Goal: Task Accomplishment & Management: Manage account settings

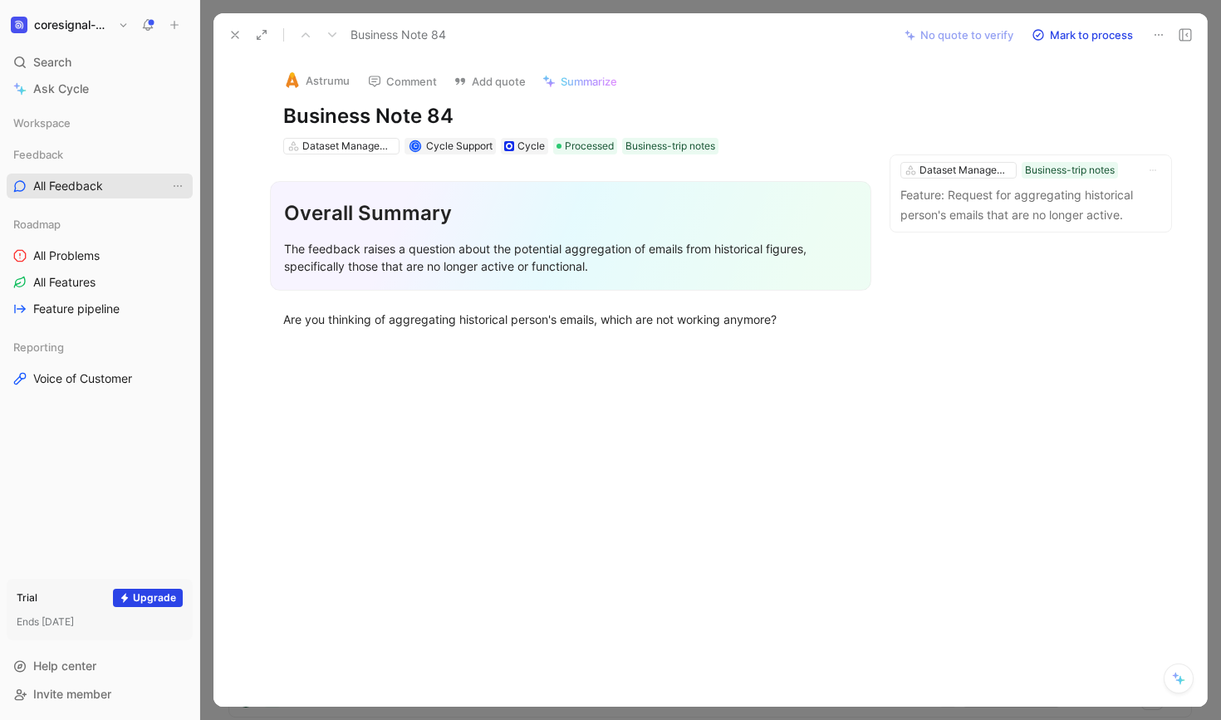
click at [80, 186] on span "All Feedback" at bounding box center [68, 186] width 70 height 17
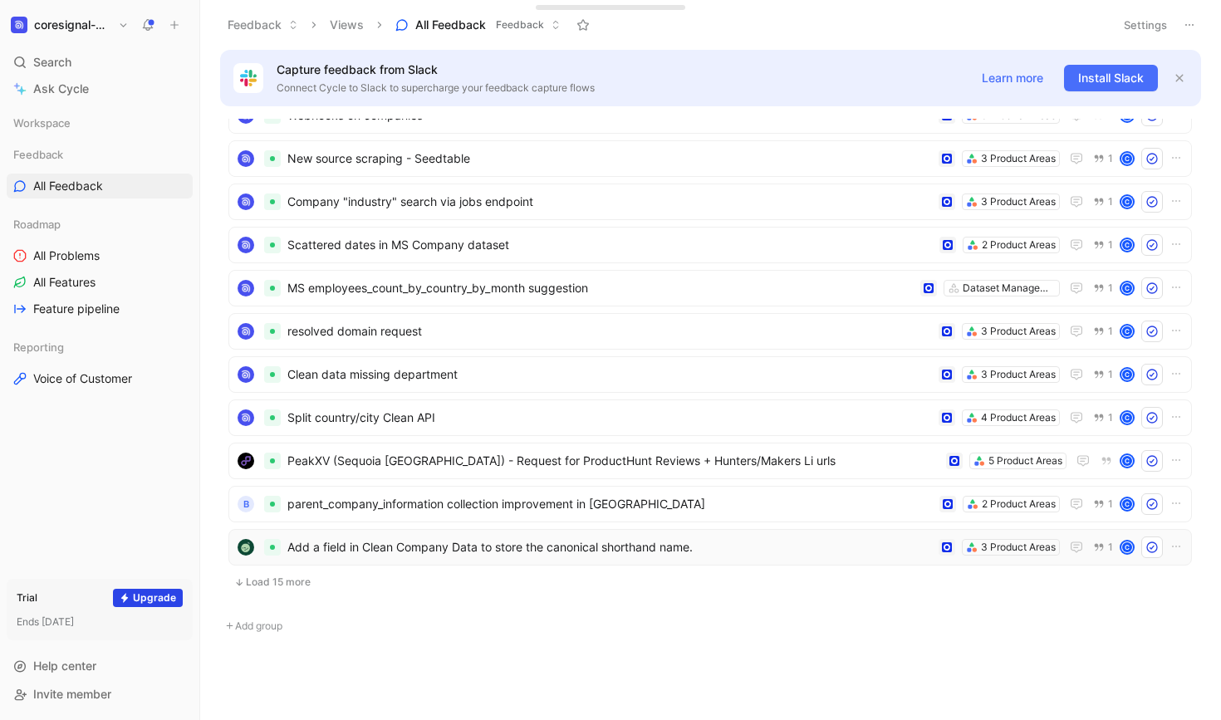
scroll to position [1403, 0]
click at [509, 551] on span "Add a field in Clean Company Data to store the canonical shorthand name." at bounding box center [609, 547] width 644 height 20
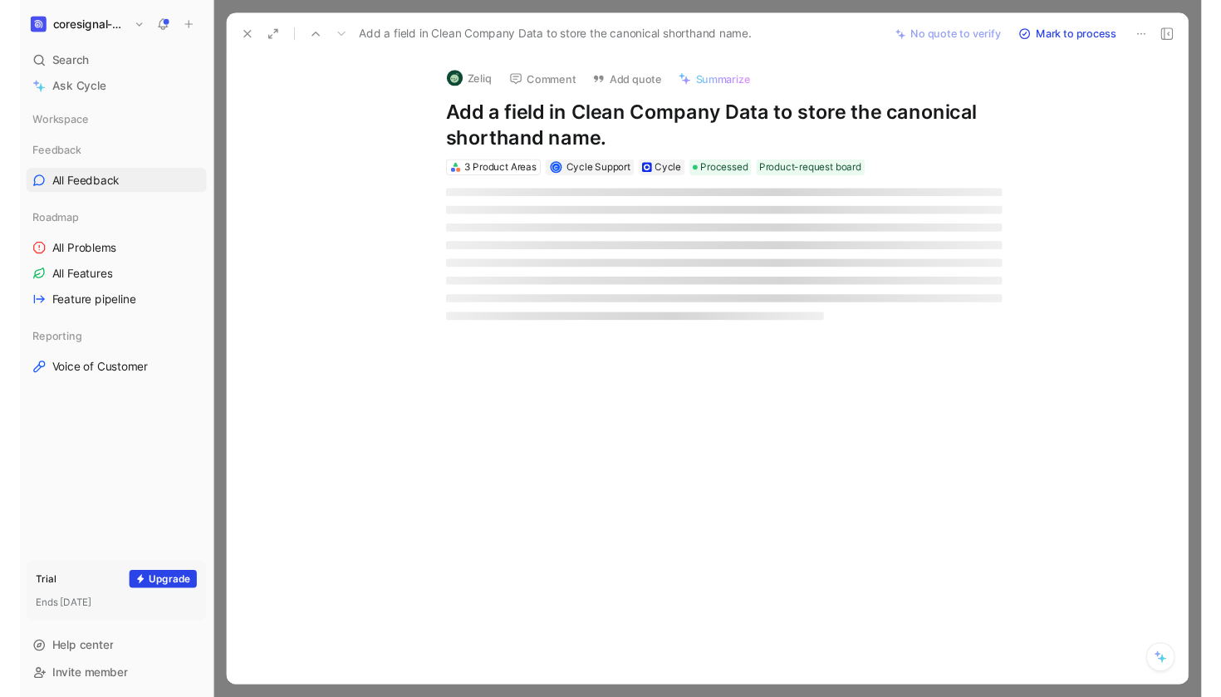
scroll to position [1373, 0]
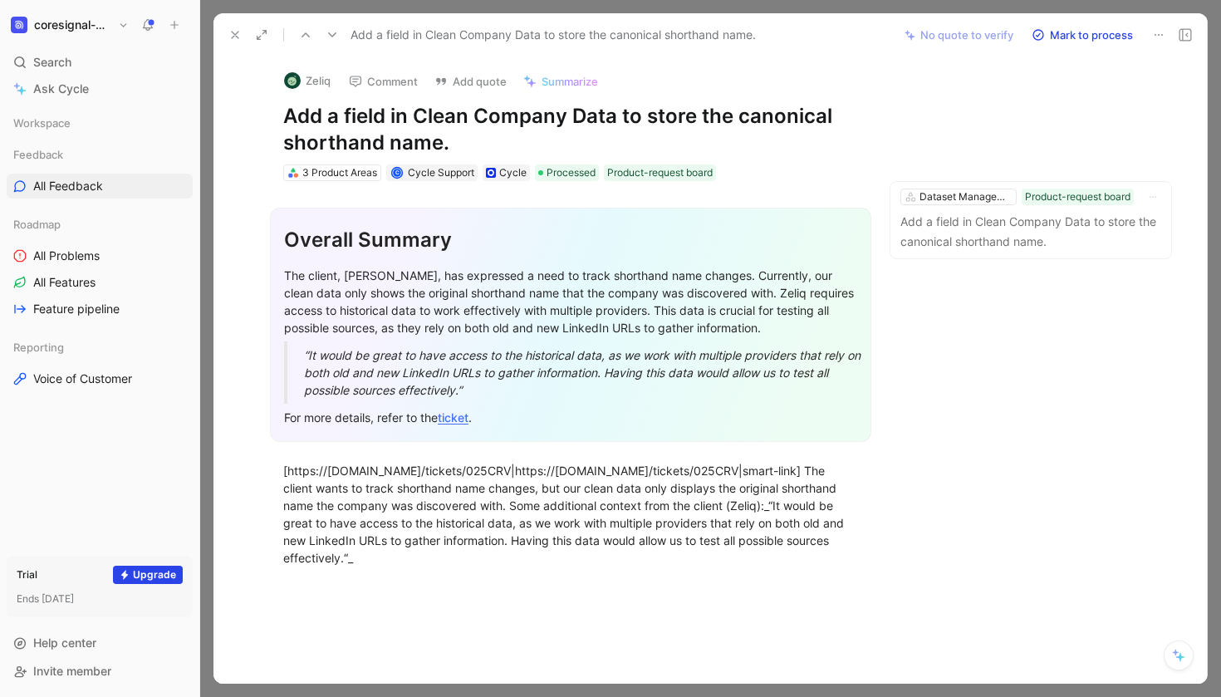
click at [236, 36] on use at bounding box center [235, 35] width 7 height 7
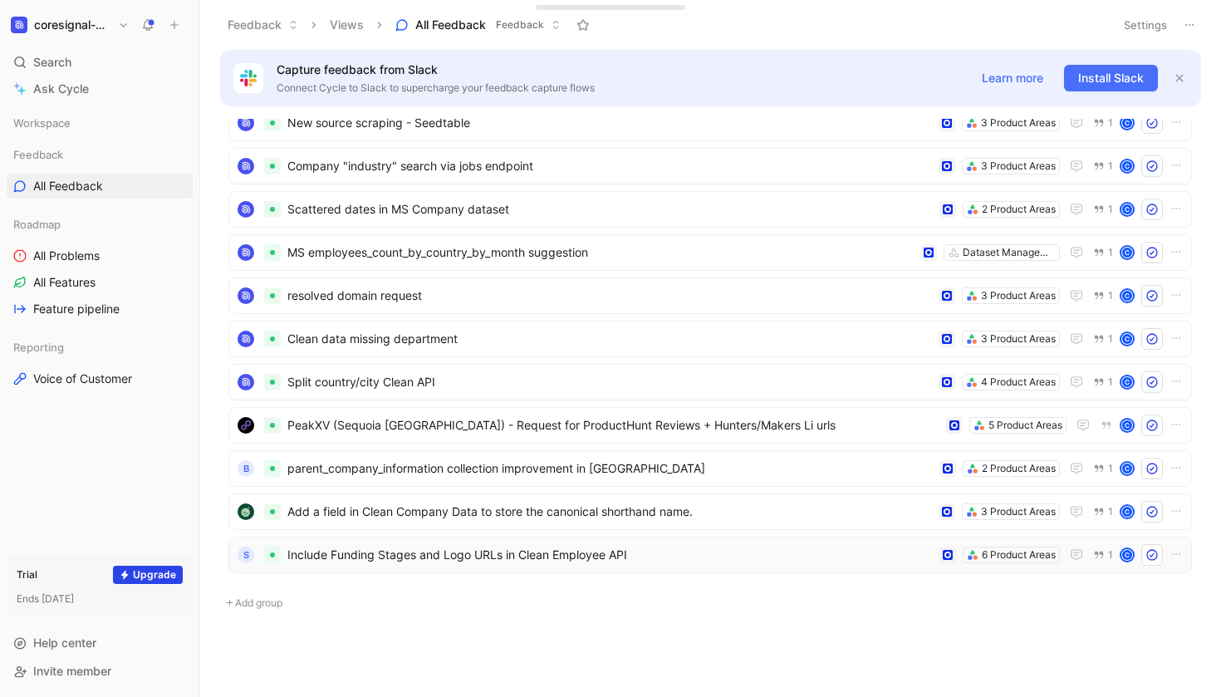
scroll to position [1439, 0]
click at [692, 566] on div "S Include Funding Stages and Logo URLs in Clean Employee API 6 Product Areas 1 C" at bounding box center [709, 554] width 963 height 37
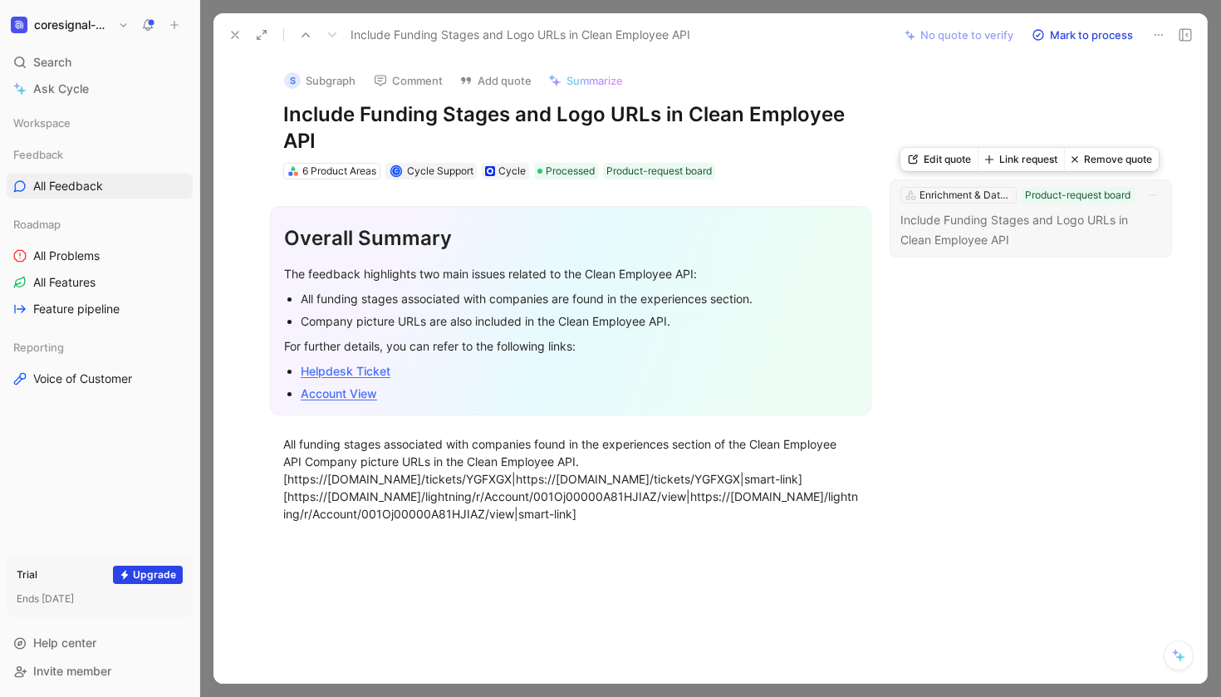
click at [1049, 224] on p "Include Funding Stages and Logo URLs in Clean Employee API" at bounding box center [1030, 230] width 261 height 40
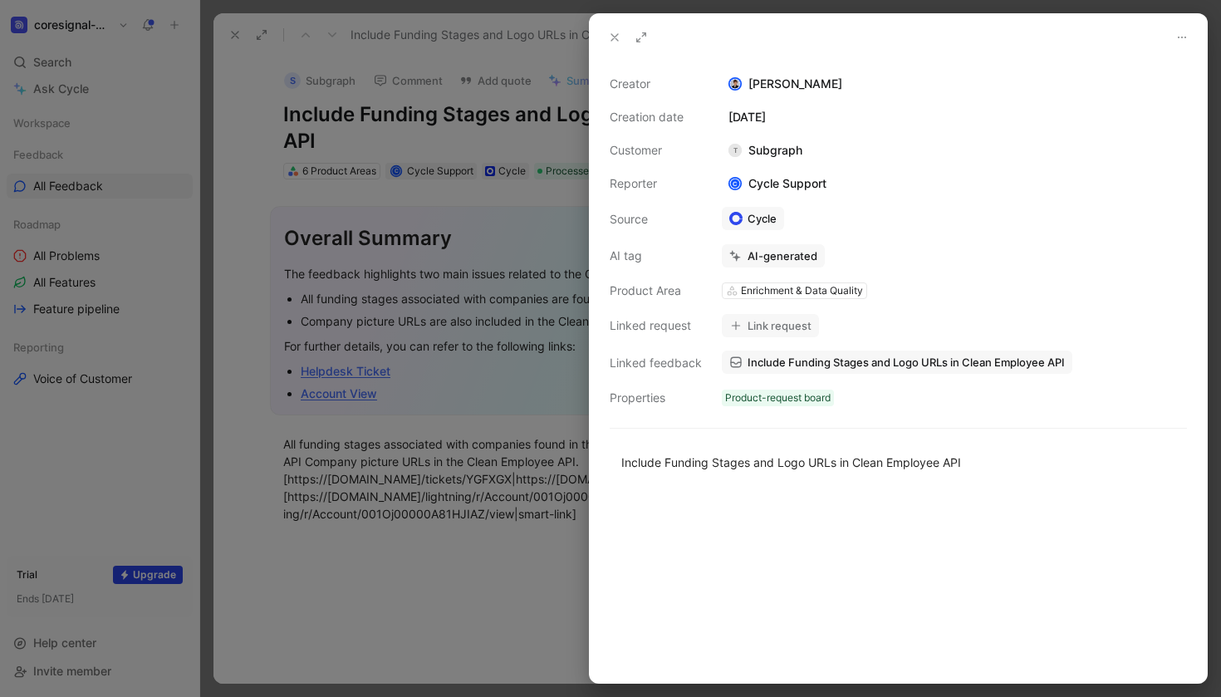
click at [611, 34] on use at bounding box center [614, 37] width 7 height 7
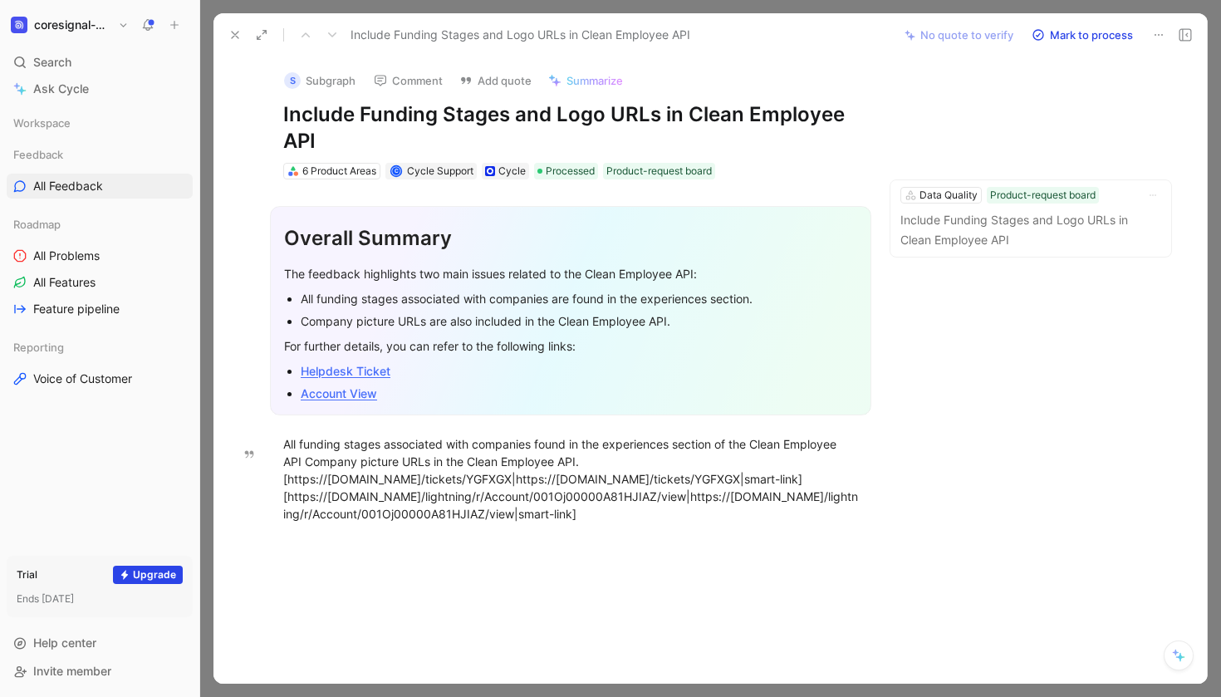
click at [235, 34] on icon at bounding box center [234, 34] width 13 height 13
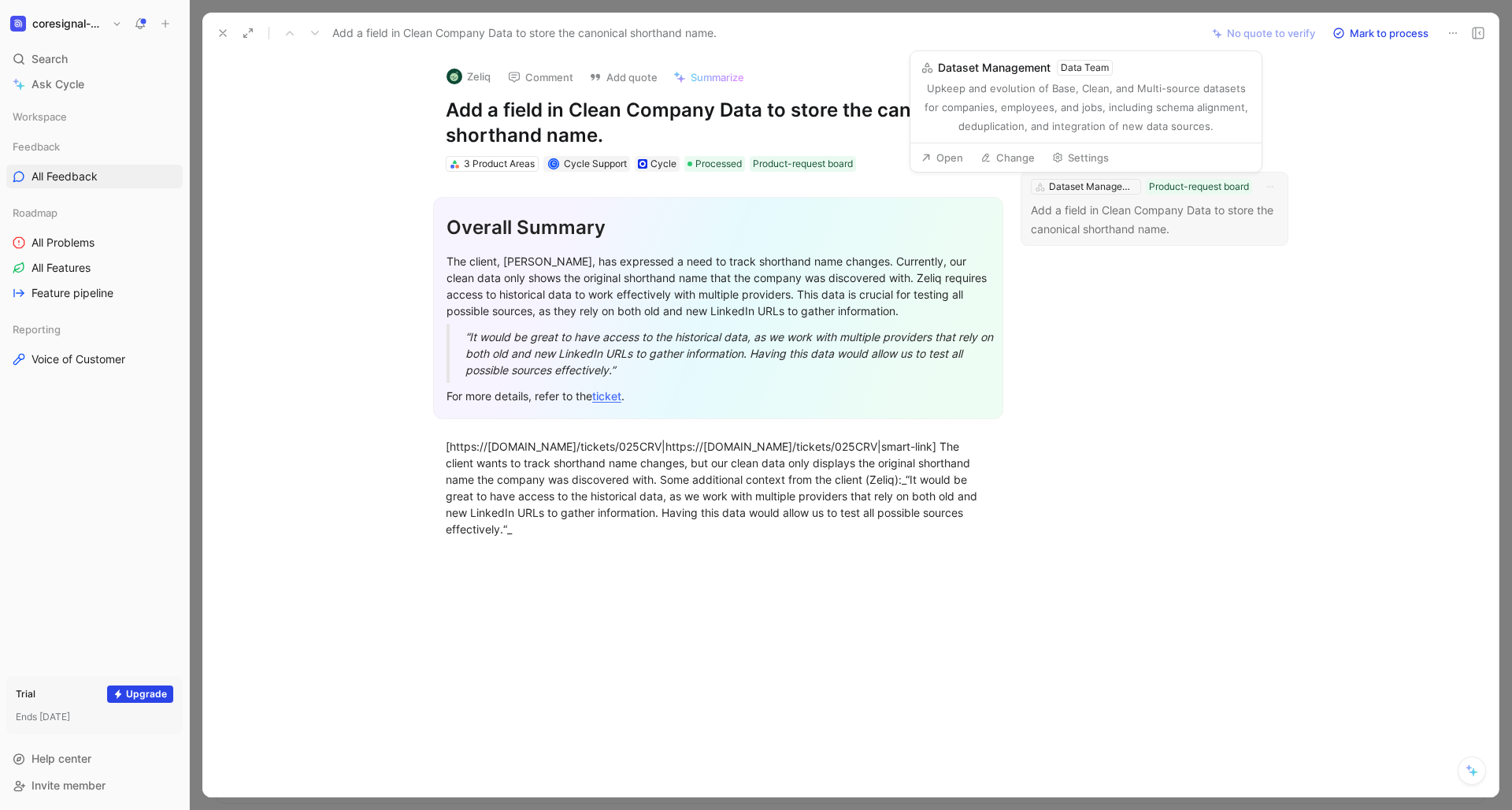
click at [1089, 156] on button "Settings" at bounding box center [1080, 156] width 71 height 22
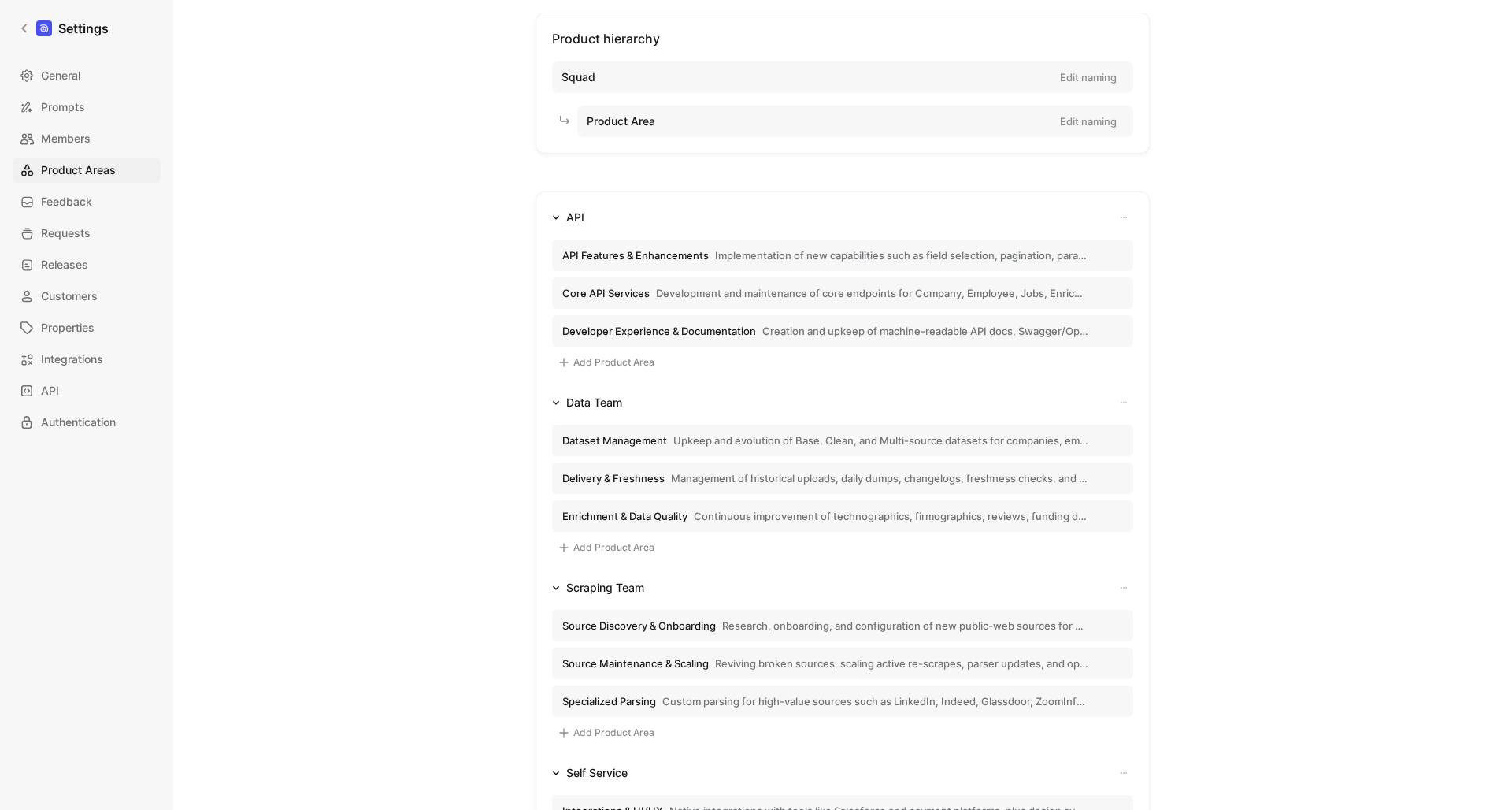
scroll to position [93, 0]
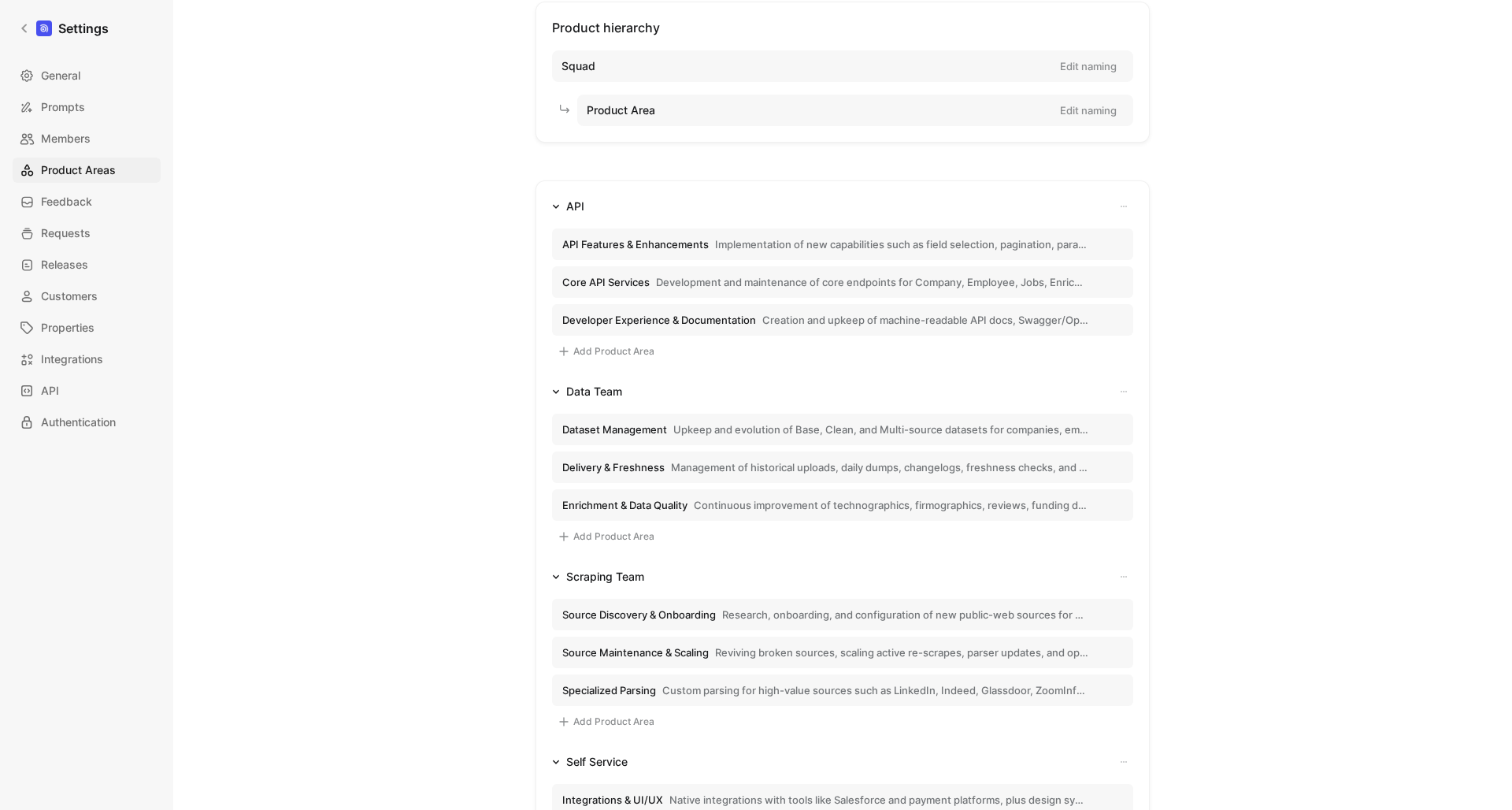
click at [824, 433] on span "Upkeep and evolution of Base, Clean, and Multi-source datasets for companies, e…" at bounding box center [881, 429] width 415 height 14
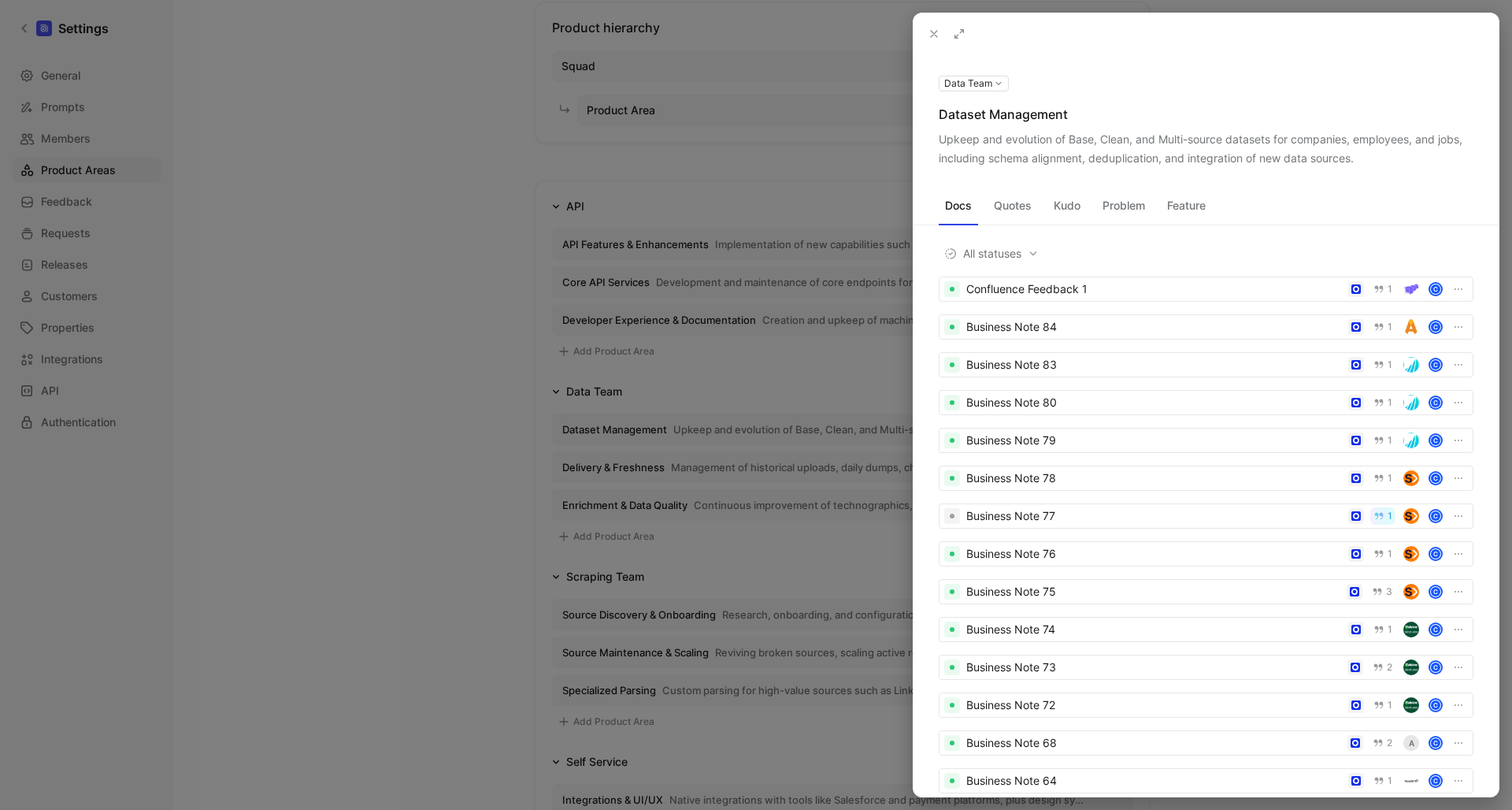
click at [0, 0] on icon at bounding box center [0, 0] width 0 height 0
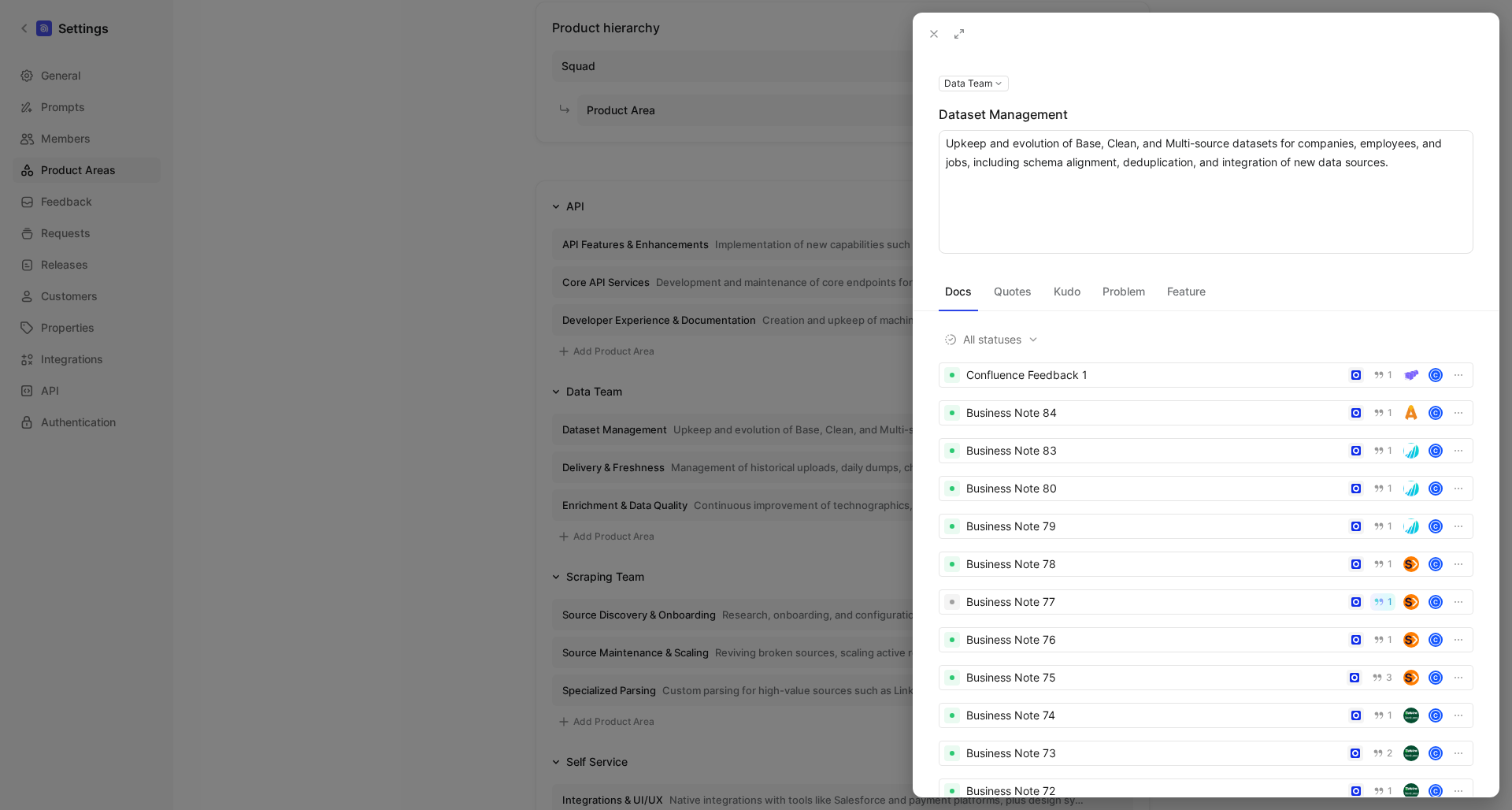
click at [1389, 163] on textarea "Upkeep and evolution of Base, Clean, and Multi-source datasets for companies, e…" at bounding box center [1207, 192] width 535 height 123
type textarea "Upkeep and evolution of Base, Clean, and Multi-source datasets for companies, e…"
click at [932, 31] on icon at bounding box center [933, 33] width 12 height 12
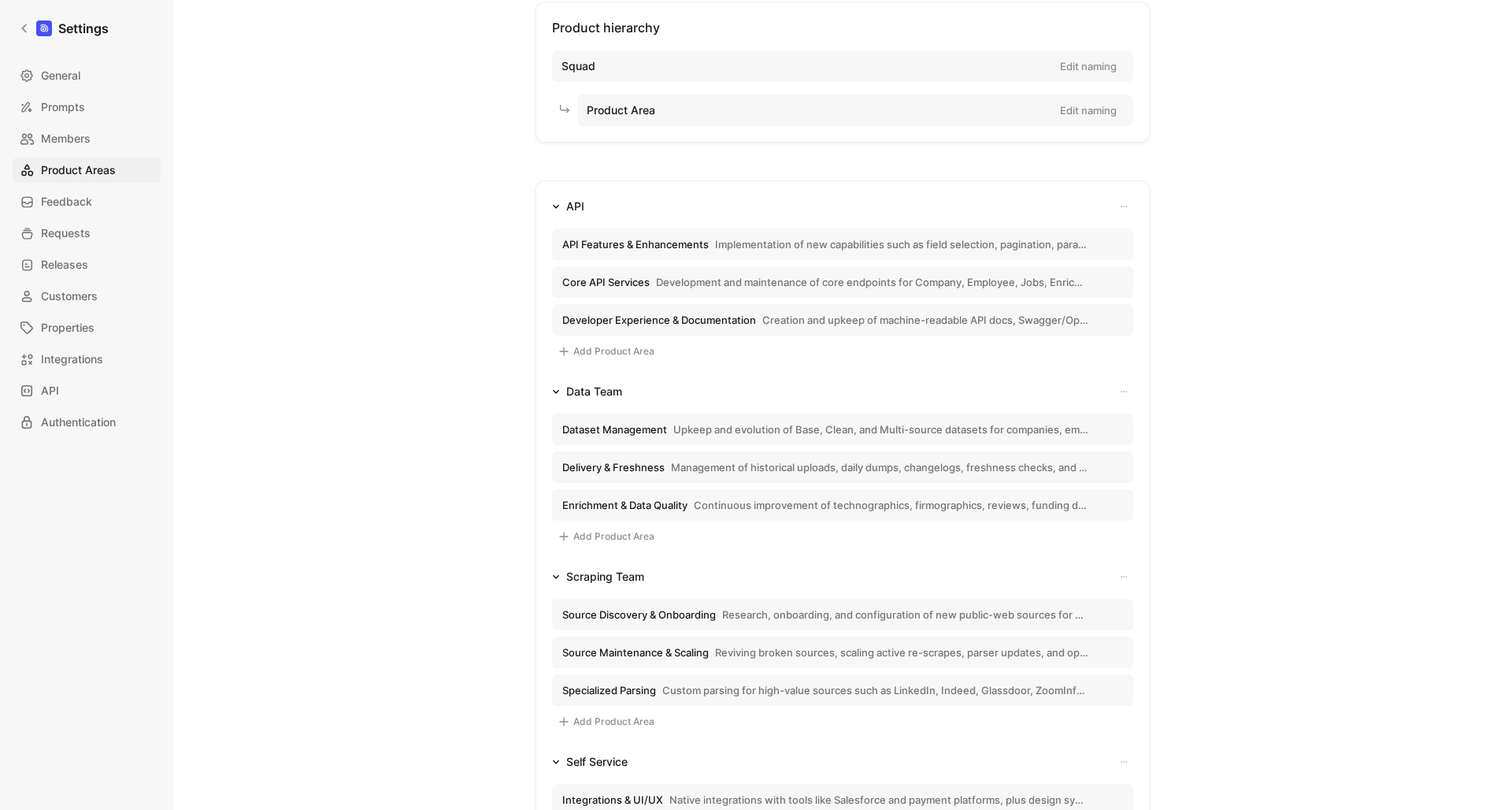
click at [899, 424] on span "Upkeep and evolution of Base, Clean, and Multi-source datasets for companies, e…" at bounding box center [881, 429] width 415 height 14
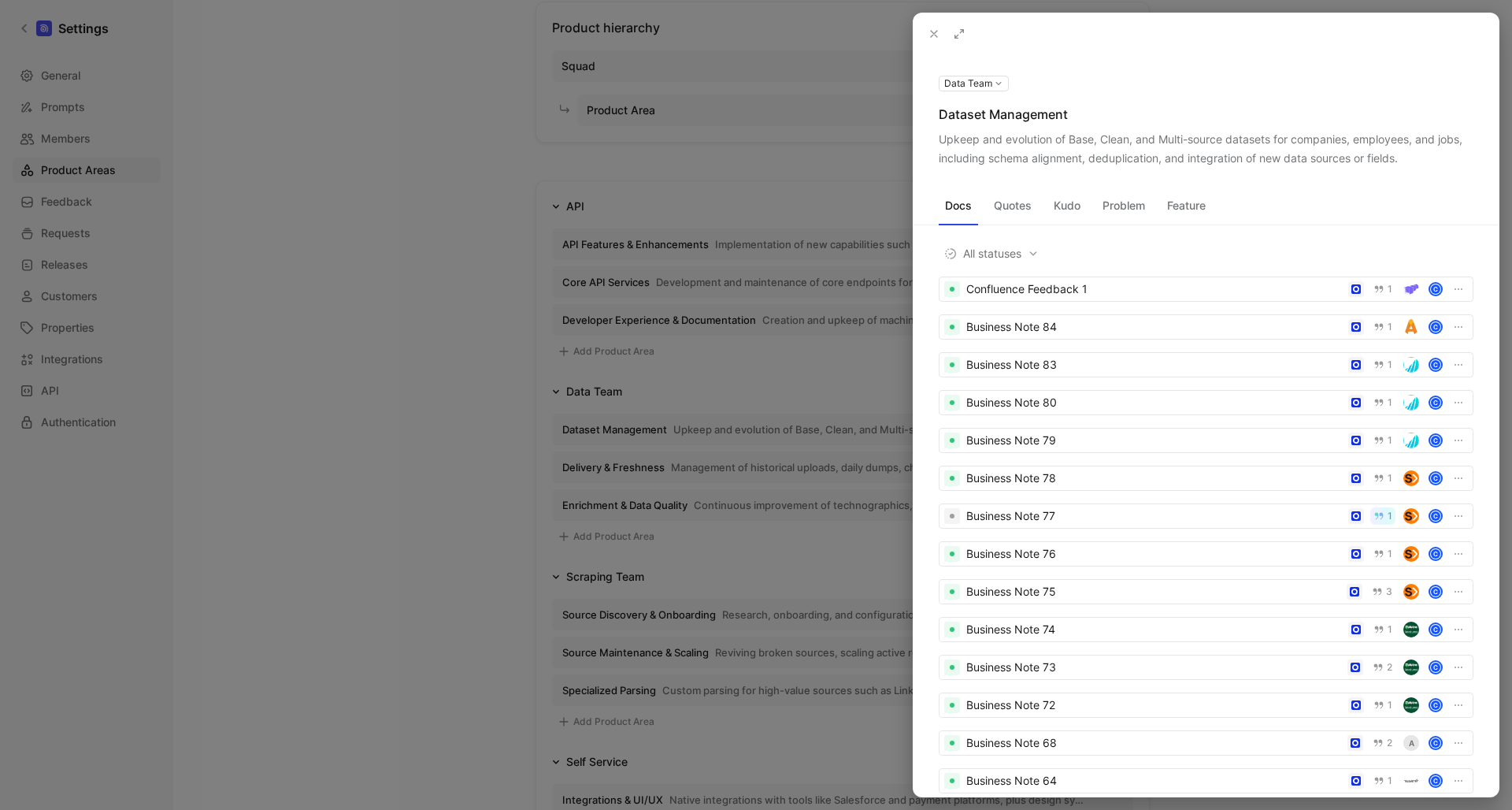
click at [930, 32] on icon at bounding box center [933, 33] width 12 height 12
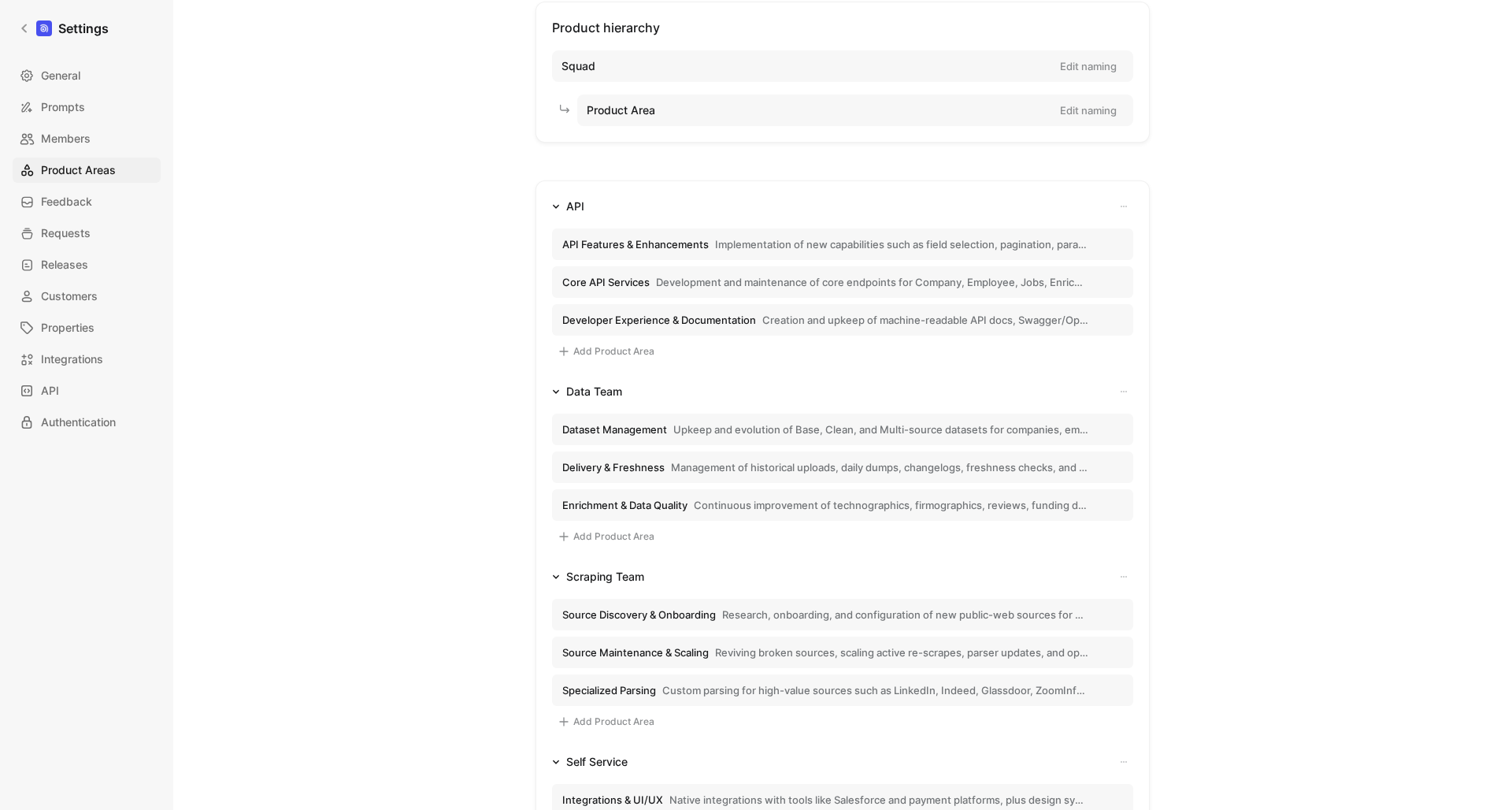
click at [853, 509] on span "Continuous improvement of technographics, firmographics, reviews, funding data,…" at bounding box center [892, 505] width 395 height 14
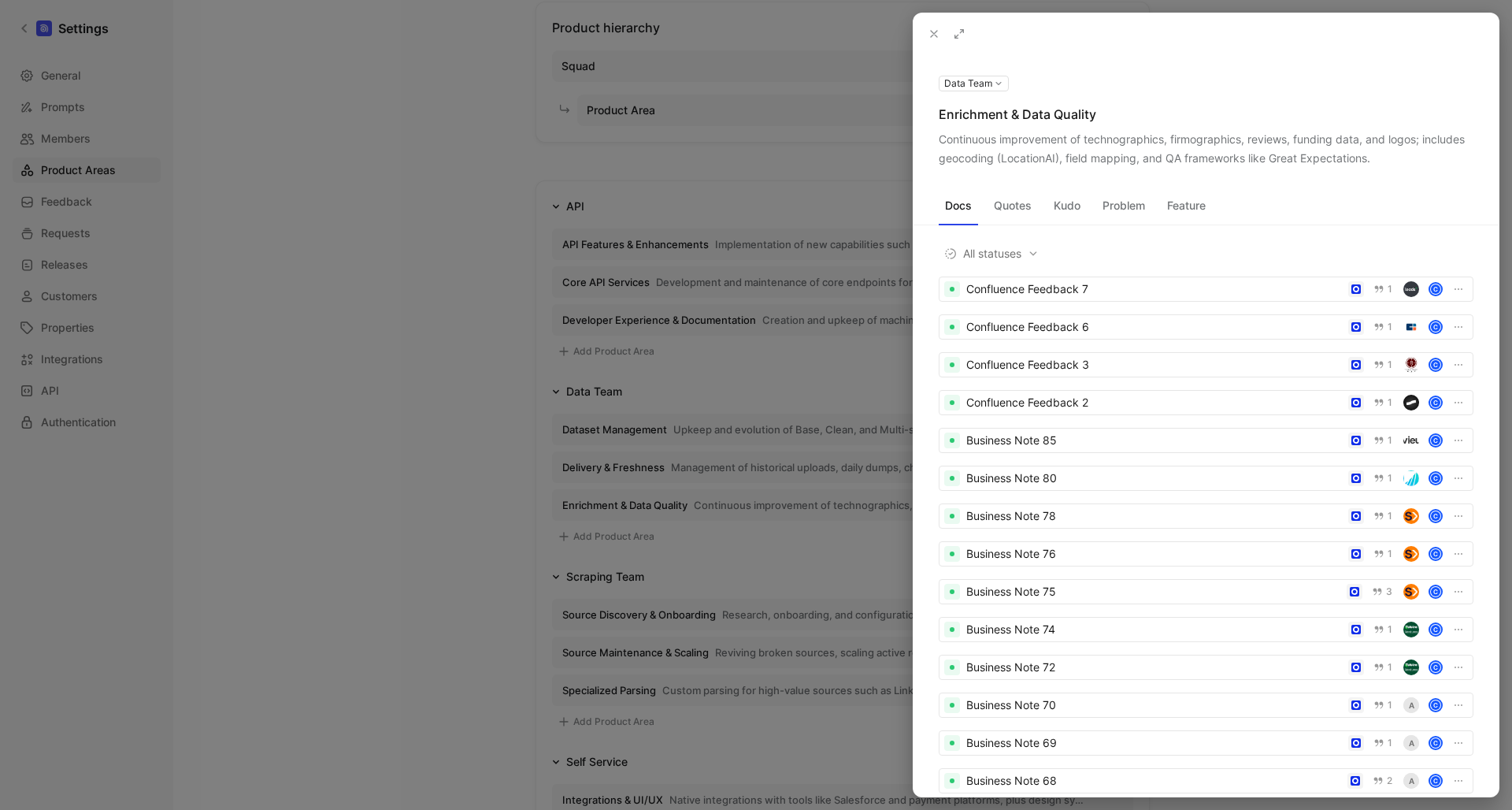
click at [457, 415] on div at bounding box center [756, 405] width 1512 height 810
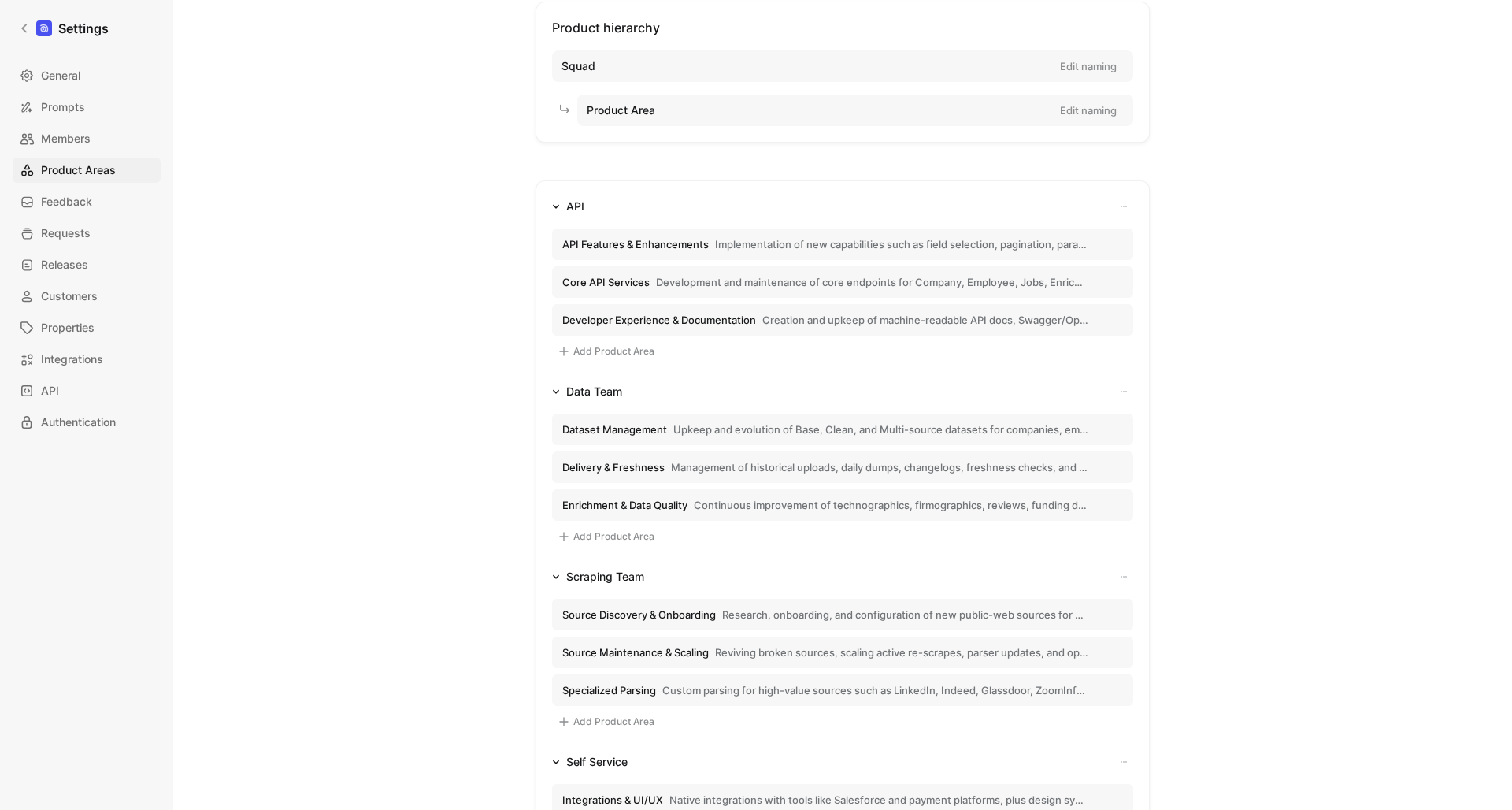
click at [982, 507] on span "Continuous improvement of technographics, firmographics, reviews, funding data,…" at bounding box center [892, 505] width 395 height 14
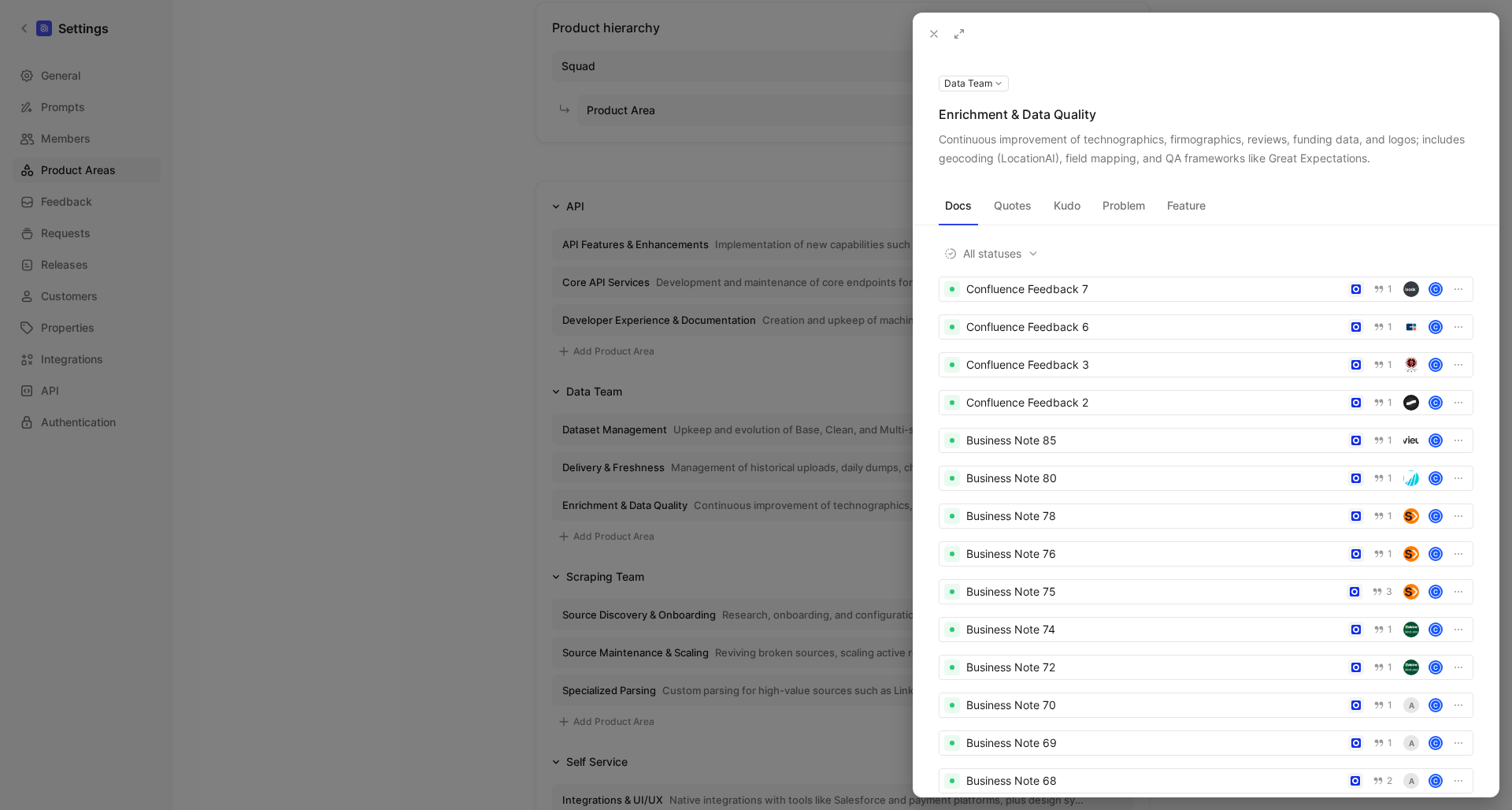
click at [934, 35] on icon at bounding box center [933, 33] width 12 height 12
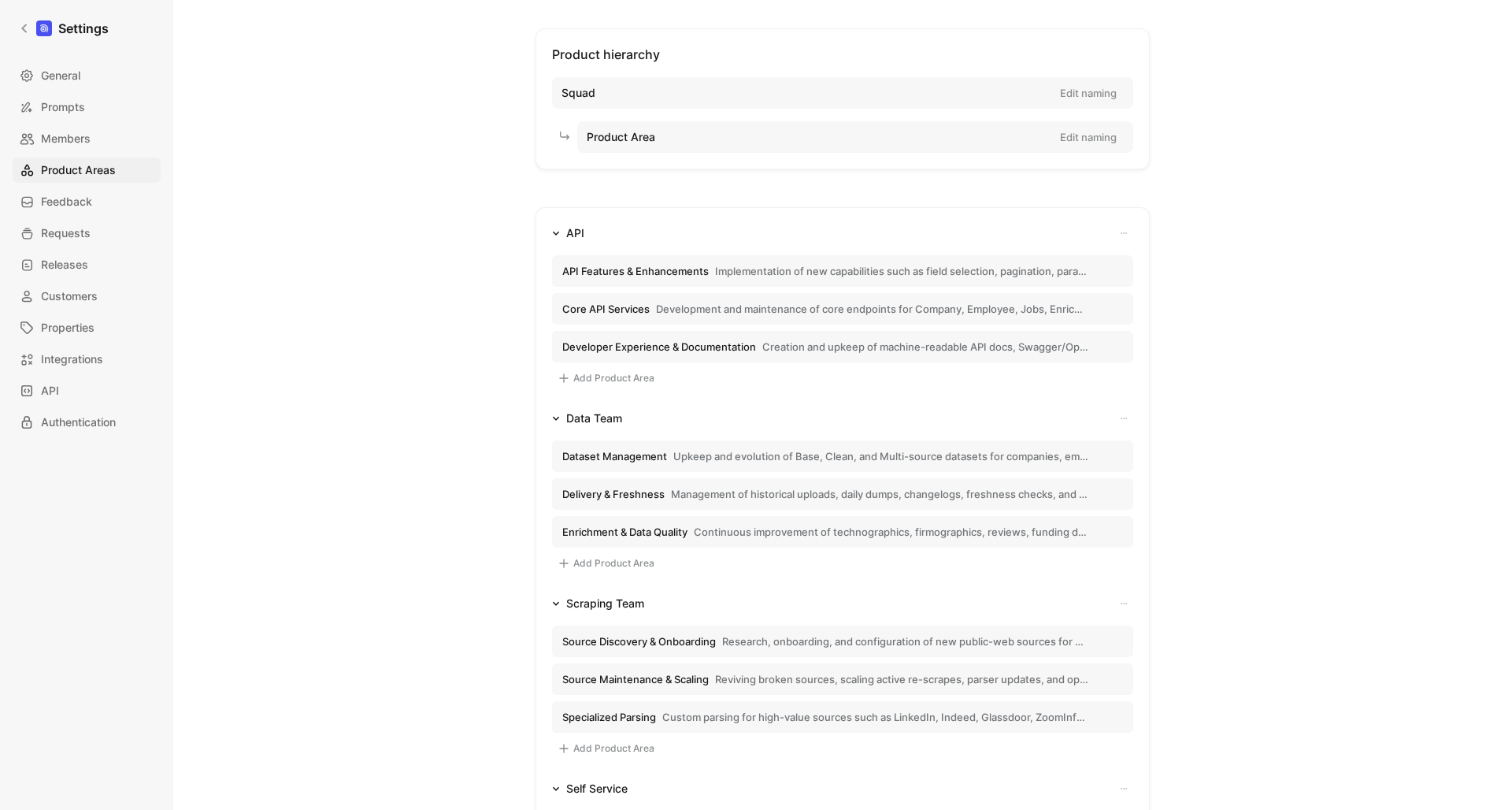
scroll to position [64, 0]
click at [1237, 202] on div "Product hierarchy Squad Edit naming Product Area Edit naming API API Features &…" at bounding box center [843, 551] width 1134 height 1042
click at [837, 456] on span "Upkeep and evolution of Base, Clean, and Multi-source datasets for companies, e…" at bounding box center [881, 458] width 415 height 14
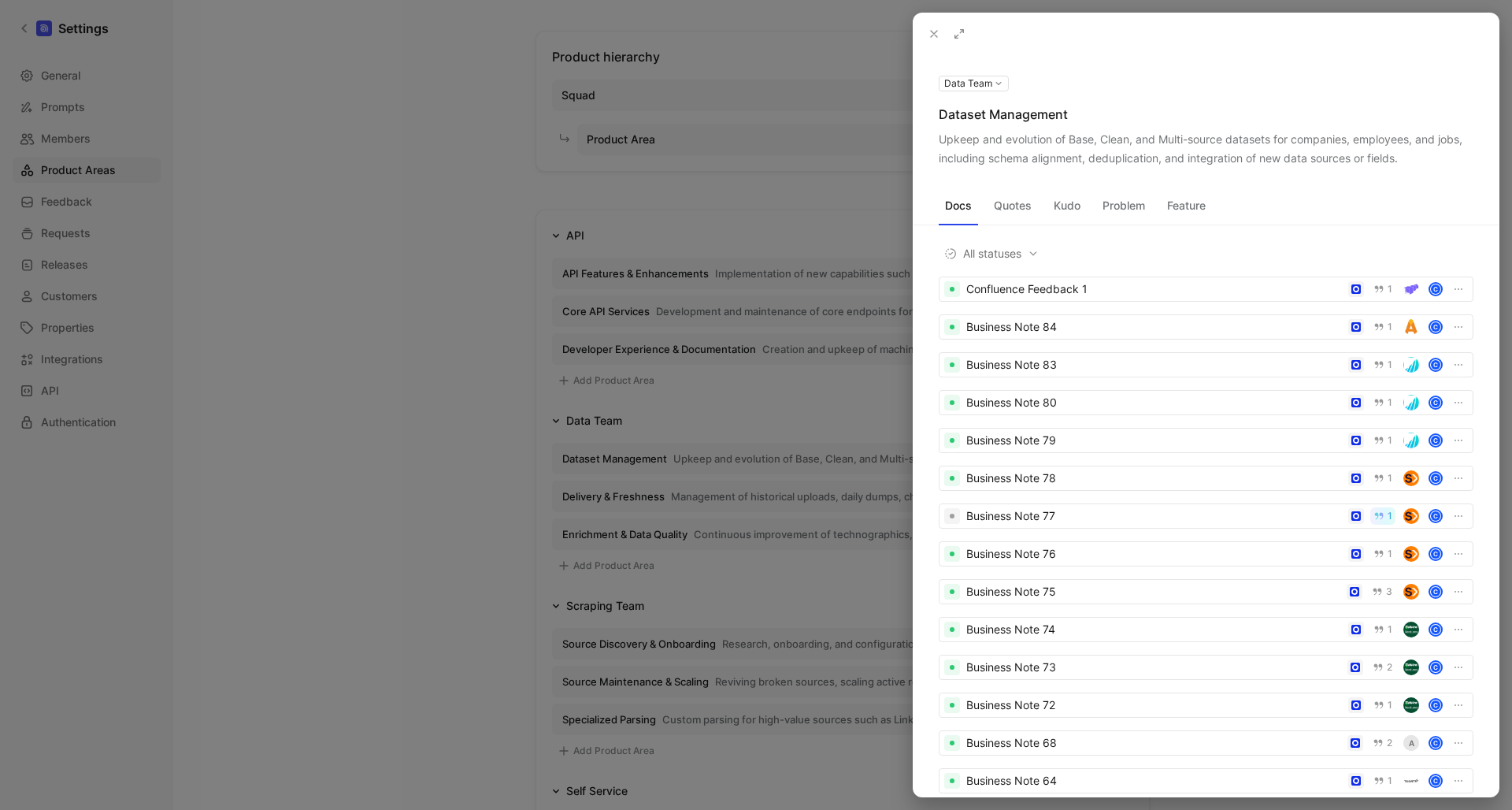
click at [933, 34] on icon at bounding box center [933, 33] width 12 height 12
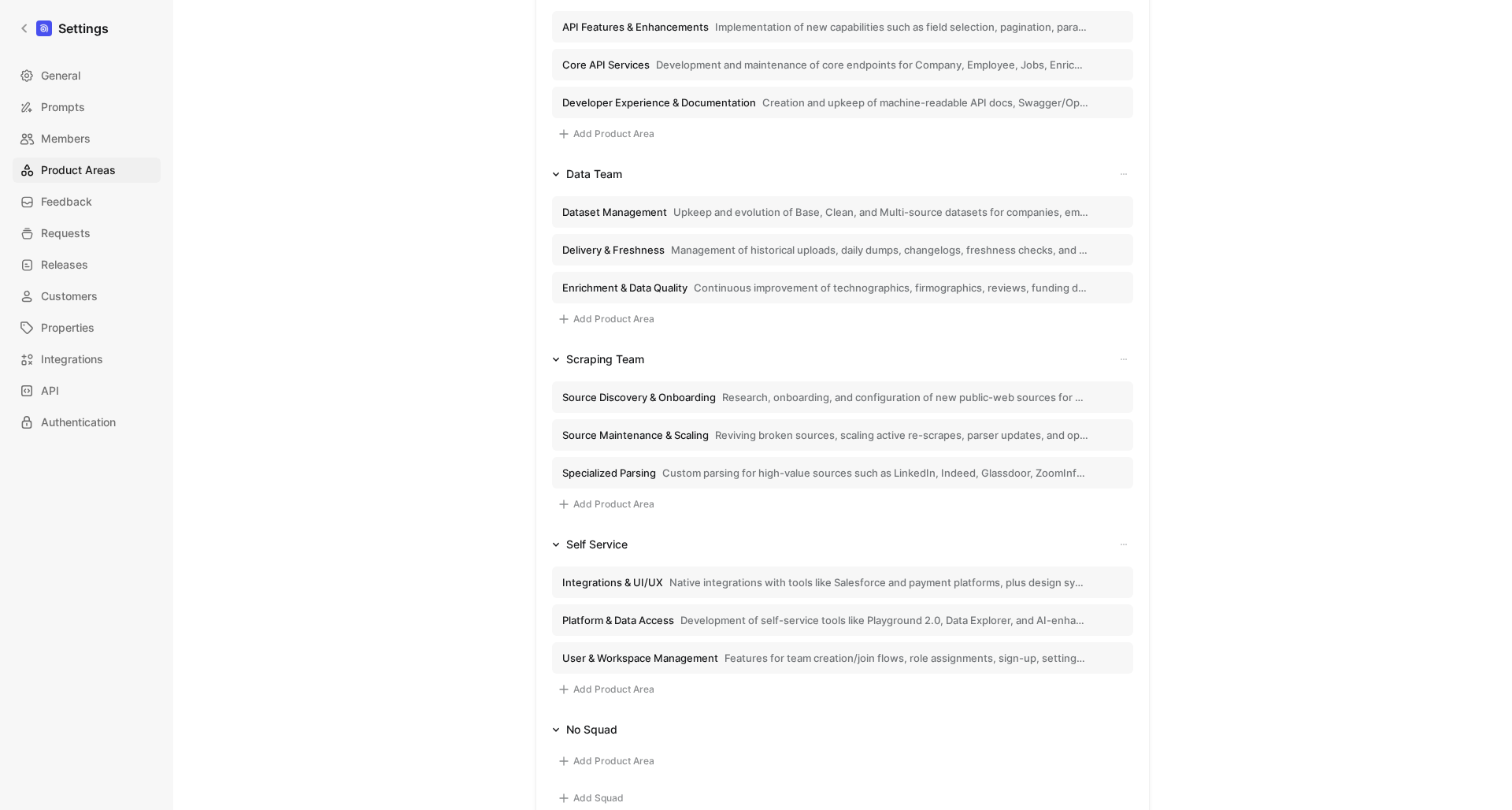
scroll to position [313, 0]
click at [852, 616] on span "Development of self-service tools like Playground 2.0, Data Explorer, and AI-en…" at bounding box center [885, 617] width 408 height 14
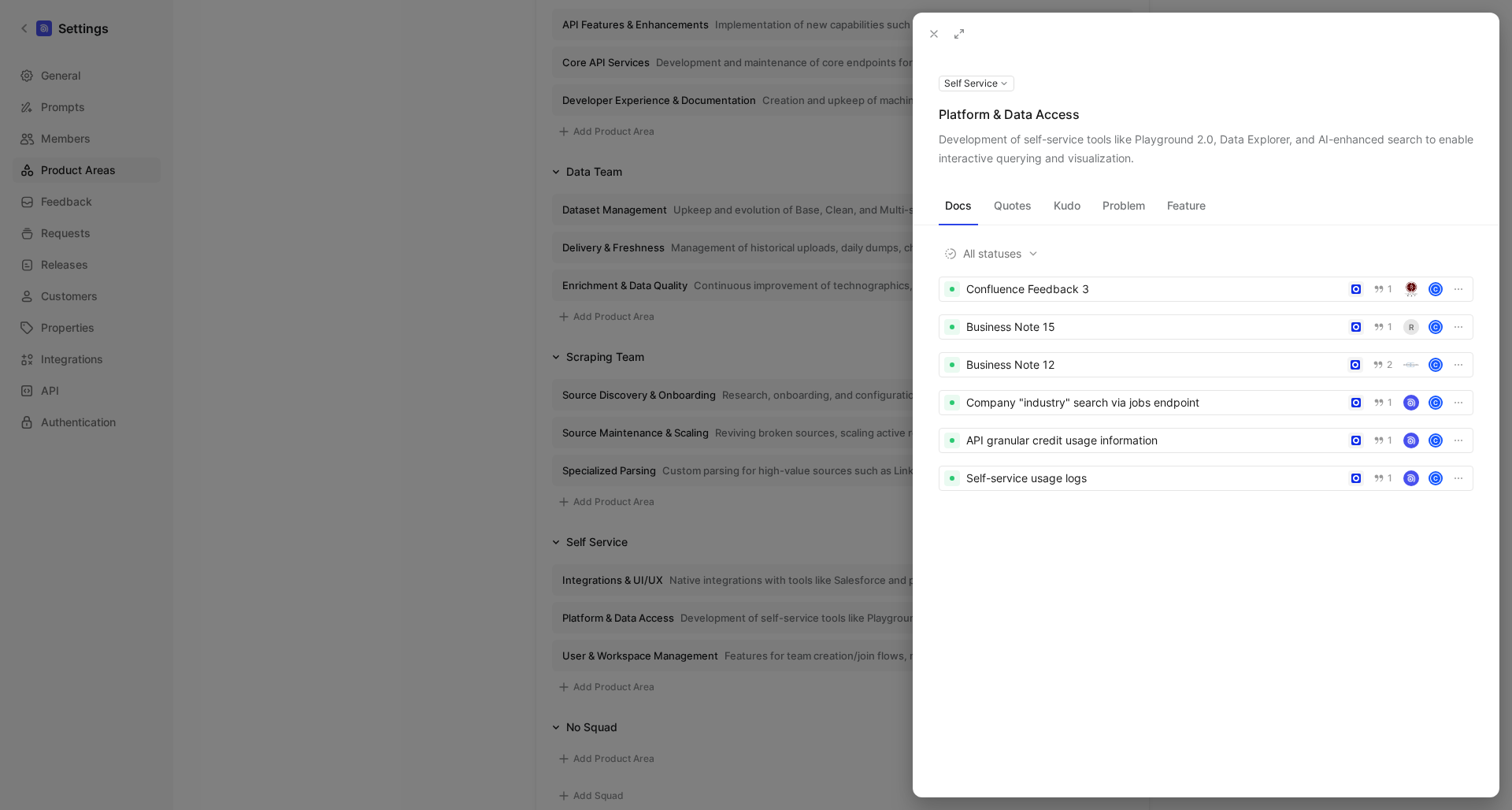
click at [463, 341] on div at bounding box center [756, 405] width 1512 height 810
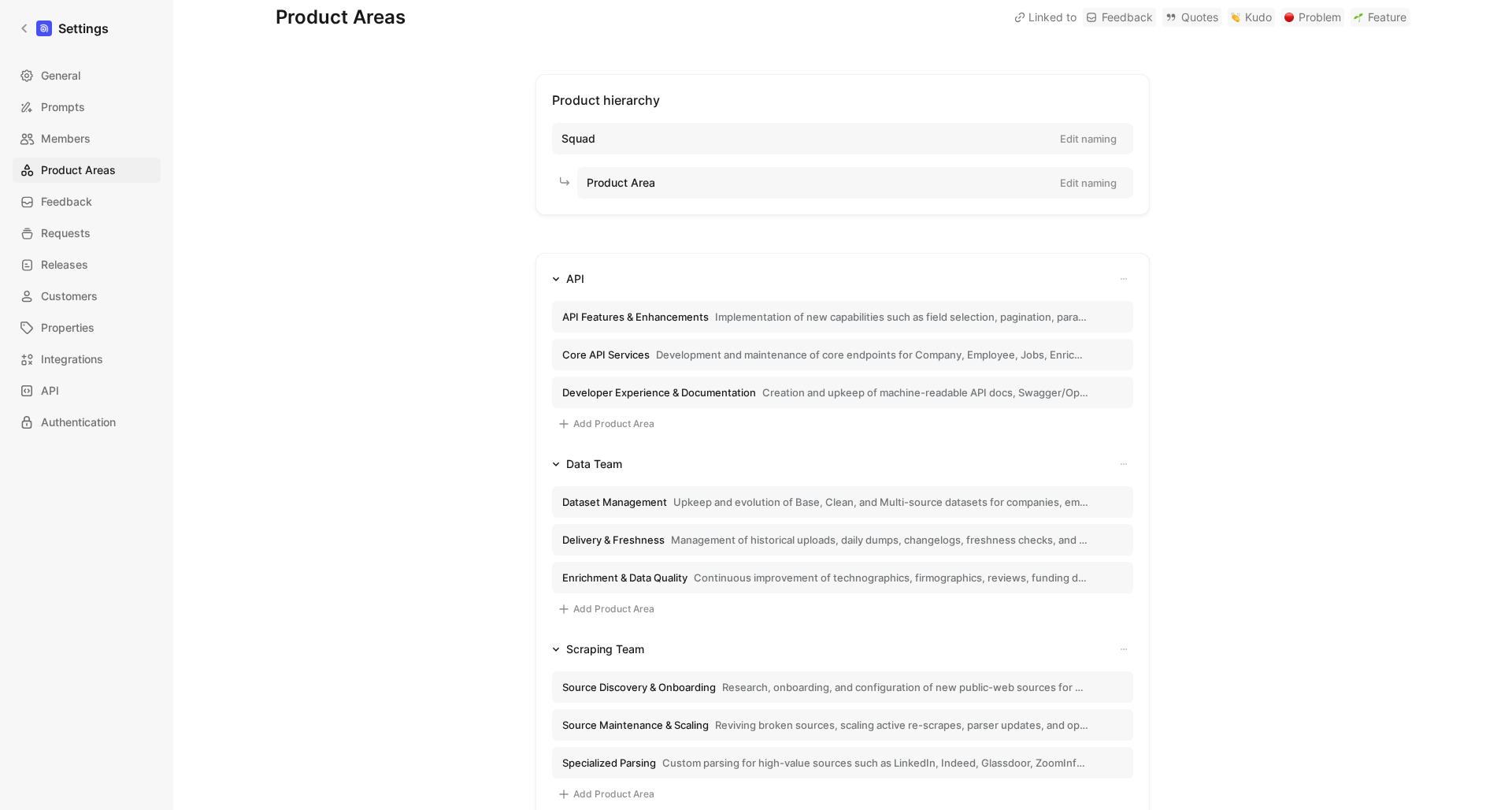
scroll to position [7, 0]
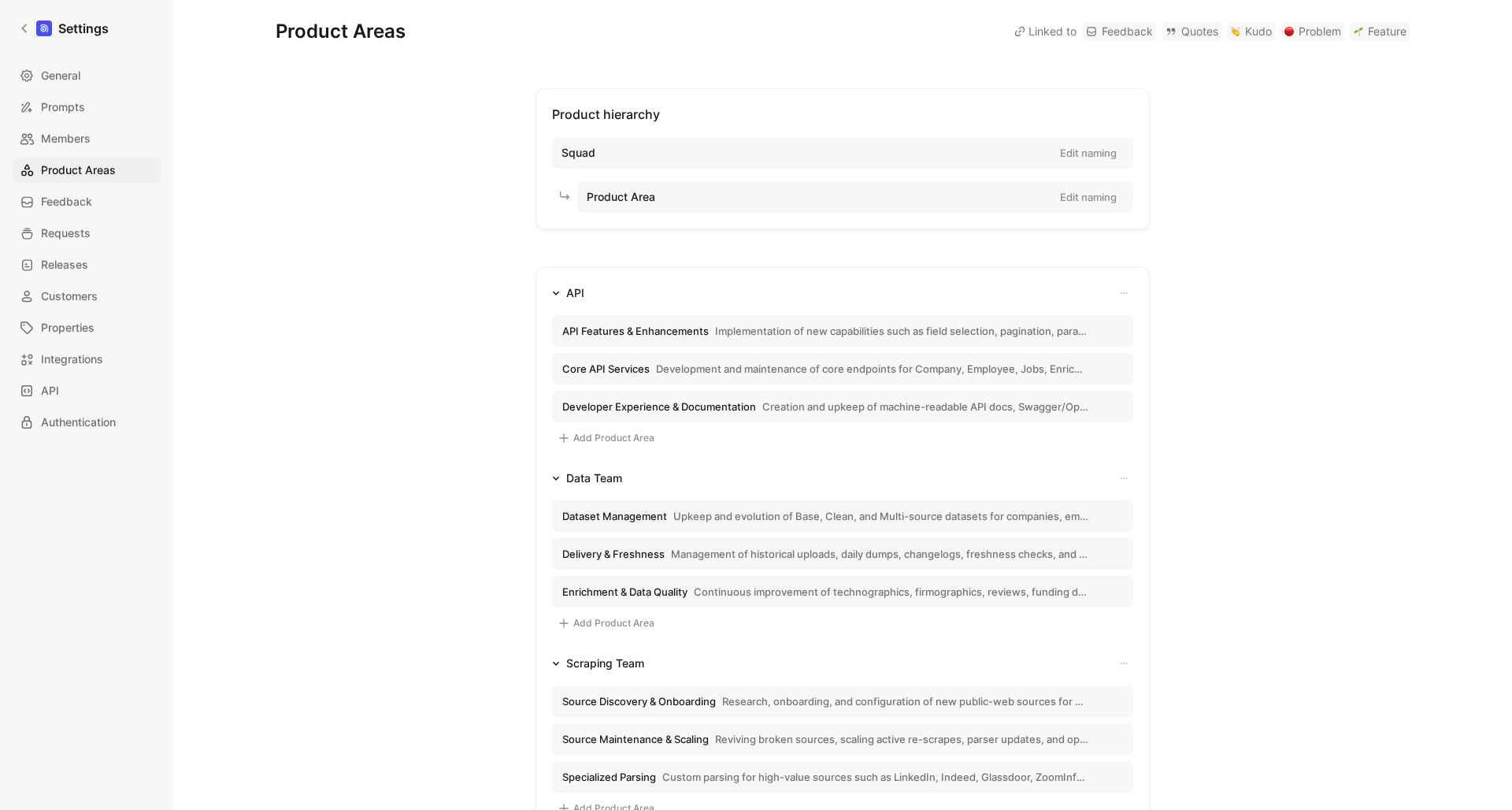
click at [792, 332] on span "Implementation of new capabilities such as field selection, pagination, paramet…" at bounding box center [902, 330] width 374 height 14
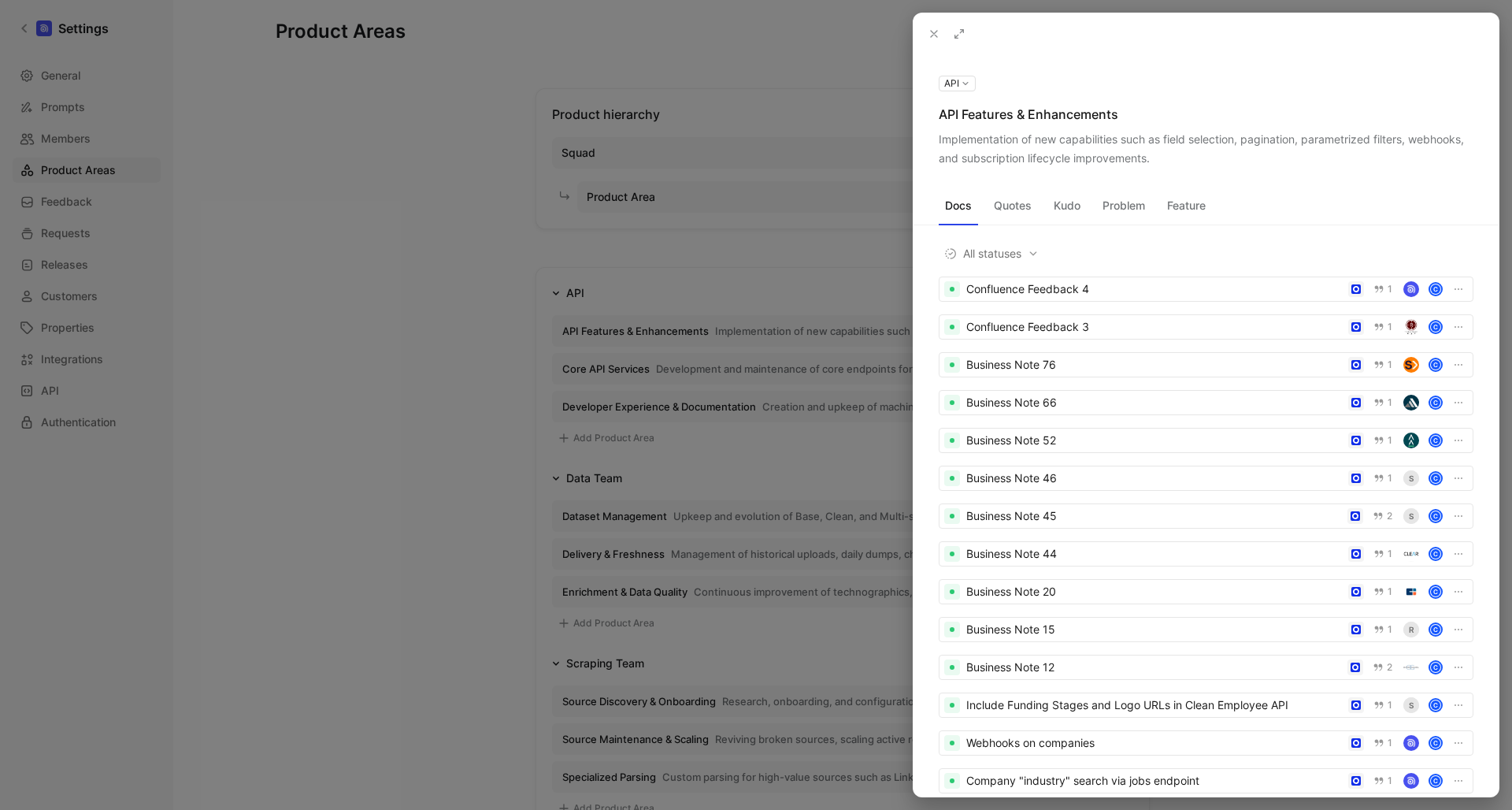
click at [1015, 208] on button "Quotes" at bounding box center [1012, 205] width 50 height 26
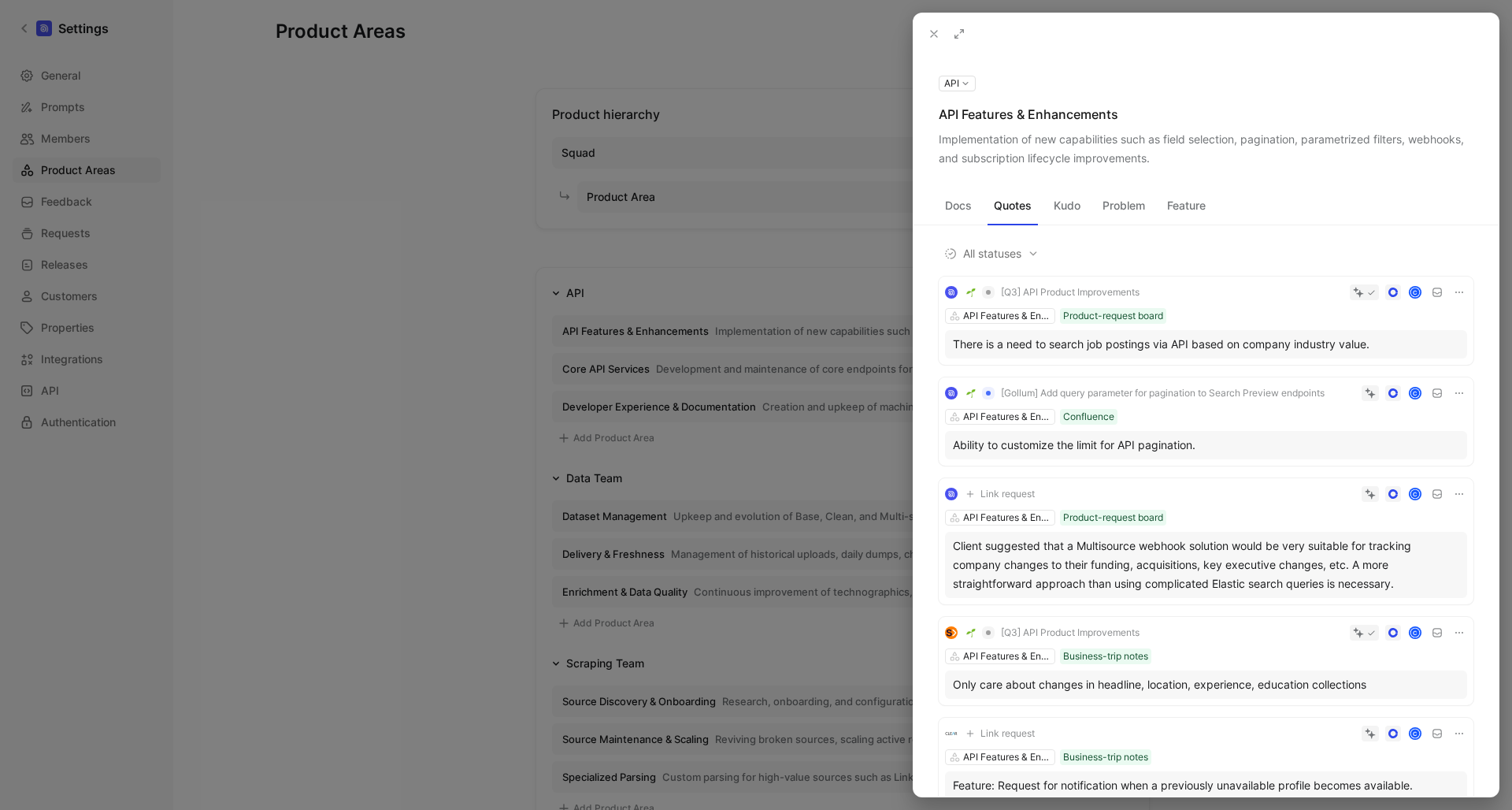
click at [968, 208] on button "Docs" at bounding box center [959, 205] width 40 height 26
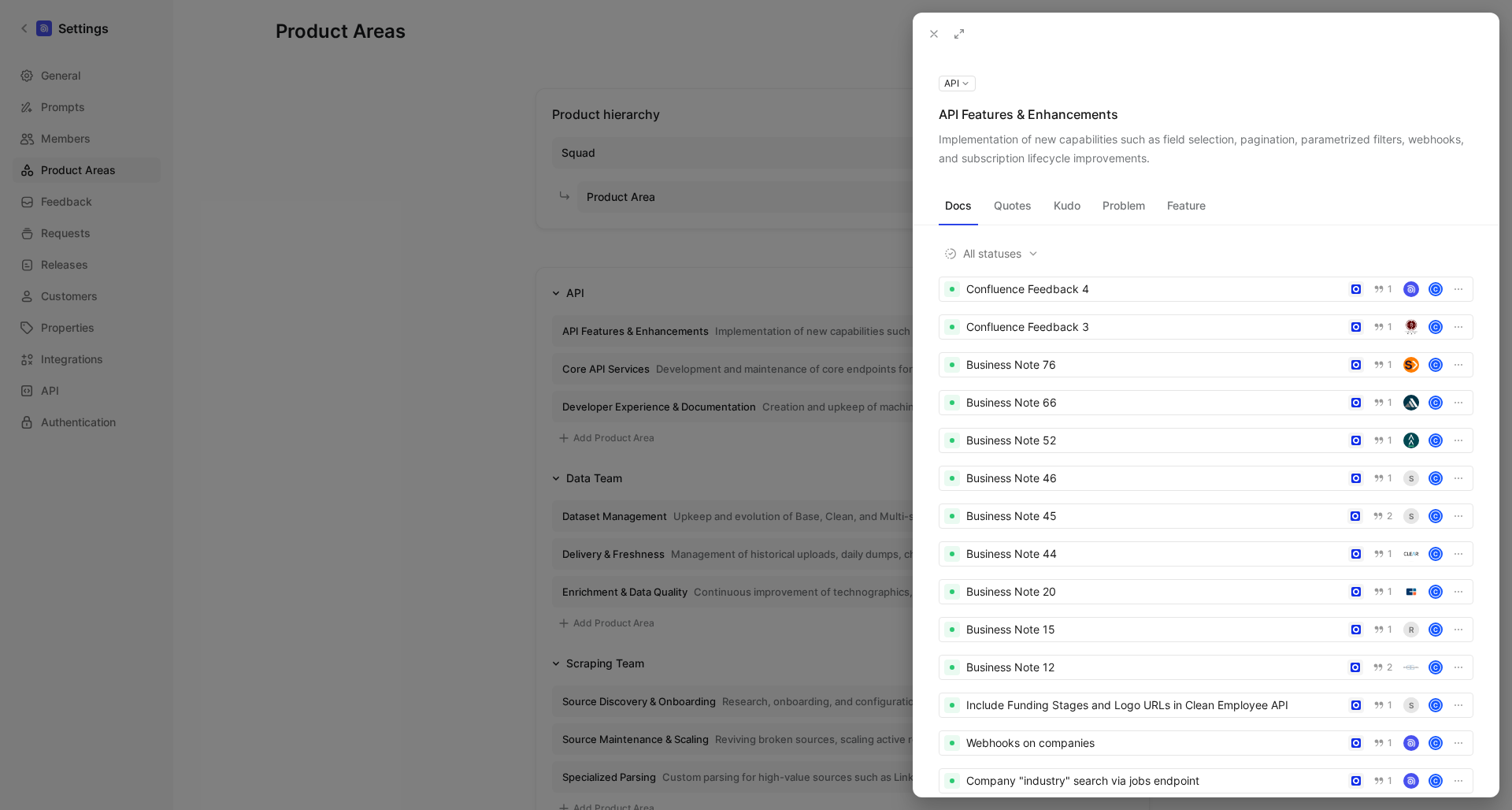
click at [476, 467] on div at bounding box center [756, 405] width 1512 height 810
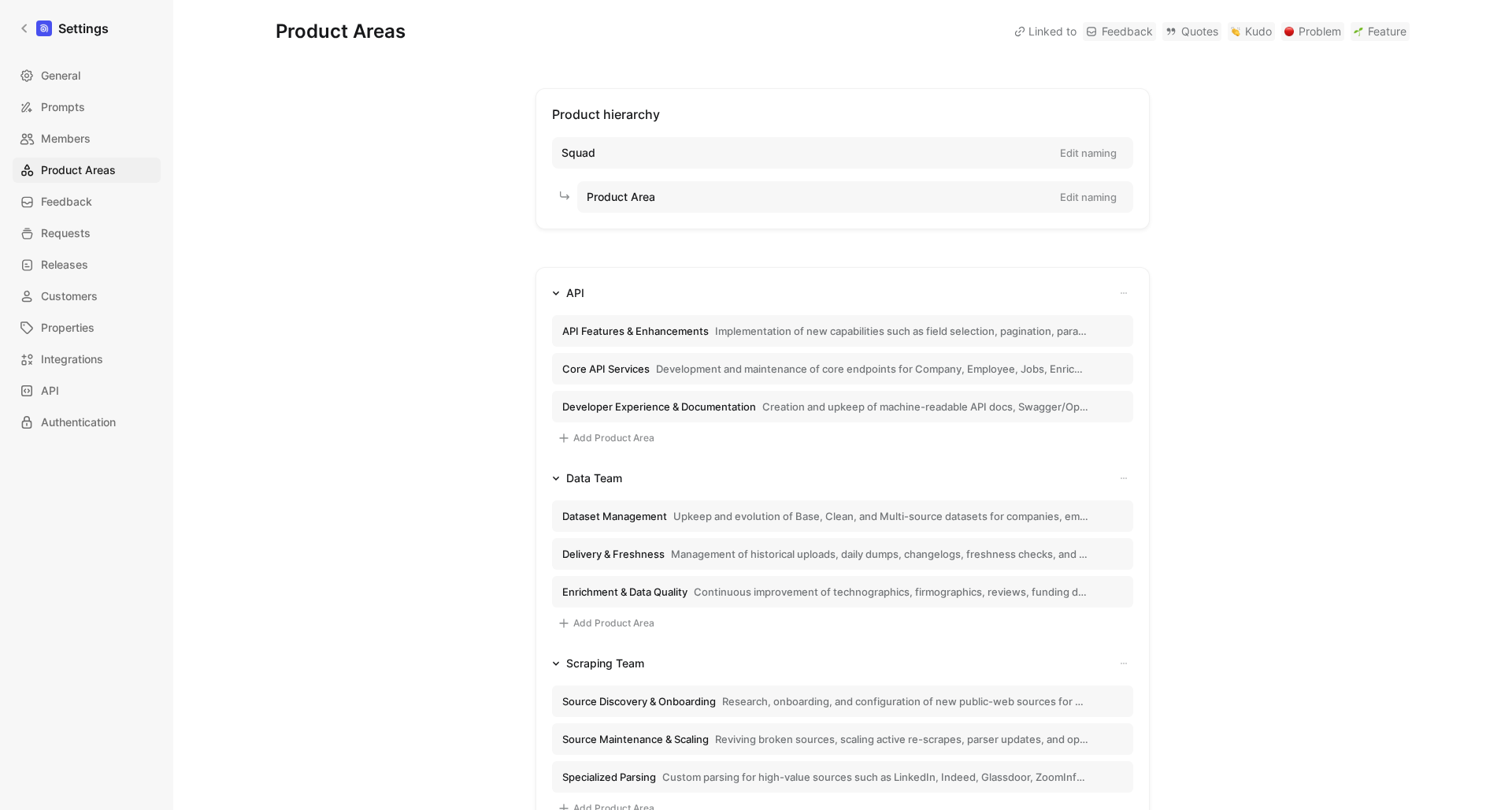
click at [652, 334] on span "API Features & Enhancements" at bounding box center [636, 330] width 146 height 14
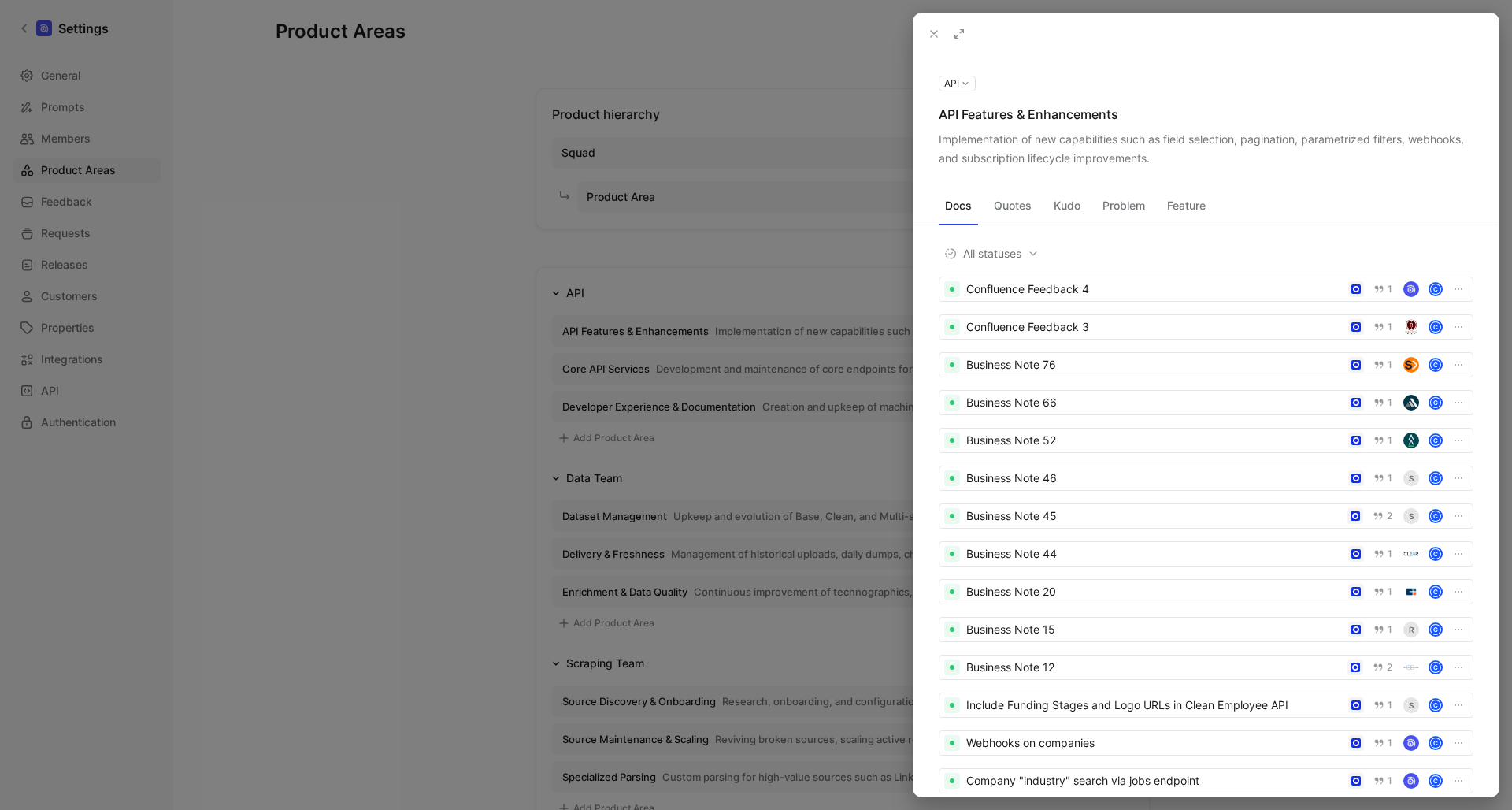
click at [620, 364] on div at bounding box center [756, 405] width 1512 height 810
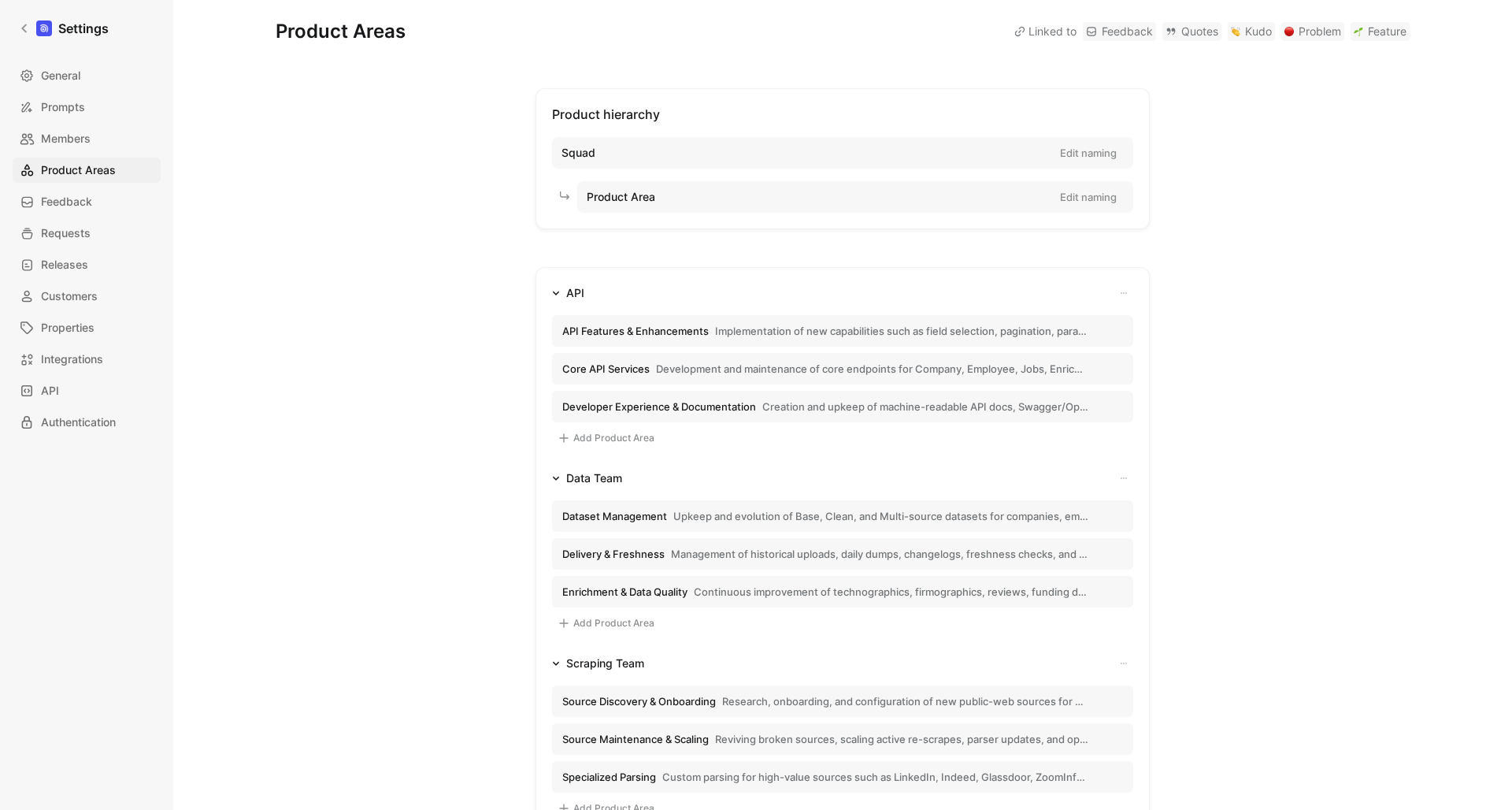
click at [709, 414] on button "Developer Experience & Documentation Creation and upkeep of machine-readable AP…" at bounding box center [842, 406] width 581 height 31
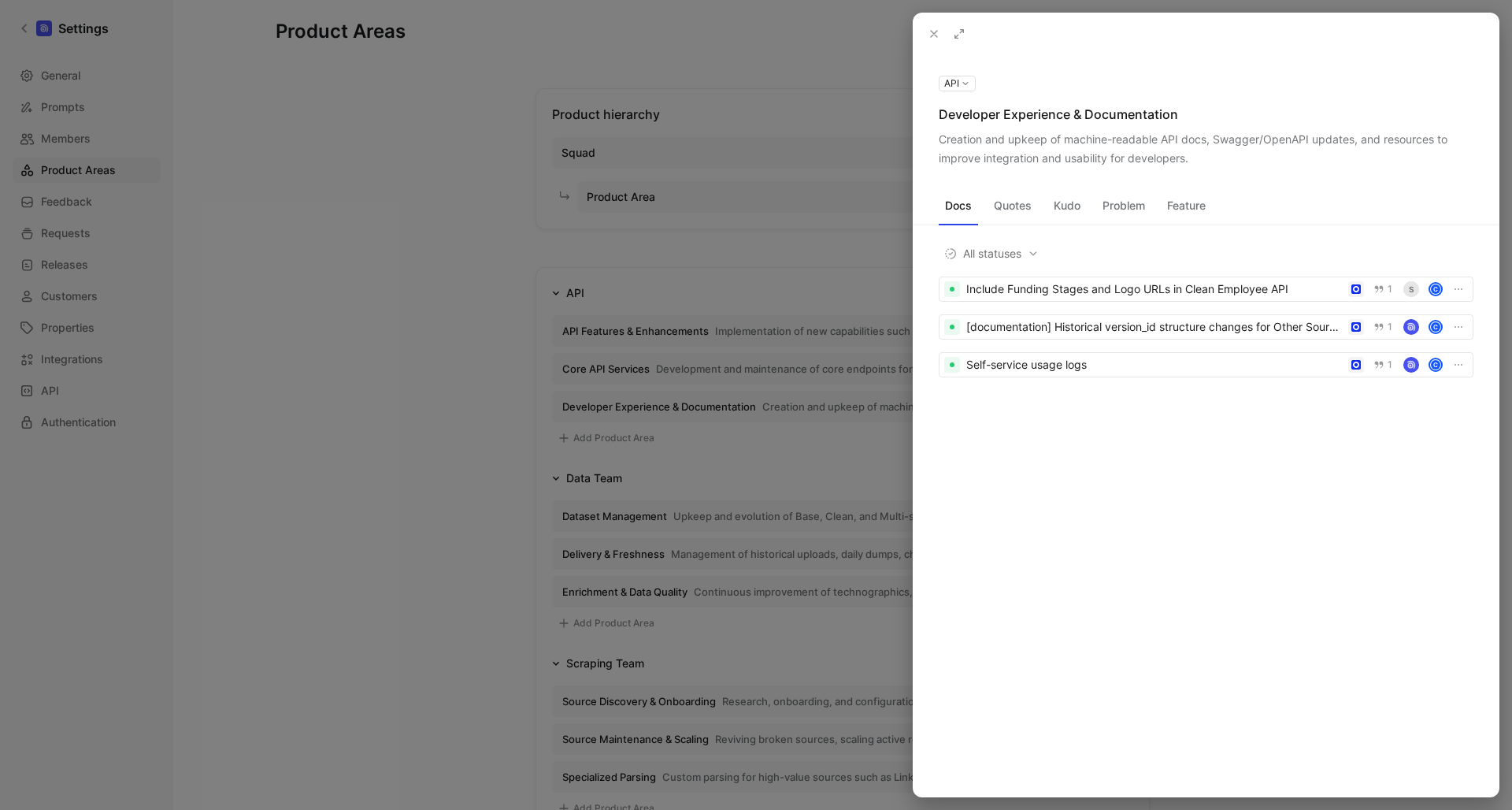
click at [1245, 143] on div "Creation and upkeep of machine-readable API docs, Swagger/OpenAPI updates, and …" at bounding box center [1207, 149] width 535 height 38
click at [0, 0] on icon at bounding box center [0, 0] width 0 height 0
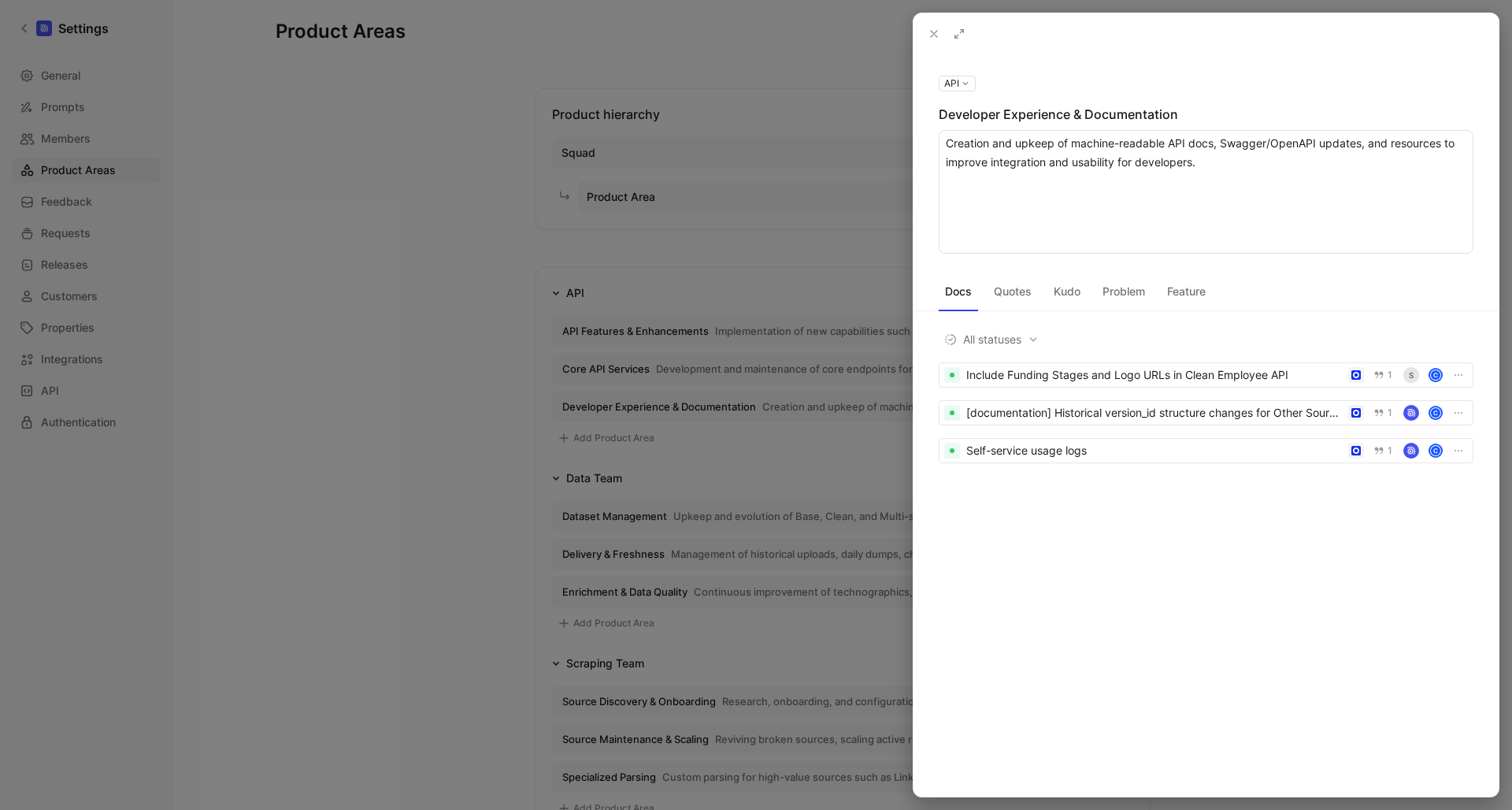
click at [1263, 144] on textarea "Creation and upkeep of machine-readable API docs, Swagger/OpenAPI updates, and …" at bounding box center [1207, 192] width 535 height 123
click at [1362, 141] on textarea "Creation and upkeep of machine-readable API docs, Swagger/OpenAPI updates, and …" at bounding box center [1207, 192] width 535 height 123
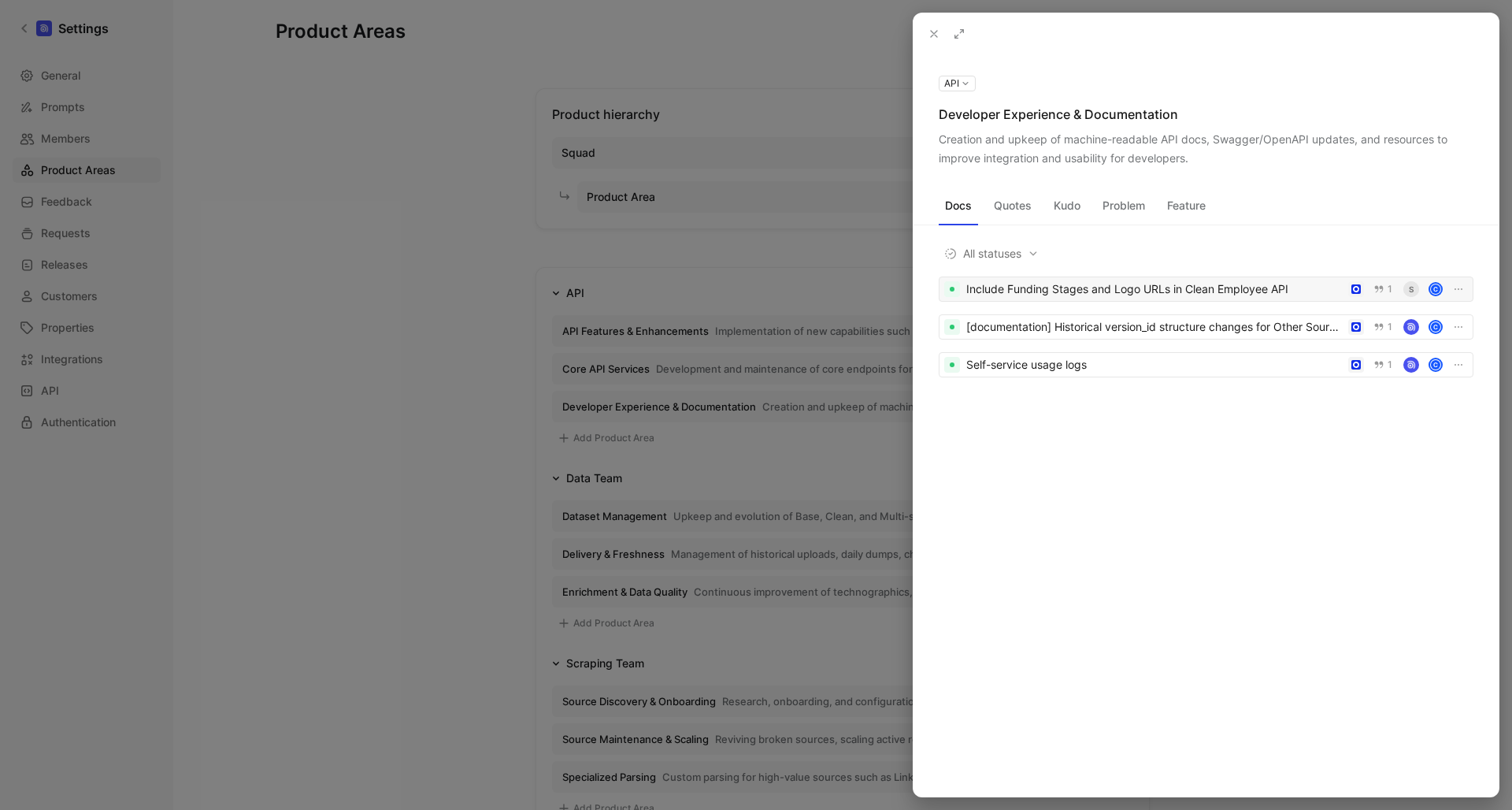
click at [1189, 377] on div "Include Funding Stages and Logo URLs in Clean Employee API 1 S C [documentation…" at bounding box center [1206, 351] width 585 height 151
click at [1222, 290] on div "Include Funding Stages and Logo URLs in Clean Employee API" at bounding box center [1154, 289] width 376 height 19
click at [966, 82] on button "API" at bounding box center [957, 83] width 37 height 16
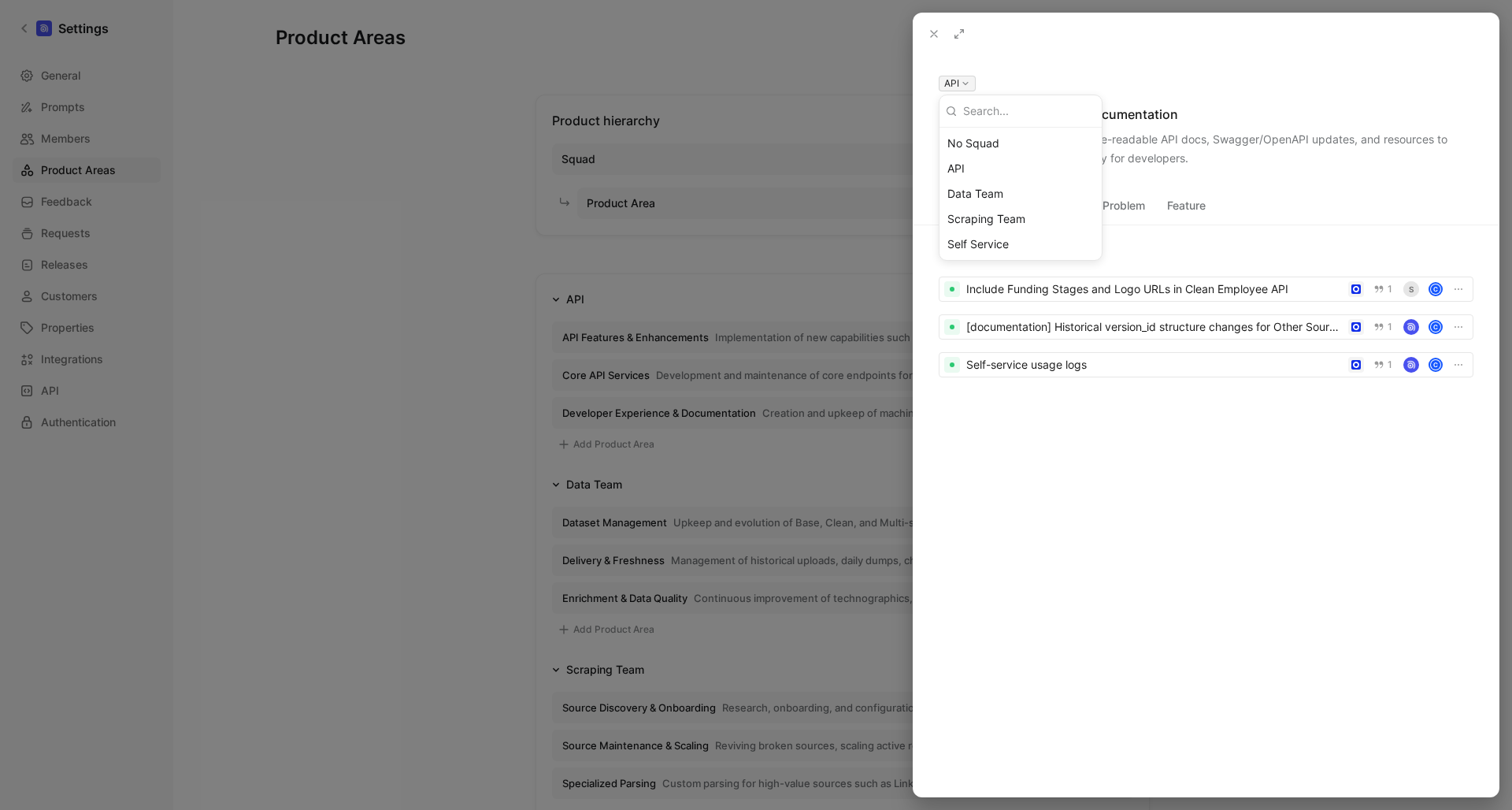
click at [1096, 58] on div at bounding box center [756, 405] width 1512 height 810
click at [962, 84] on button "API" at bounding box center [957, 83] width 37 height 16
click at [1122, 81] on div at bounding box center [756, 405] width 1512 height 810
click at [452, 582] on div at bounding box center [756, 405] width 1512 height 810
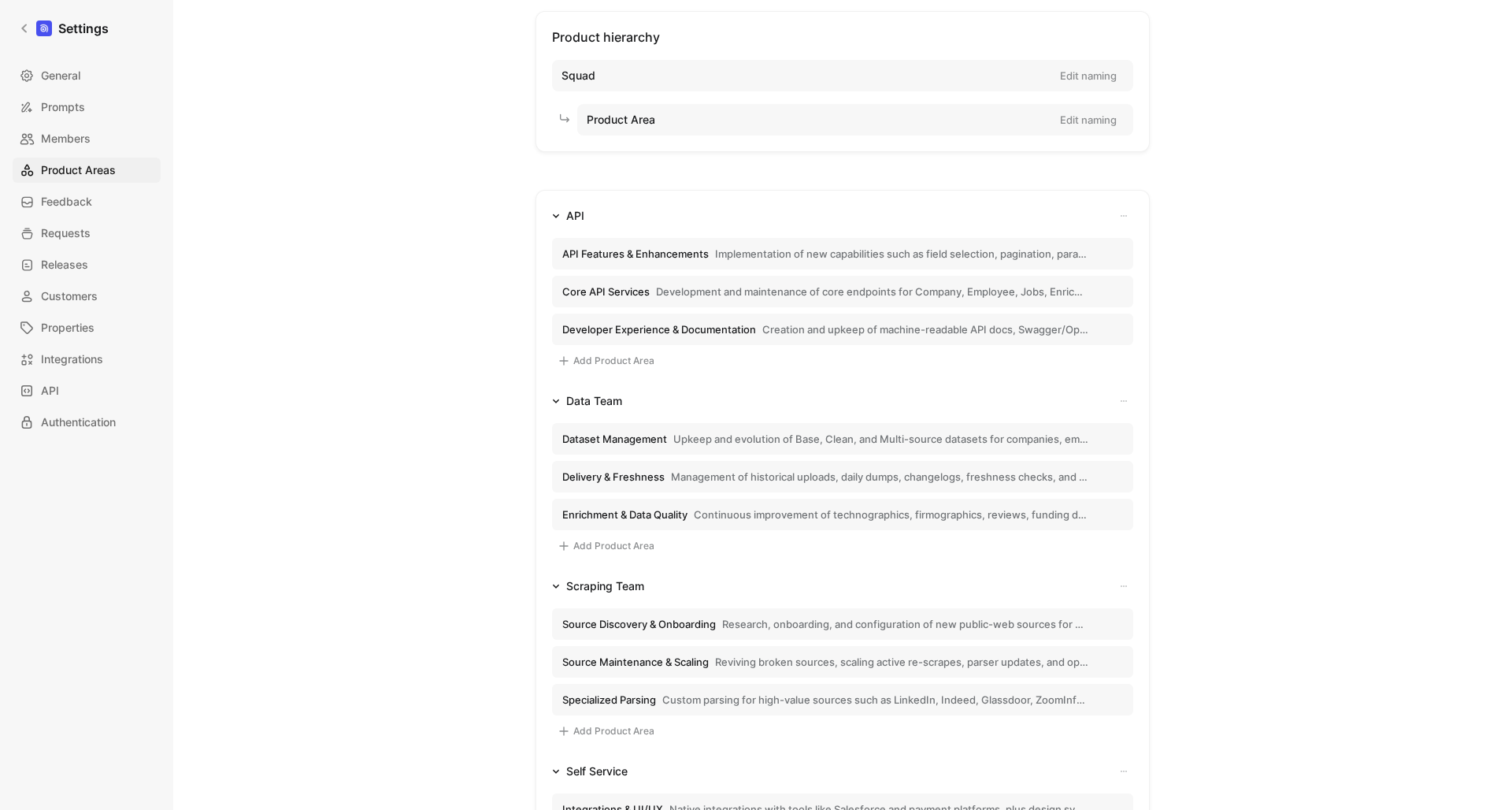
scroll to position [63, 0]
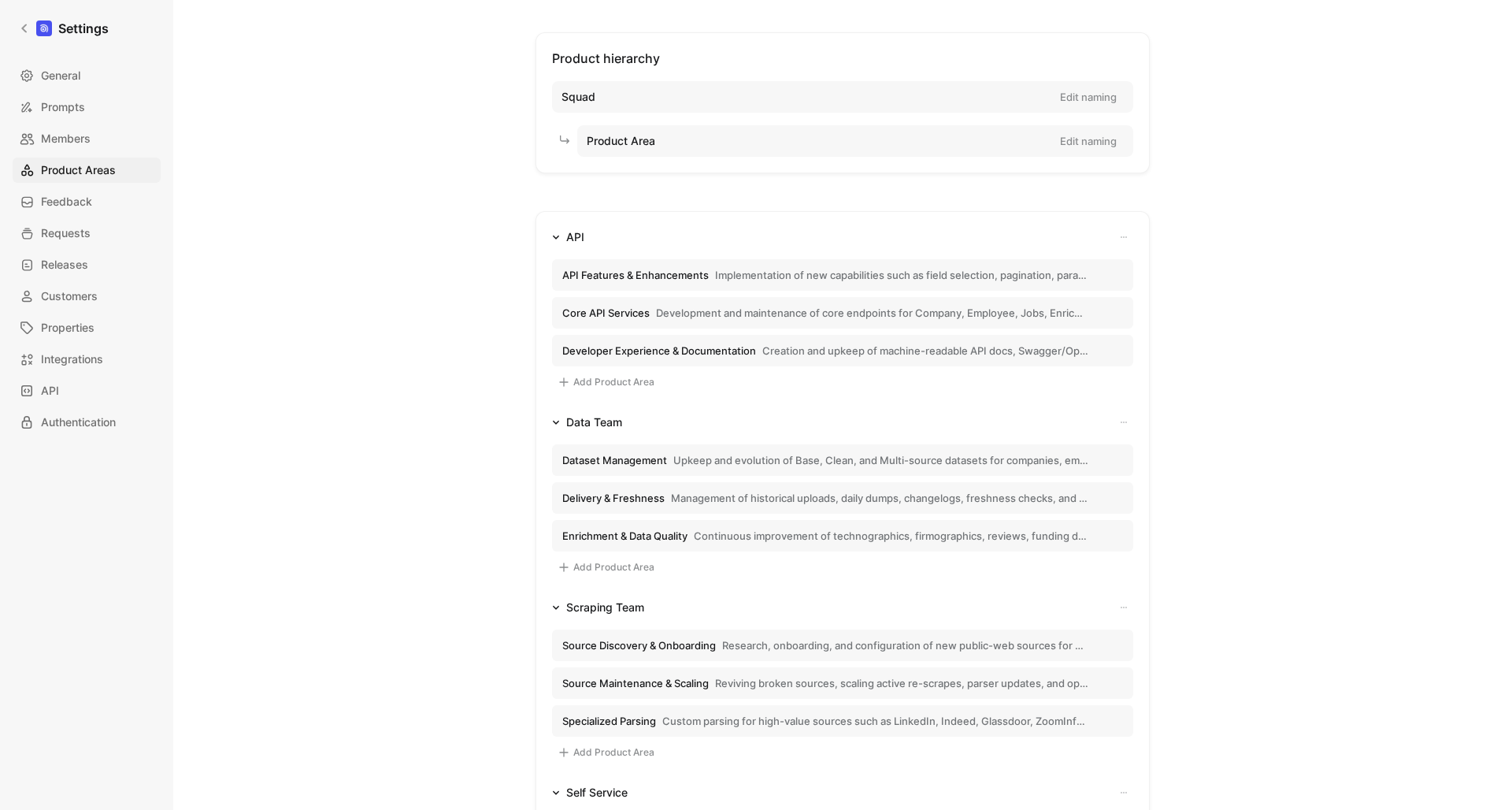
click at [728, 276] on span "Implementation of new capabilities such as field selection, pagination, paramet…" at bounding box center [902, 274] width 374 height 14
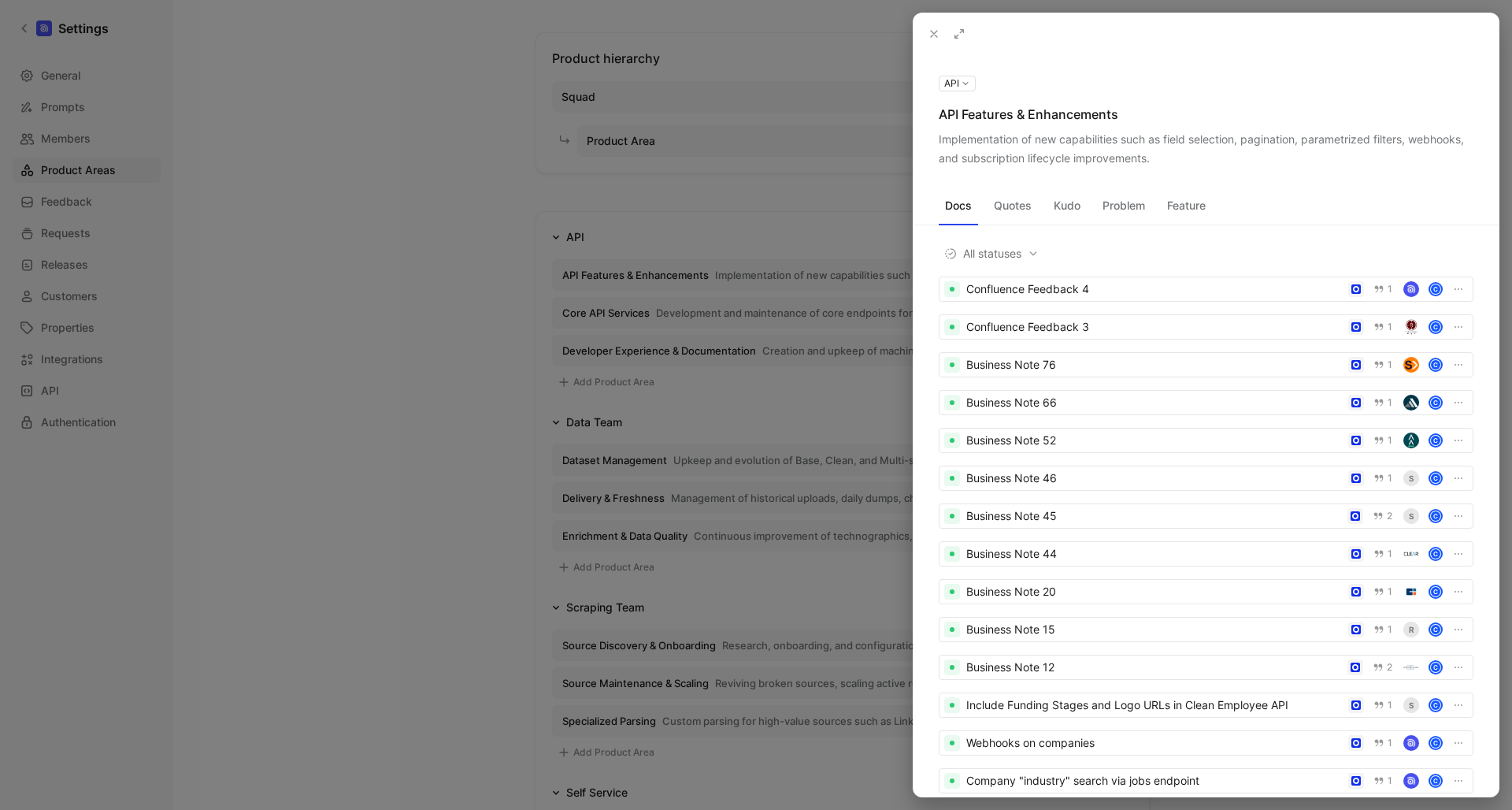
click at [1234, 151] on div "Implementation of new capabilities such as field selection, pagination, paramet…" at bounding box center [1207, 149] width 535 height 38
click at [1224, 141] on div "Implementation of new capabilities such as field selection, pagination, paramet…" at bounding box center [1207, 149] width 535 height 38
click at [0, 0] on icon at bounding box center [0, 0] width 0 height 0
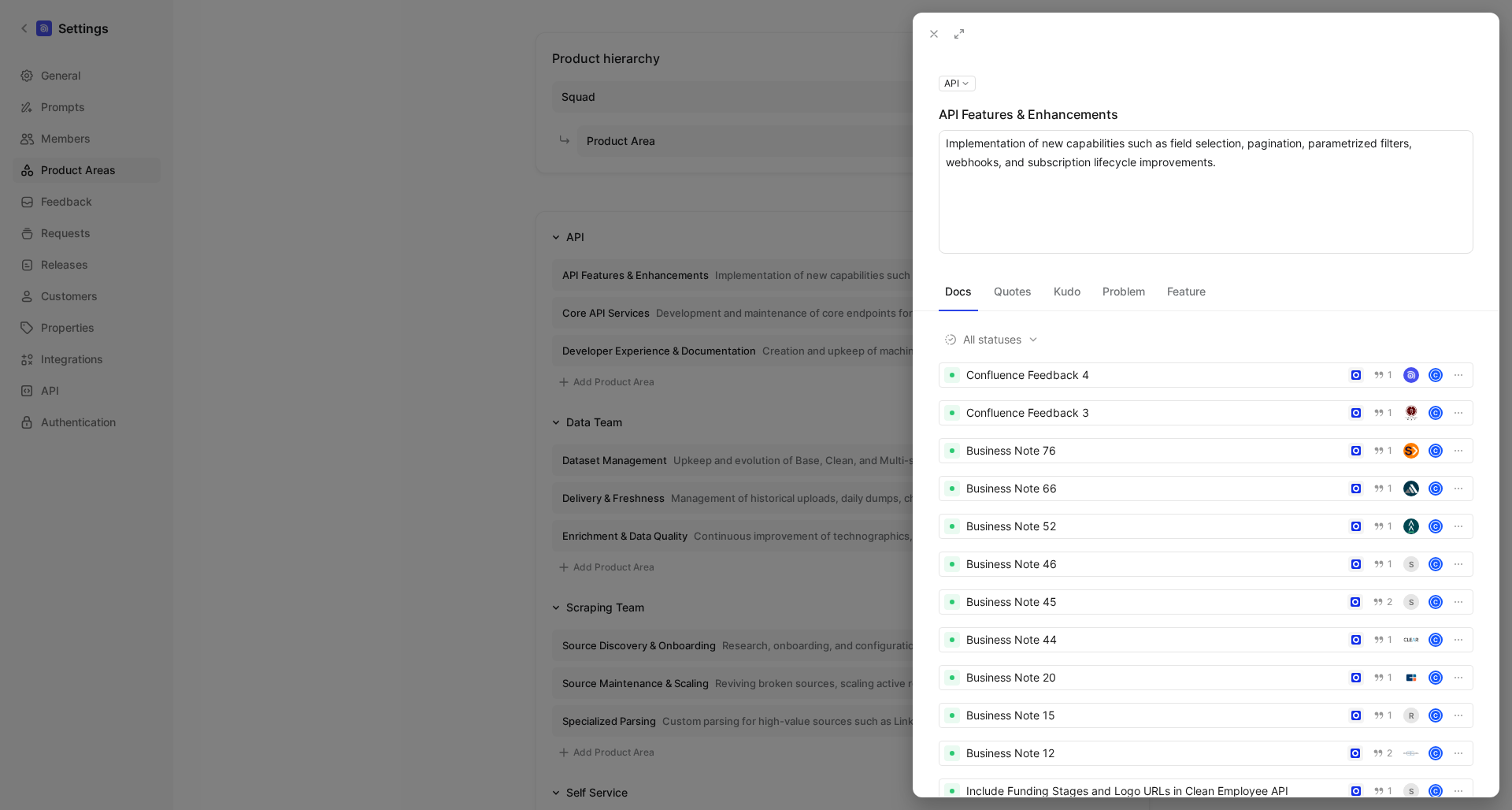
click at [1248, 151] on textarea "Implementation of new capabilities such as field selection, pagination, paramet…" at bounding box center [1207, 192] width 535 height 123
click at [1247, 148] on textarea "Implementation of new capabilities such as field selection, pagination, paramet…" at bounding box center [1207, 192] width 535 height 123
type textarea "Implementation of new capabilities such as field selection, pagination, paramet…"
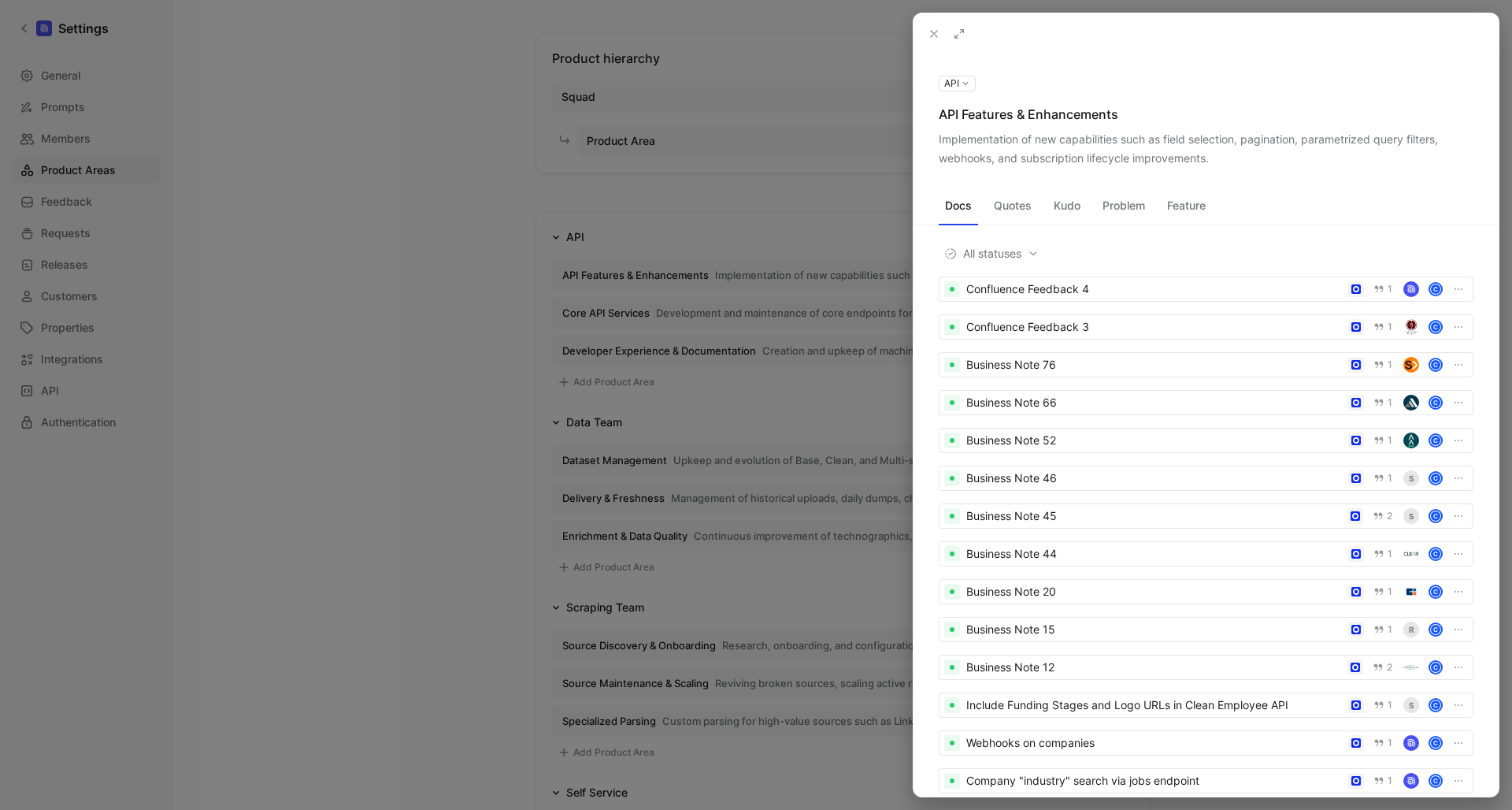
click at [1011, 294] on div "Docs Quotes Kudo Problem Feature All statuses Confluence Feedback 4 1 C Conflue…" at bounding box center [1206, 482] width 585 height 629
click at [1001, 212] on button "Quotes" at bounding box center [1012, 205] width 50 height 26
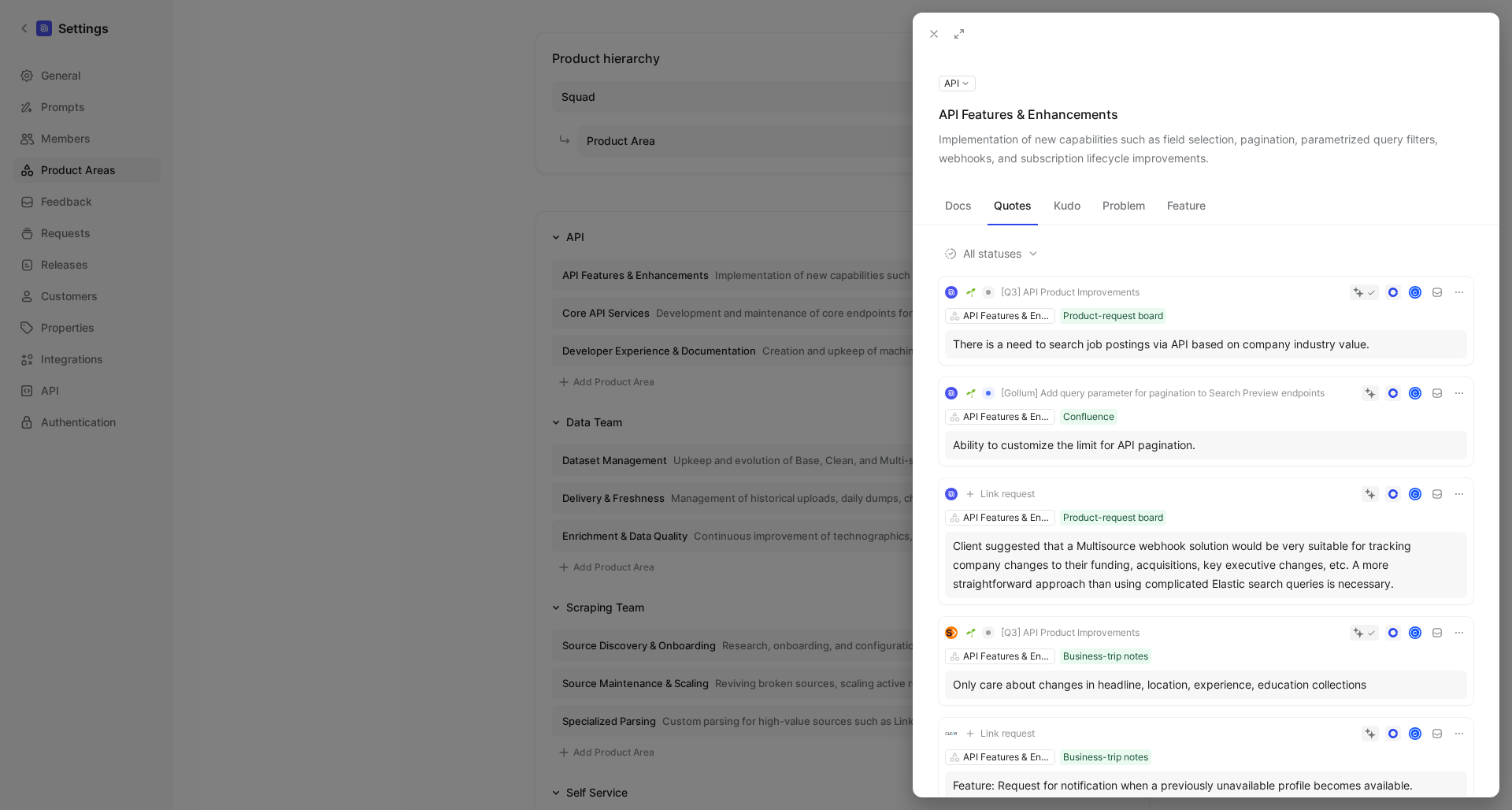
click at [1116, 159] on div "Implementation of new capabilities such as field selection, pagination, paramet…" at bounding box center [1207, 149] width 535 height 38
click at [0, 0] on icon at bounding box center [0, 0] width 0 height 0
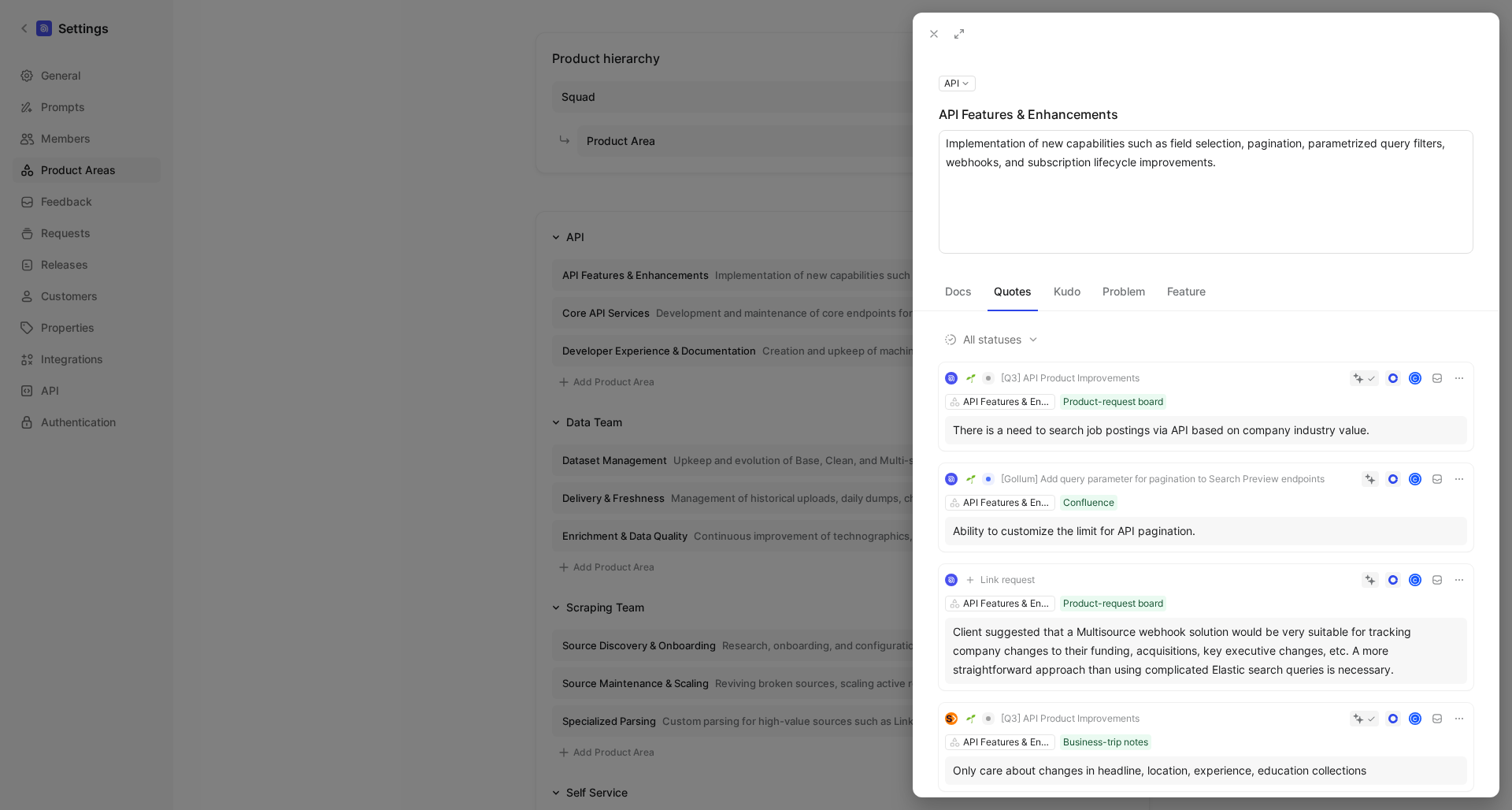
drag, startPoint x: 1170, startPoint y: 142, endPoint x: 1170, endPoint y: 173, distance: 31.0
click at [1170, 142] on textarea "Implementation of new capabilities such as field selection, pagination, paramet…" at bounding box center [1207, 192] width 535 height 123
click at [1446, 143] on textarea "Implementation of new capabilities such as field selection, pagination, paramet…" at bounding box center [1207, 192] width 535 height 123
click at [1392, 145] on textarea "Implementation of new capabilities such as field selection, pagination, paramet…" at bounding box center [1207, 192] width 535 height 123
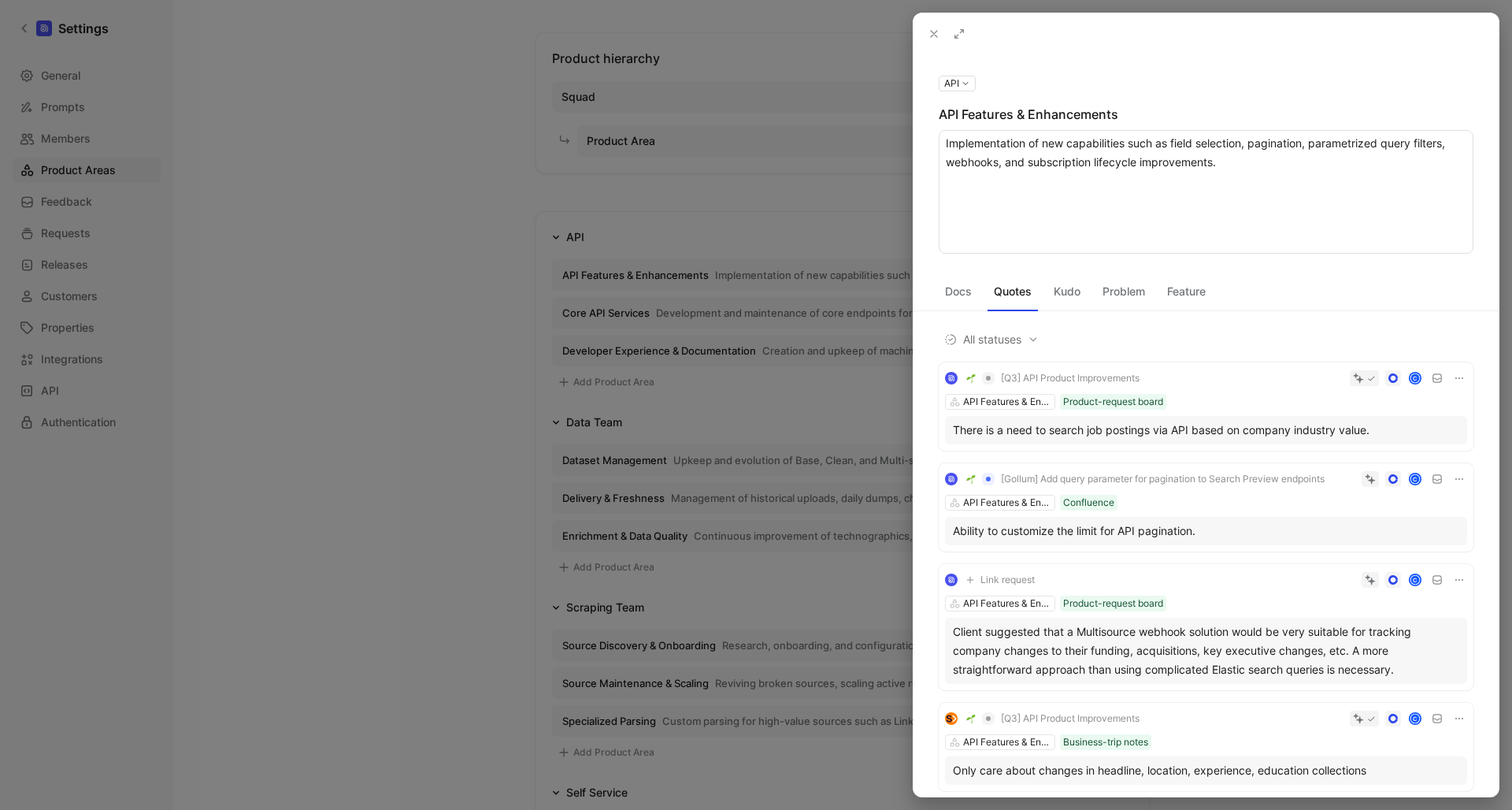
click at [1446, 142] on textarea "Implementation of new capabilities such as field selection, pagination, paramet…" at bounding box center [1207, 192] width 535 height 123
type textarea "Implementation of new capabilities such as field selection, pagination, paramet…"
click at [932, 30] on icon at bounding box center [933, 33] width 12 height 12
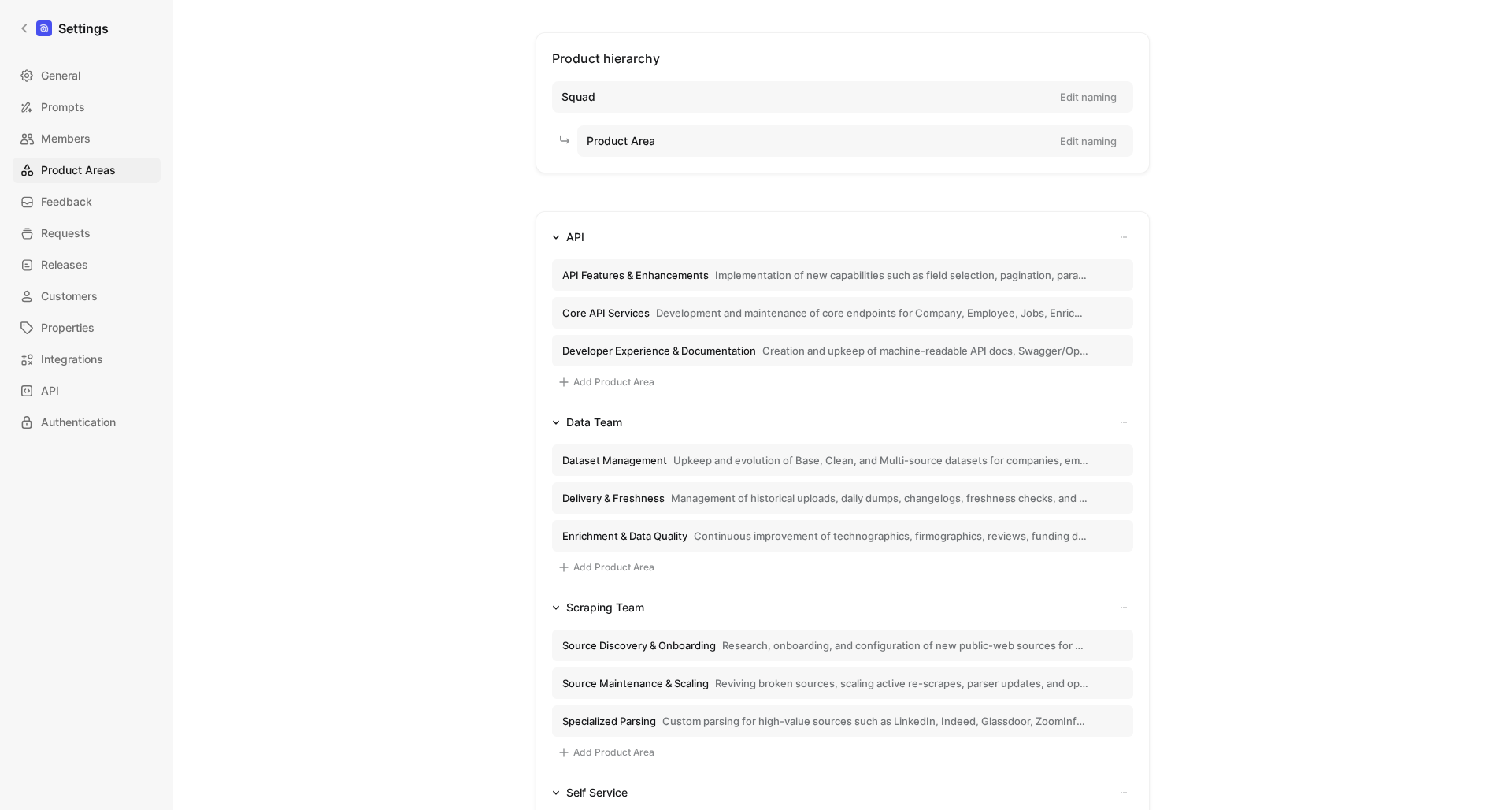
click at [692, 323] on button "Core API Services Development and maintenance of core endpoints for Company, Em…" at bounding box center [842, 312] width 581 height 31
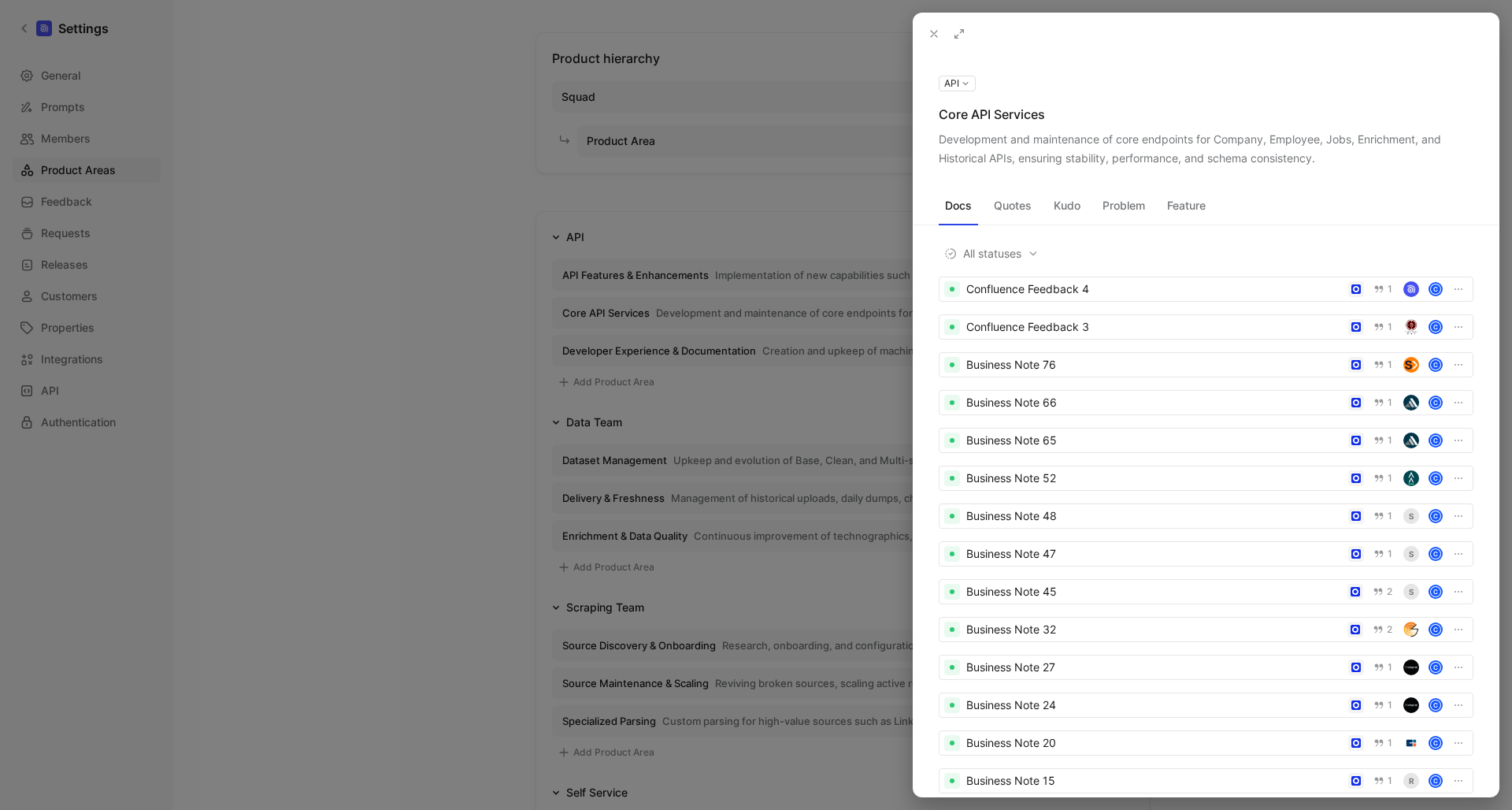
click at [1127, 156] on div "Development and maintenance of core endpoints for Company, Employee, Jobs, Enri…" at bounding box center [1207, 149] width 535 height 38
click at [1208, 135] on div "Development and maintenance of core endpoints for Company, Employee, Jobs, Enri…" at bounding box center [1207, 149] width 535 height 38
click at [0, 0] on icon at bounding box center [0, 0] width 0 height 0
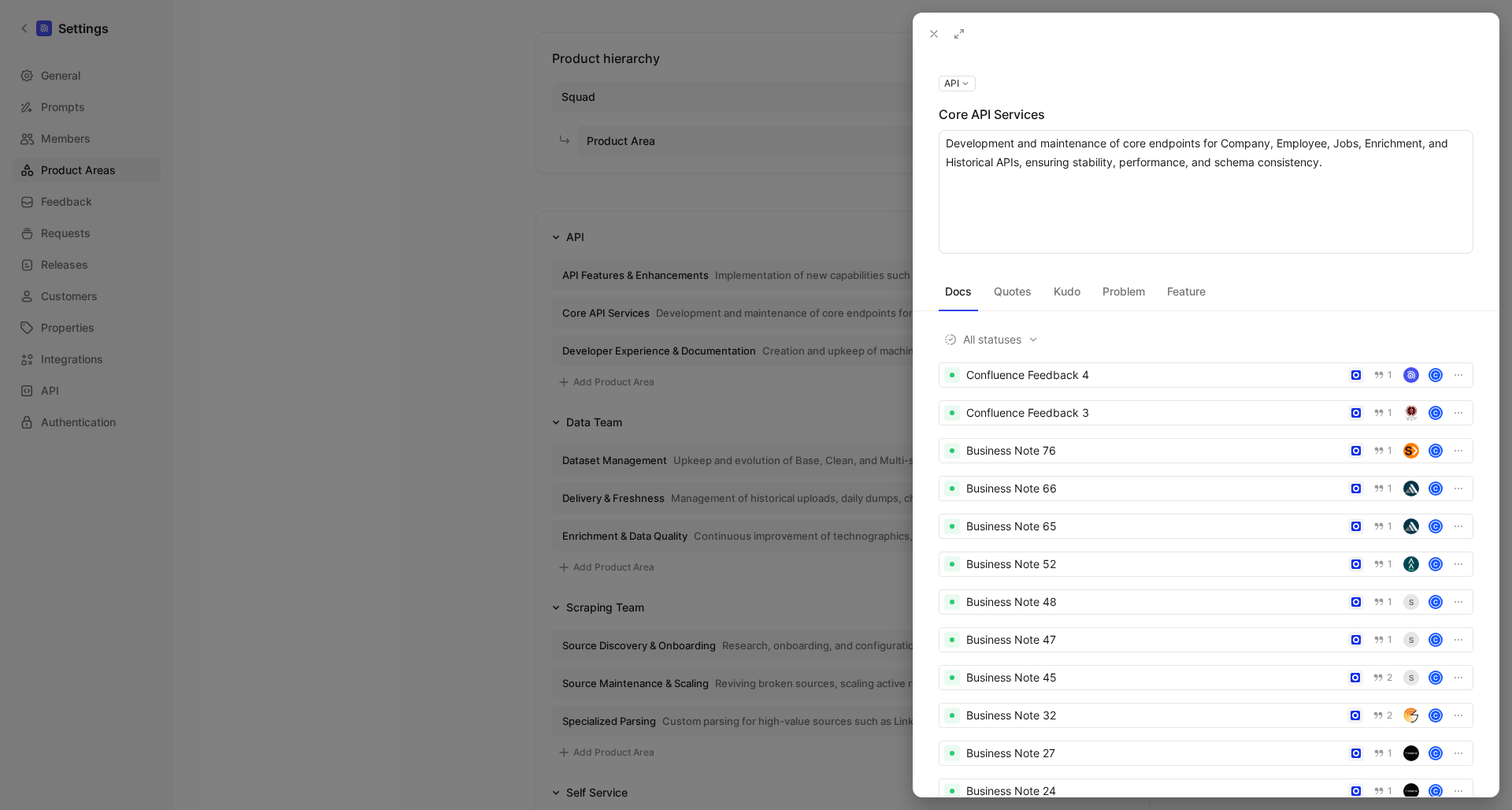
click at [1401, 144] on textarea "Development and maintenance of core endpoints for Company, Employee, Jobs, Enri…" at bounding box center [1207, 192] width 535 height 123
click at [978, 163] on textarea "Development and maintenance of core endpoints for Company, Employee, Jobs, Enri…" at bounding box center [1207, 192] width 535 height 123
type textarea "Development and maintenance of core endpoints for Company, Employee, Jobs, Cont…"
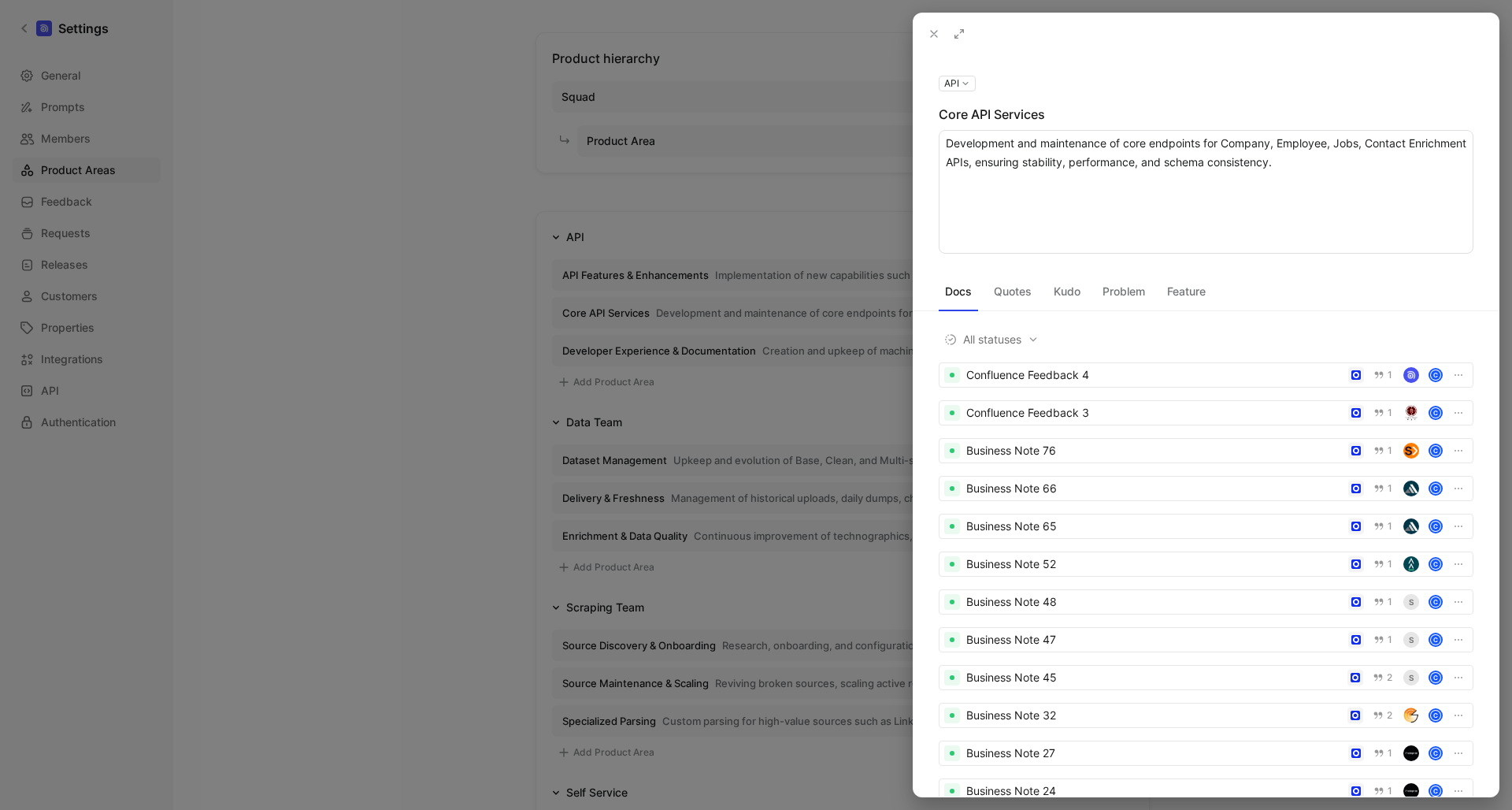
click at [1034, 340] on div "All statuses Confluence Feedback 4 1 C Confluence Feedback 3 1 C Business Note …" at bounding box center [1206, 558] width 585 height 476
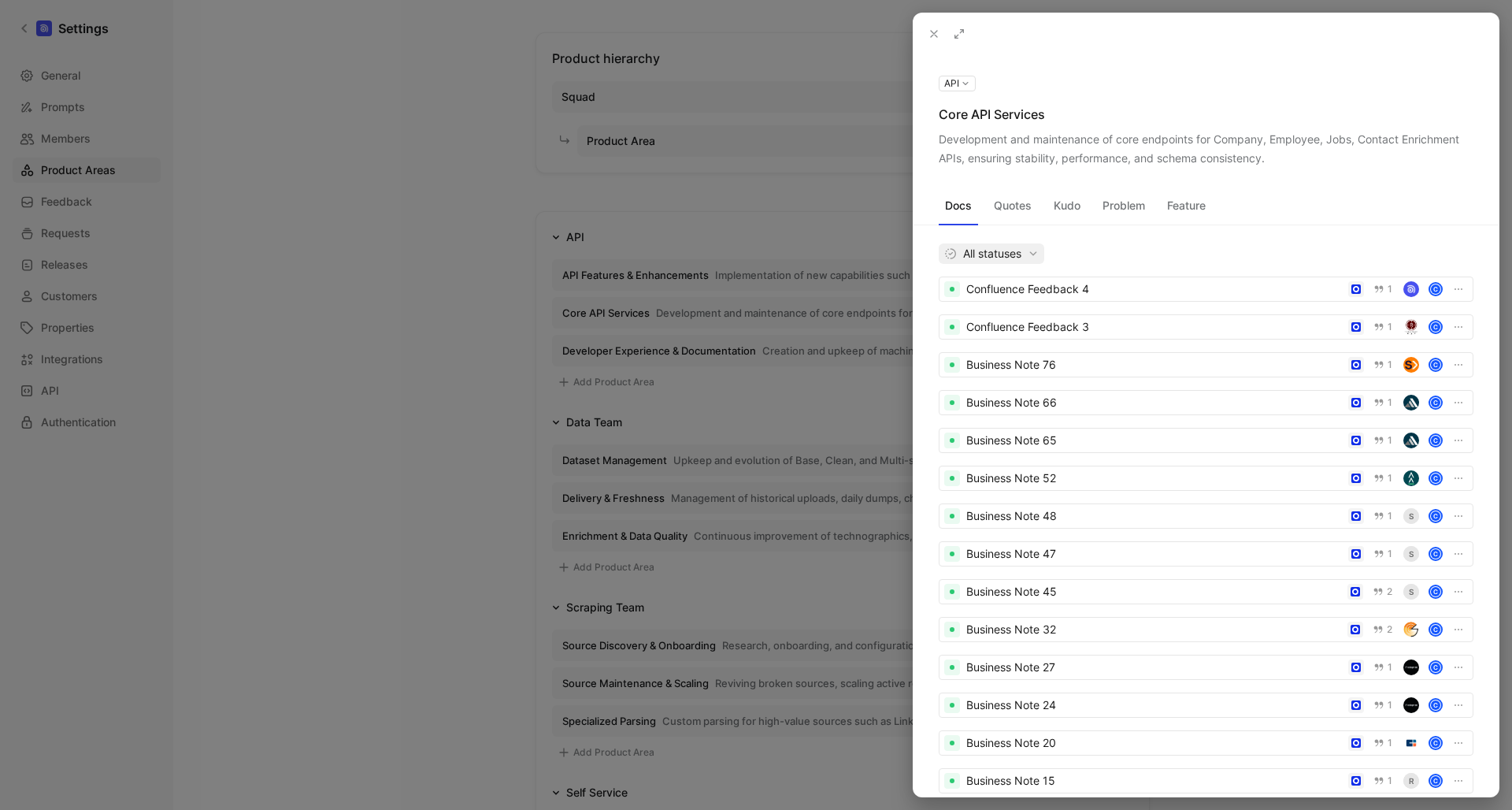
click at [1018, 250] on span "All statuses" at bounding box center [992, 253] width 95 height 19
click at [936, 32] on use at bounding box center [934, 33] width 7 height 7
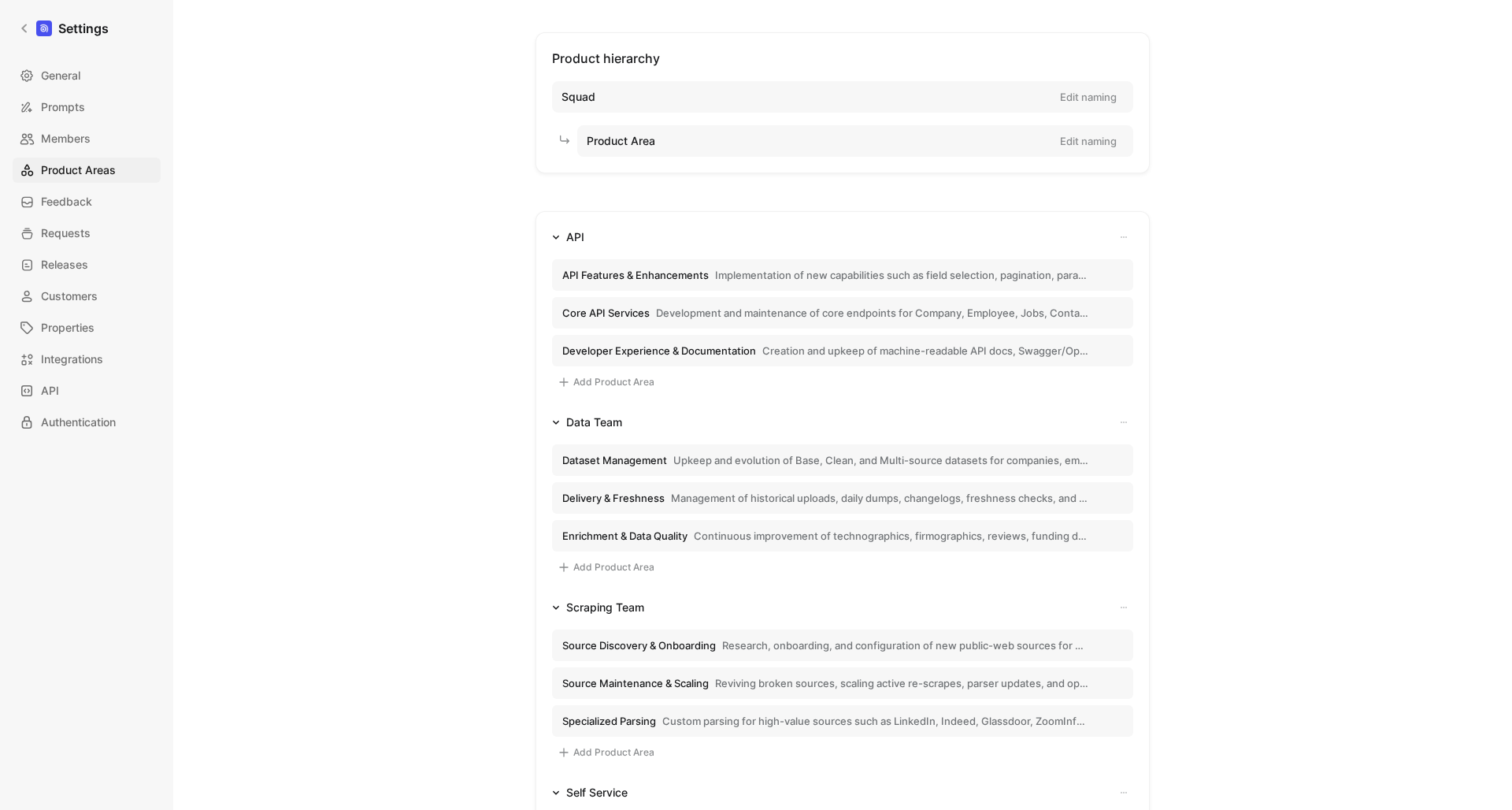
click at [710, 350] on span "Developer Experience & Documentation" at bounding box center [659, 350] width 194 height 14
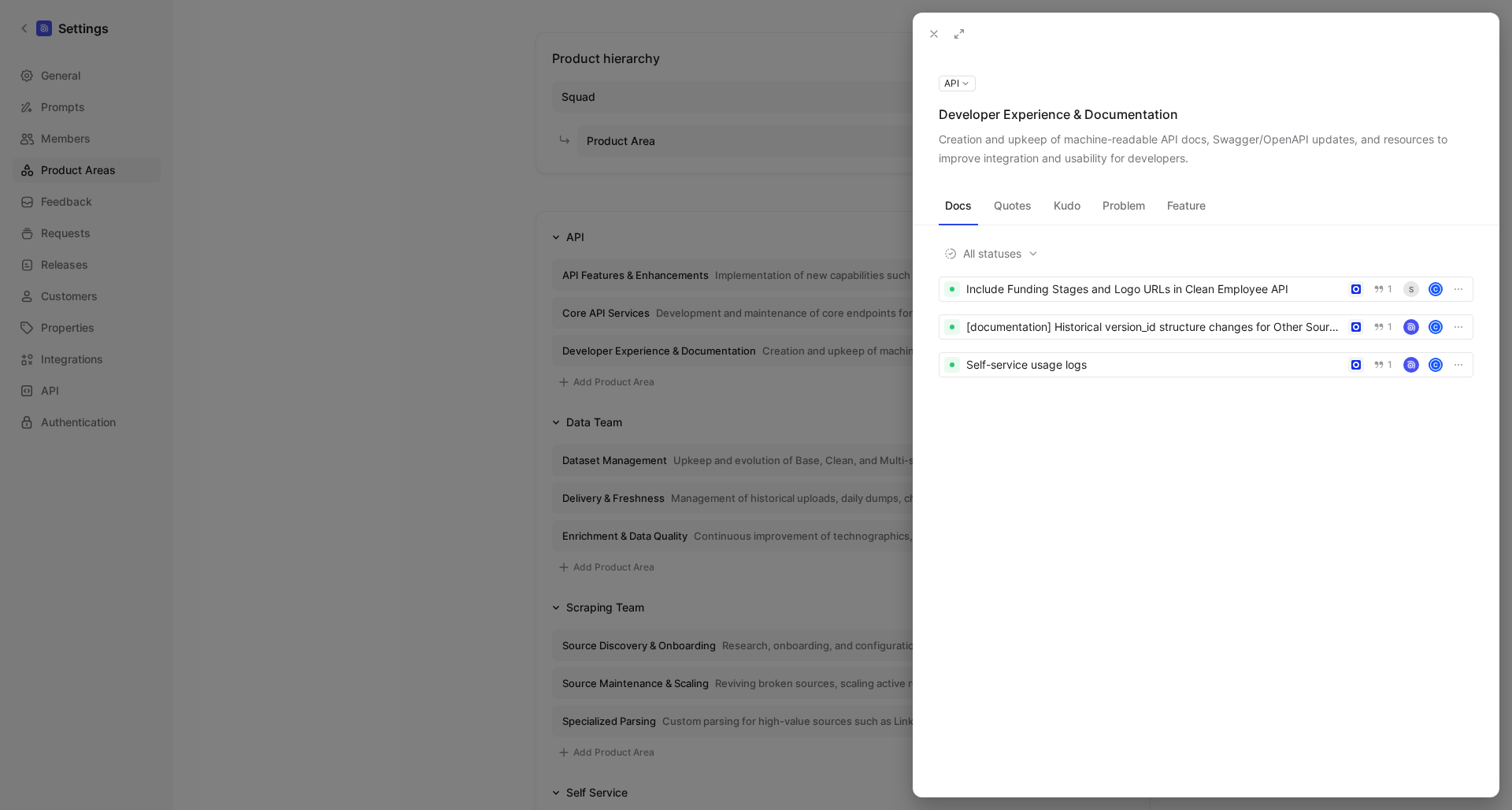
click at [1230, 142] on div "Creation and upkeep of machine-readable API docs, Swagger/OpenAPI updates, and …" at bounding box center [1207, 149] width 535 height 38
click at [1308, 136] on div "Creation and upkeep of machine-readable API docs, Swagger/OpenAPI updates, and …" at bounding box center [1207, 149] width 535 height 38
click at [0, 0] on icon at bounding box center [0, 0] width 0 height 0
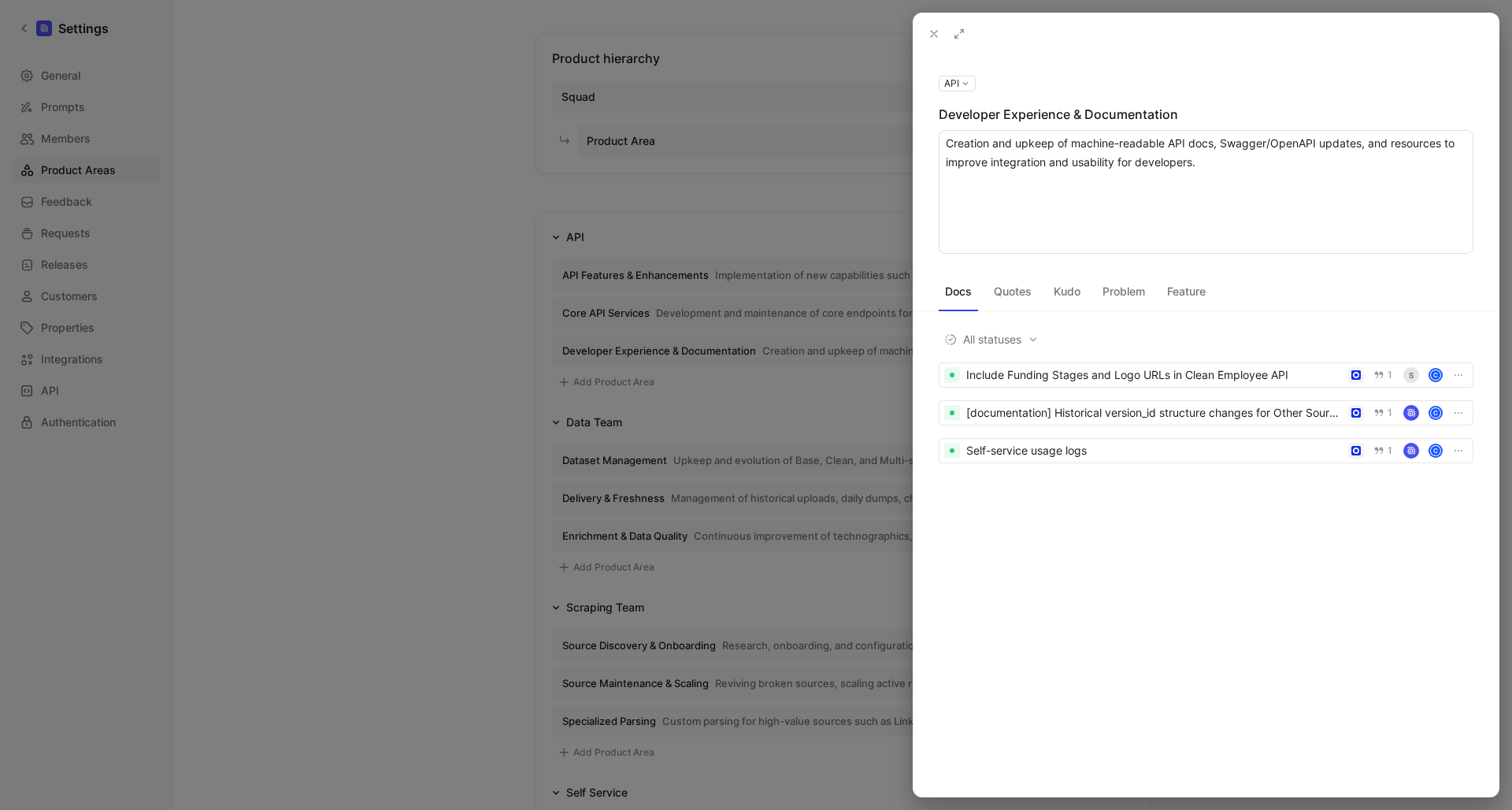
click at [1365, 145] on textarea "Creation and upkeep of machine-readable API docs, Swagger/OpenAPI updates, and …" at bounding box center [1207, 192] width 535 height 123
type textarea "Creation and upkeep of machine-readable API docs, Swagger/OpenAPI updates and r…"
click at [1190, 165] on textarea "Creation and upkeep of machine-readable API docs, Swagger/OpenAPI updates and r…" at bounding box center [1207, 192] width 535 height 123
click at [1220, 164] on textarea "Creation and upkeep of machine-readable API docs, Swagger/OpenAPI updates and r…" at bounding box center [1207, 192] width 535 height 123
click at [936, 29] on icon at bounding box center [933, 33] width 12 height 12
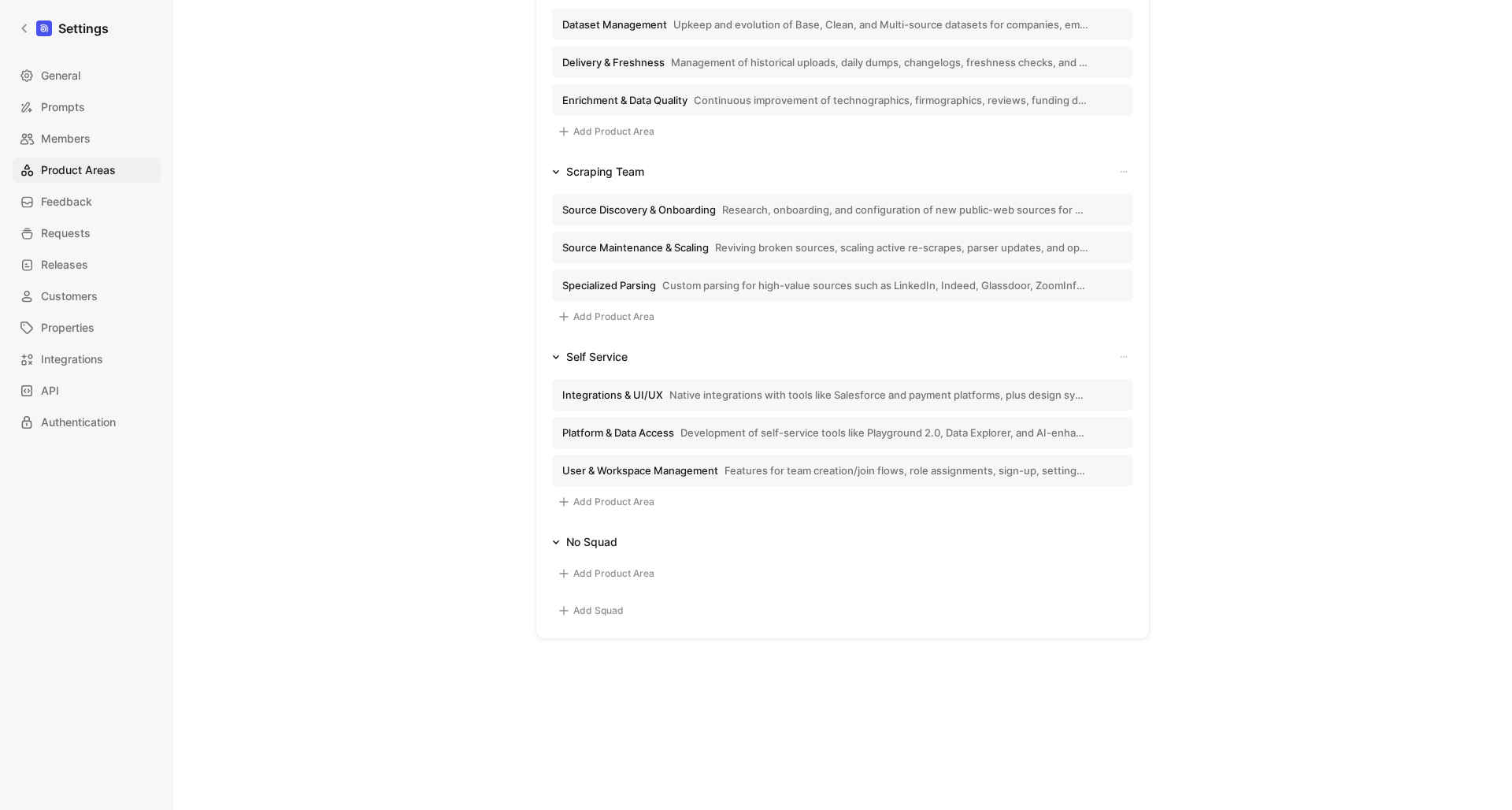
scroll to position [476, 0]
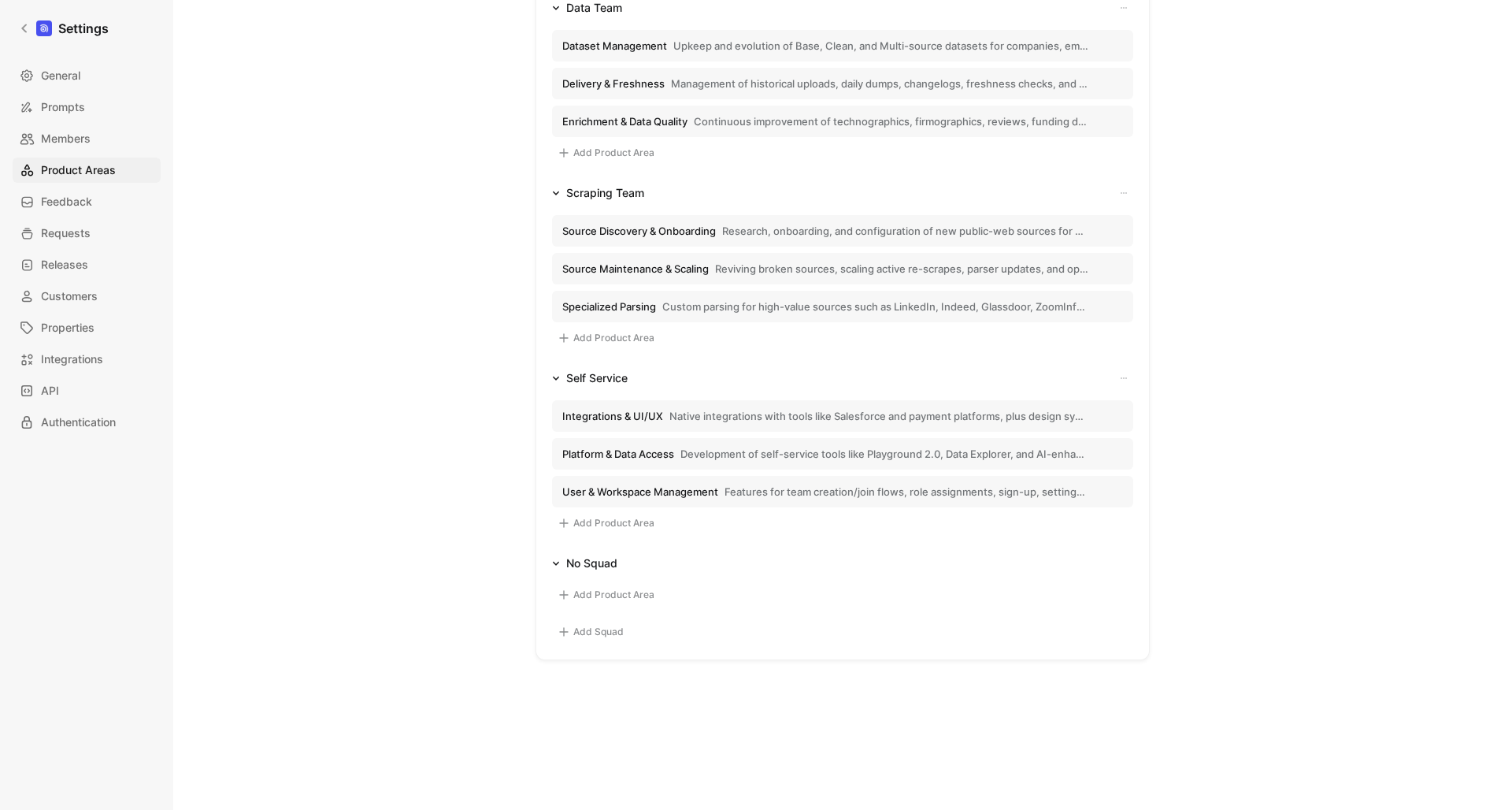
click at [653, 423] on button "Integrations & UI/UX Native integrations with tools like Salesforce and payment…" at bounding box center [842, 415] width 581 height 31
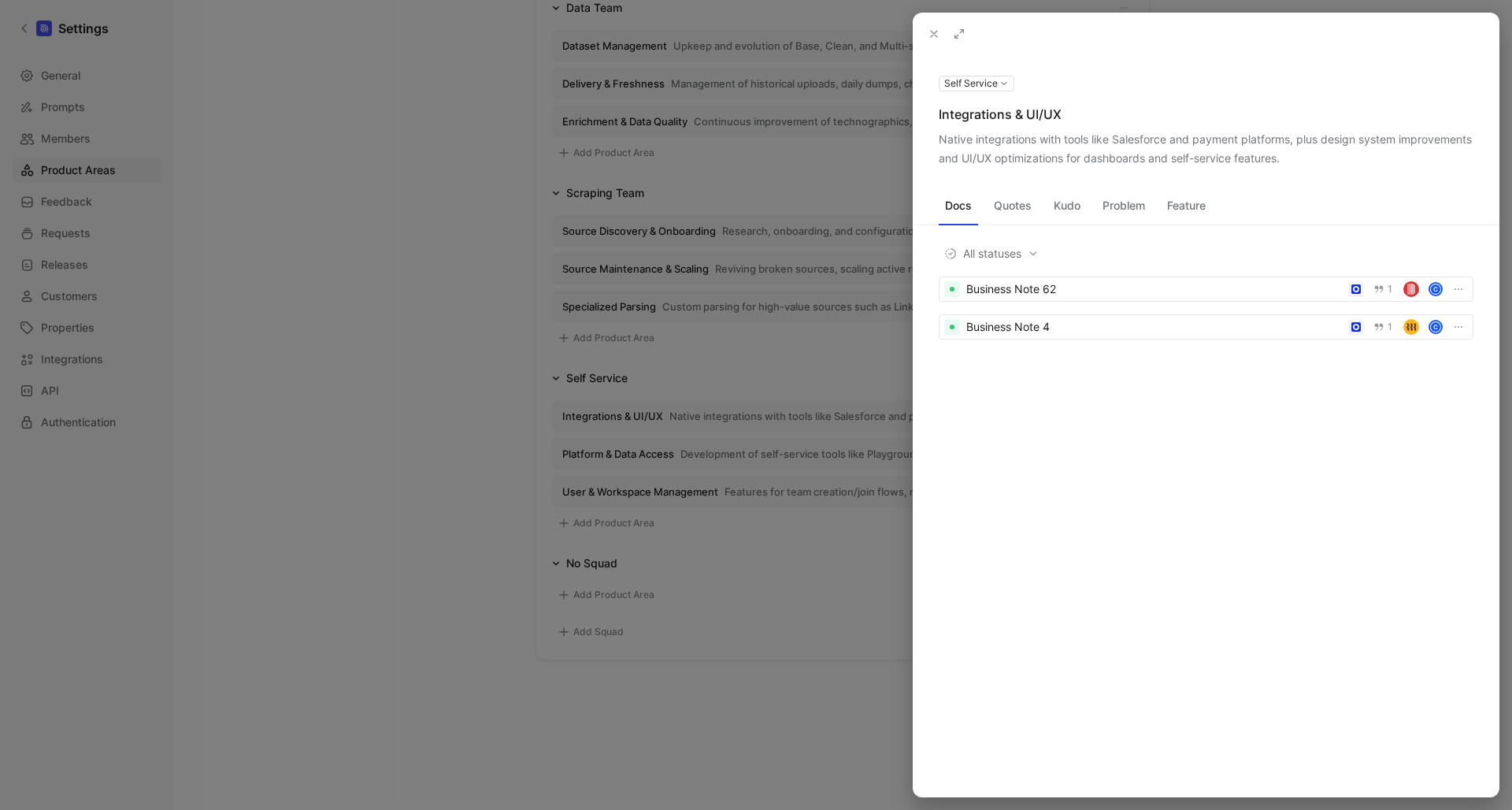
click at [935, 35] on use at bounding box center [934, 33] width 7 height 7
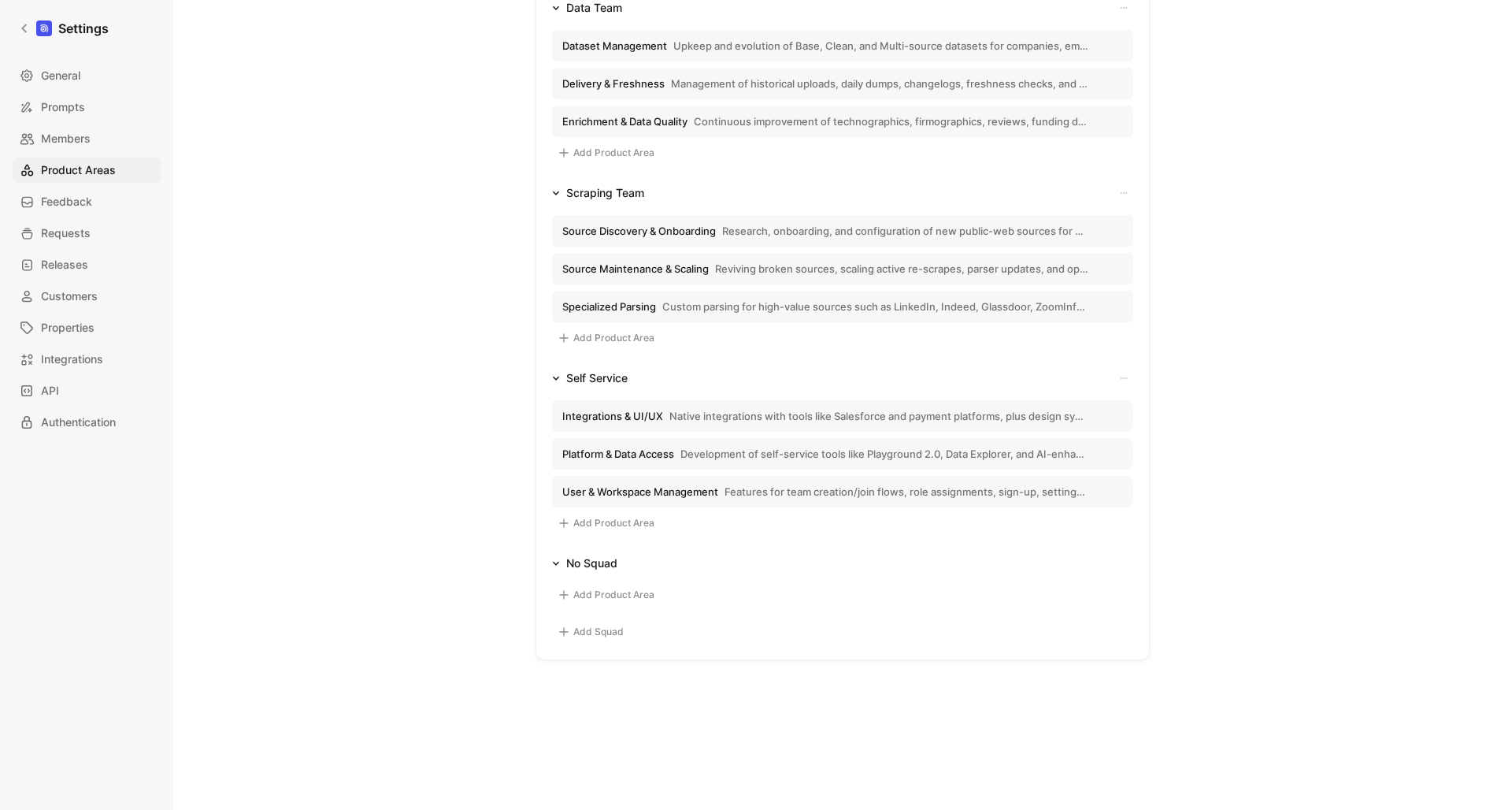
click at [693, 449] on span "Development of self-service tools like Playground 2.0, Data Explorer, and AI-en…" at bounding box center [885, 453] width 408 height 14
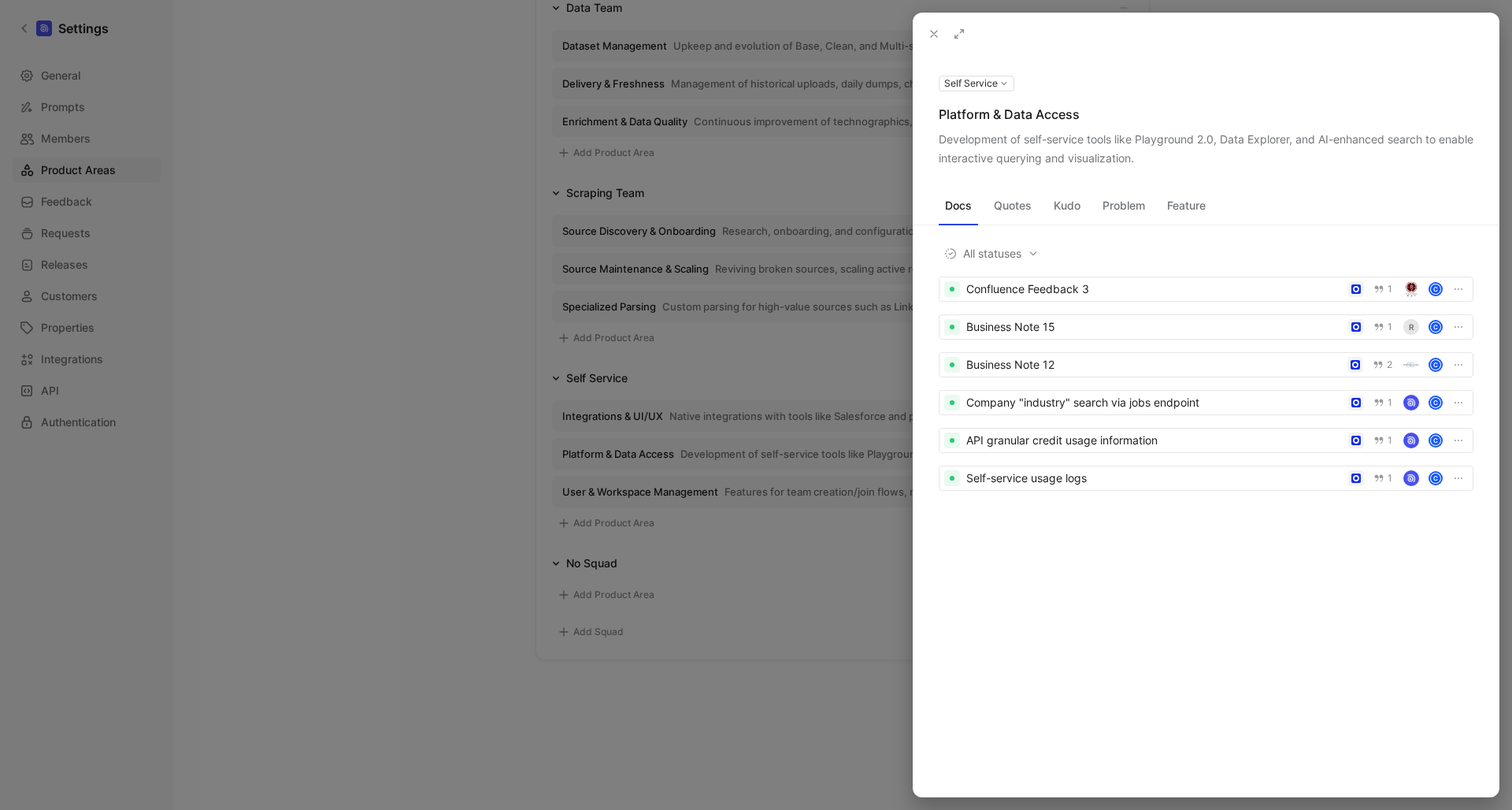
click at [1296, 138] on div "Development of self-service tools like Playground 2.0, Data Explorer, and AI-en…" at bounding box center [1207, 149] width 535 height 38
click at [1295, 145] on div "Development of self-service tools like Playground 2.0, Data Explorer, and AI-en…" at bounding box center [1207, 149] width 535 height 38
click at [1298, 138] on div "Development of self-service tools like Playground 2.0, Data Explorer, and AI-en…" at bounding box center [1207, 149] width 535 height 38
click at [0, 0] on button at bounding box center [0, 0] width 0 height 0
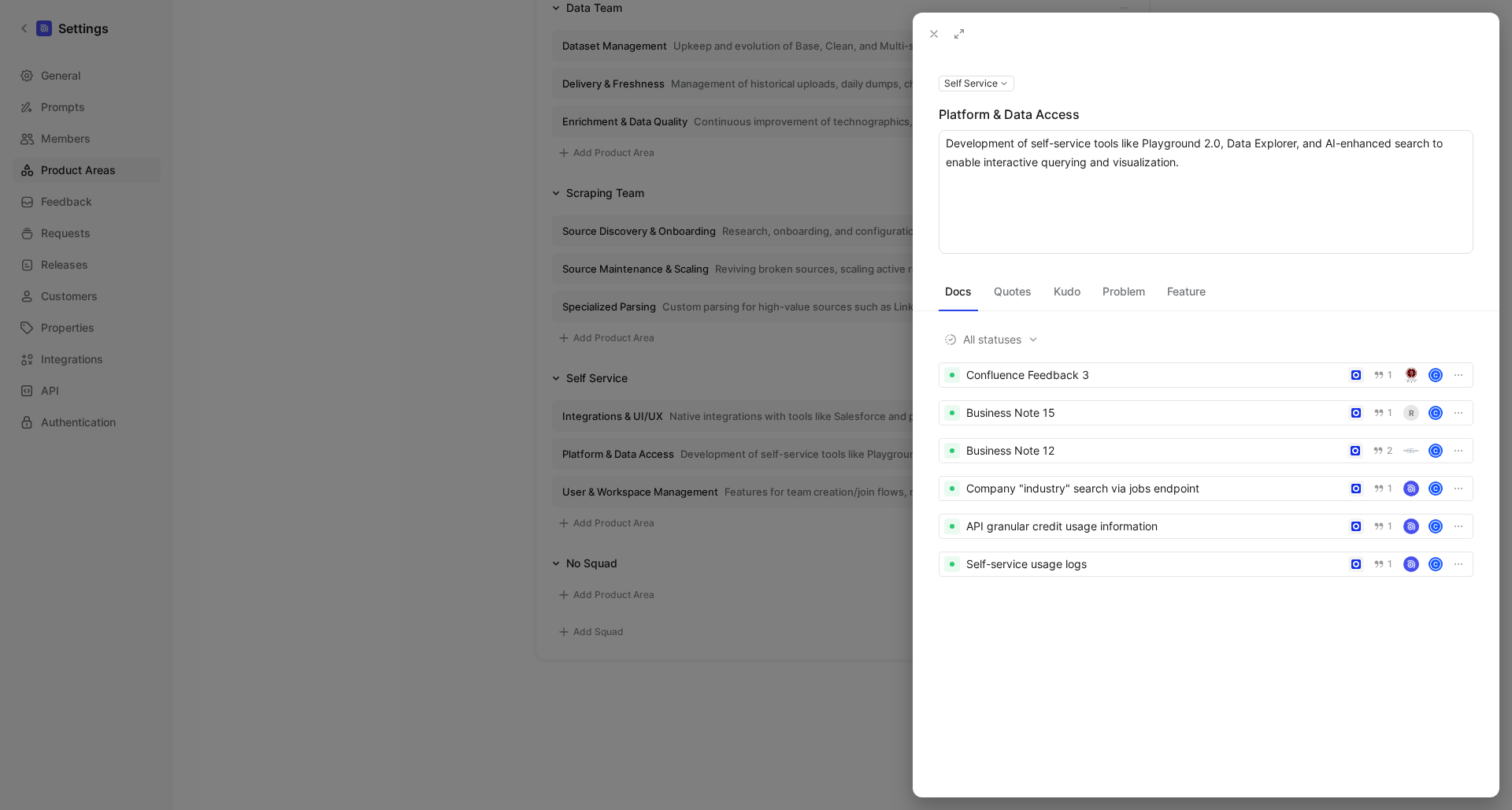
click at [1304, 141] on textarea "Development of self-service tools like Playground 2.0, Data Explorer, and AI-en…" at bounding box center [1207, 192] width 535 height 123
type textarea "Development of self-service tools like Playground 2.0, Data Explorer and AI-enh…"
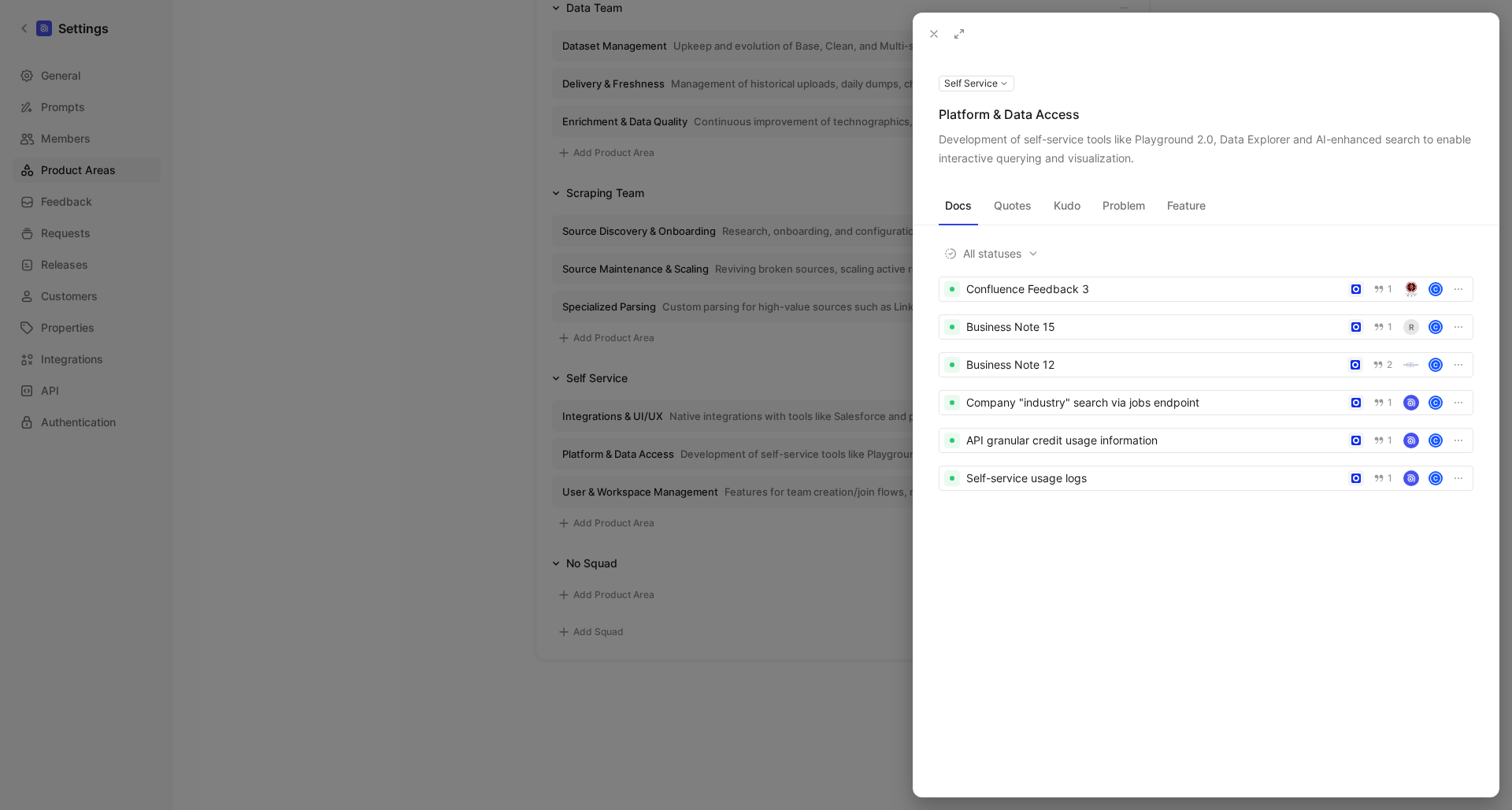
click at [931, 33] on icon at bounding box center [933, 33] width 12 height 12
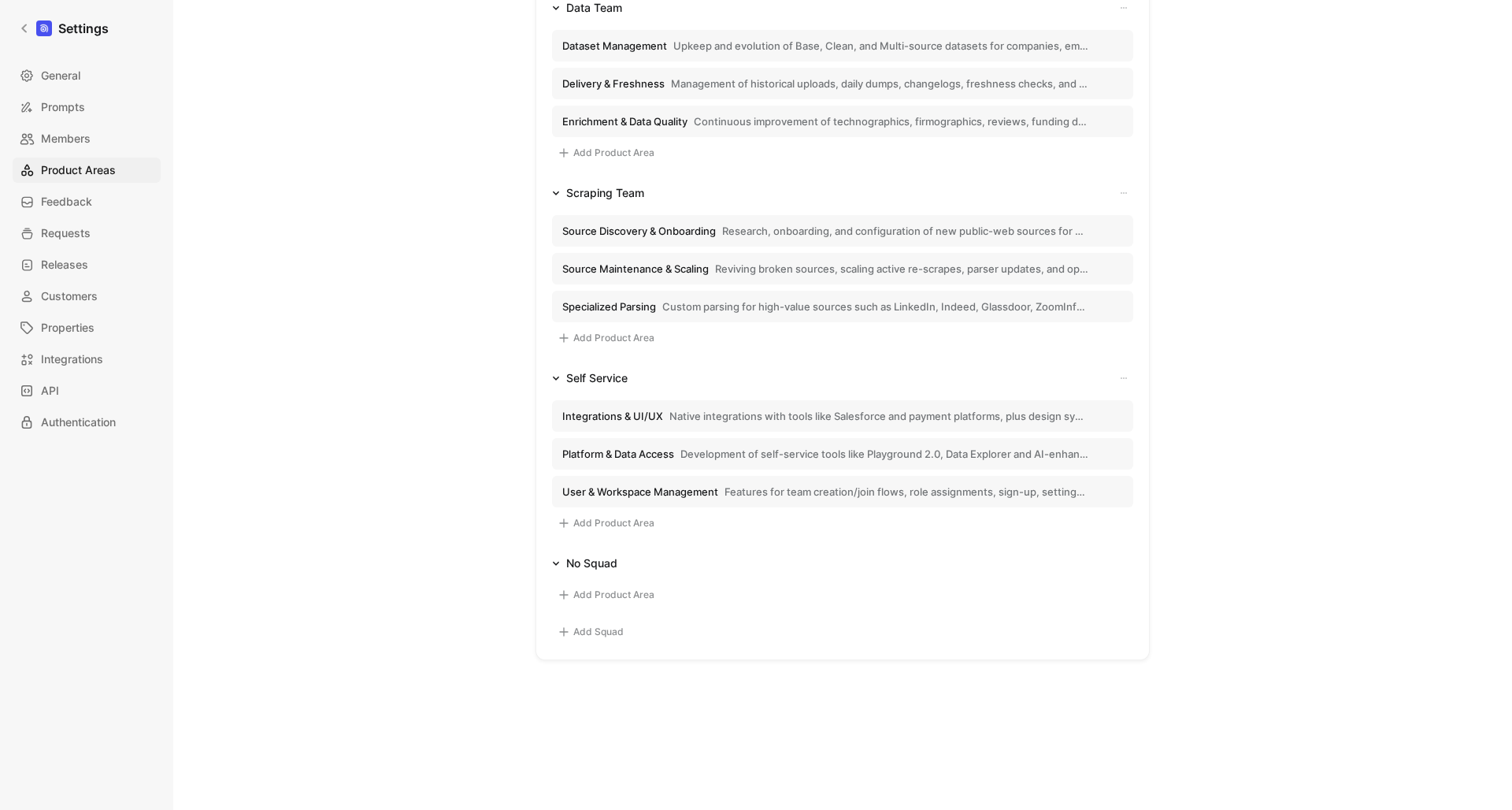
click at [664, 492] on span "User & Workspace Management" at bounding box center [640, 491] width 156 height 14
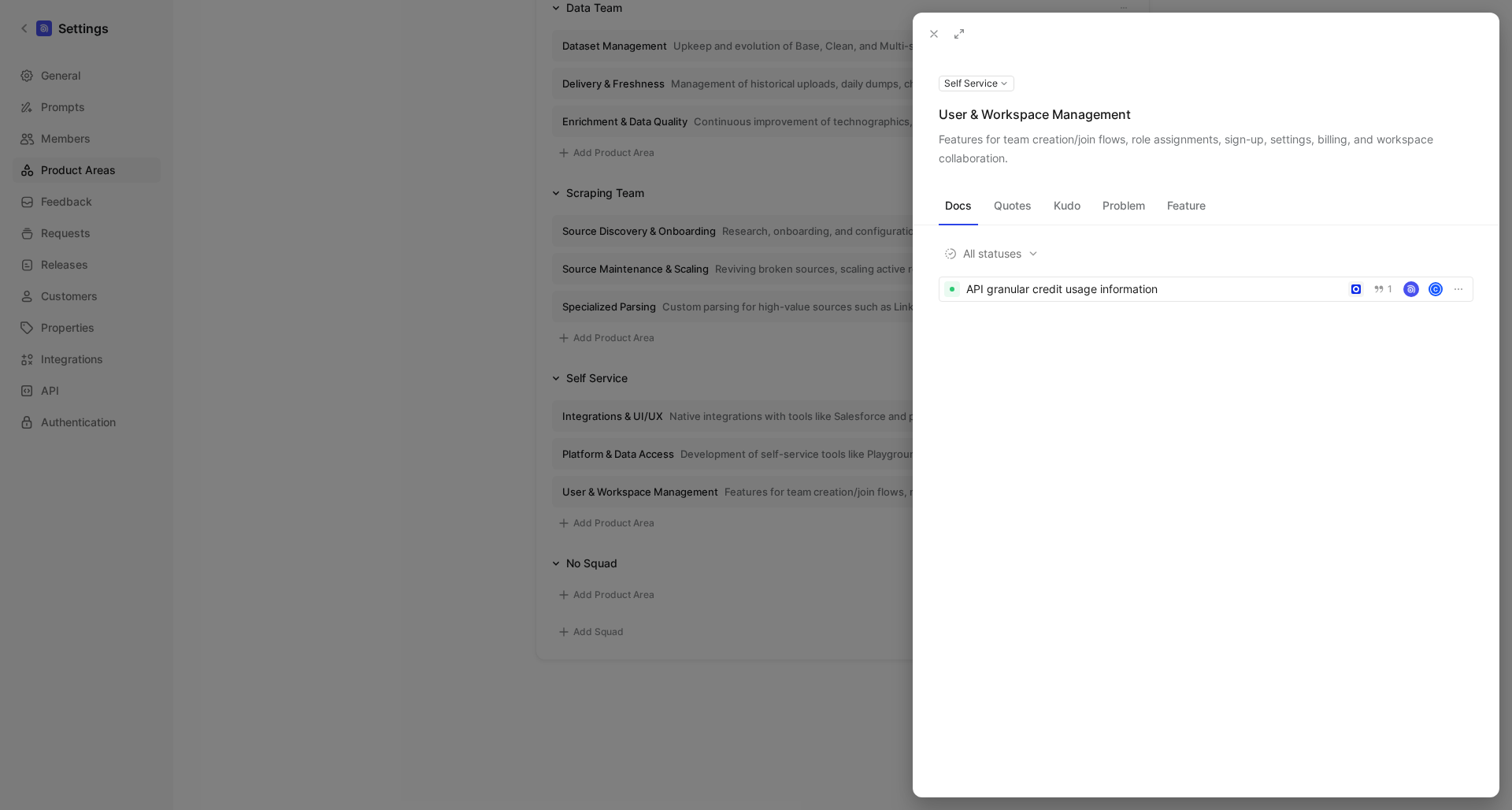
click at [932, 37] on icon at bounding box center [933, 33] width 12 height 12
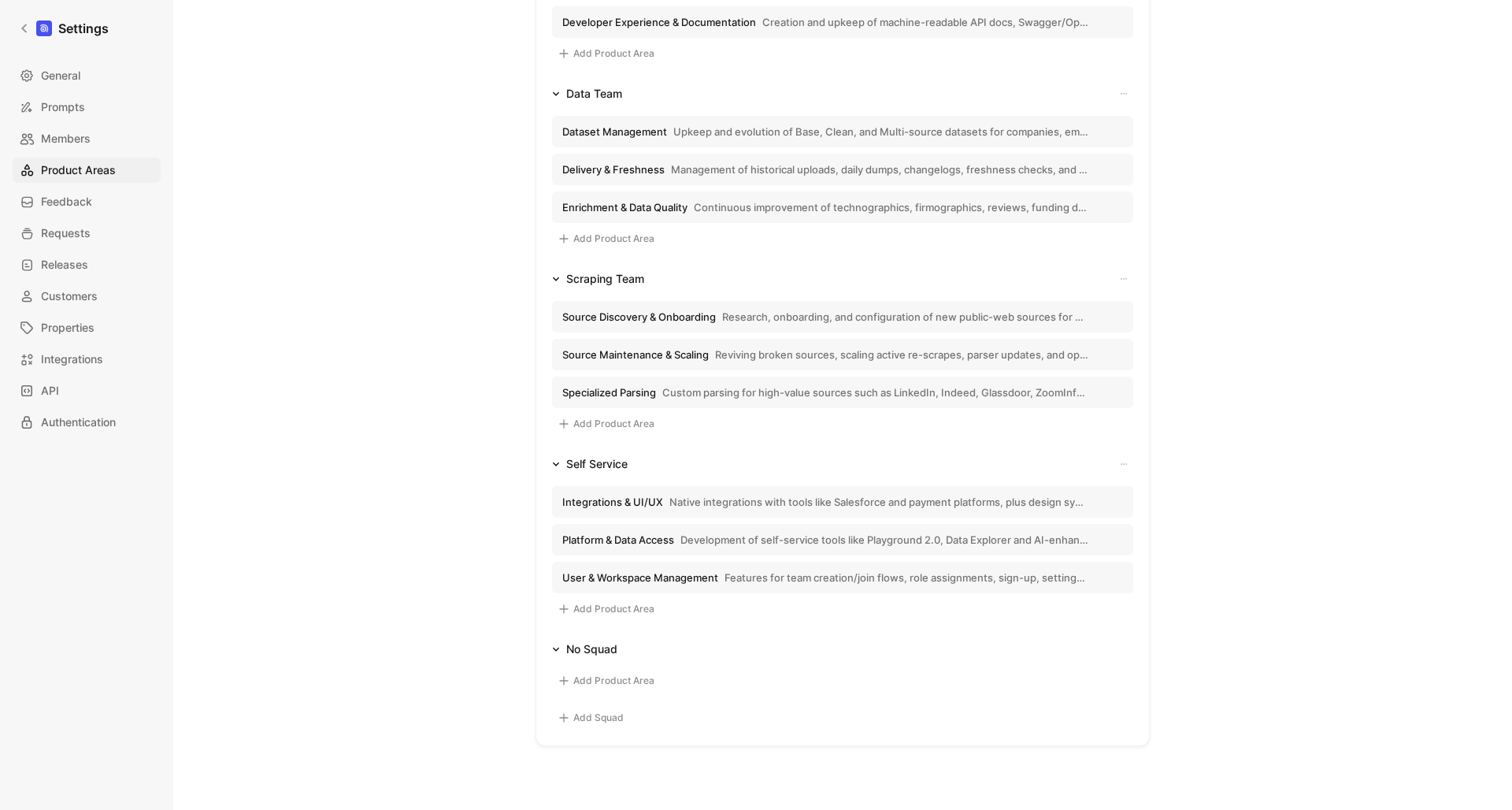
scroll to position [362, 0]
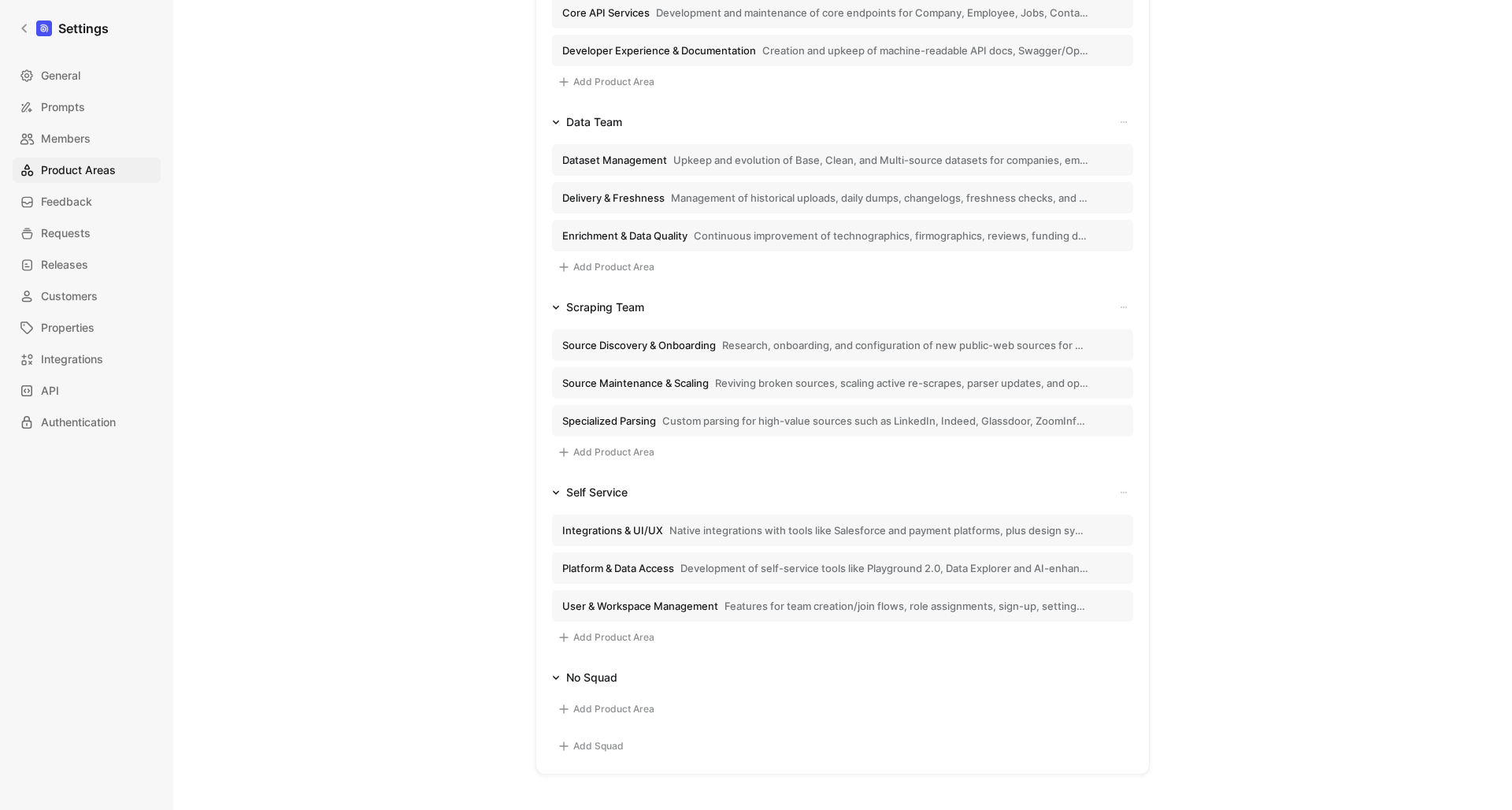
click at [708, 430] on button "Specialized Parsing Custom parsing for high-value sources such as LinkedIn, Ind…" at bounding box center [842, 420] width 581 height 31
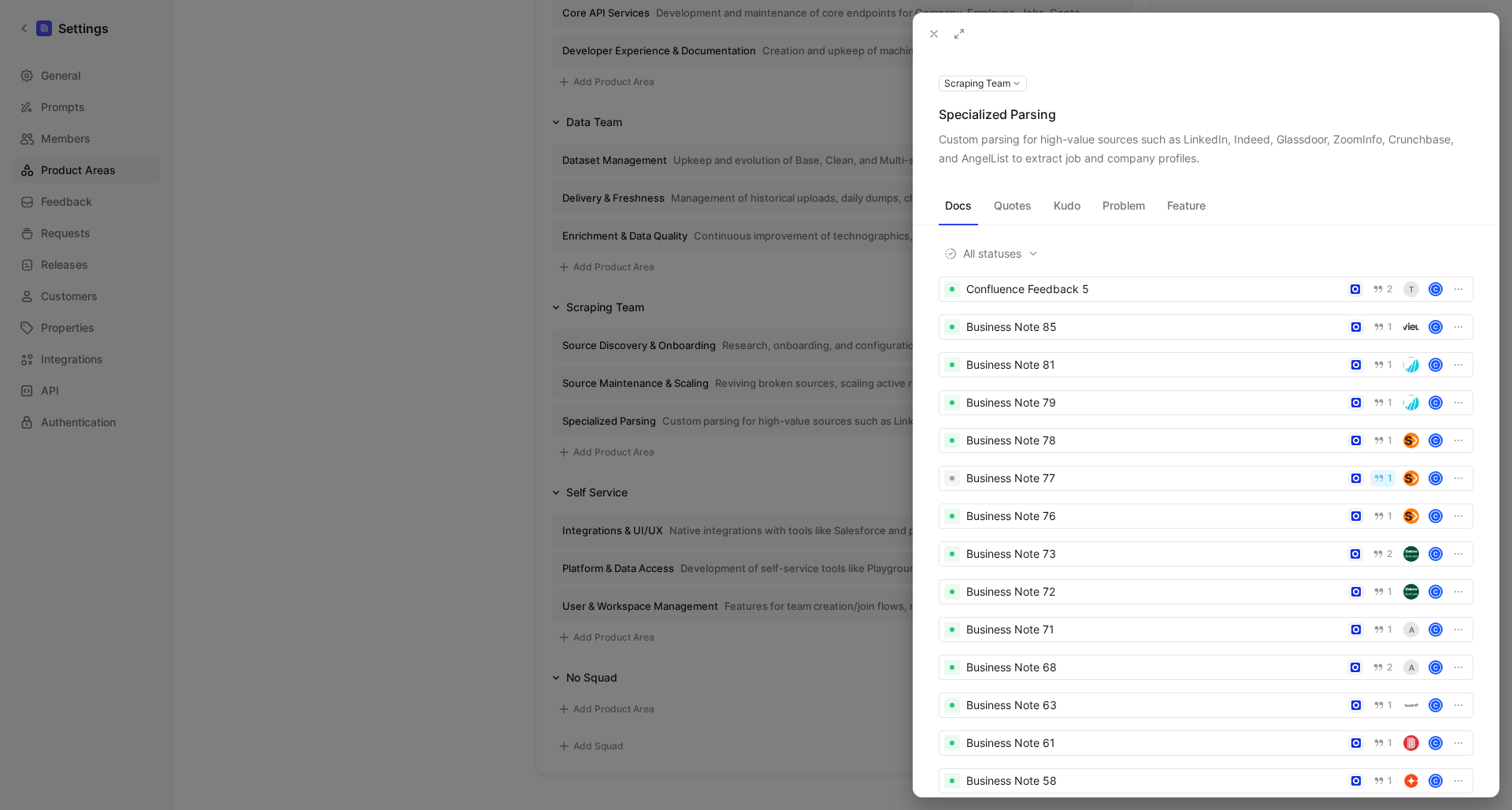
click at [935, 35] on icon at bounding box center [933, 33] width 12 height 12
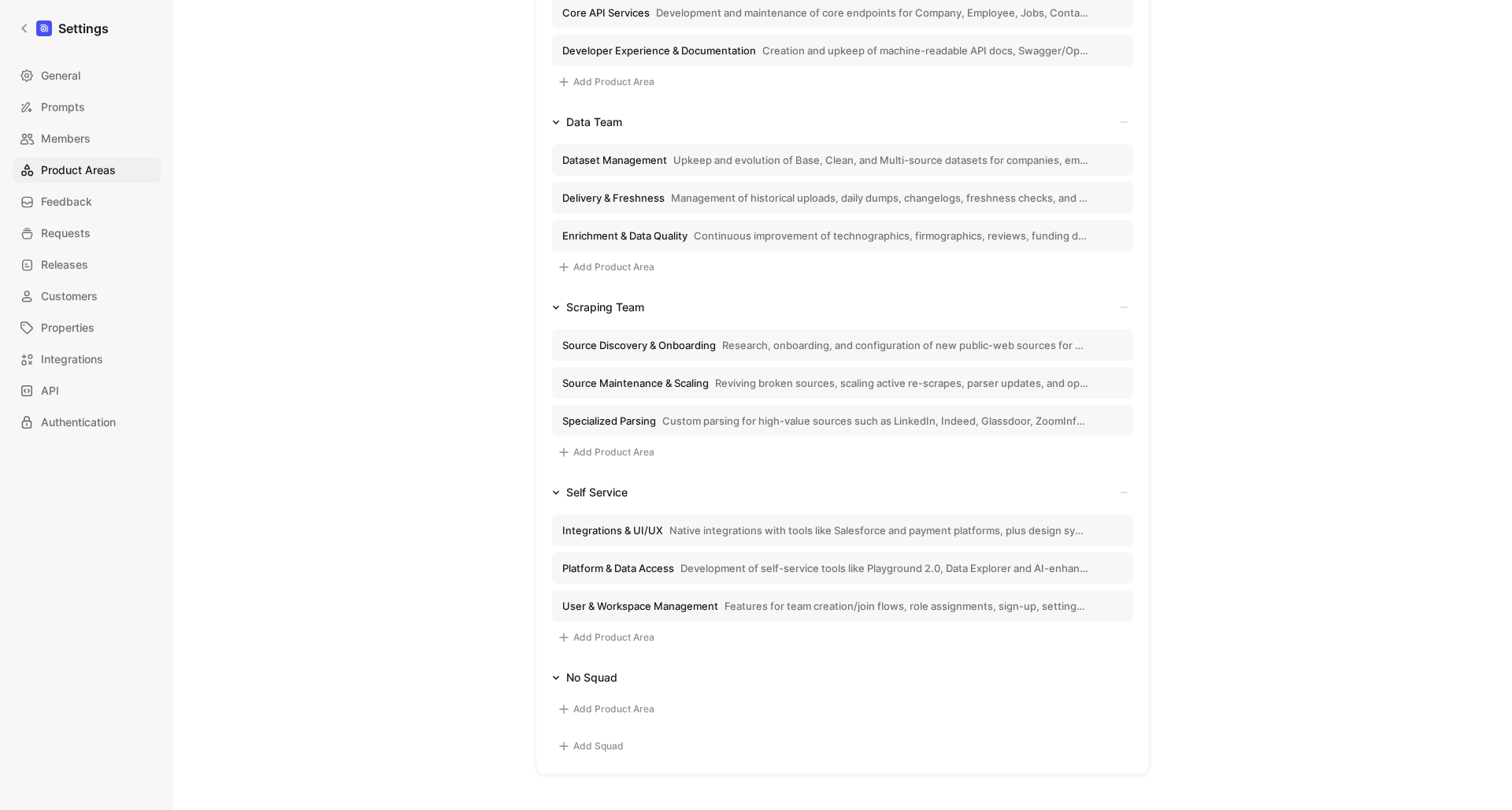
click at [684, 378] on span "Source Maintenance & Scaling" at bounding box center [636, 382] width 146 height 14
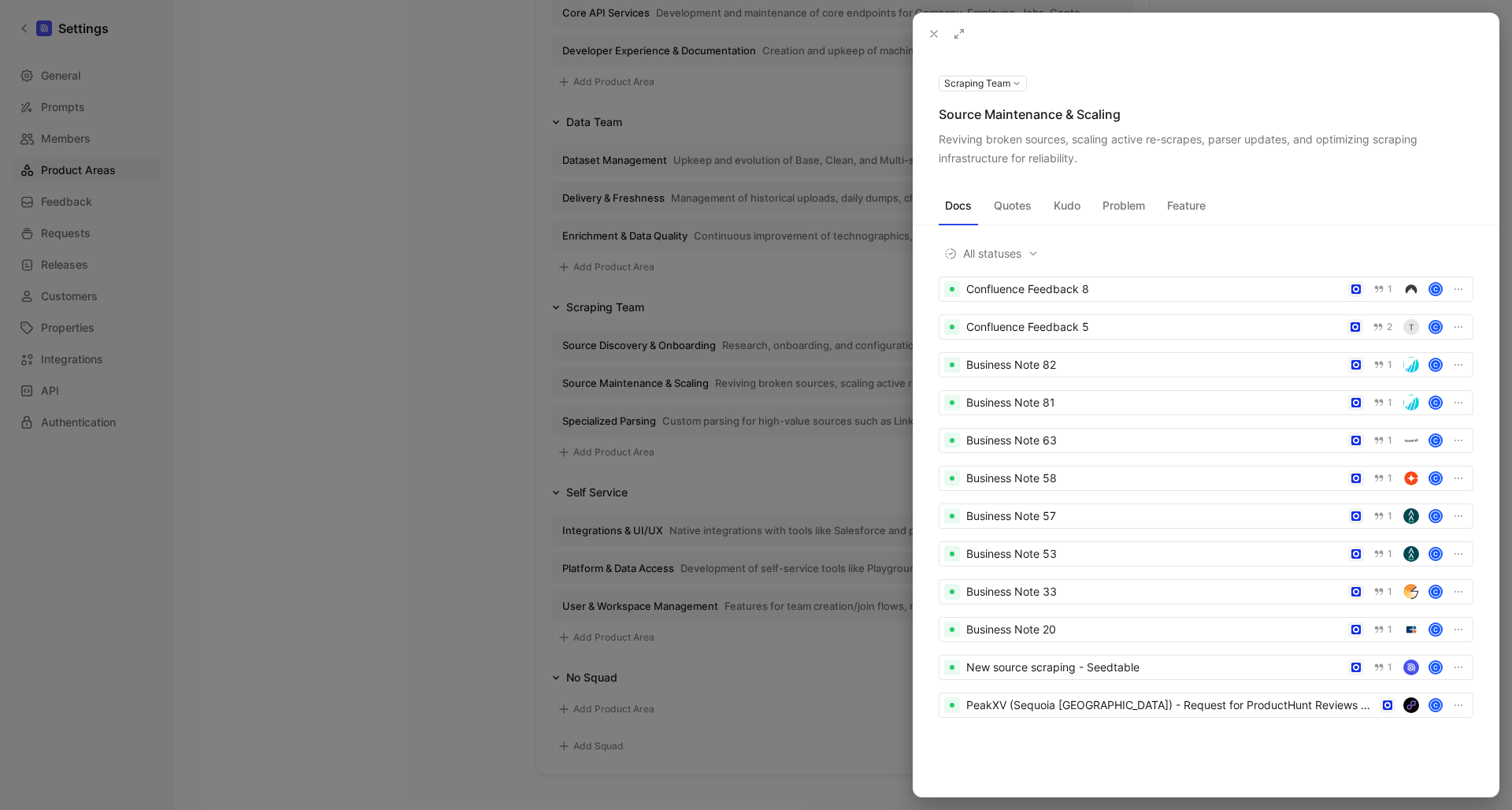
click at [1303, 135] on div "Reviving broken sources, scaling active re-scrapes, parser updates, and optimiz…" at bounding box center [1207, 149] width 535 height 38
click at [1291, 140] on div "Reviving broken sources, scaling active re-scrapes, parser updates, and optimiz…" at bounding box center [1207, 149] width 535 height 38
click at [0, 0] on icon at bounding box center [0, 0] width 0 height 0
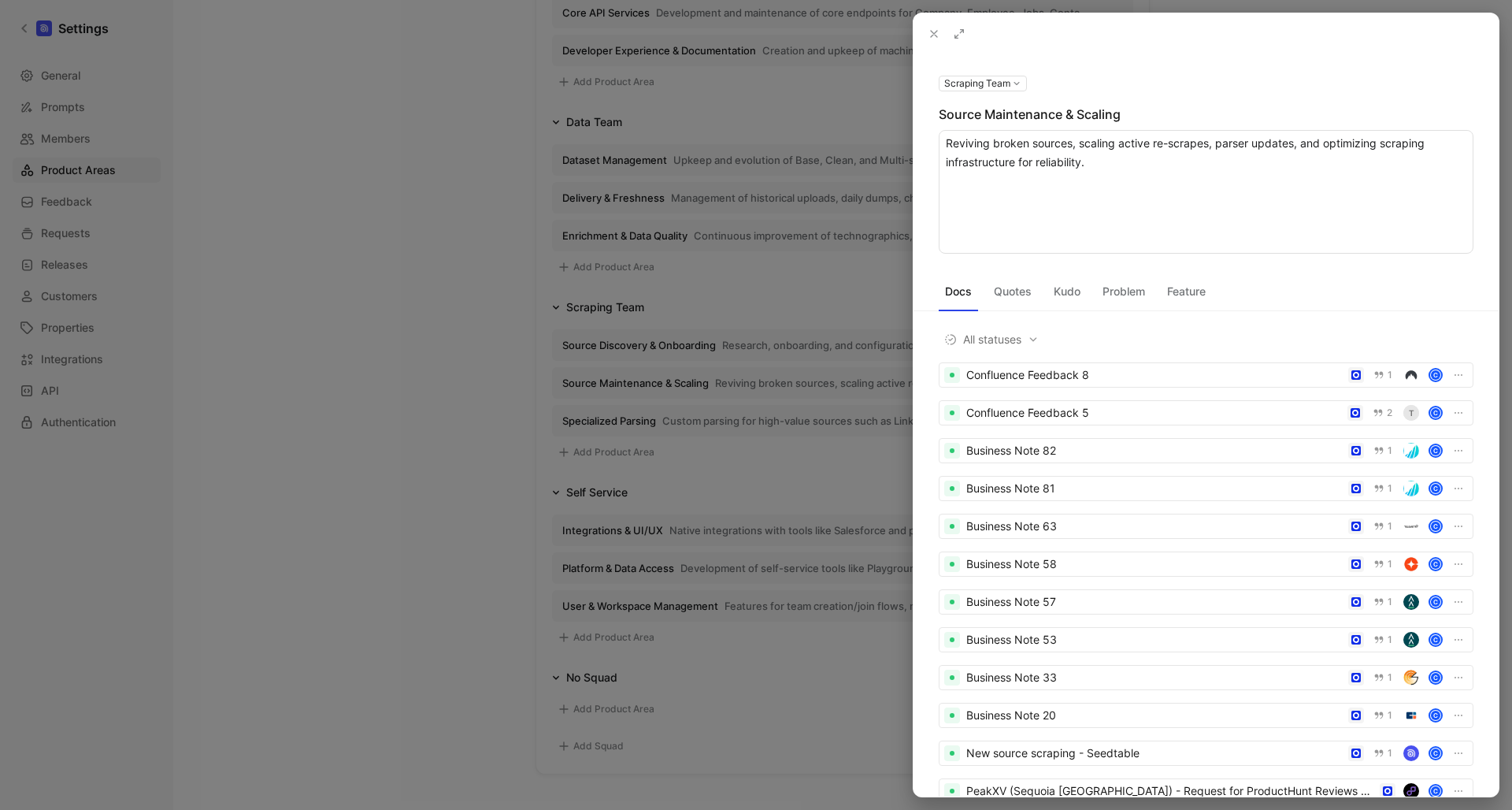
click at [1300, 144] on textarea "Reviving broken sources, scaling active re-scrapes, parser updates, and optimiz…" at bounding box center [1207, 192] width 535 height 123
type textarea "Reviving broken sources, scaling active re-scrapes, parser updates and optimizi…"
click at [934, 32] on icon at bounding box center [933, 33] width 12 height 12
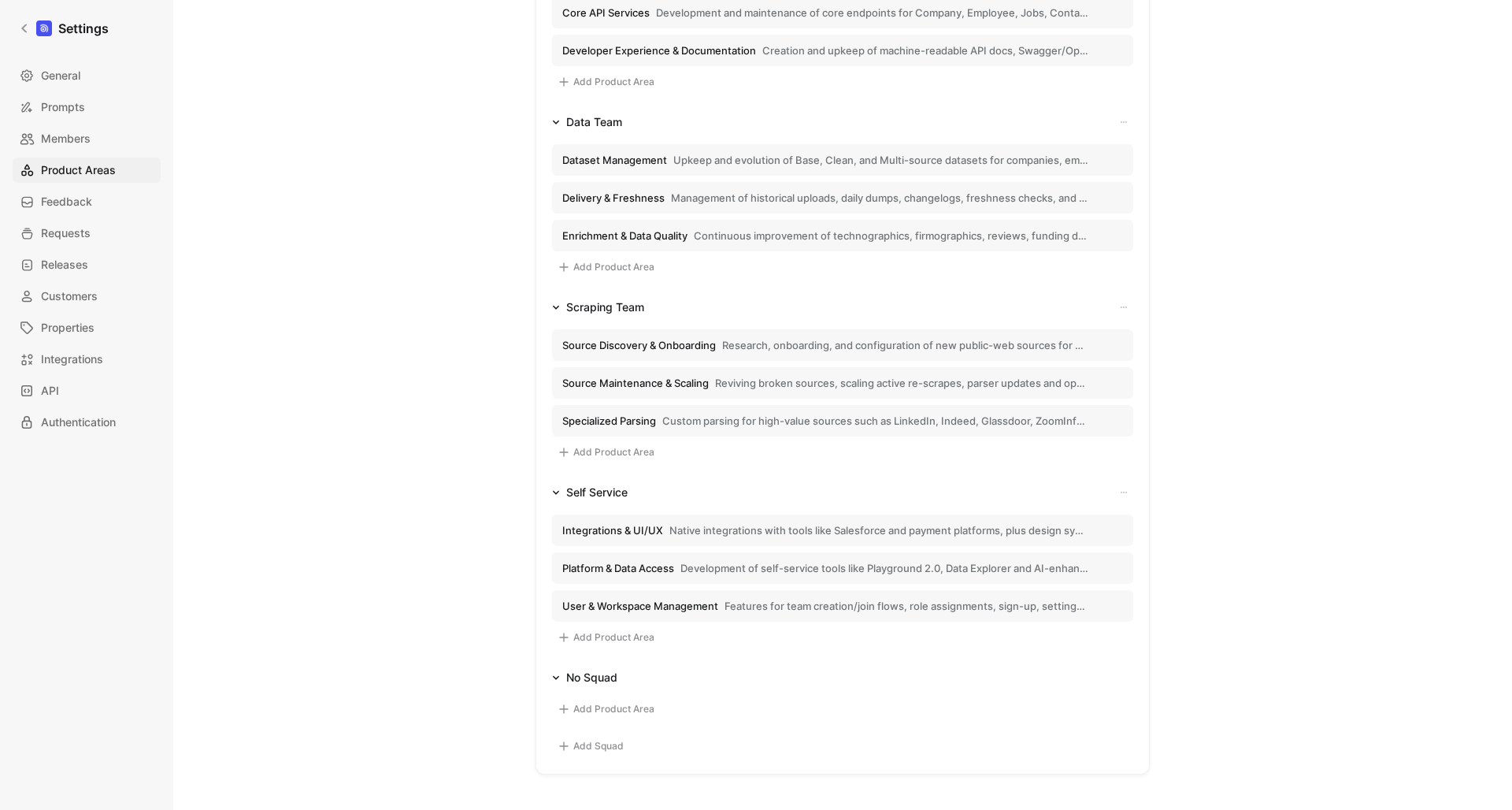
click at [728, 350] on span "Research, onboarding, and configuration of new public-web sources for companies…" at bounding box center [906, 344] width 366 height 14
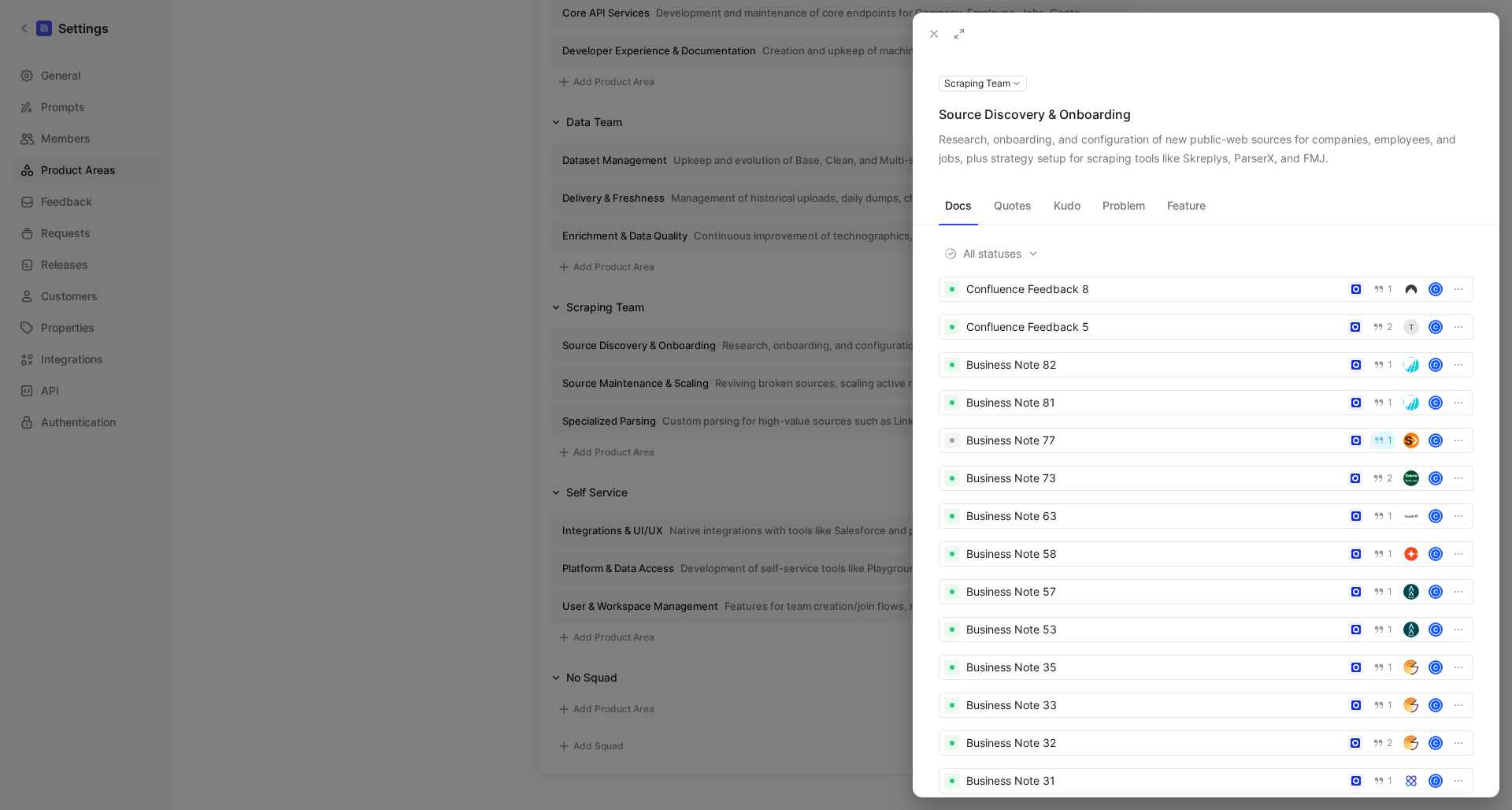
click at [933, 35] on use at bounding box center [934, 33] width 7 height 7
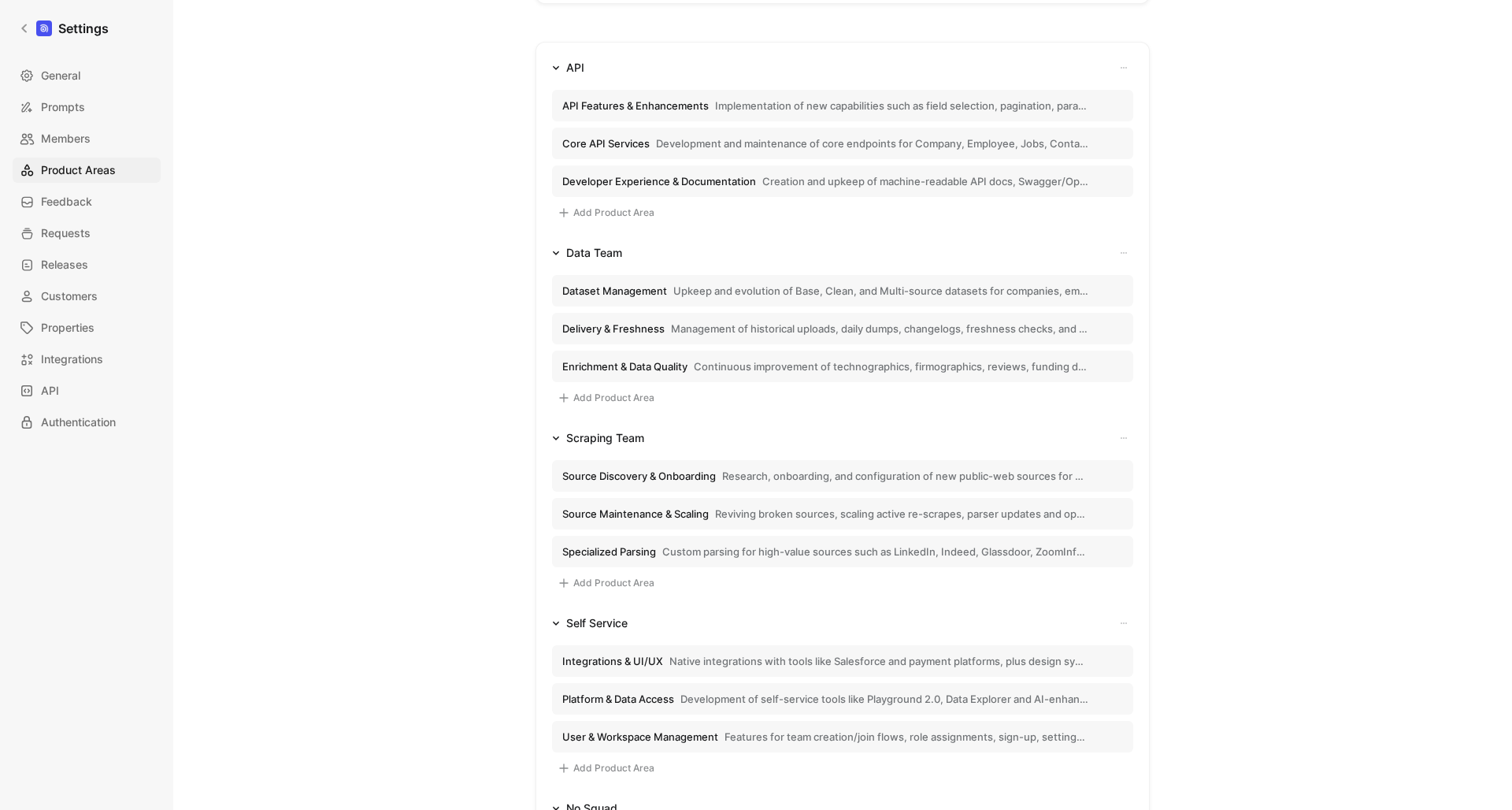
scroll to position [232, 0]
click at [651, 550] on span "Specialized Parsing" at bounding box center [609, 550] width 94 height 14
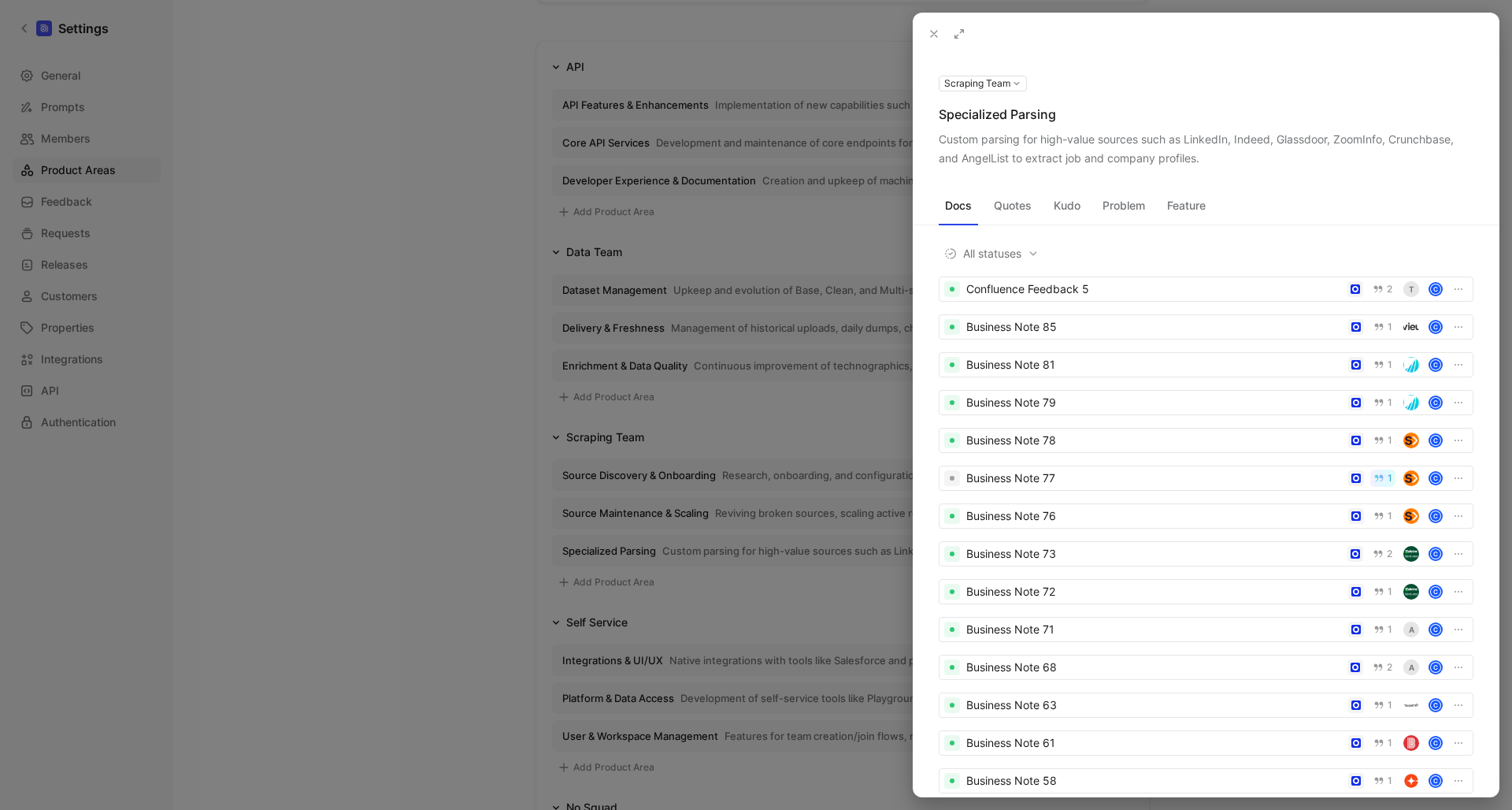
click at [436, 503] on div at bounding box center [756, 405] width 1512 height 810
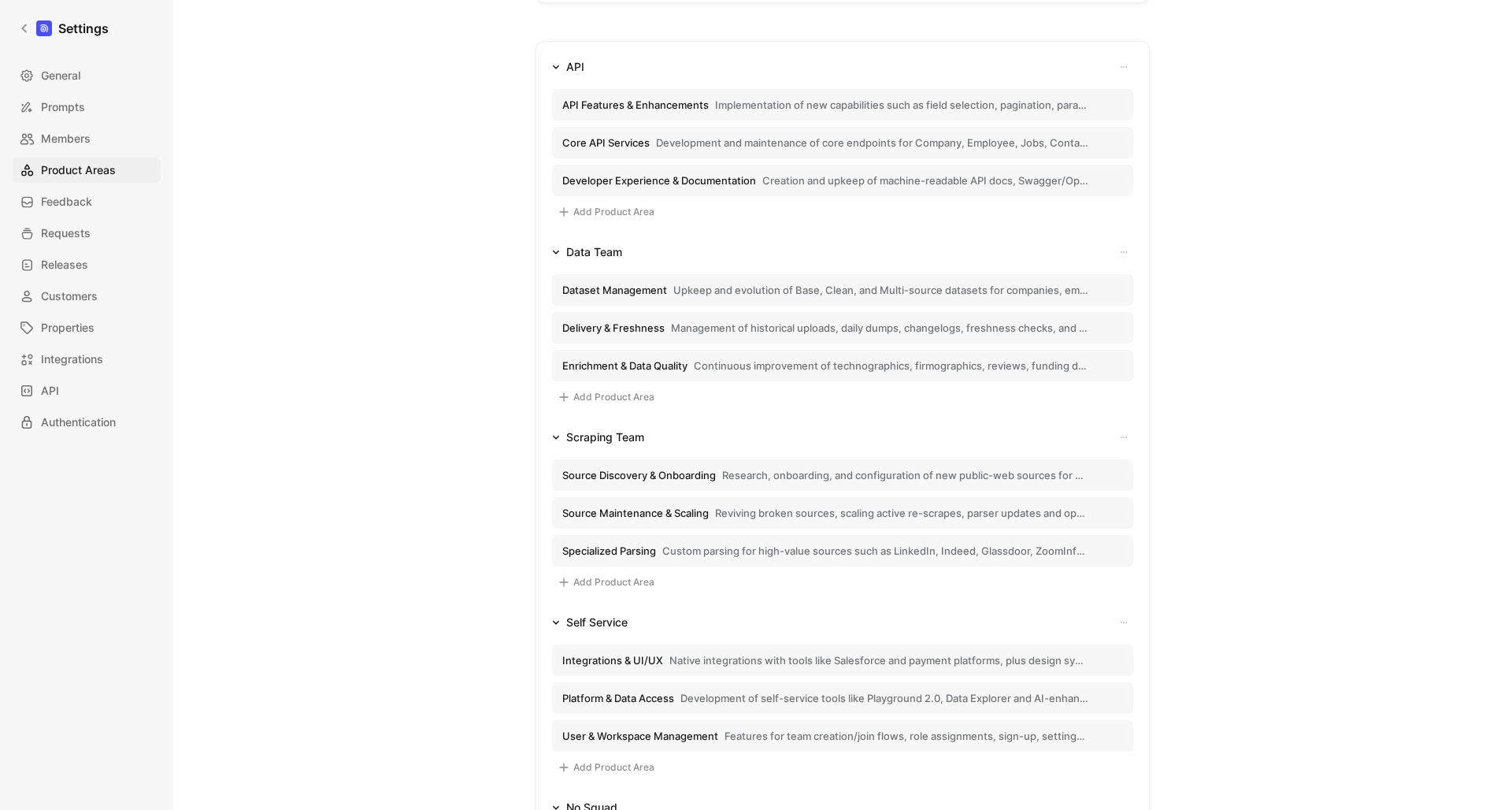
click at [697, 551] on span "Custom parsing for high-value sources such as LinkedIn, Indeed, Glassdoor, Zoom…" at bounding box center [875, 550] width 426 height 14
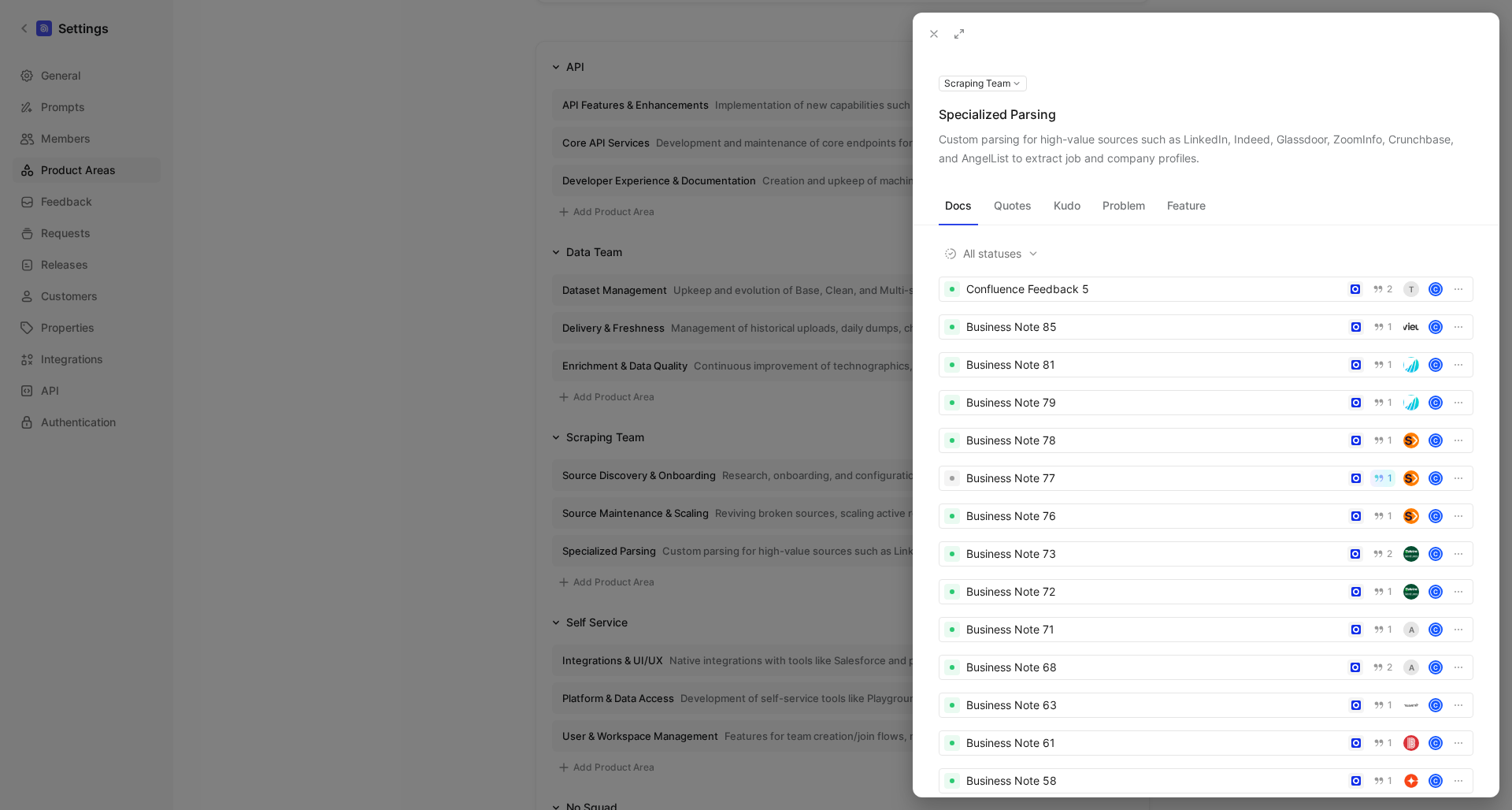
click at [935, 36] on icon at bounding box center [933, 33] width 12 height 12
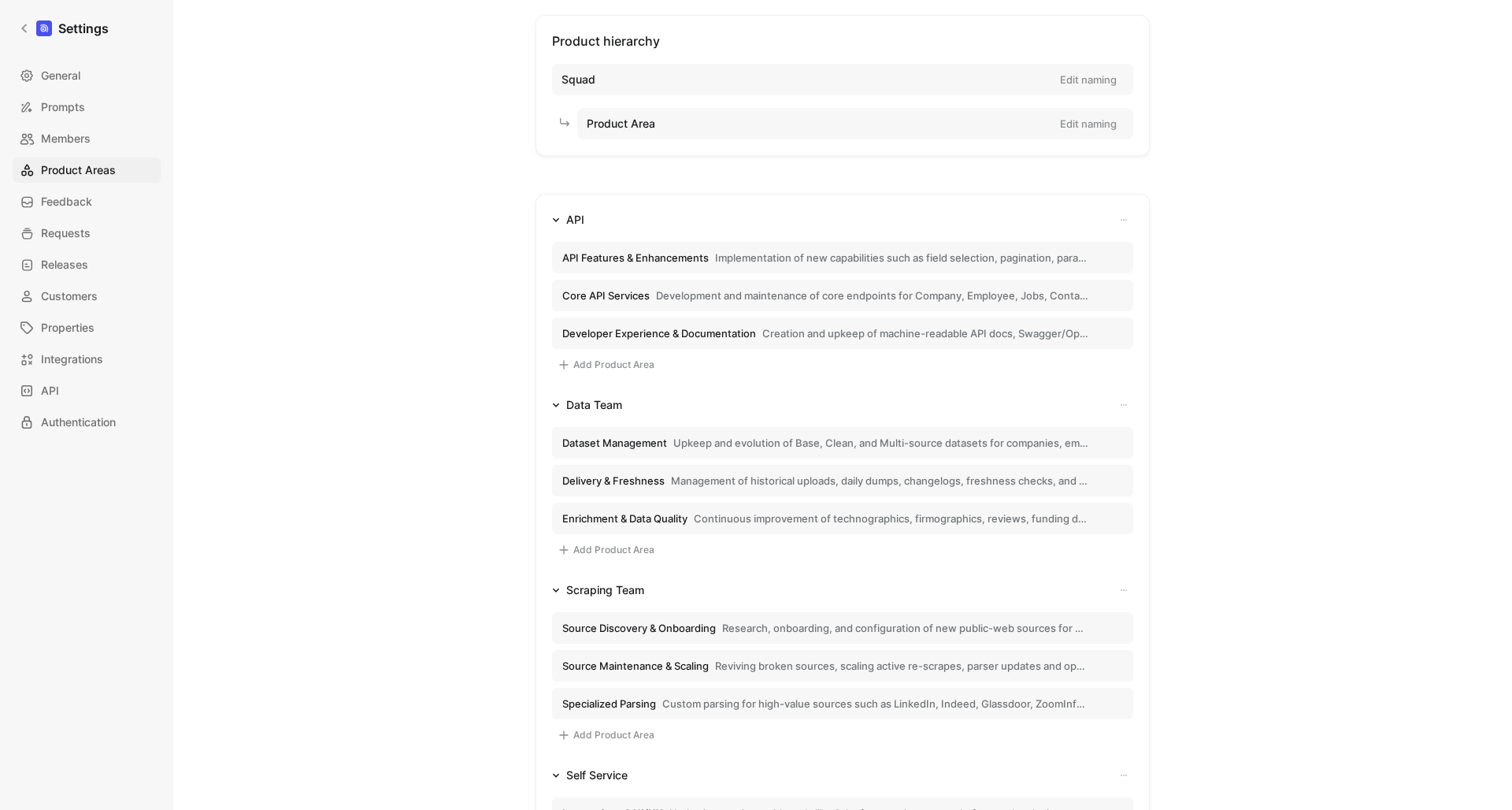
scroll to position [83, 0]
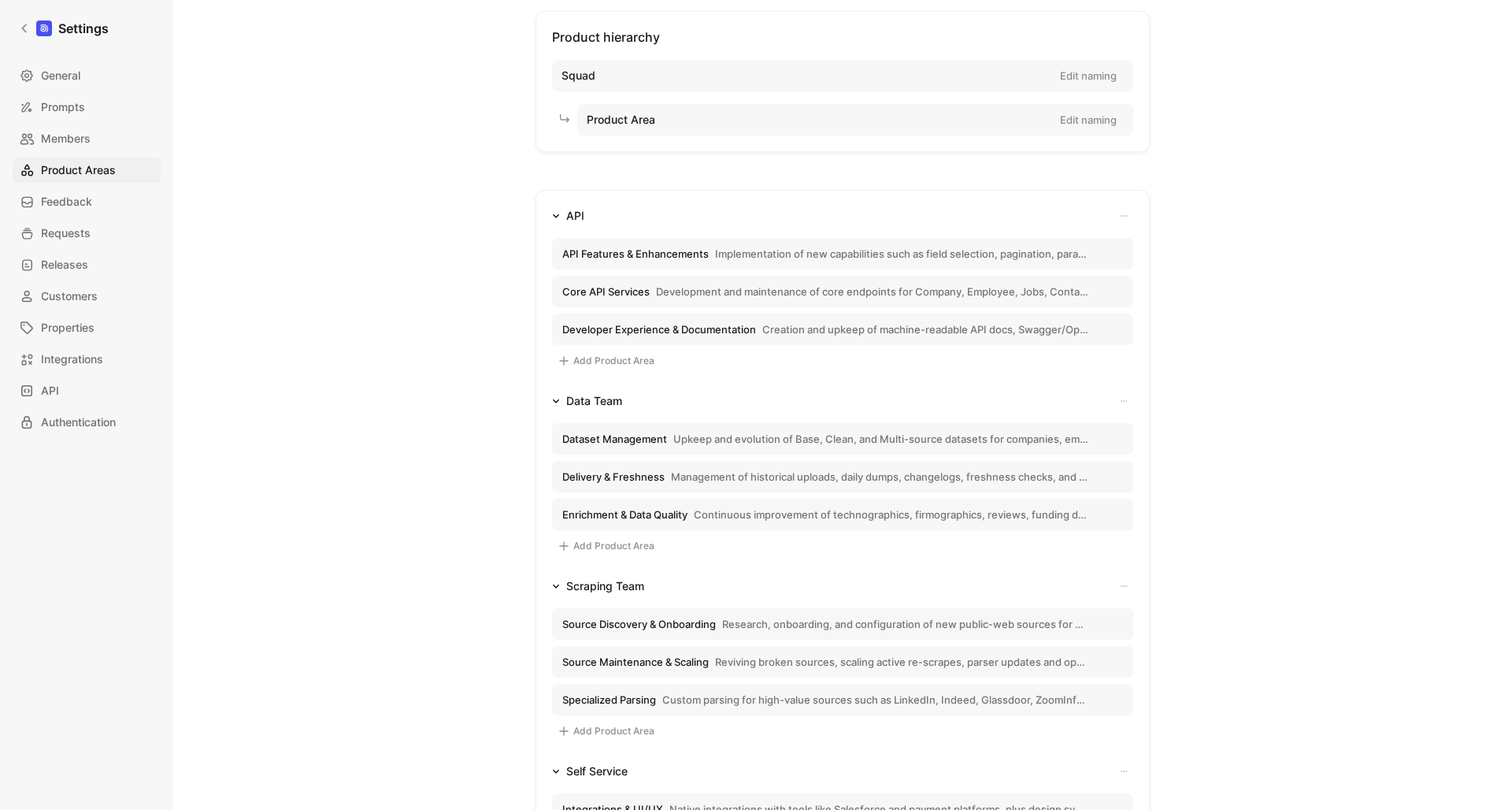
click at [765, 515] on span "Continuous improvement of technographics, firmographics, reviews, funding data,…" at bounding box center [892, 514] width 395 height 14
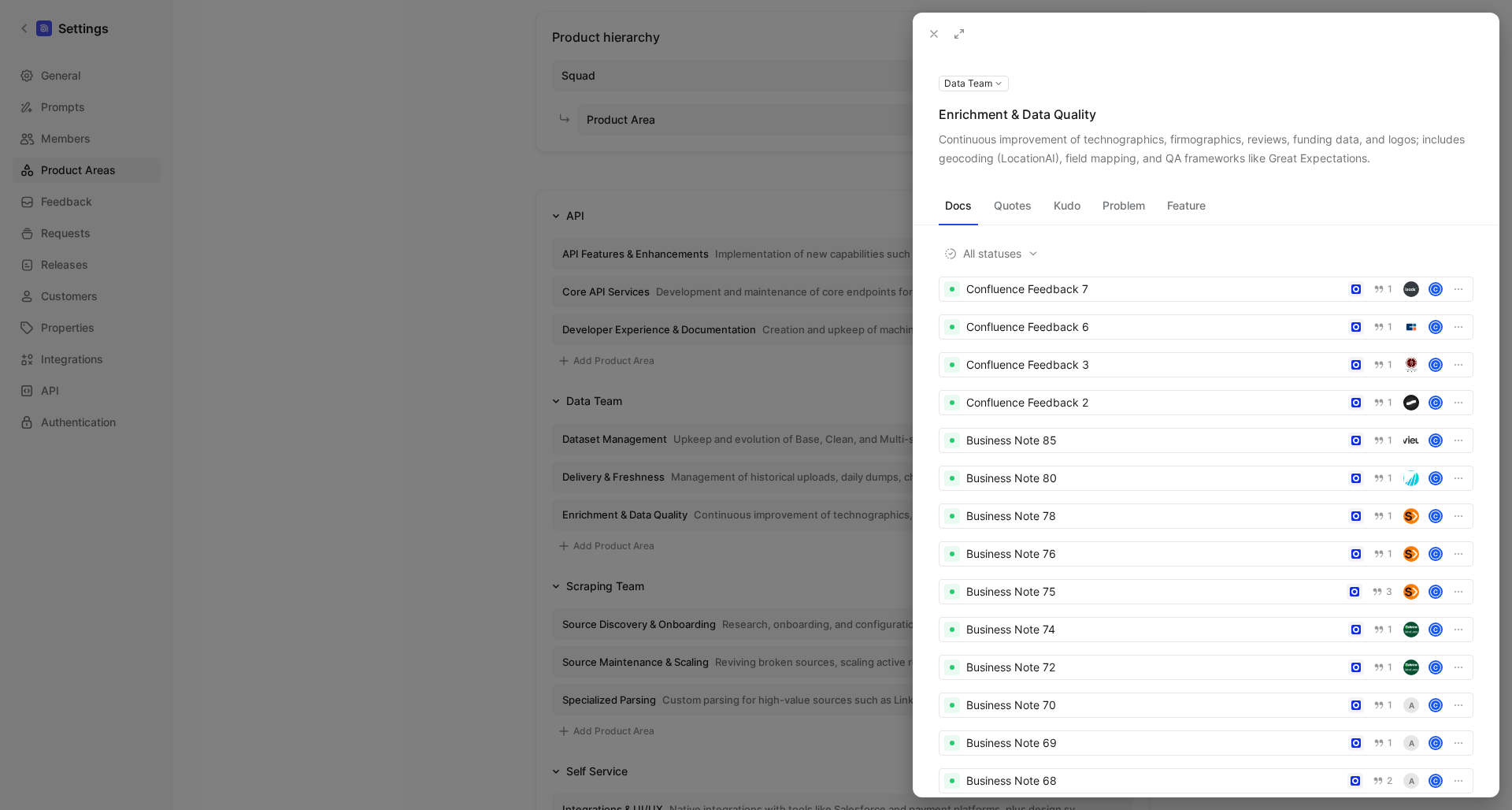
click at [933, 39] on icon at bounding box center [933, 33] width 12 height 12
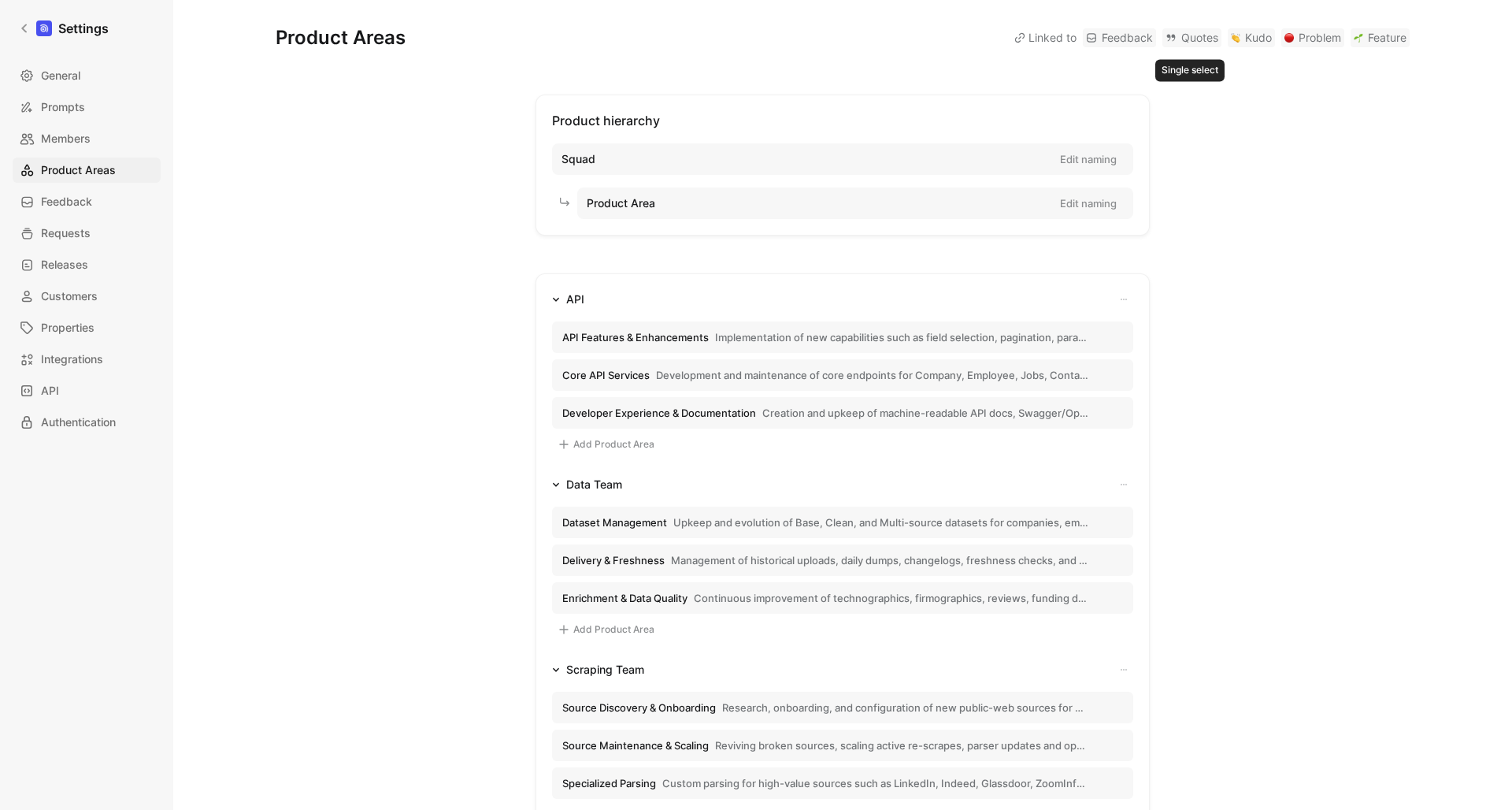
click at [1196, 38] on link "Quotes" at bounding box center [1192, 38] width 59 height 19
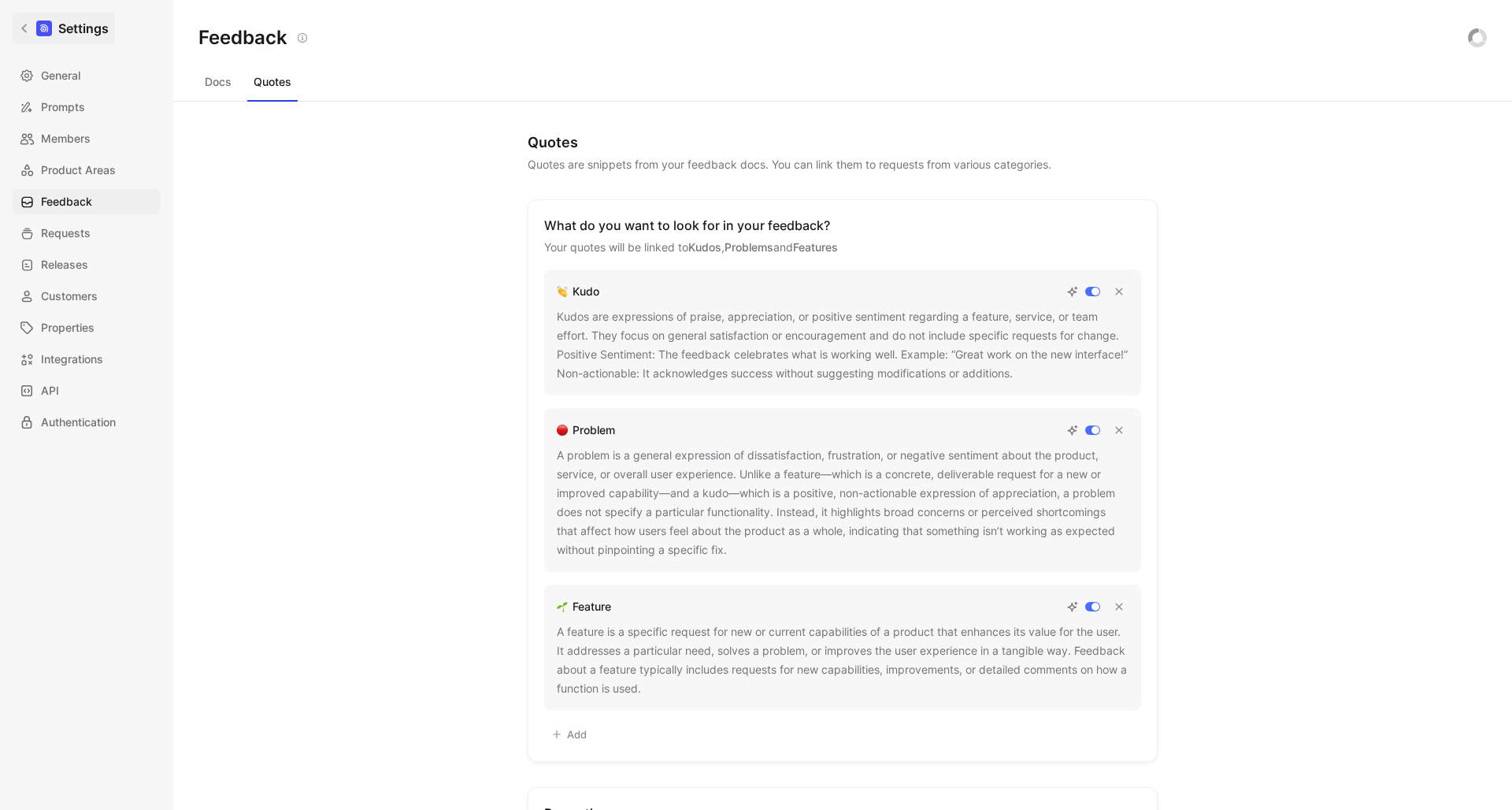
click at [61, 23] on h1 "Settings" at bounding box center [83, 28] width 50 height 19
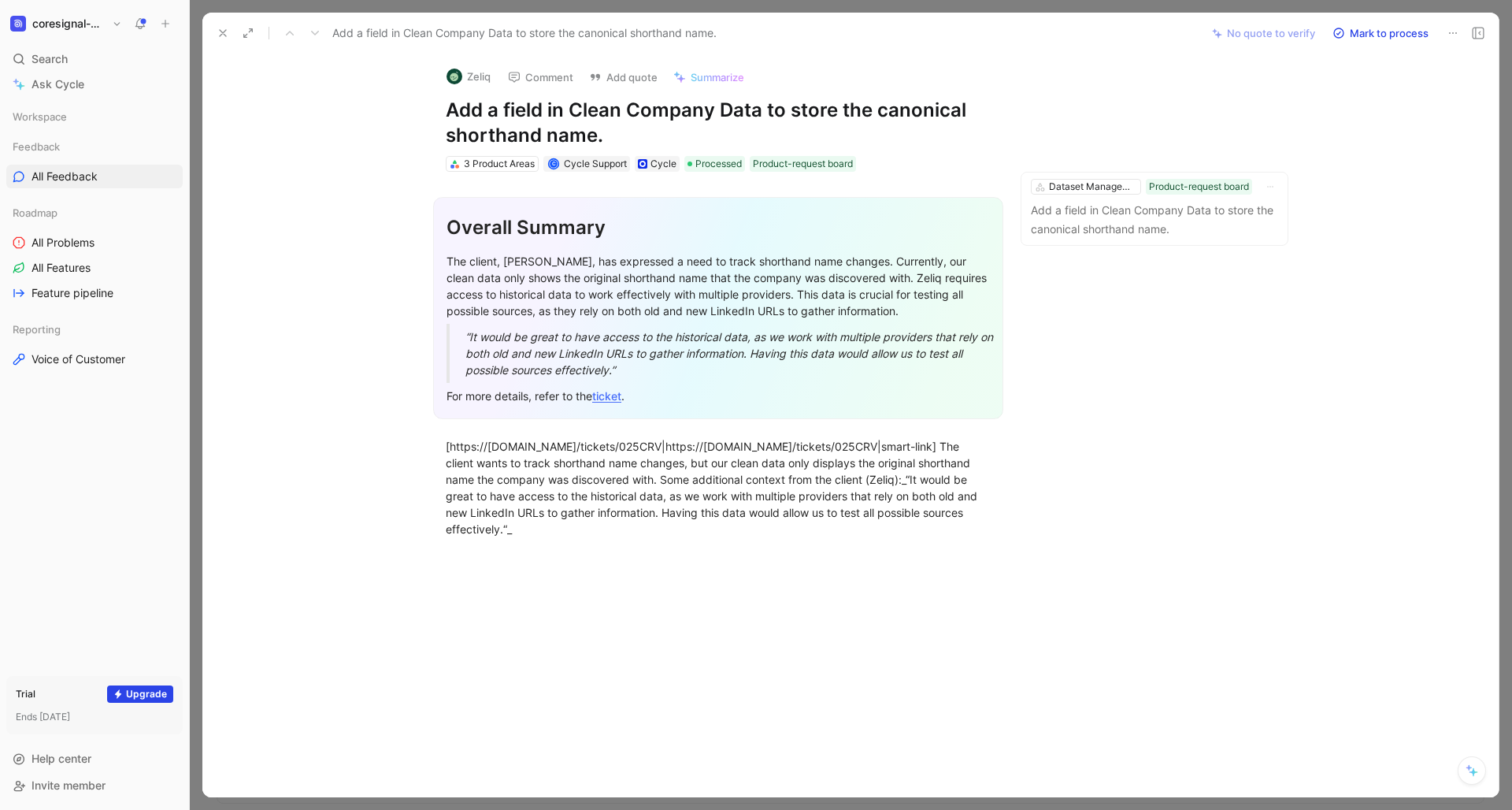
click at [95, 26] on h1 "coresignal-playground" at bounding box center [68, 23] width 73 height 14
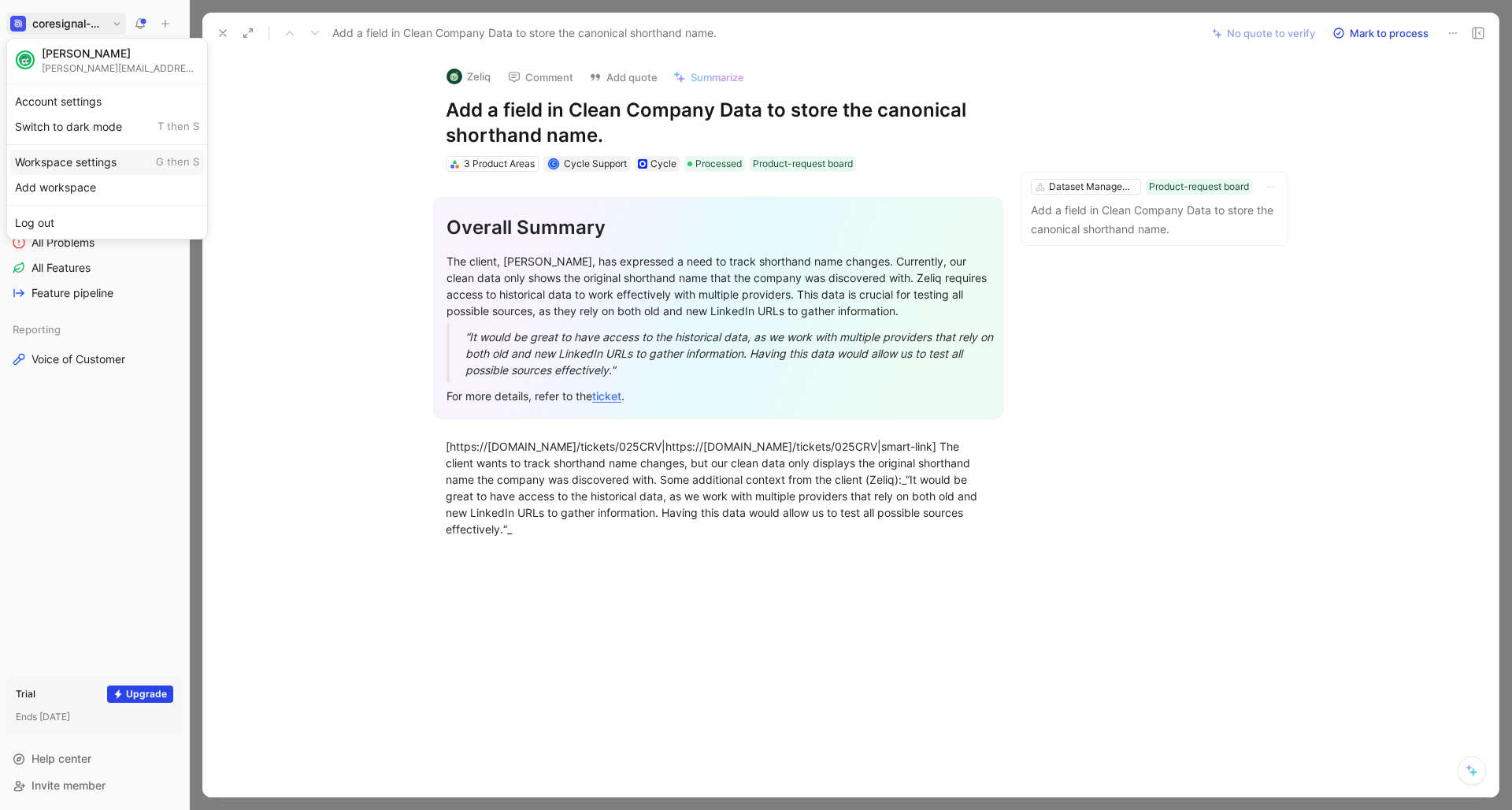
click at [68, 162] on div "Workspace settings G then S" at bounding box center [107, 162] width 194 height 26
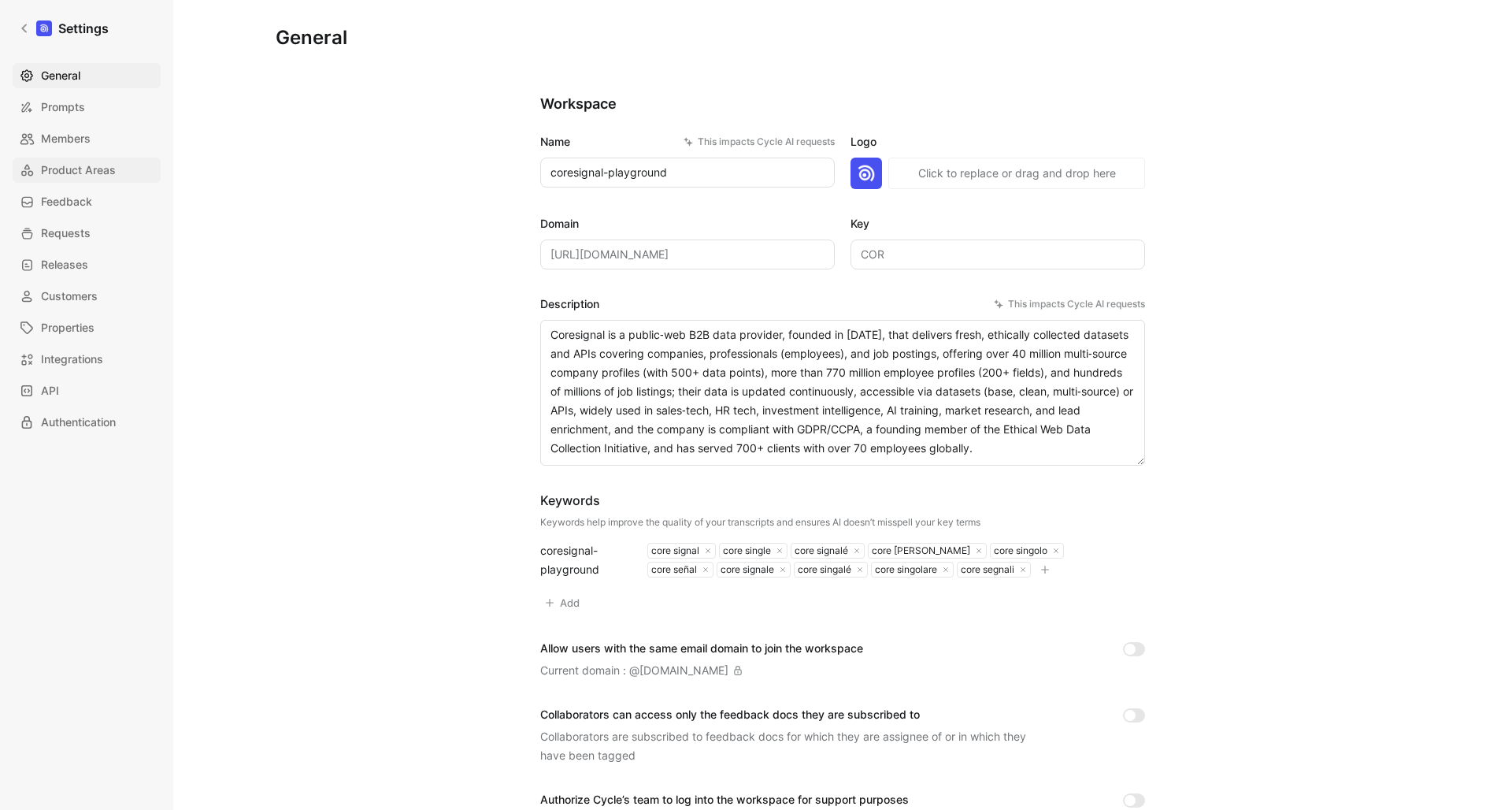
click at [81, 169] on span "Product Areas" at bounding box center [78, 170] width 75 height 19
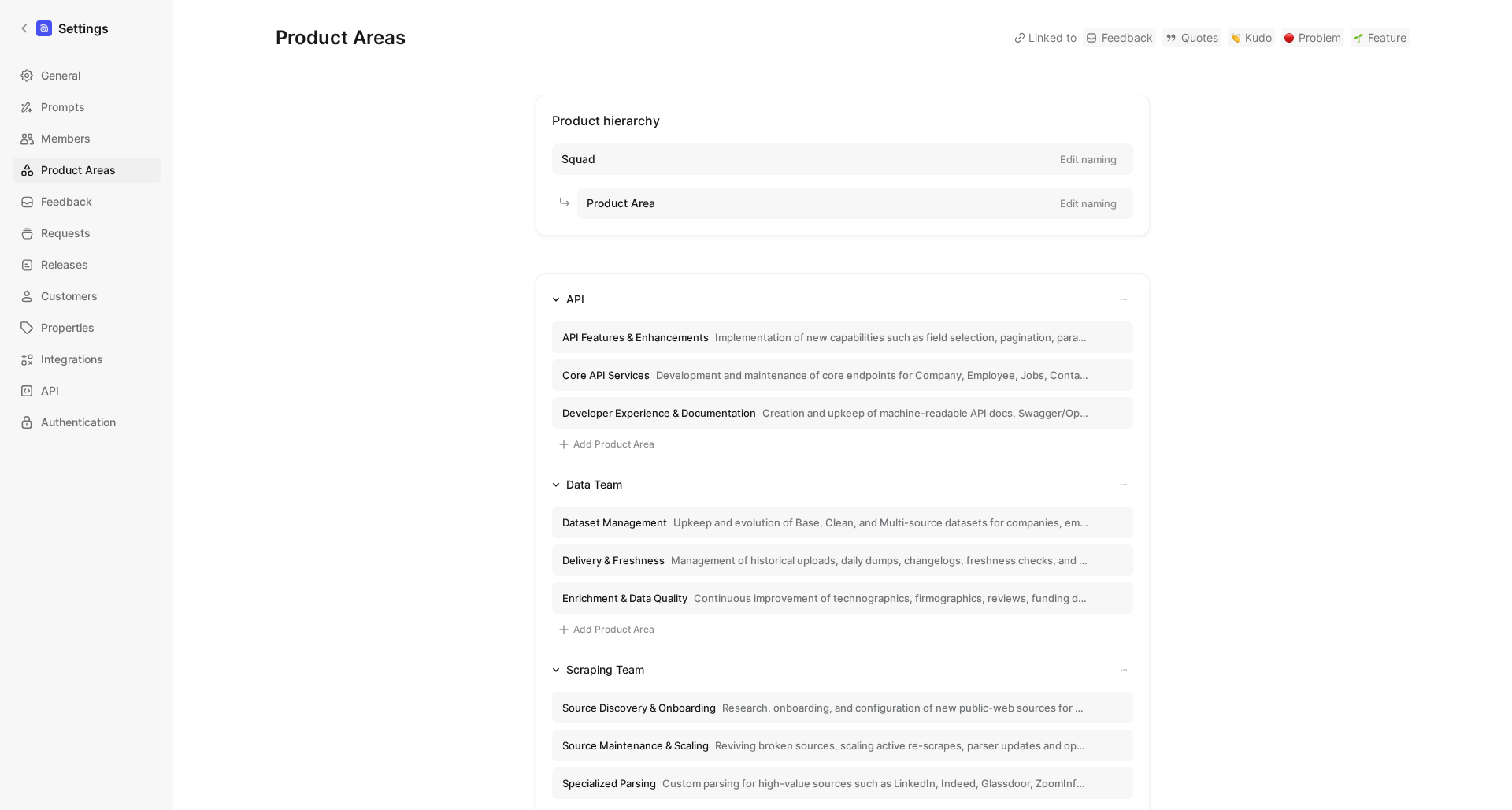
click at [572, 299] on div "API" at bounding box center [575, 300] width 18 height 19
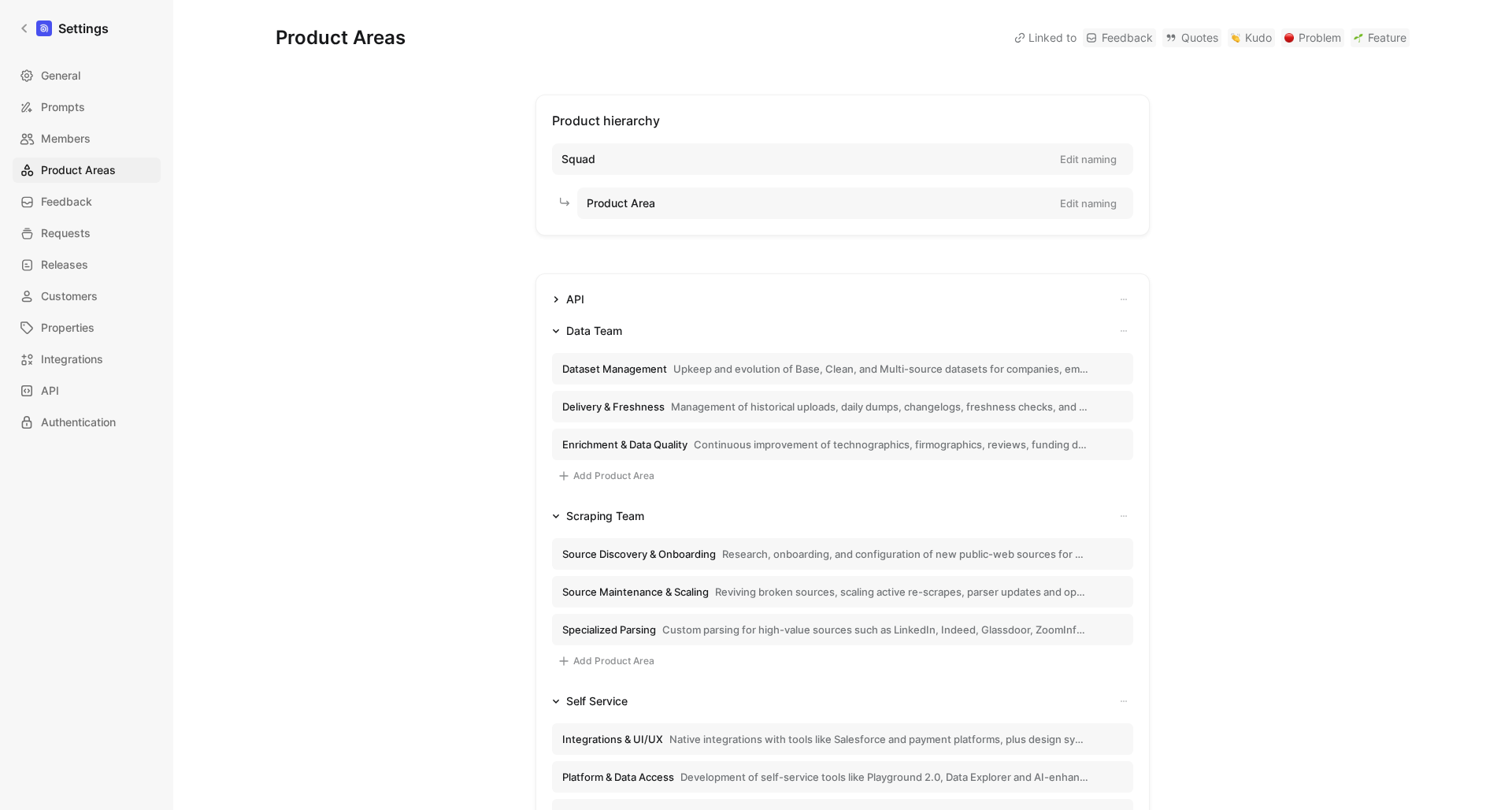
click at [564, 298] on button "API" at bounding box center [567, 300] width 45 height 19
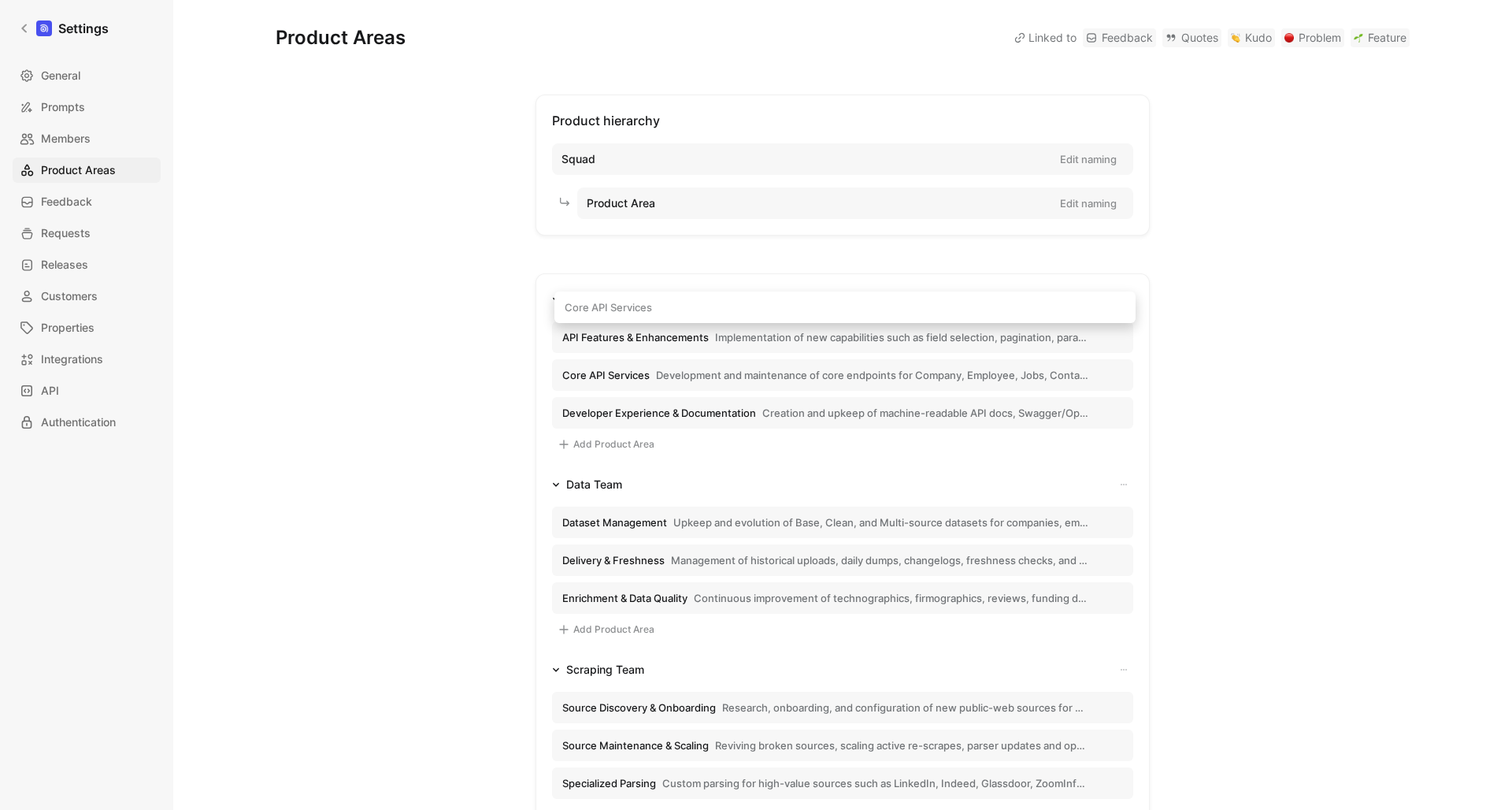
drag, startPoint x: 684, startPoint y: 377, endPoint x: 686, endPoint y: 311, distance: 66.0
click at [686, 310] on div "API API Features & Enhancements Implementation of new capabilities such as fiel…" at bounding box center [843, 705] width 615 height 863
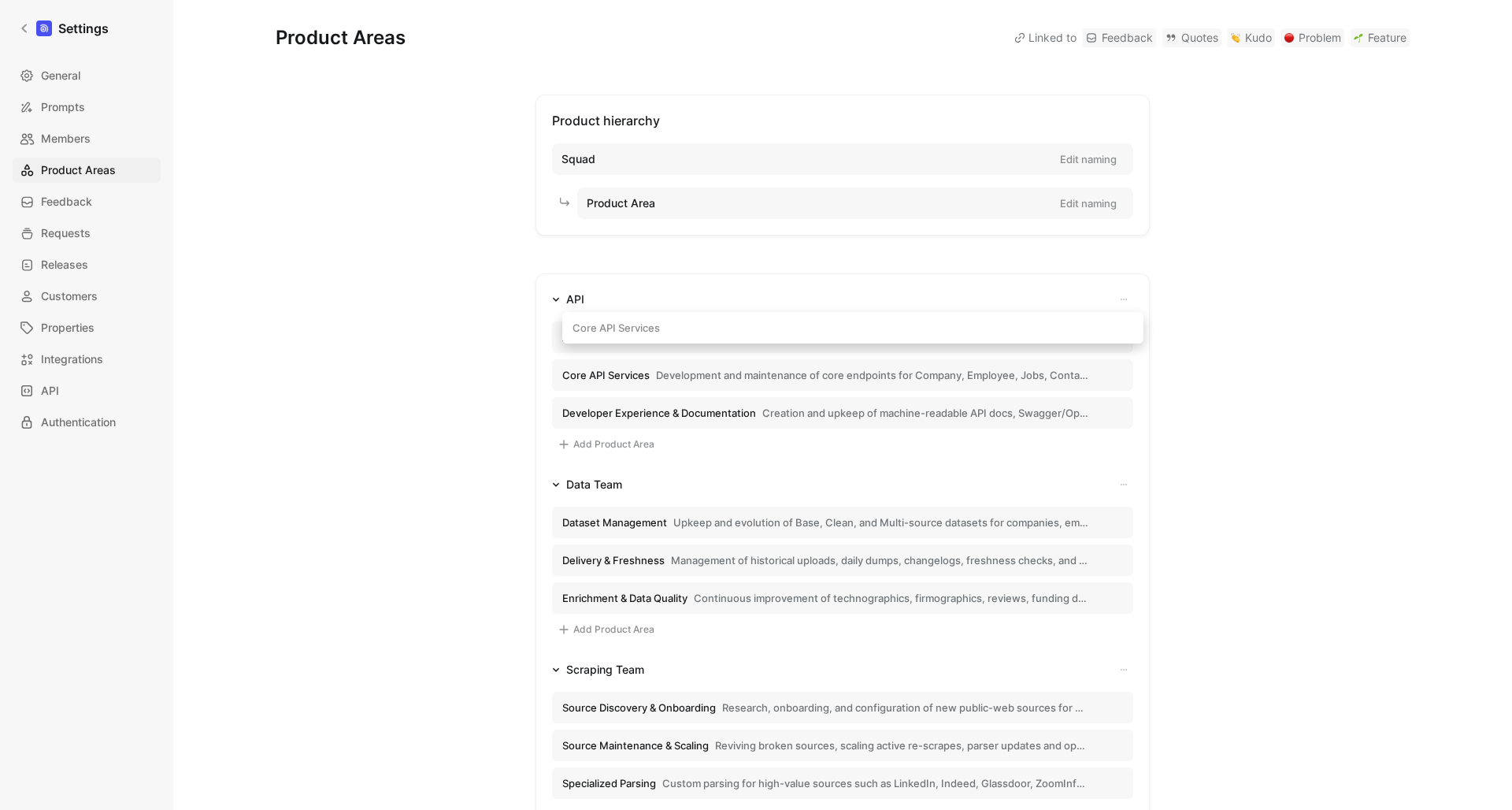
drag, startPoint x: 653, startPoint y: 370, endPoint x: 663, endPoint y: 322, distance: 49.0
click at [663, 322] on div "API API Features & Enhancements Implementation of new capabilities such as fiel…" at bounding box center [843, 705] width 615 height 863
click at [645, 374] on span "Core API Services" at bounding box center [606, 375] width 87 height 14
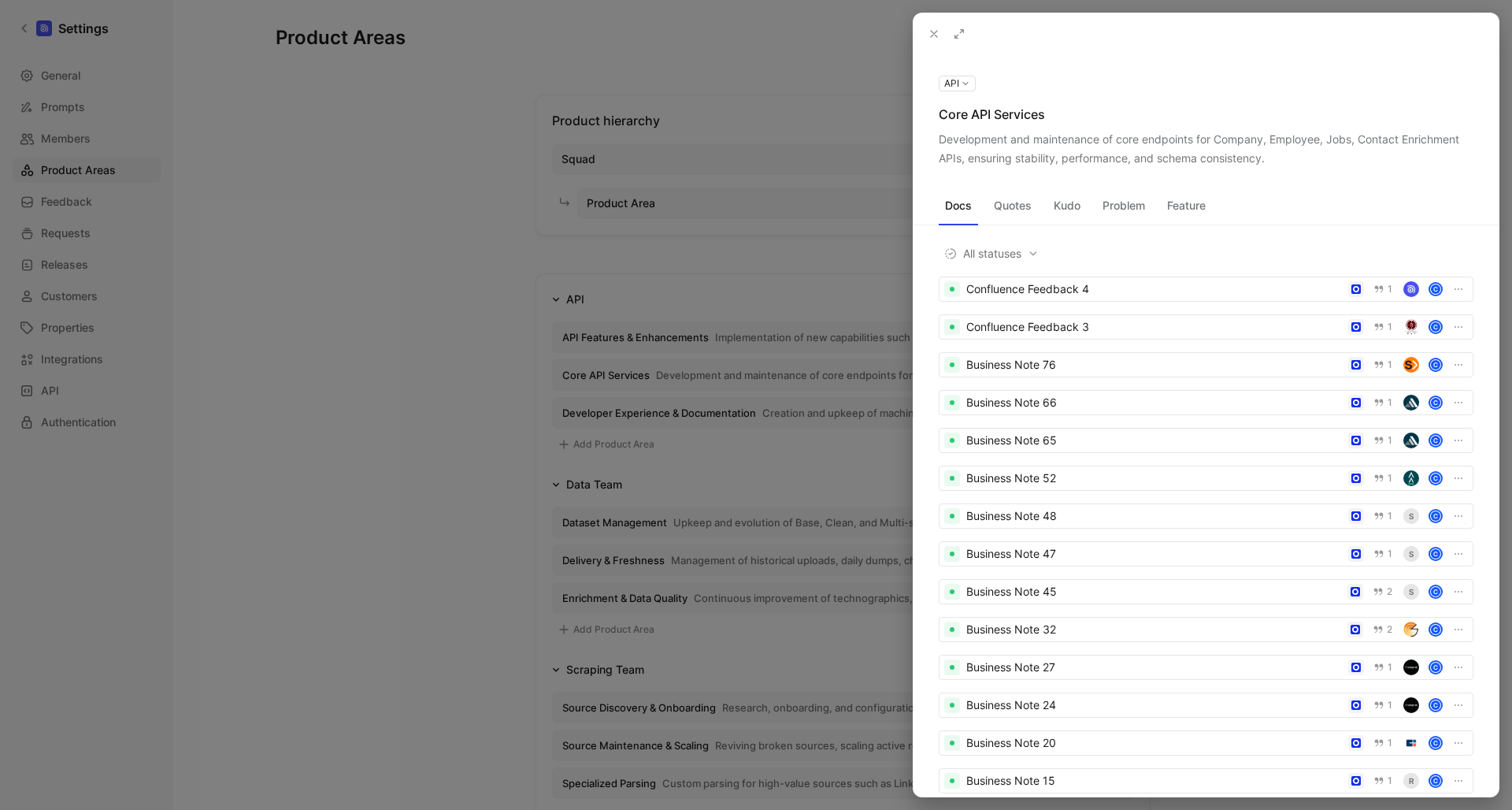
click at [1382, 143] on div "Development and maintenance of core endpoints for Company, Employee, Jobs, Cont…" at bounding box center [1207, 149] width 535 height 38
click at [1423, 138] on div "Development and maintenance of core endpoints for Company, Employee, Jobs, Cont…" at bounding box center [1207, 149] width 535 height 38
click at [0, 0] on icon at bounding box center [0, 0] width 0 height 0
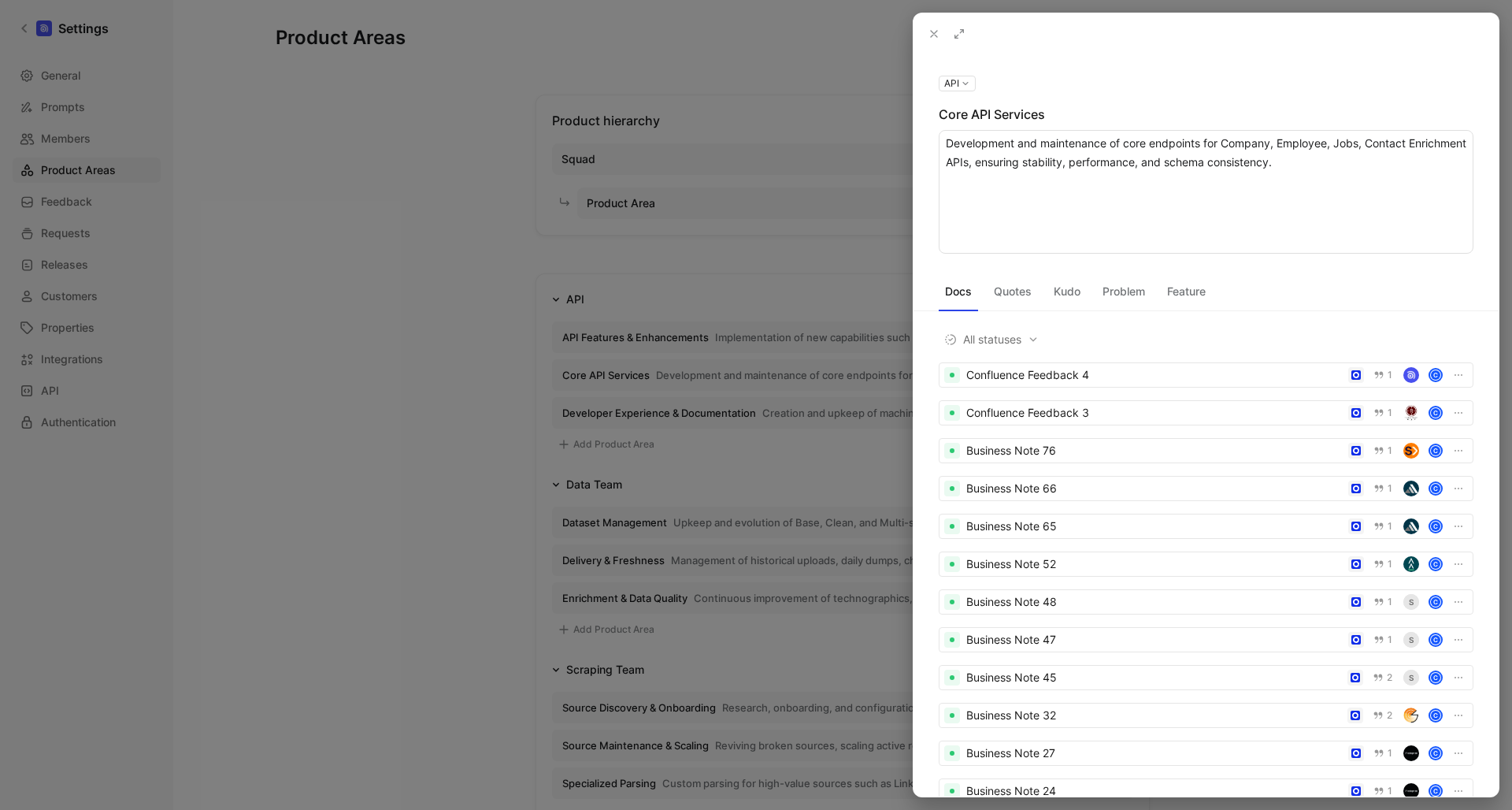
click at [1418, 144] on textarea "Development and maintenance of core endpoints for Company, Employee, Jobs, Cont…" at bounding box center [1207, 192] width 535 height 123
click at [1006, 164] on textarea "Development and maintenance of core endpoints for Company, Employee, Jobs, Cont…" at bounding box center [1207, 192] width 535 height 123
type textarea "Development and maintenance of core endpoints for Company, Employee, Jobs, Cont…"
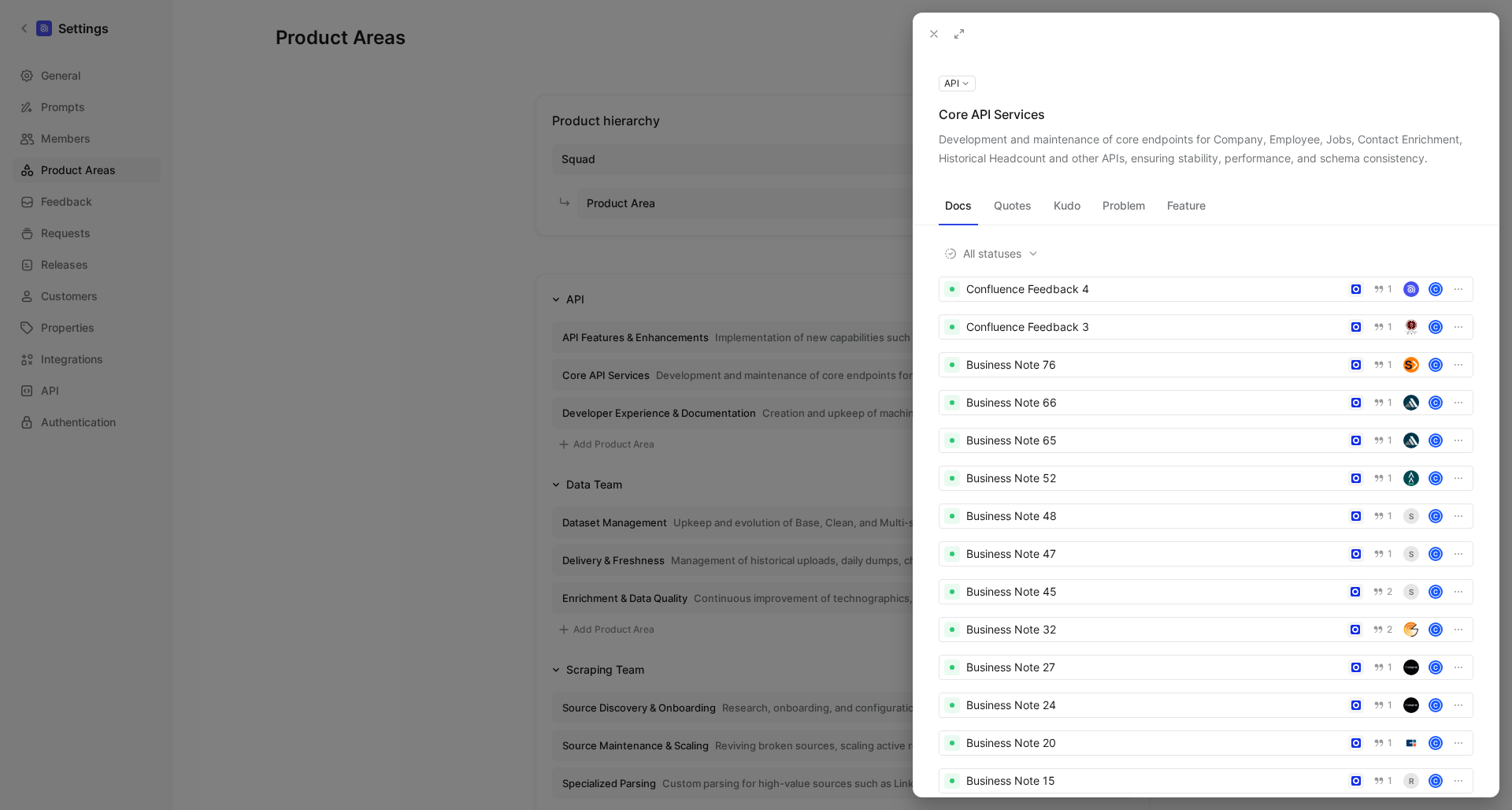
click at [933, 31] on icon at bounding box center [933, 33] width 12 height 12
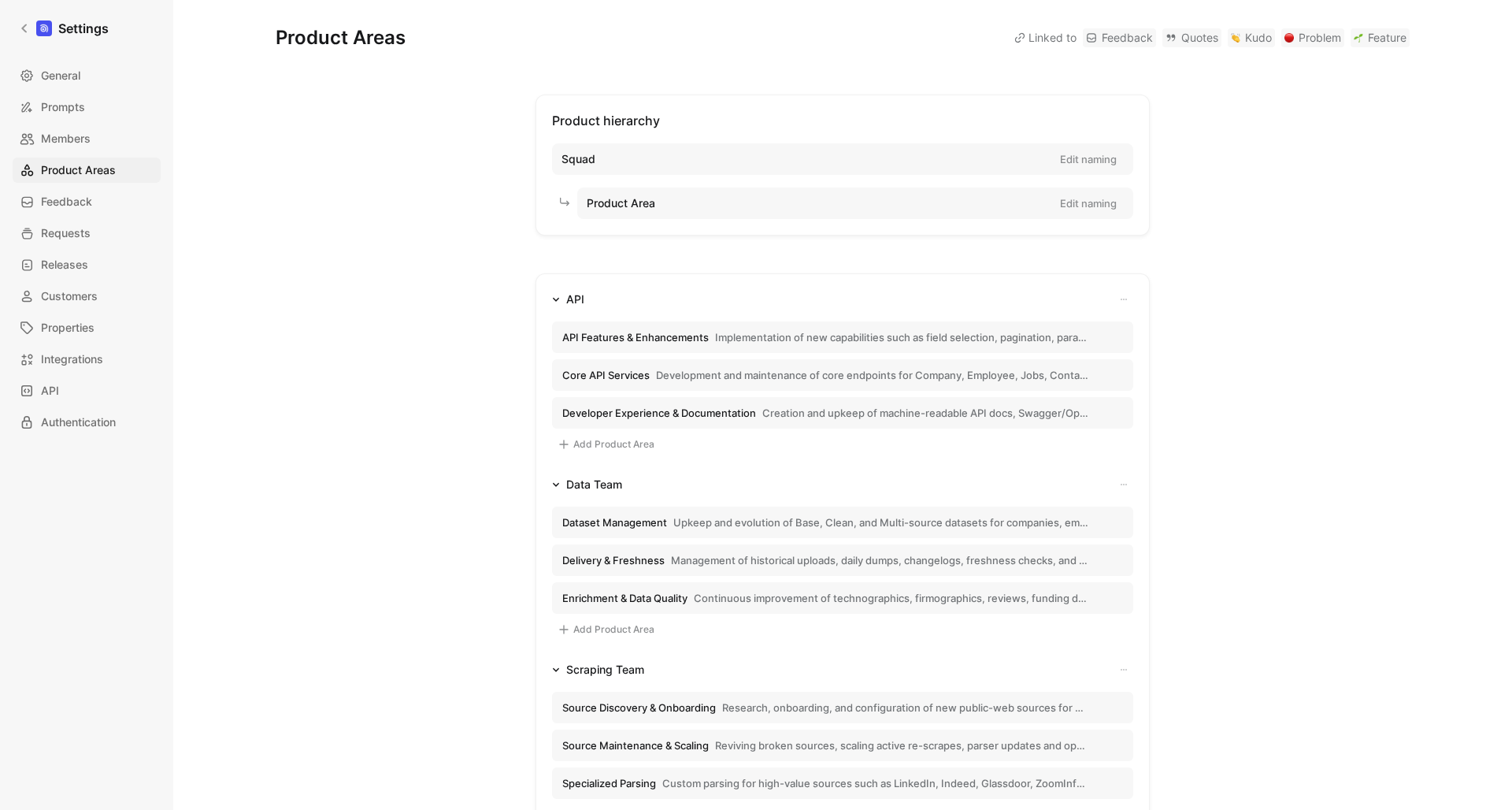
click at [709, 341] on span "API Features & Enhancements" at bounding box center [636, 337] width 146 height 14
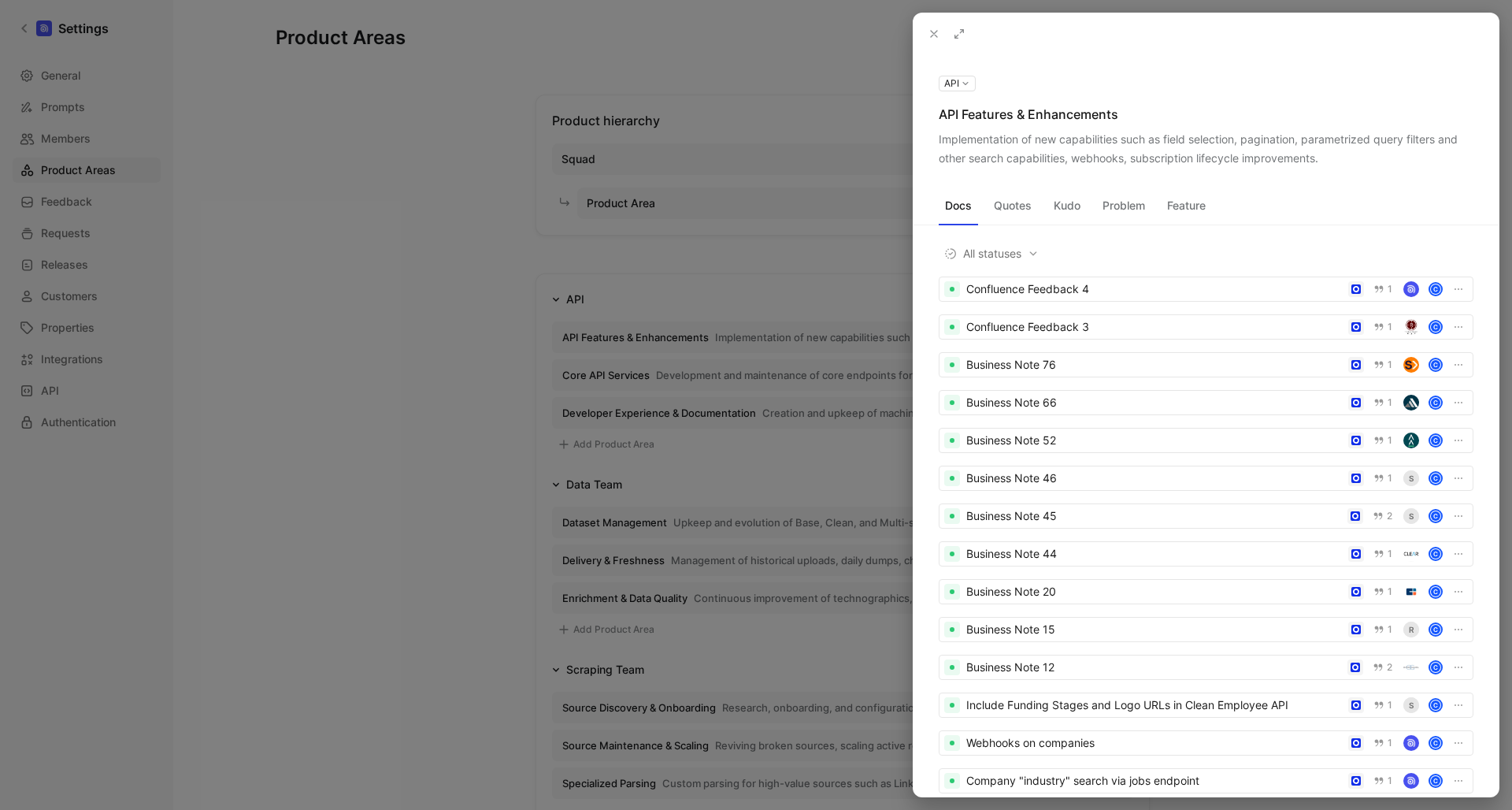
click at [1085, 138] on div "Implementation of new capabilities such as field selection, pagination, paramet…" at bounding box center [1207, 149] width 535 height 38
click at [0, 0] on use at bounding box center [0, 0] width 0 height 0
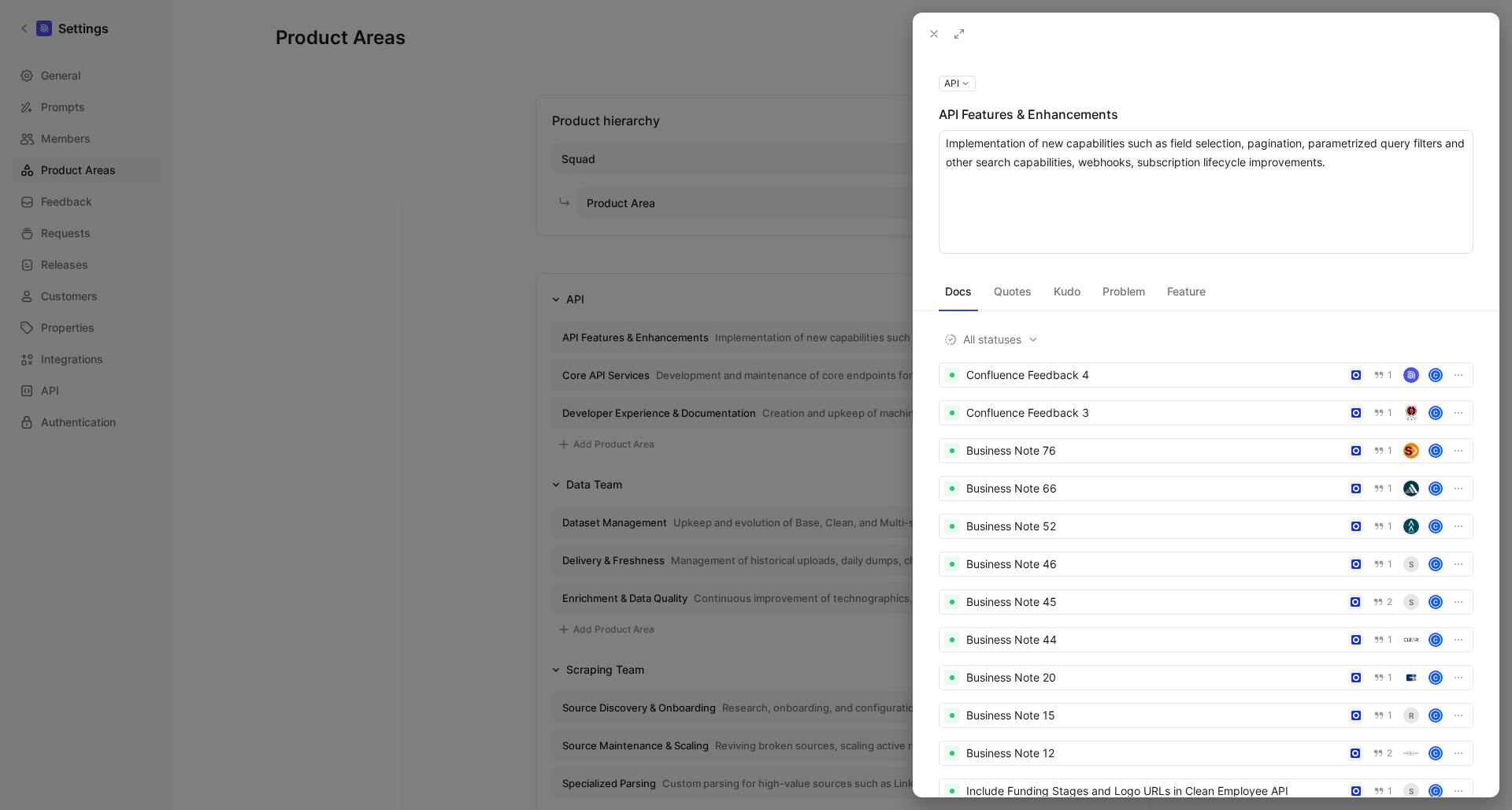
click at [1251, 141] on textarea "Implementation of new capabilities such as field selection, pagination, paramet…" at bounding box center [1207, 192] width 535 height 123
type textarea "Implementation of new capabilities such as field selection, preview, pagination…"
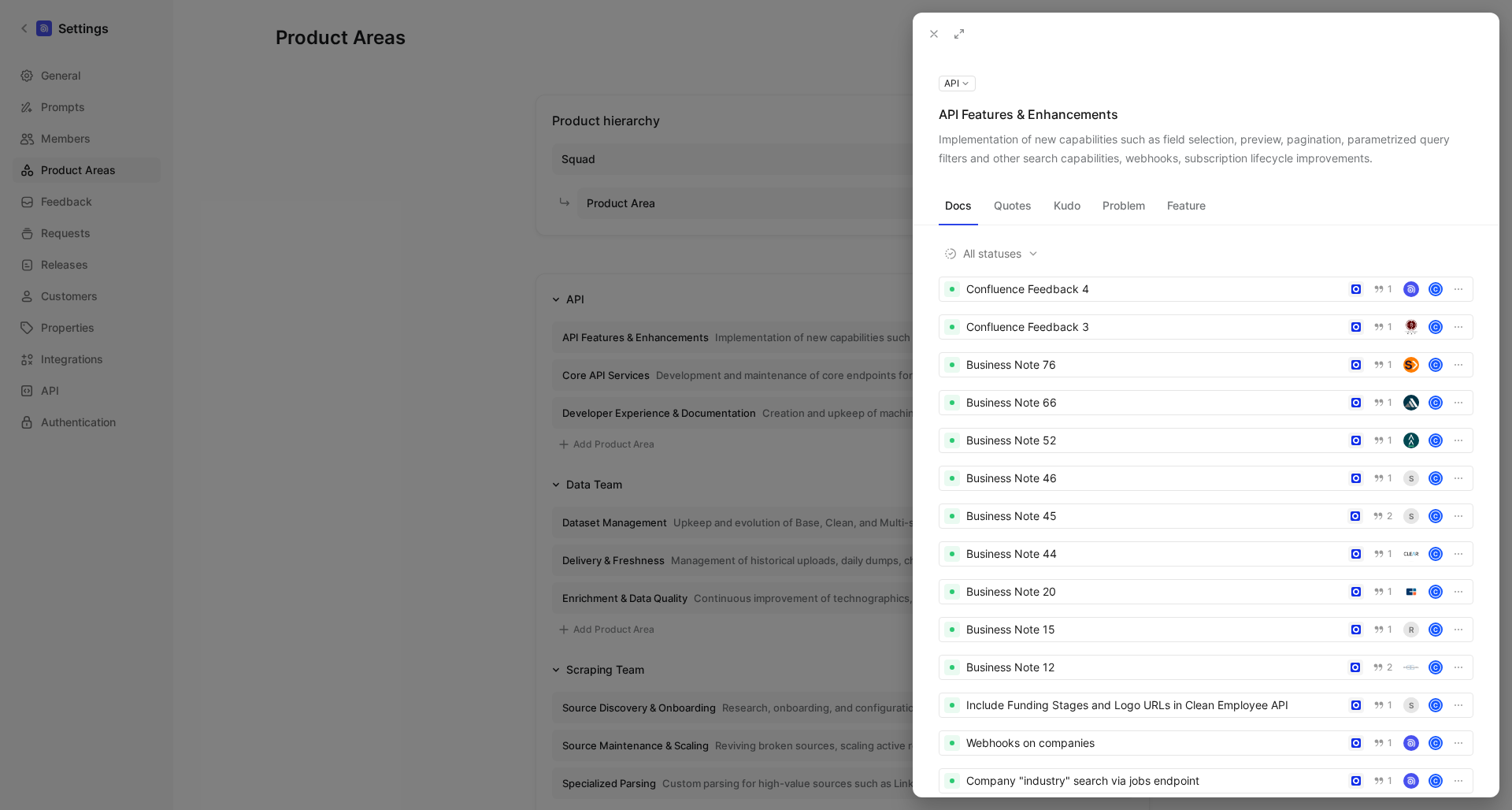
click at [927, 31] on button at bounding box center [933, 33] width 22 height 22
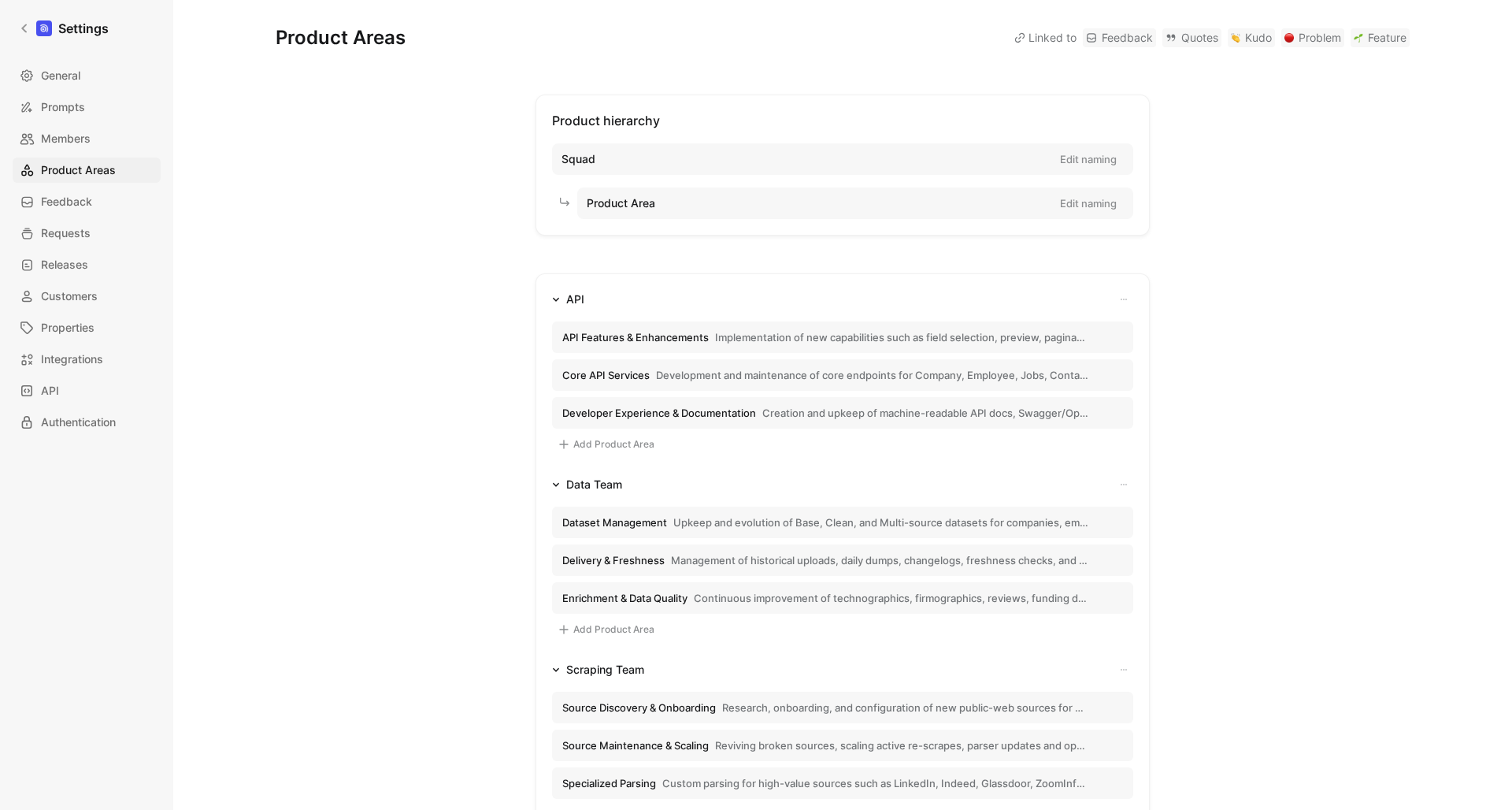
click at [736, 408] on span "Developer Experience & Documentation" at bounding box center [659, 413] width 194 height 14
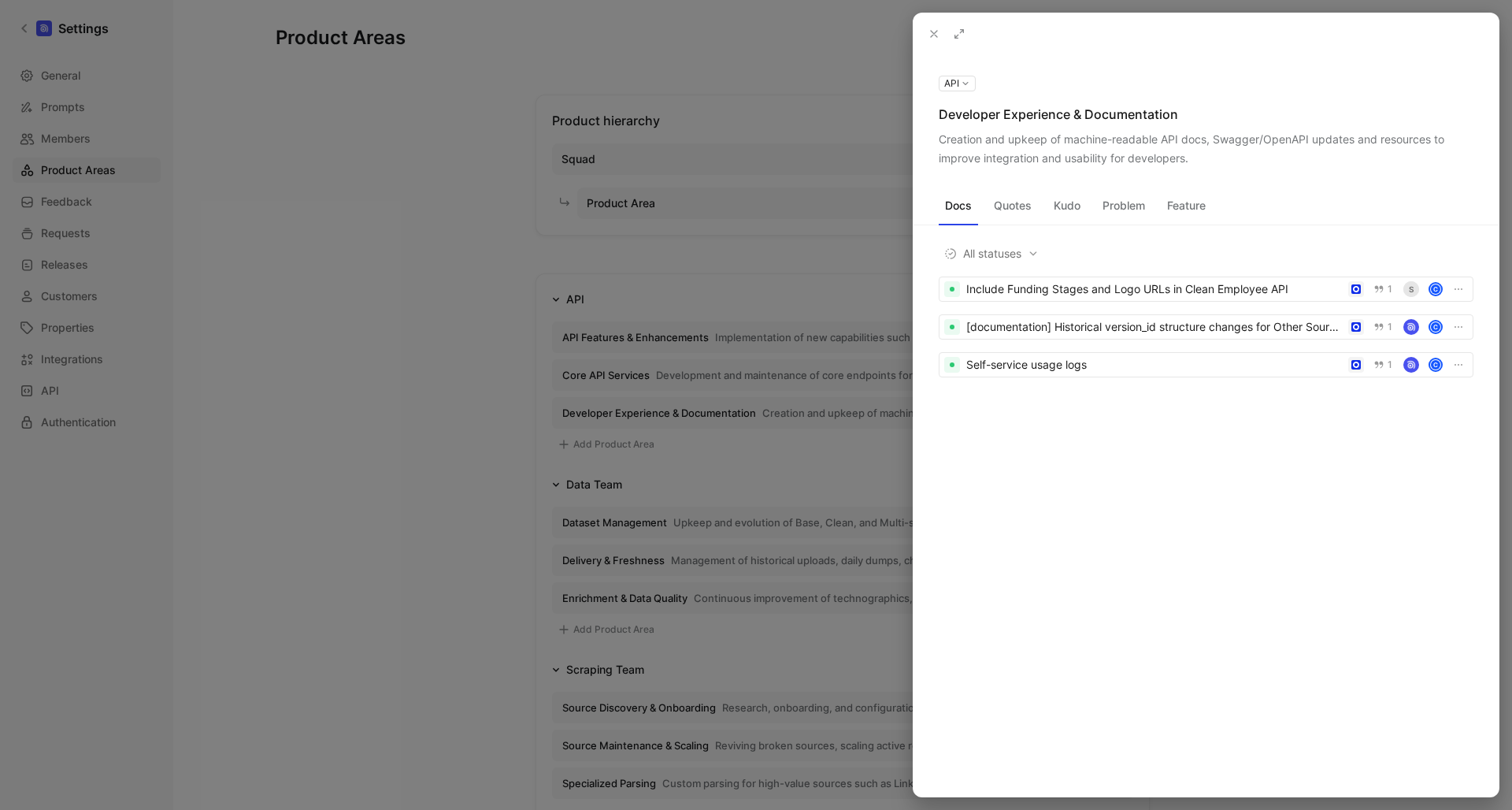
click at [932, 38] on icon at bounding box center [933, 33] width 12 height 12
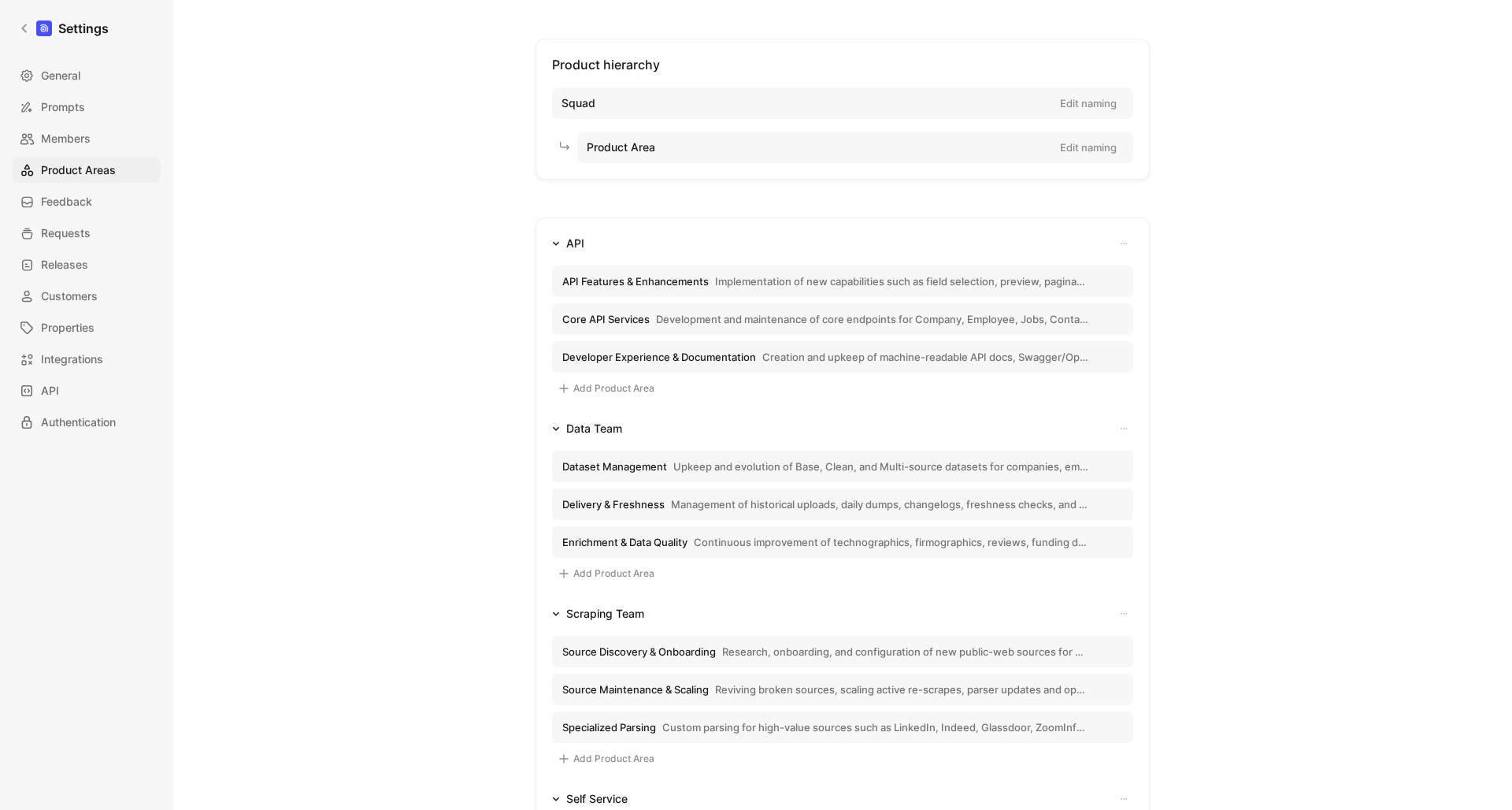
scroll to position [57, 0]
click at [717, 464] on span "Upkeep and evolution of Base, Clean, and Multi-source datasets for companies, e…" at bounding box center [881, 465] width 415 height 14
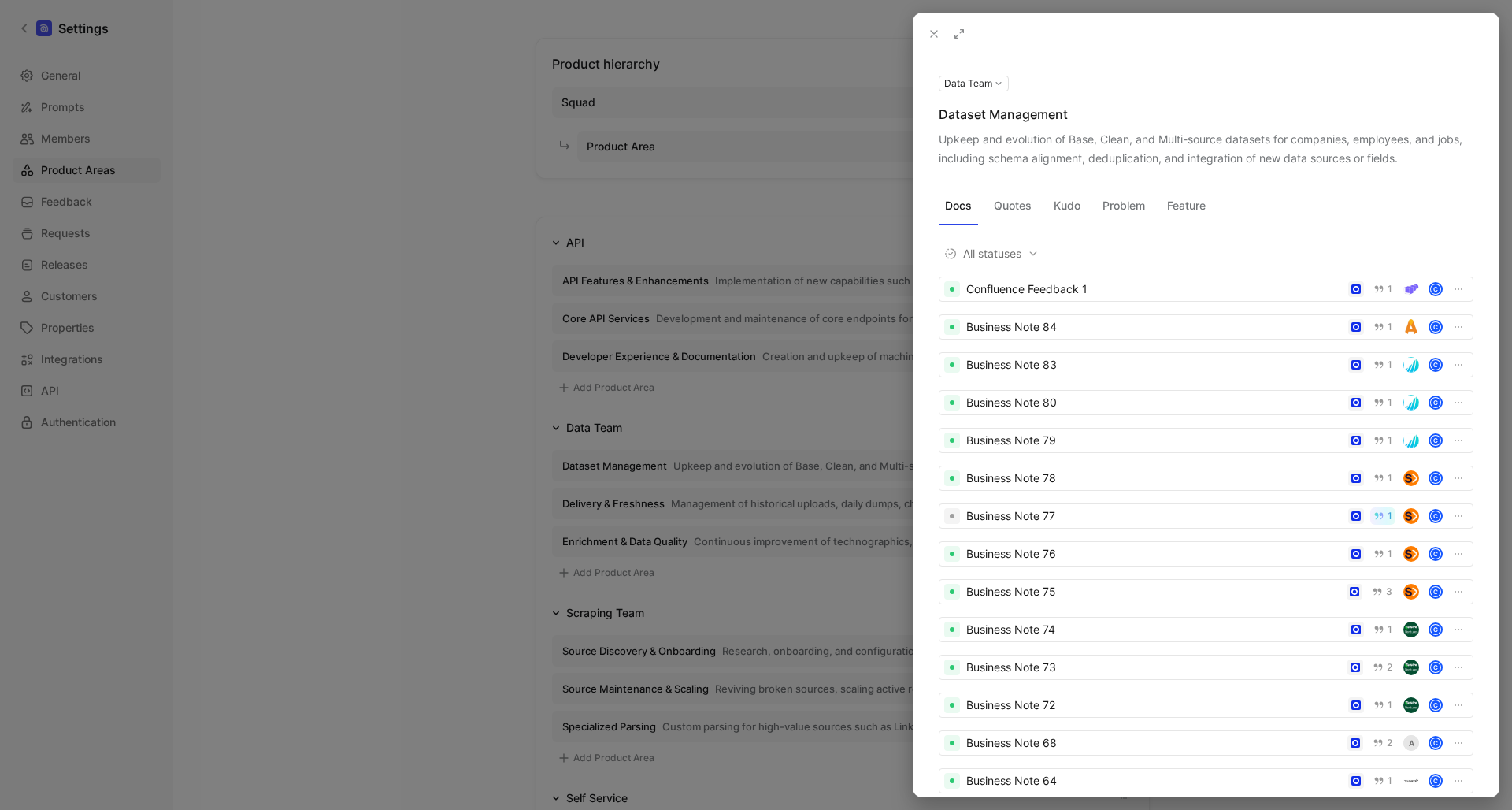
click at [929, 34] on icon at bounding box center [933, 33] width 12 height 12
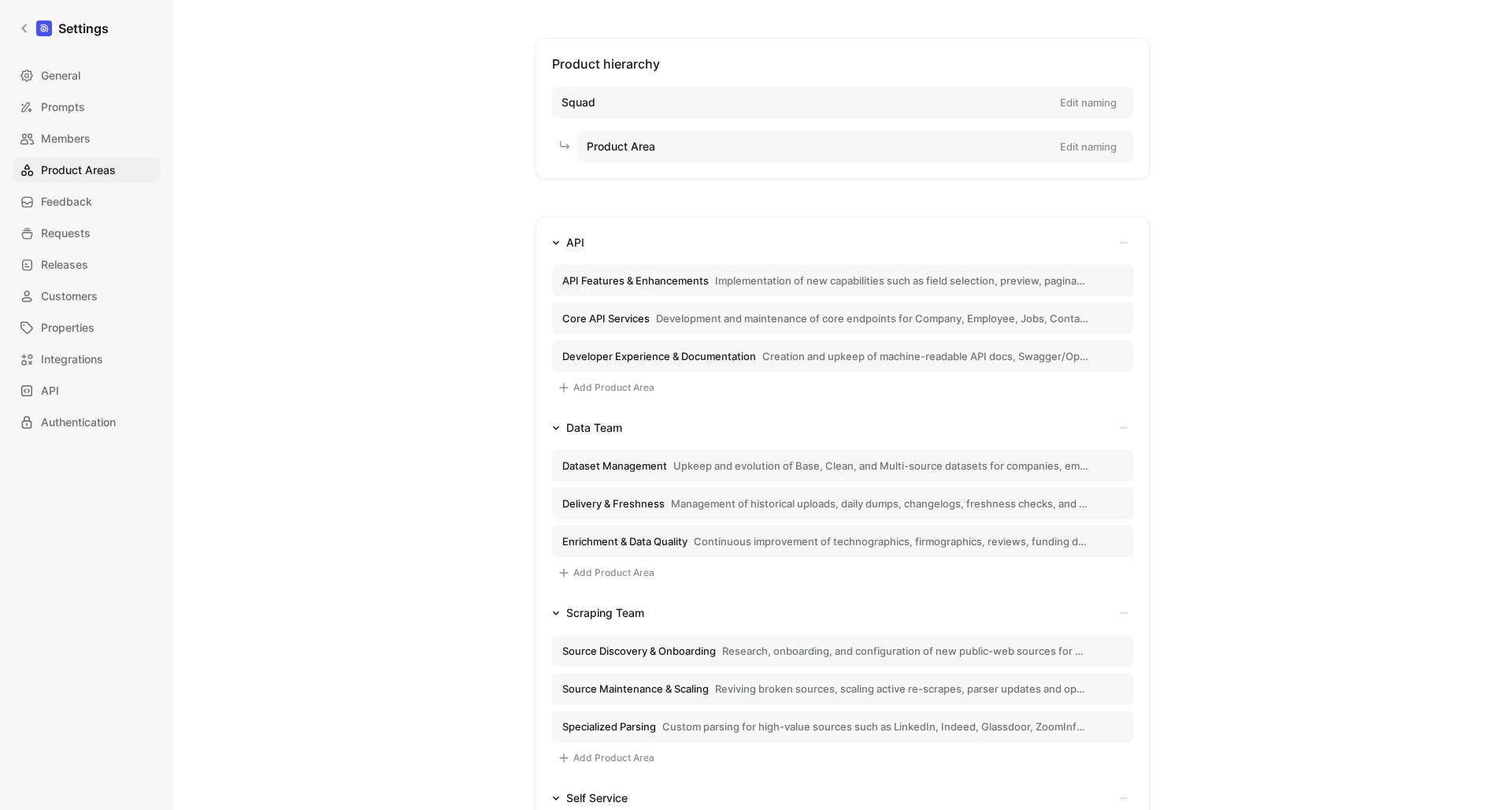
click at [624, 508] on span "Delivery & Freshness" at bounding box center [614, 503] width 102 height 14
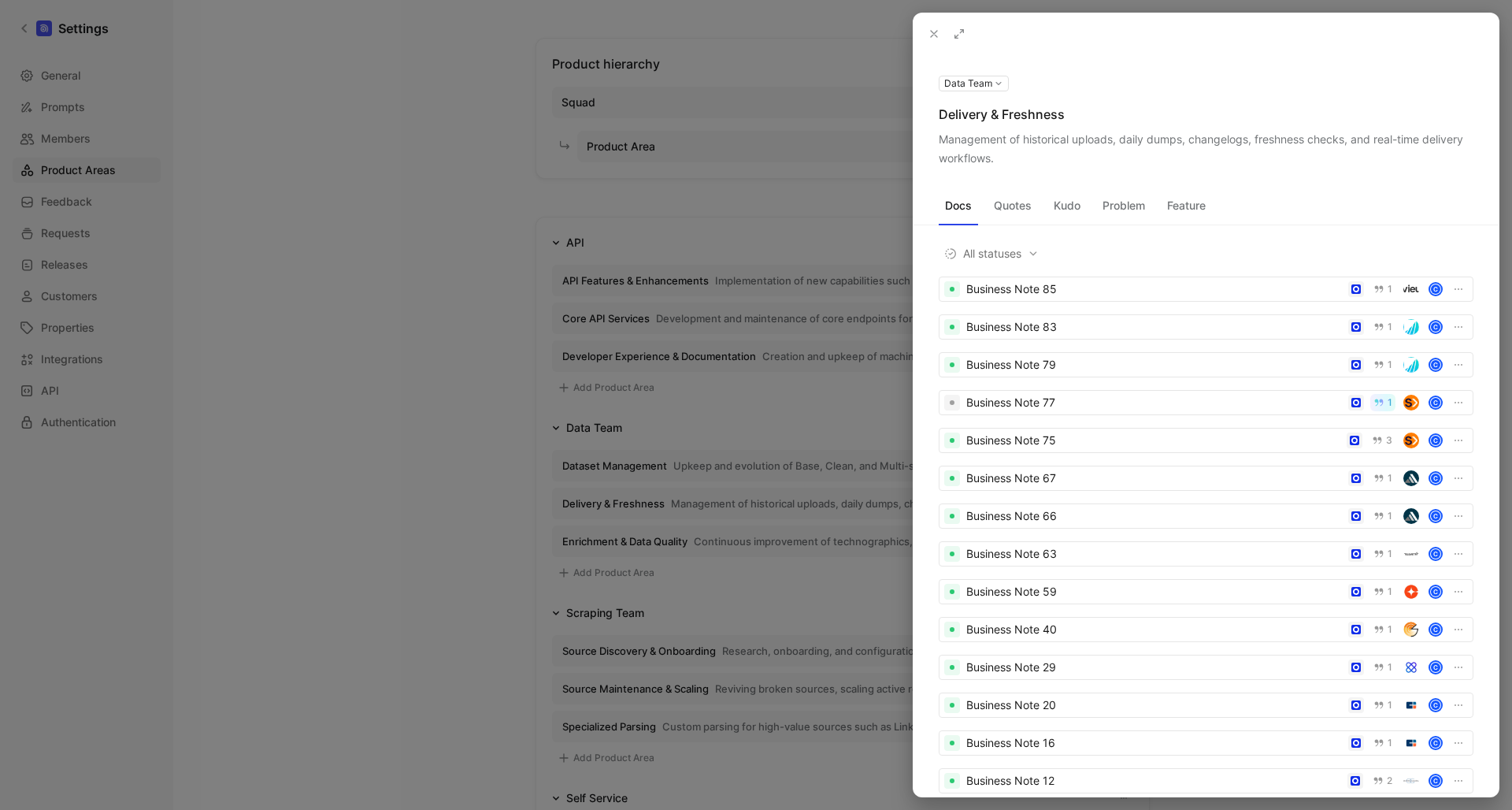
click at [1385, 139] on div "Management of historical uploads, daily dumps, changelogs, freshness checks, an…" at bounding box center [1207, 149] width 535 height 38
click at [0, 0] on icon at bounding box center [0, 0] width 0 height 0
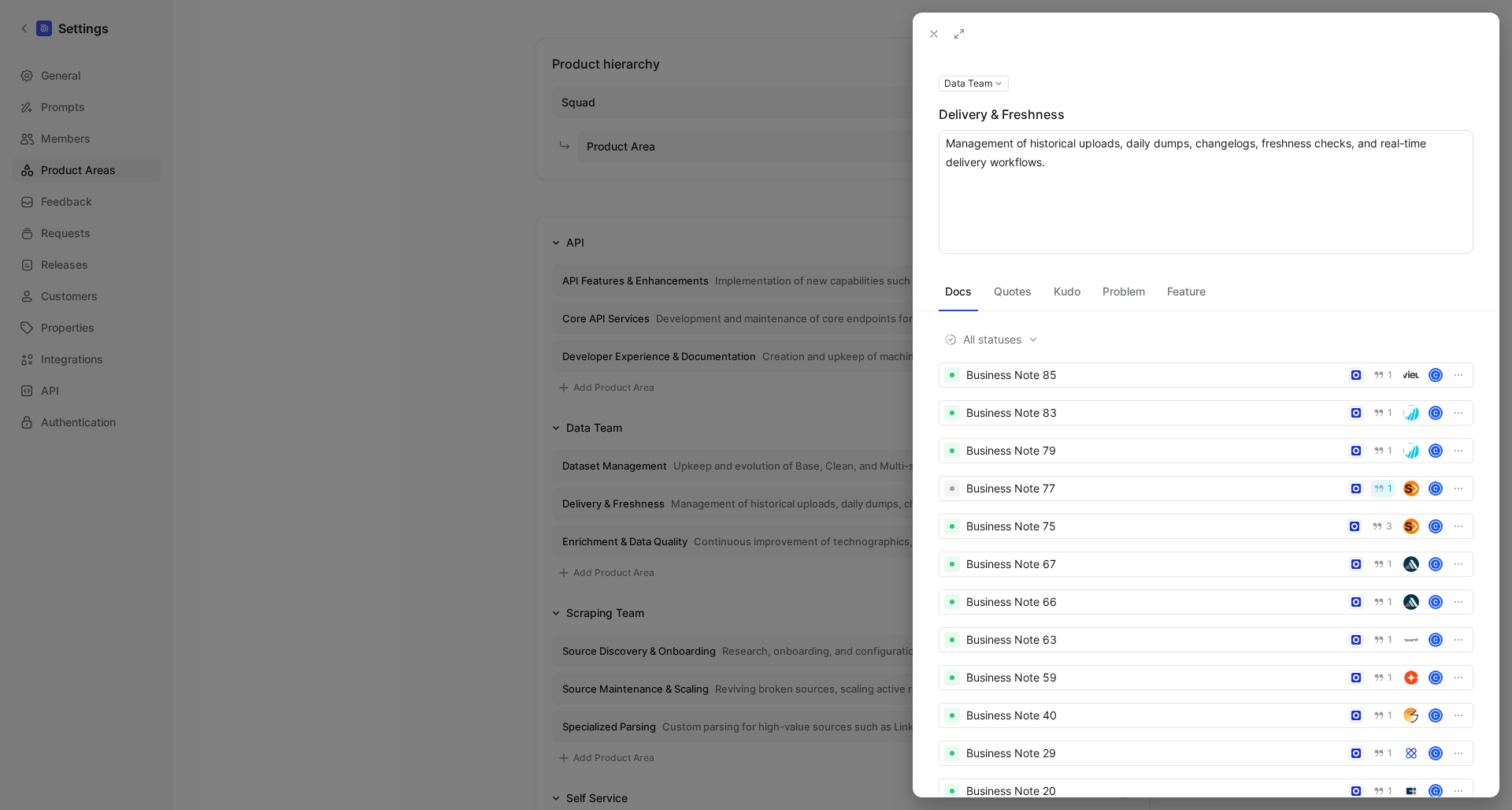
click at [1360, 144] on textarea "Management of historical uploads, daily dumps, changelogs, freshness checks, an…" at bounding box center [1207, 192] width 535 height 123
type textarea "Management of historical uploads, daily dumps, changelogs, freshness checks and…"
click at [932, 33] on icon at bounding box center [933, 33] width 12 height 12
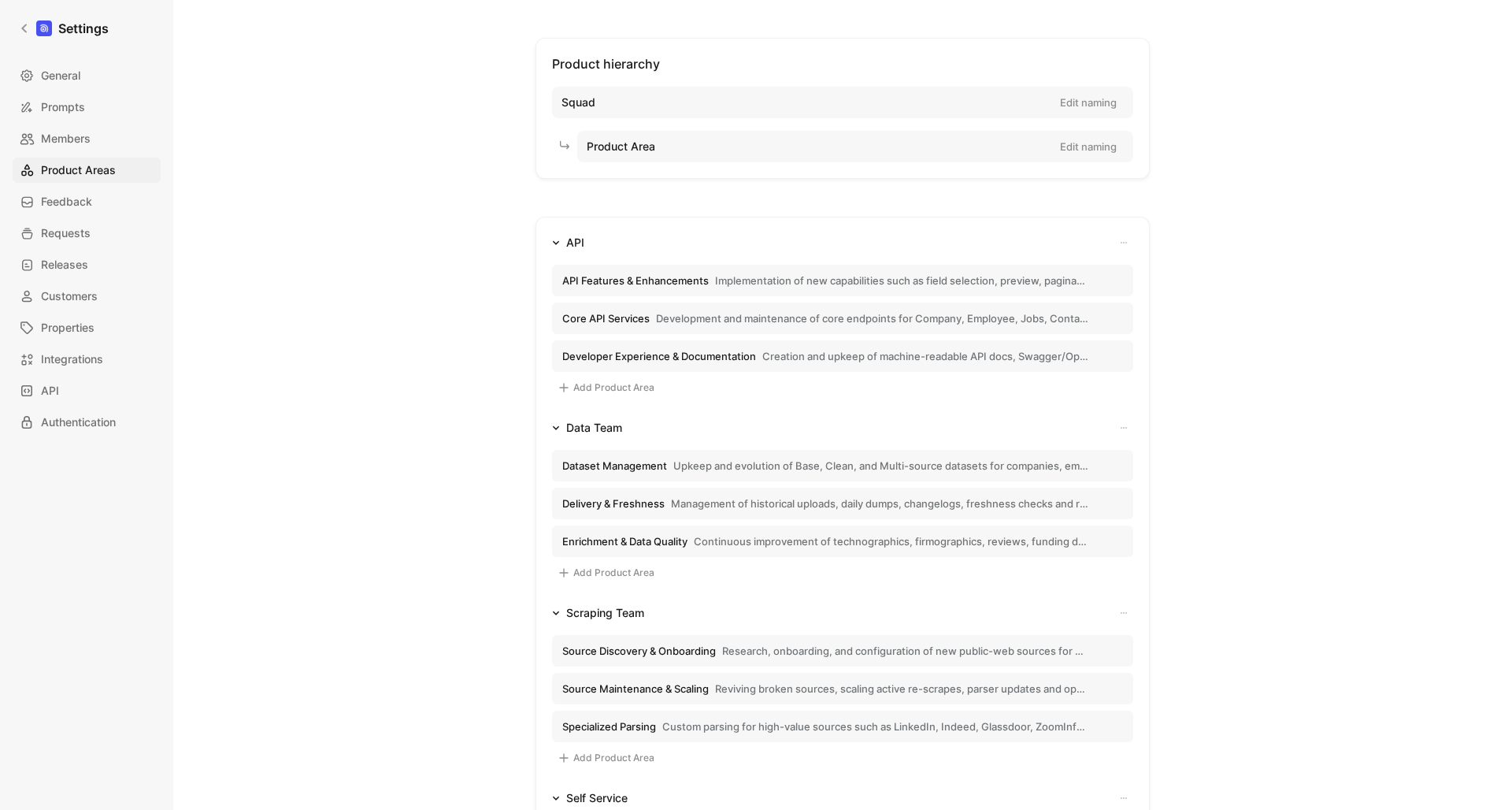
click at [692, 537] on span "Enrichment & Data Quality Continuous improvement of technographics, firmographi…" at bounding box center [825, 541] width 526 height 14
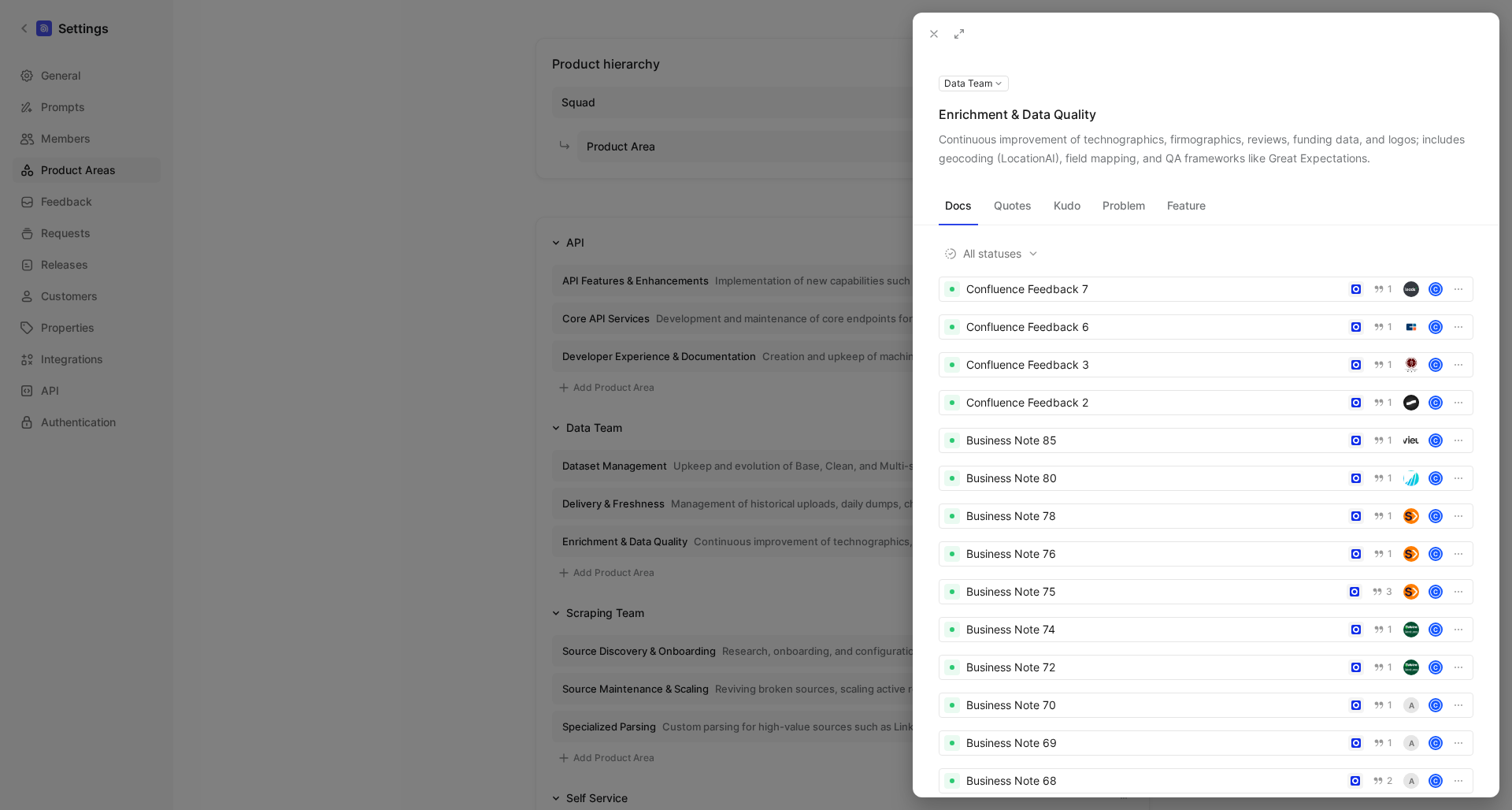
click at [1073, 154] on div "Continuous improvement of technographics, firmographics, reviews, funding data,…" at bounding box center [1207, 149] width 535 height 38
click at [1121, 149] on div "Continuous improvement of technographics, firmographics, reviews, funding data,…" at bounding box center [1207, 149] width 535 height 38
click at [0, 0] on icon at bounding box center [0, 0] width 0 height 0
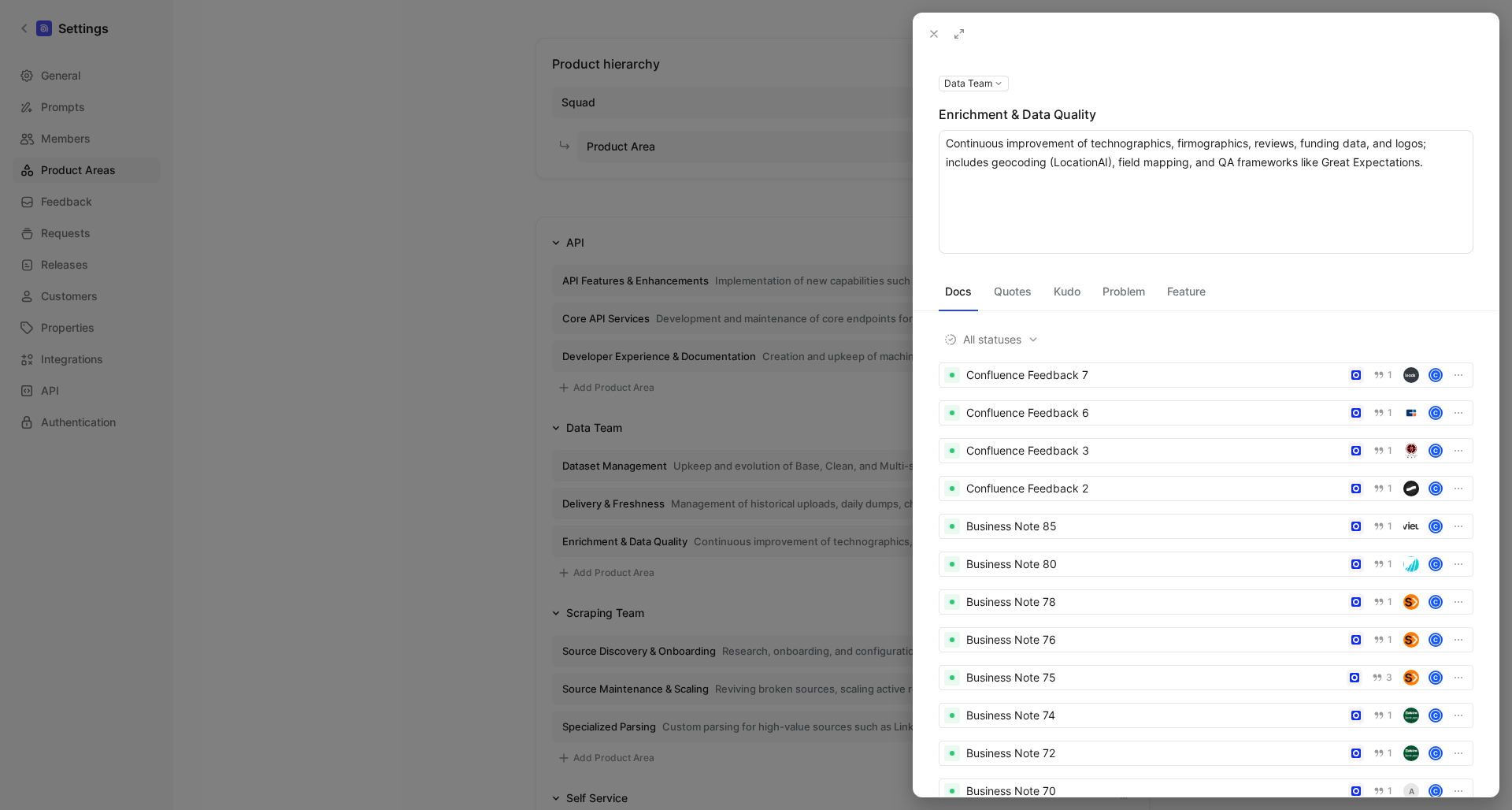
click at [1041, 113] on div "Enrichment & Data Quality" at bounding box center [1207, 114] width 535 height 19
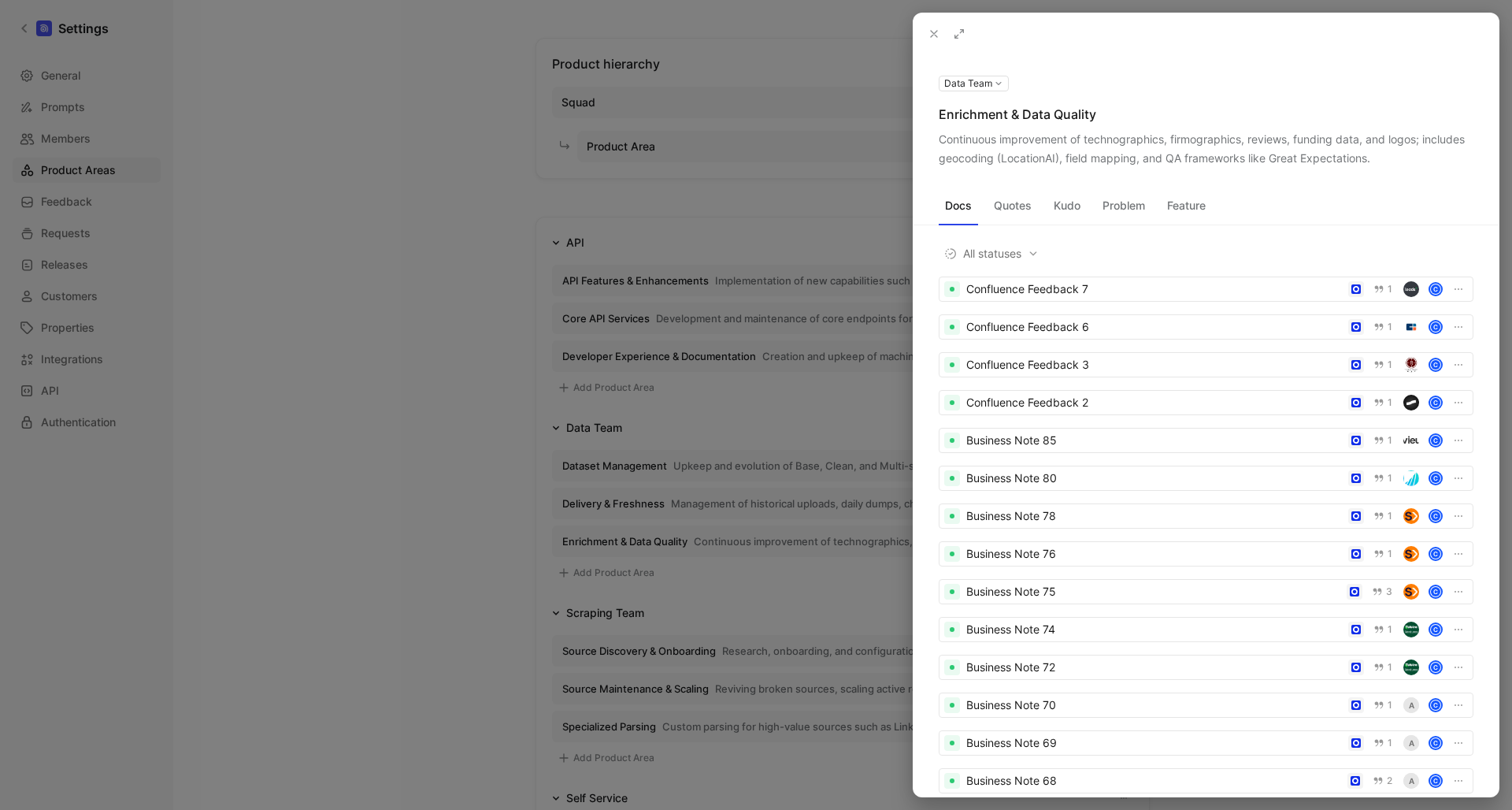
click at [1022, 116] on div "Enrichment & Data Quality" at bounding box center [1207, 114] width 535 height 19
click at [0, 0] on icon at bounding box center [0, 0] width 0 height 0
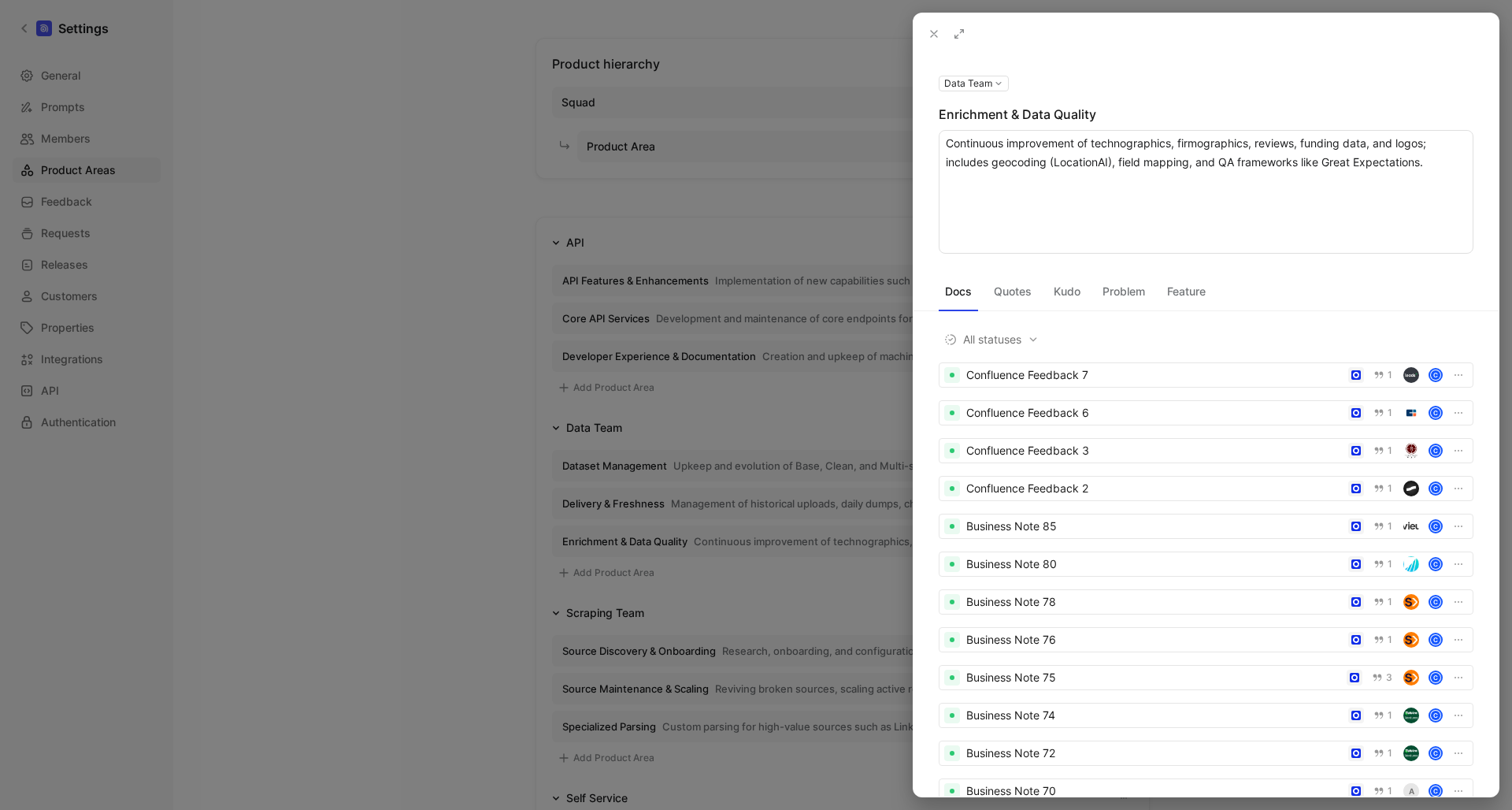
click at [1435, 169] on textarea "Continuous improvement of technographics, firmographics, reviews, funding data,…" at bounding box center [1207, 192] width 535 height 123
click at [1313, 200] on textarea "Continuous improvement of technographics, firmographics, reviews, funding data,…" at bounding box center [1207, 192] width 535 height 123
paste textarea "Covers data incidents like changed types, dropped fill-rates, processing qualit…"
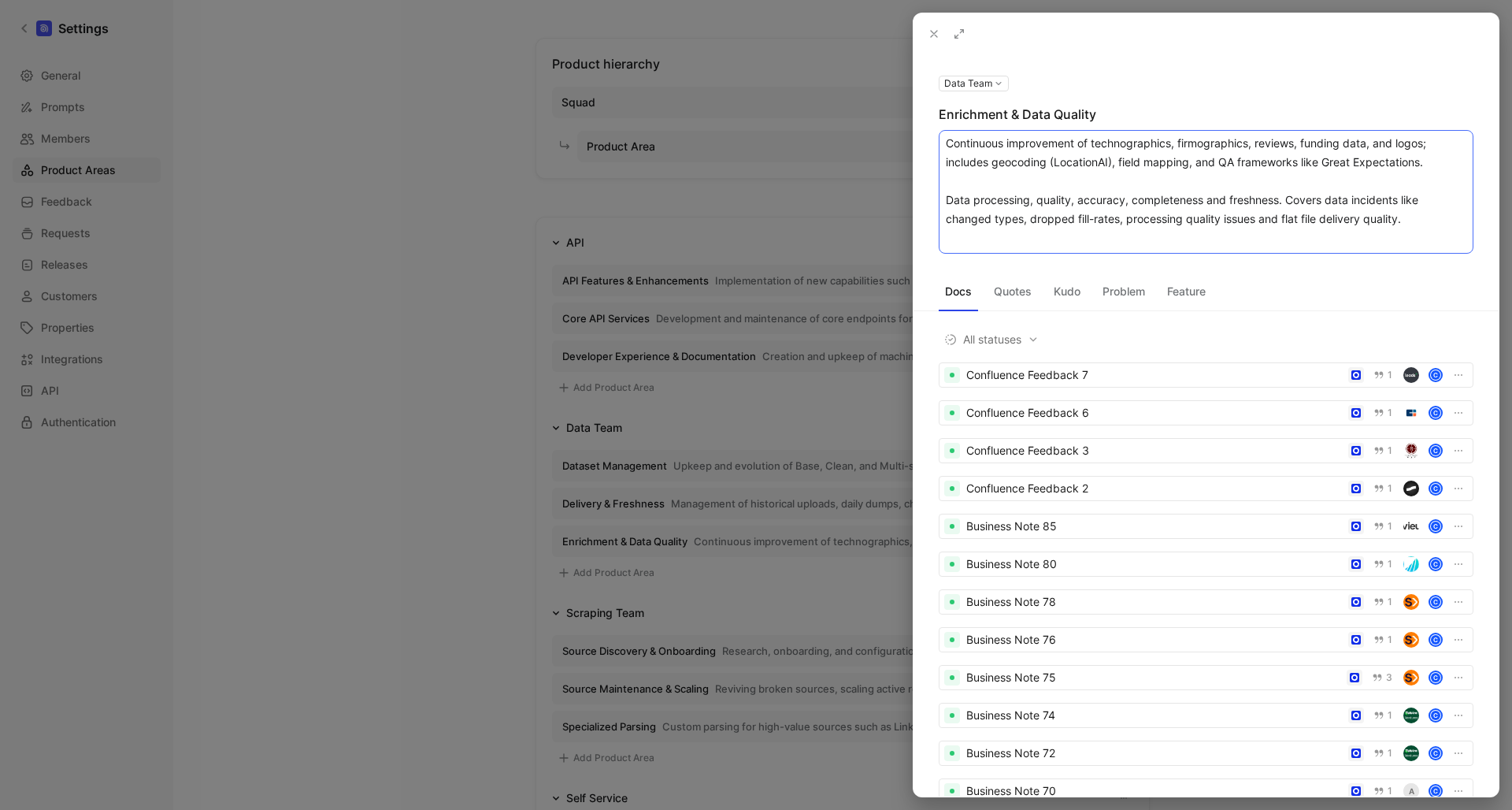
click at [1283, 197] on textarea "Continuous improvement of technographics, firmographics, reviews, funding data,…" at bounding box center [1207, 192] width 535 height 123
click at [1431, 226] on textarea "Continuous improvement of technographics, firmographics, reviews, funding data,…" at bounding box center [1207, 192] width 535 height 123
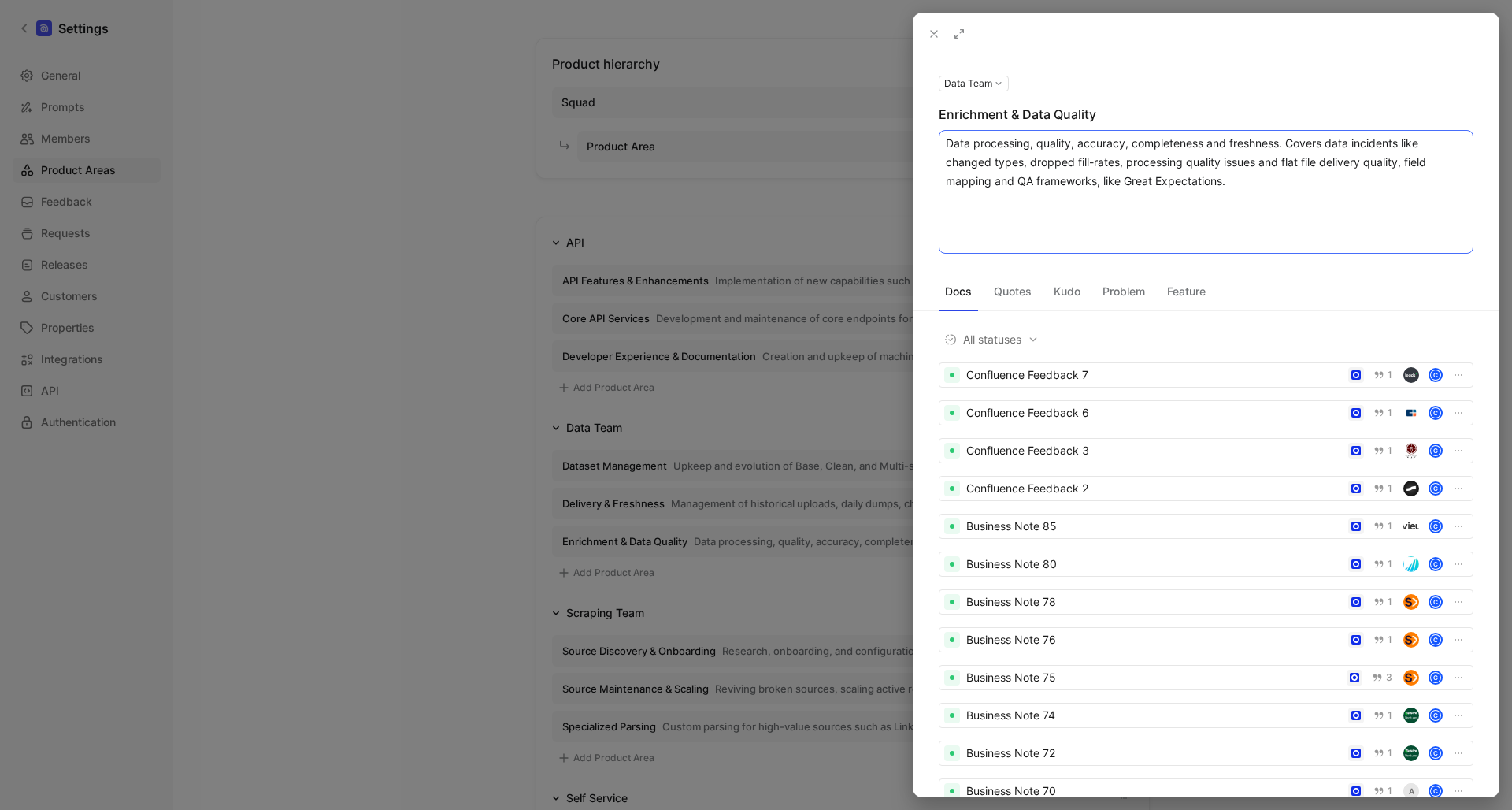
type textarea "Data processing, quality, accuracy, completeness and freshness. Covers data inc…"
click at [1019, 105] on div "Enrichment & Data Quality" at bounding box center [1207, 114] width 535 height 19
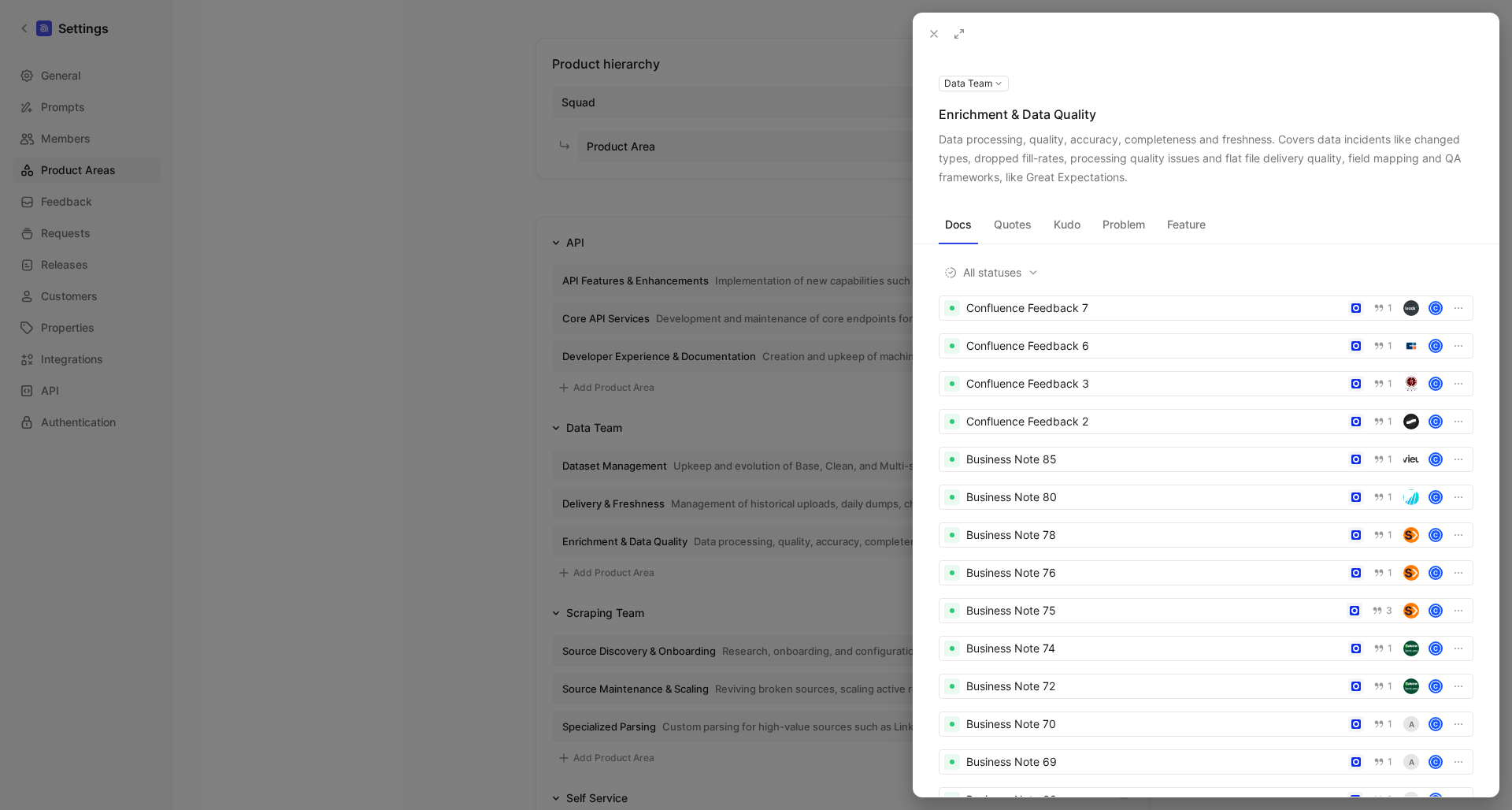
click at [1026, 117] on div "Enrichment & Data Quality" at bounding box center [1207, 114] width 535 height 19
click at [0, 0] on icon at bounding box center [0, 0] width 0 height 0
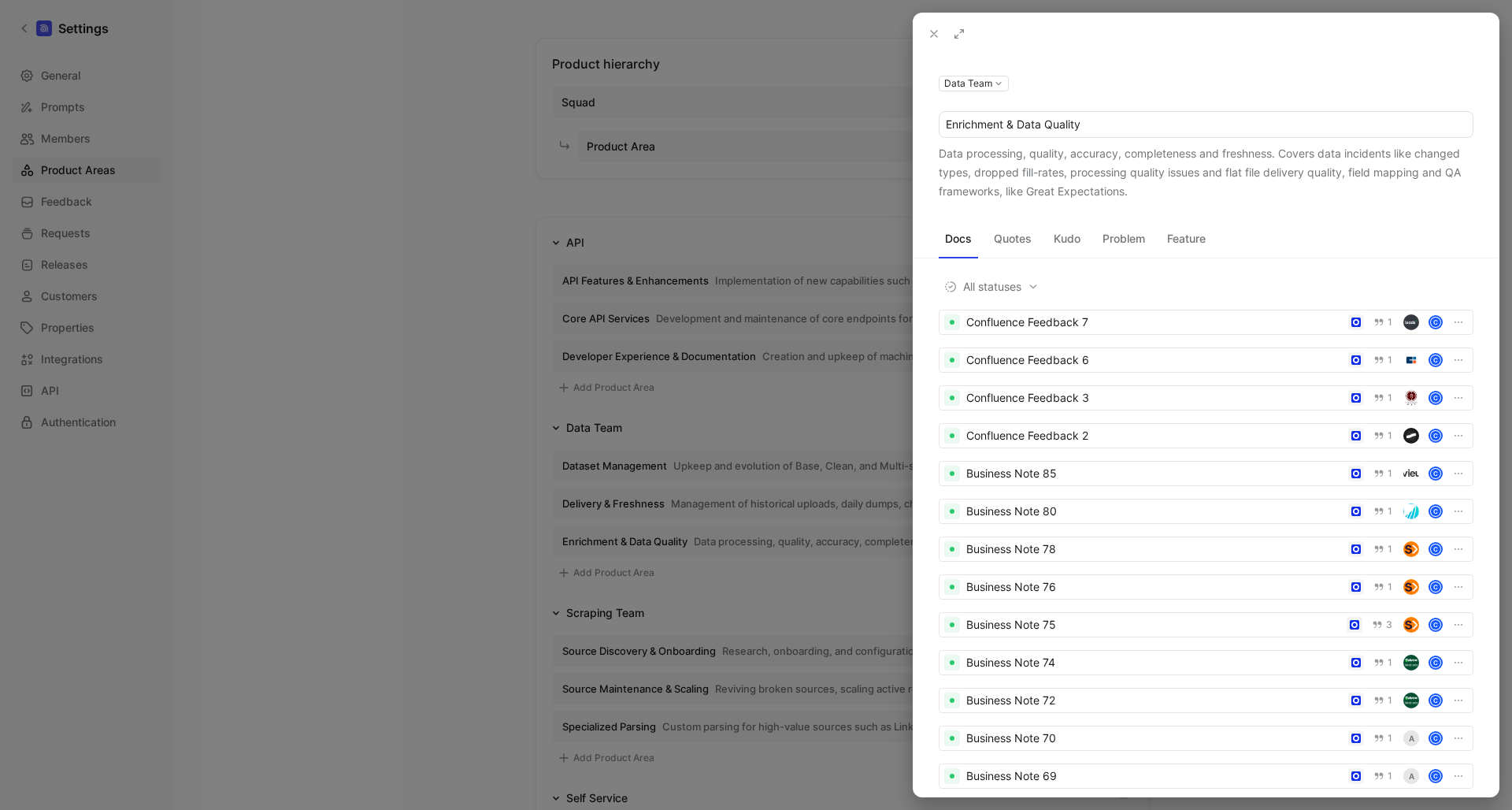
click at [1020, 125] on input "Enrichment & Data Quality" at bounding box center [1207, 124] width 533 height 26
type input "Data Quality"
click at [934, 34] on use at bounding box center [934, 33] width 7 height 7
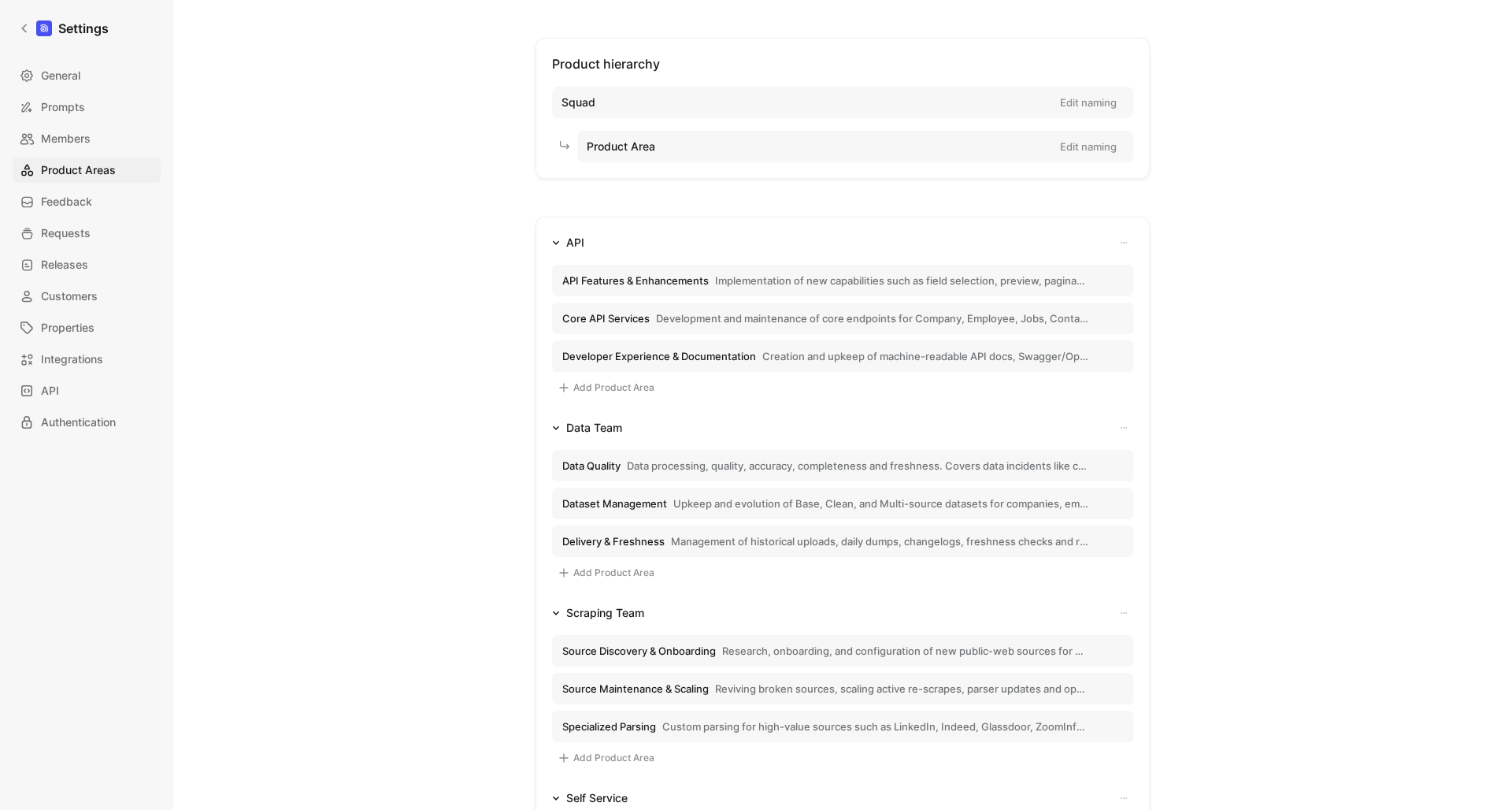
click at [680, 501] on span "Upkeep and evolution of Base, Clean, and Multi-source datasets for companies, e…" at bounding box center [881, 503] width 415 height 14
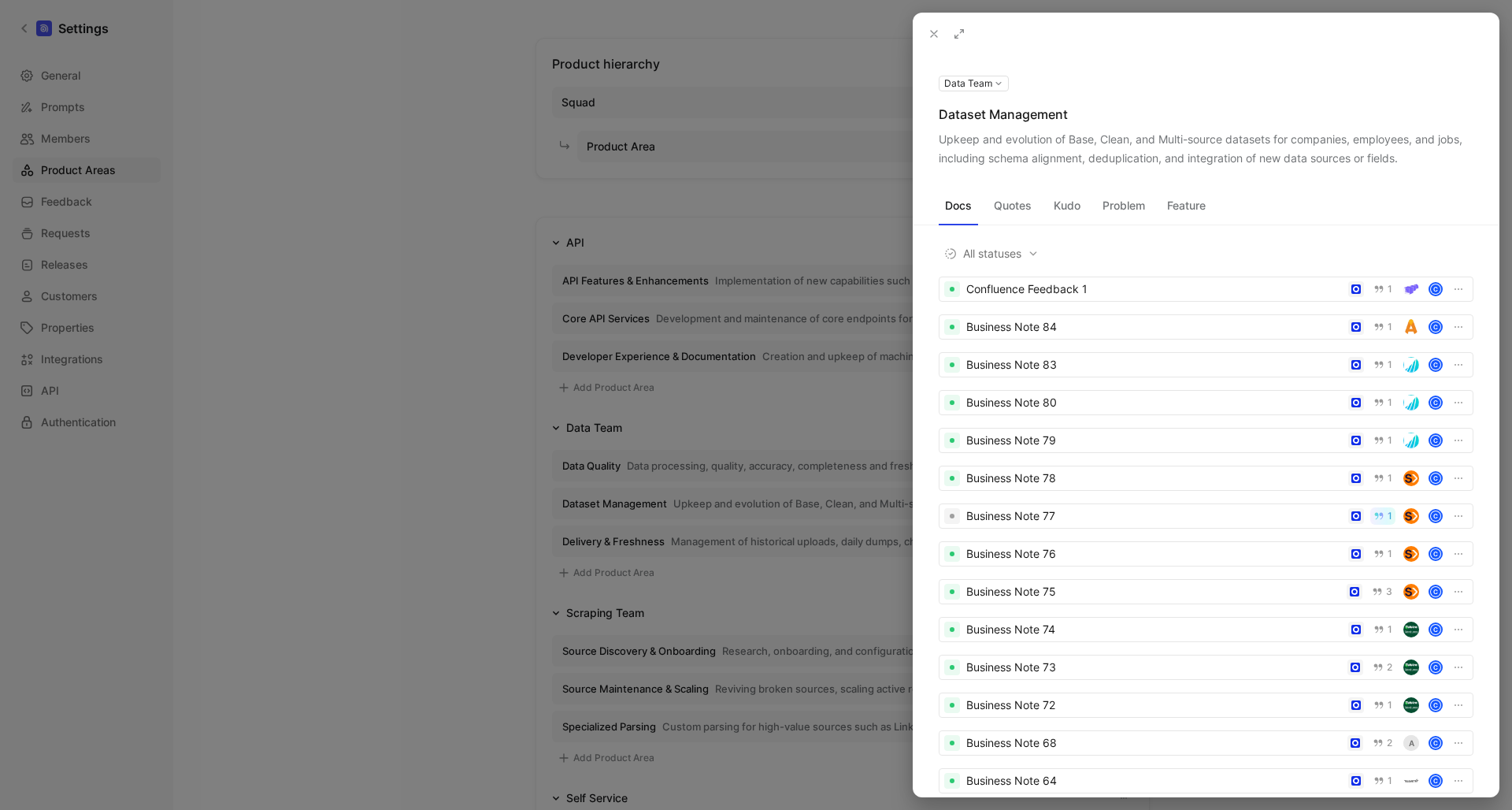
click at [1219, 151] on div "Upkeep and evolution of Base, Clean, and Multi-source datasets for companies, e…" at bounding box center [1207, 149] width 535 height 38
click at [0, 0] on icon at bounding box center [0, 0] width 0 height 0
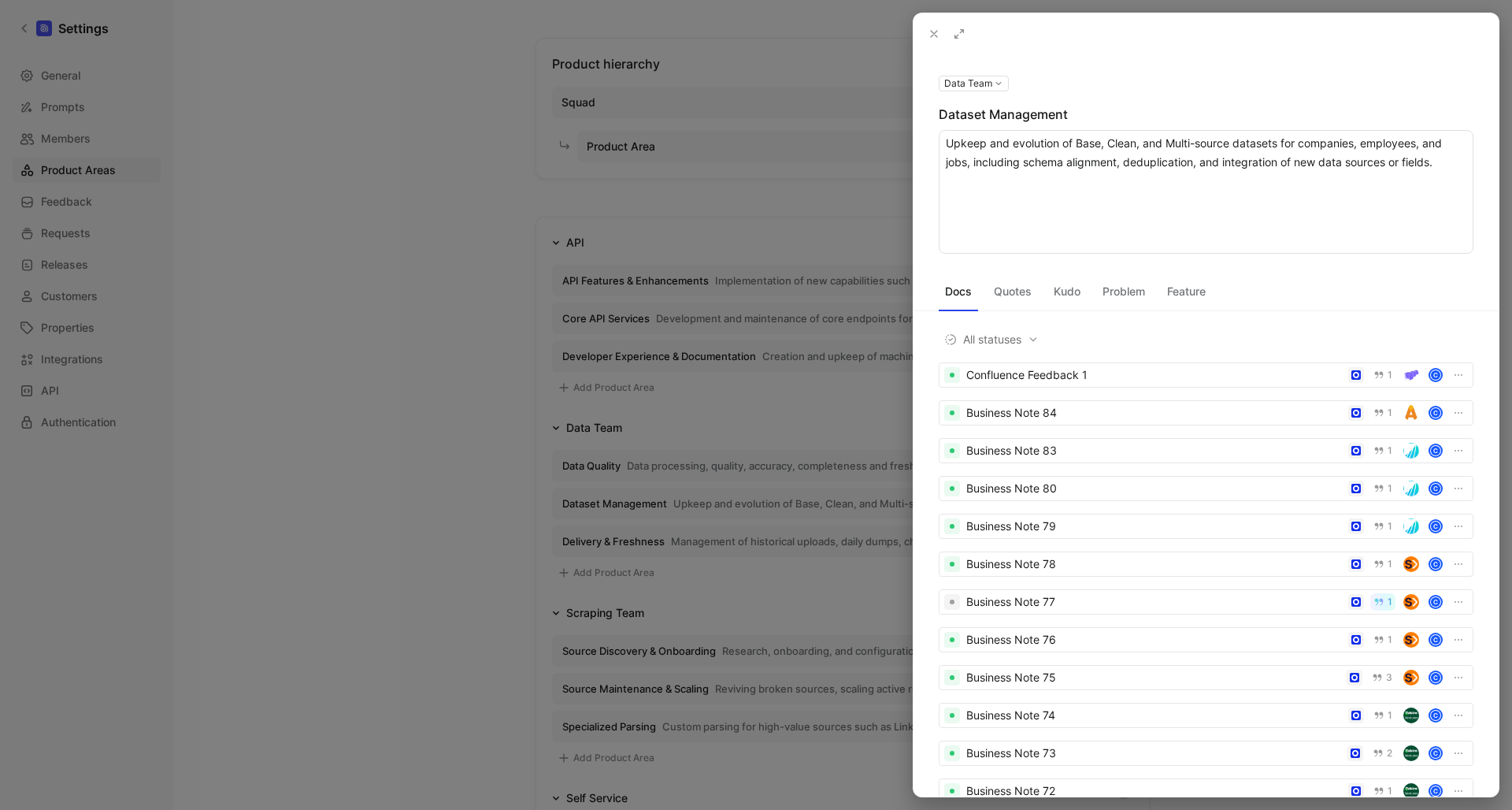
click at [1315, 166] on textarea "Upkeep and evolution of Base, Clean, and Multi-source datasets for companies, e…" at bounding box center [1207, 192] width 535 height 123
click at [1388, 165] on textarea "Upkeep and evolution of Base, Clean, and Multi-source datasets for companies, e…" at bounding box center [1207, 192] width 535 height 123
type textarea "Upkeep and evolution of Base, Clean, and Multi-source datasets for companies, e…"
click at [1054, 109] on div "Dataset Management" at bounding box center [1207, 114] width 535 height 19
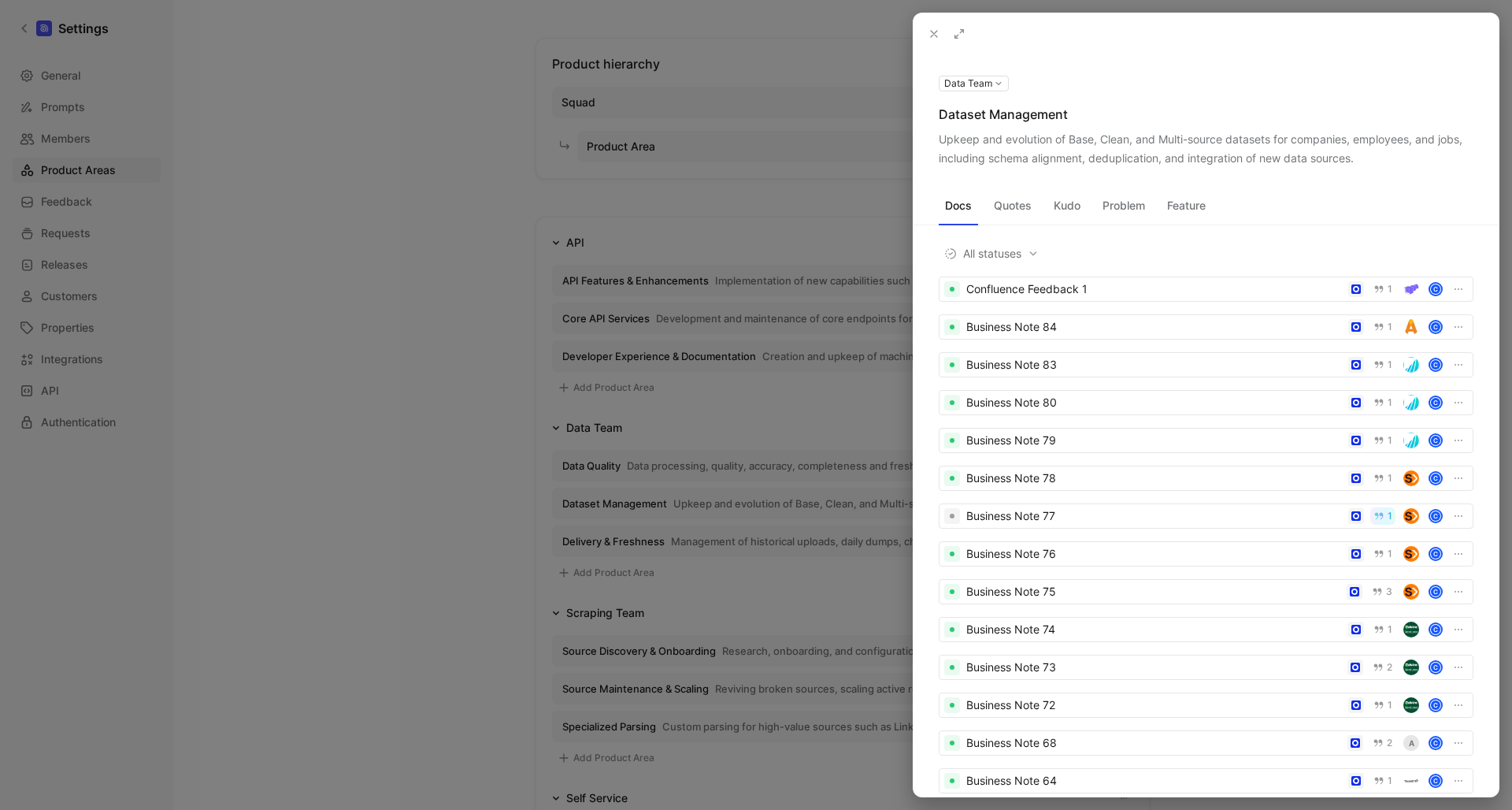
click at [0, 0] on use at bounding box center [0, 0] width 0 height 0
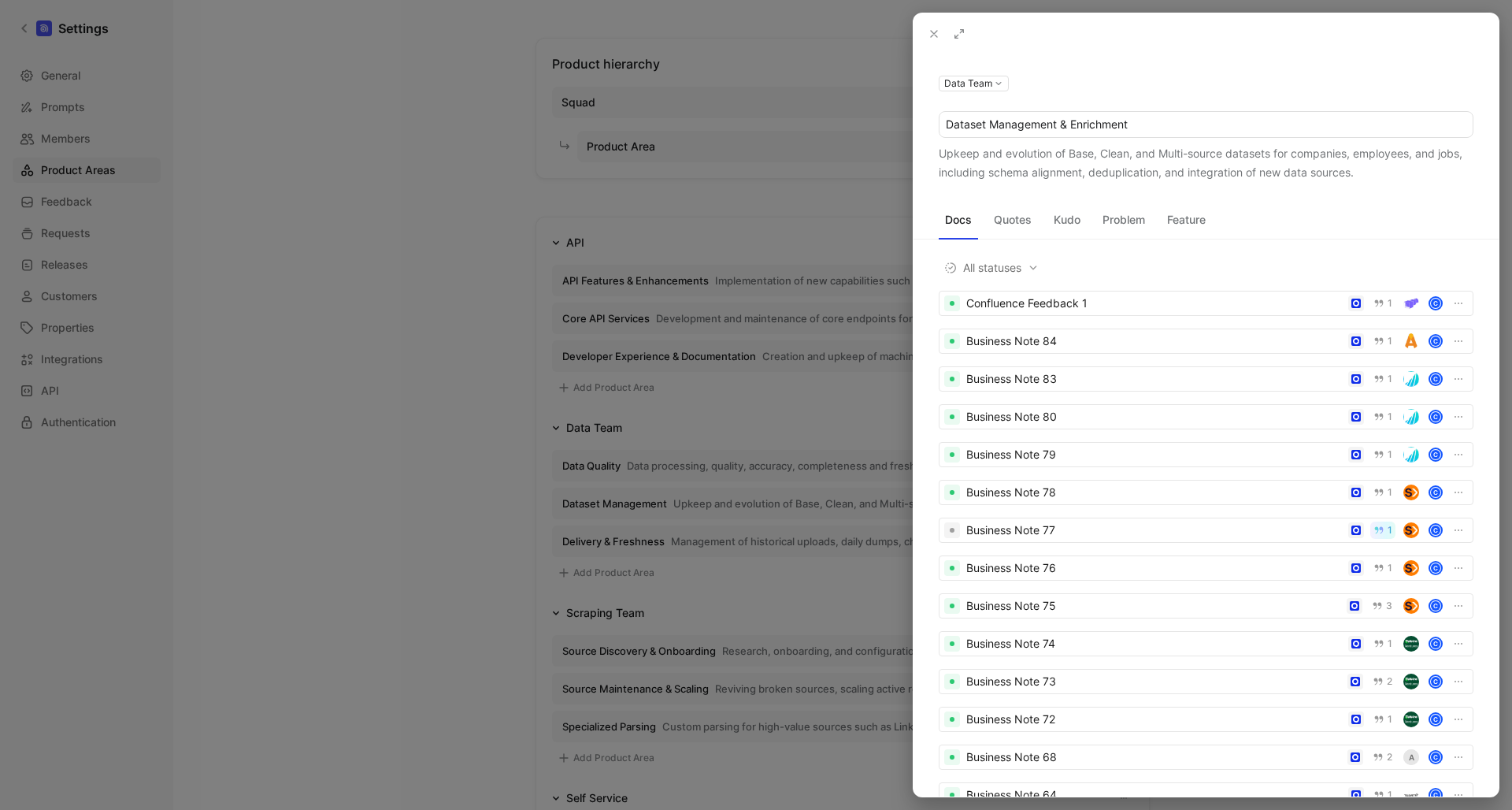
type input "Dataset Management & Enrichment"
click at [1226, 171] on div "Upkeep and evolution of Base, Clean, and Multi-source datasets for companies, e…" at bounding box center [1207, 163] width 535 height 38
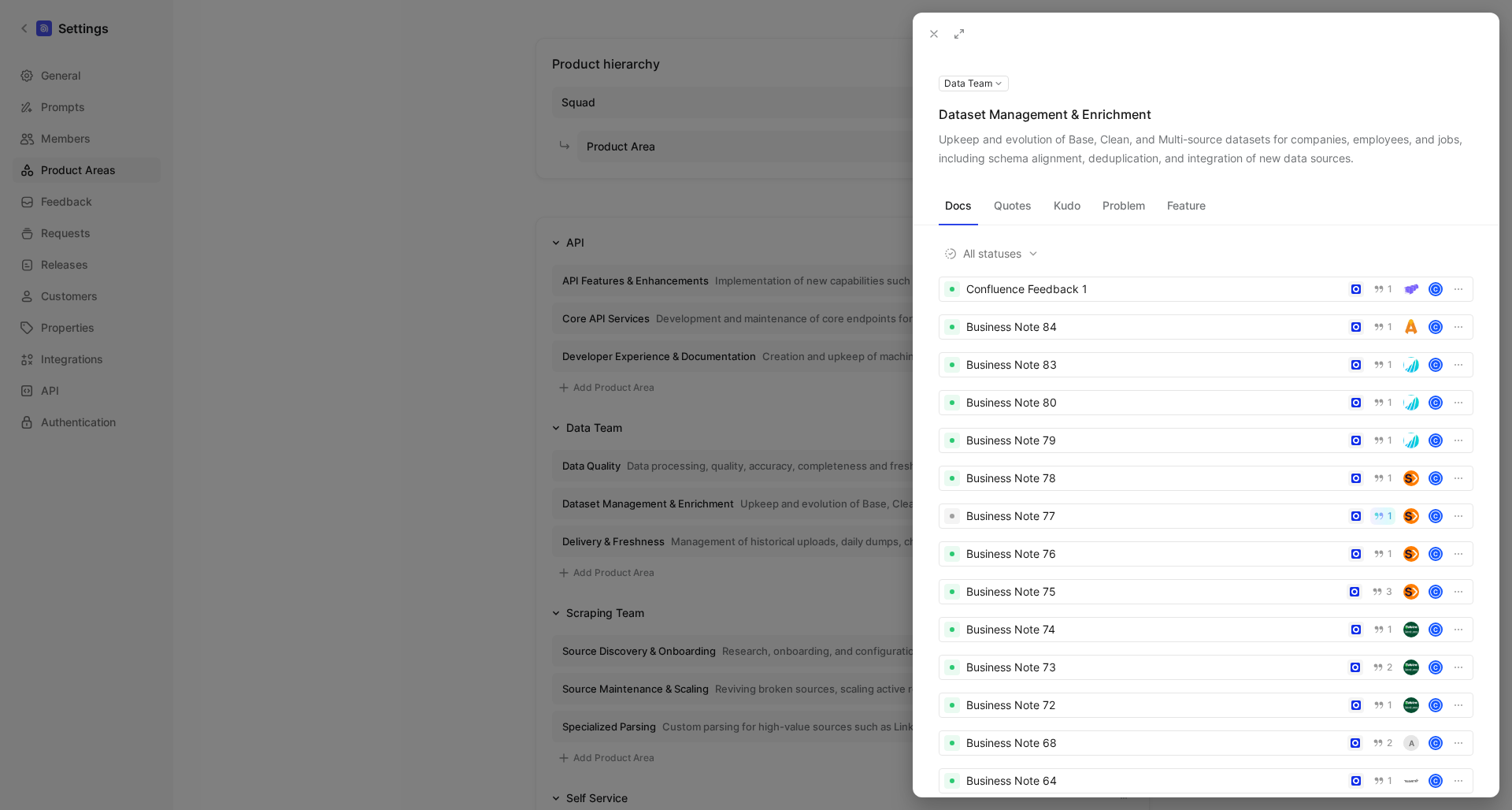
click at [0, 0] on use at bounding box center [0, 0] width 0 height 0
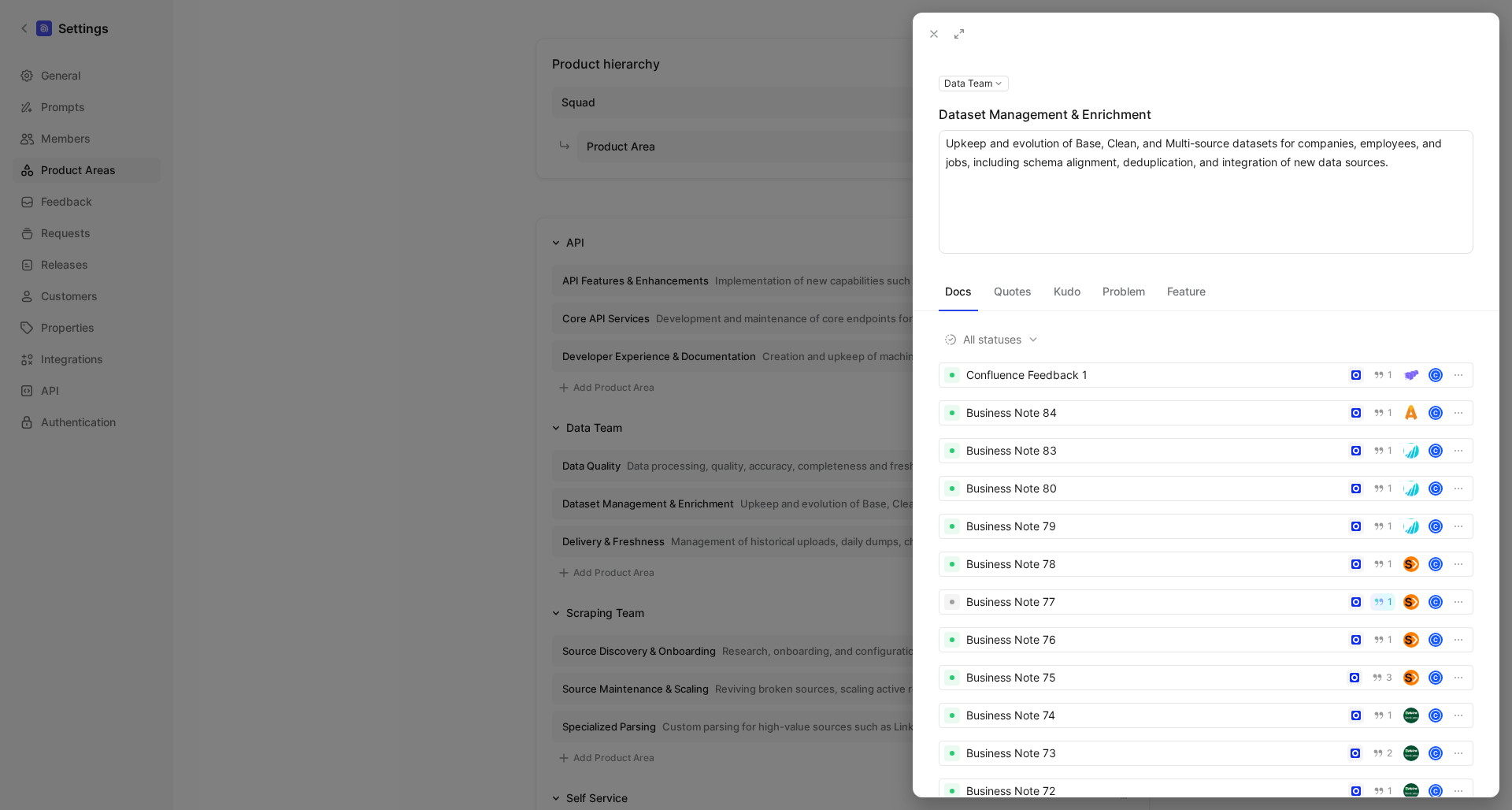
click at [1398, 163] on textarea "Upkeep and evolution of Base, Clean, and Multi-source datasets for companies, e…" at bounding box center [1207, 192] width 535 height 123
click at [948, 199] on textarea "Upkeep and evolution of Base, Clean, and Multi-source datasets for companies, e…" at bounding box center [1207, 192] width 535 height 123
click at [1198, 160] on textarea "Upkeep and evolution of Base, Clean, and Multi-source datasets for companies, e…" at bounding box center [1207, 192] width 535 height 123
click at [1415, 183] on textarea "Upkeep and evolution of Base, Clean, and Multi-source datasets for companies, e…" at bounding box center [1207, 192] width 535 height 123
click at [1168, 179] on textarea "Upkeep and evolution of Base, Clean, and Multi-source datasets for companies, e…" at bounding box center [1207, 192] width 535 height 123
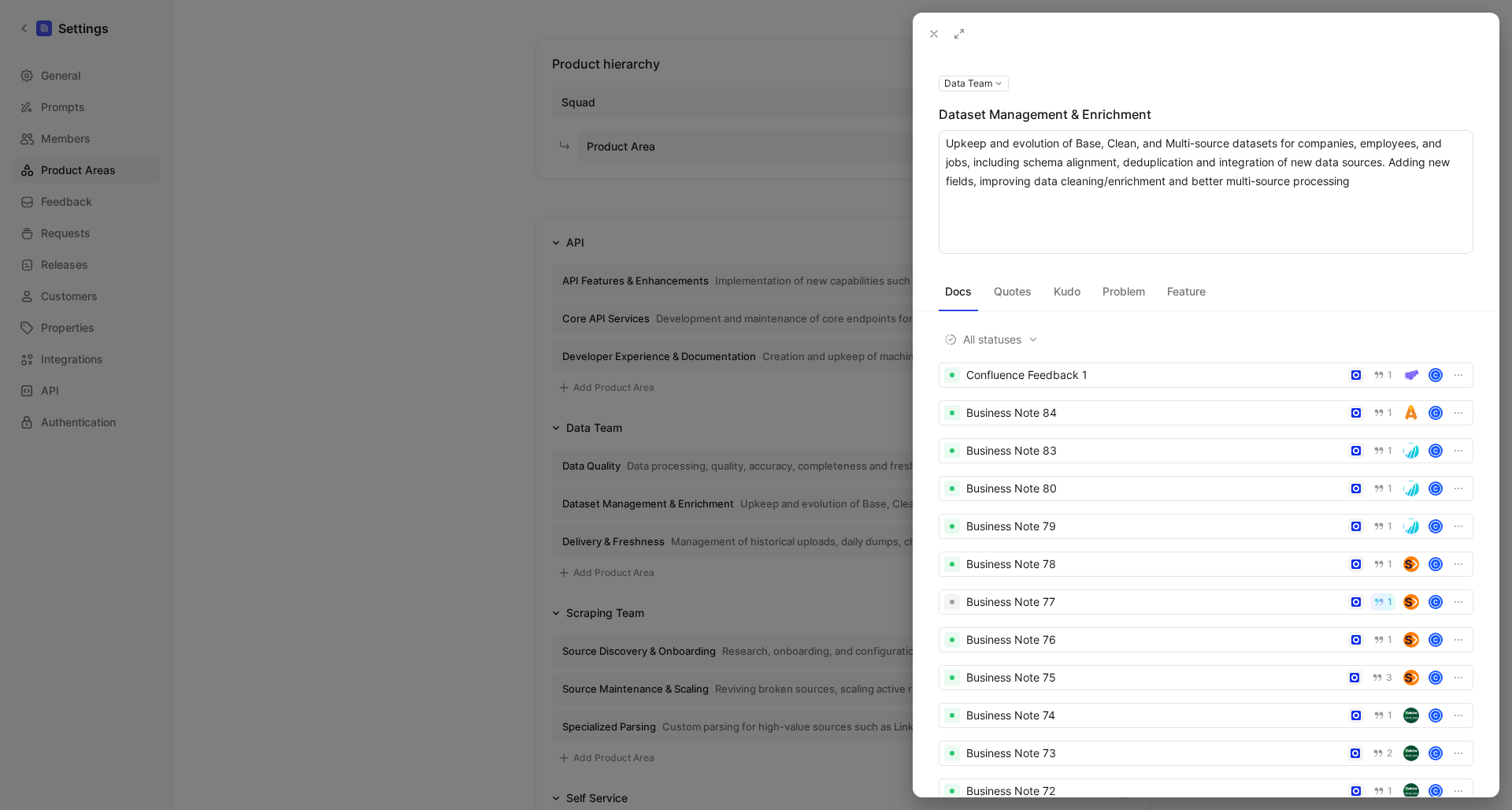
click at [1344, 180] on textarea "Upkeep and evolution of Base, Clean, and Multi-source datasets for companies, e…" at bounding box center [1207, 192] width 535 height 123
click at [1366, 180] on textarea "Upkeep and evolution of Base, Clean, and Multi-source datasets for companies, e…" at bounding box center [1207, 192] width 535 height 123
click at [1238, 182] on textarea "Upkeep and evolution of Base, Clean, and Multi-source datasets for companies, e…" at bounding box center [1207, 192] width 535 height 123
type textarea "Upkeep and evolution of Base, Clean, and Multi-source datasets for companies, e…"
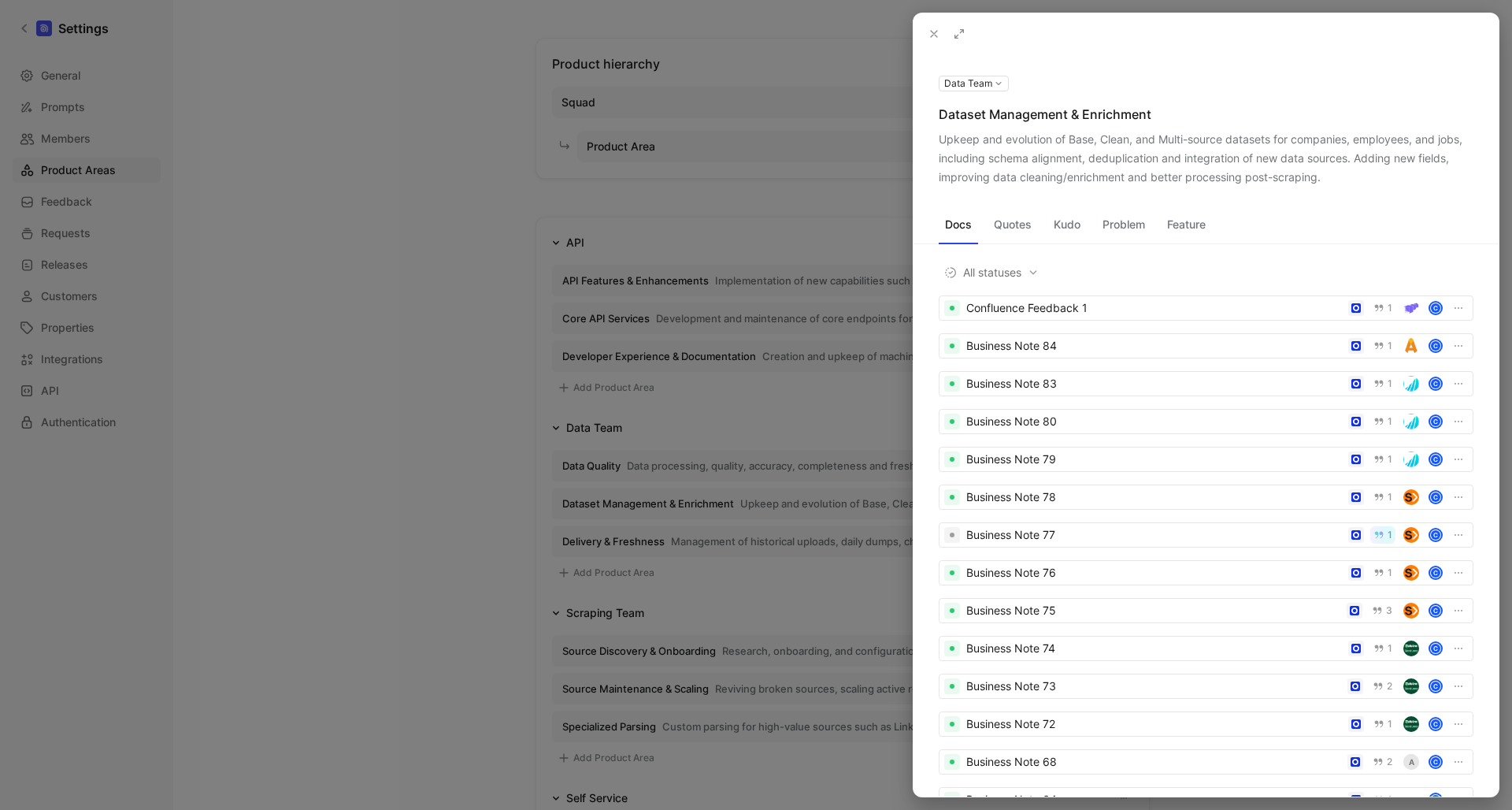
click at [933, 35] on use at bounding box center [934, 33] width 7 height 7
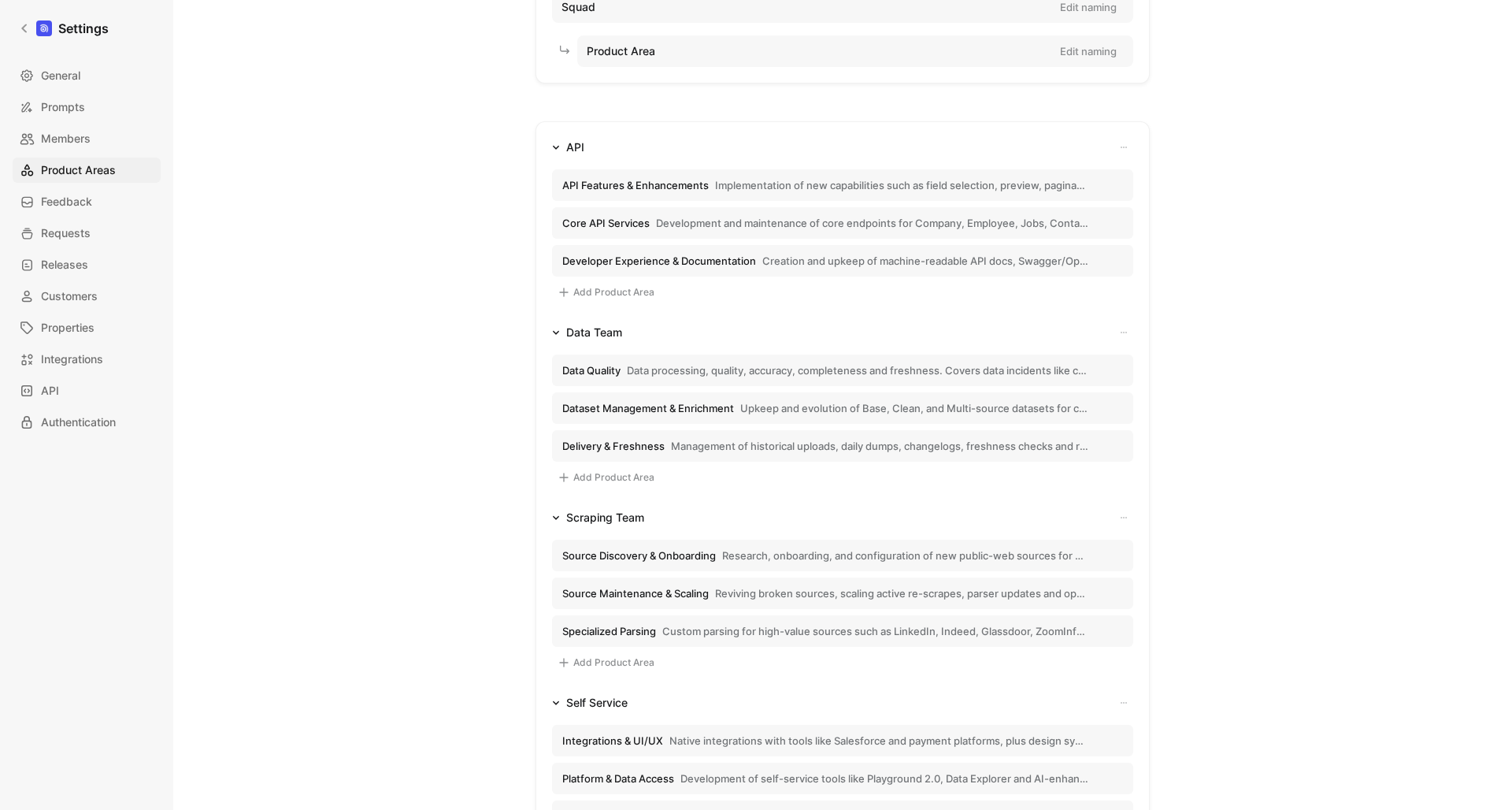
scroll to position [155, 0]
click at [702, 598] on button "Source Maintenance & Scaling Reviving broken sources, scaling active re-scrapes…" at bounding box center [842, 590] width 581 height 31
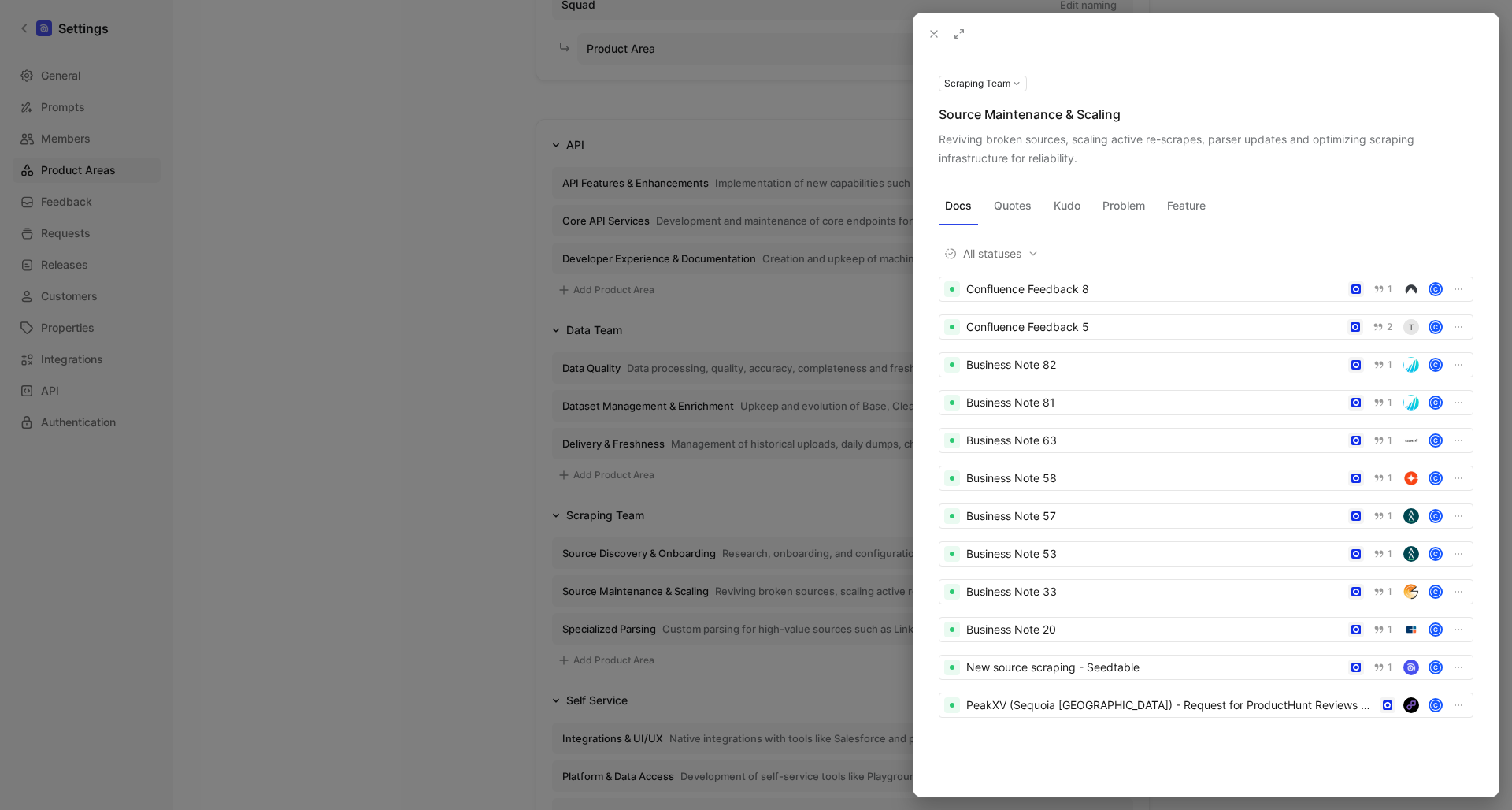
click at [0, 0] on icon at bounding box center [0, 0] width 0 height 0
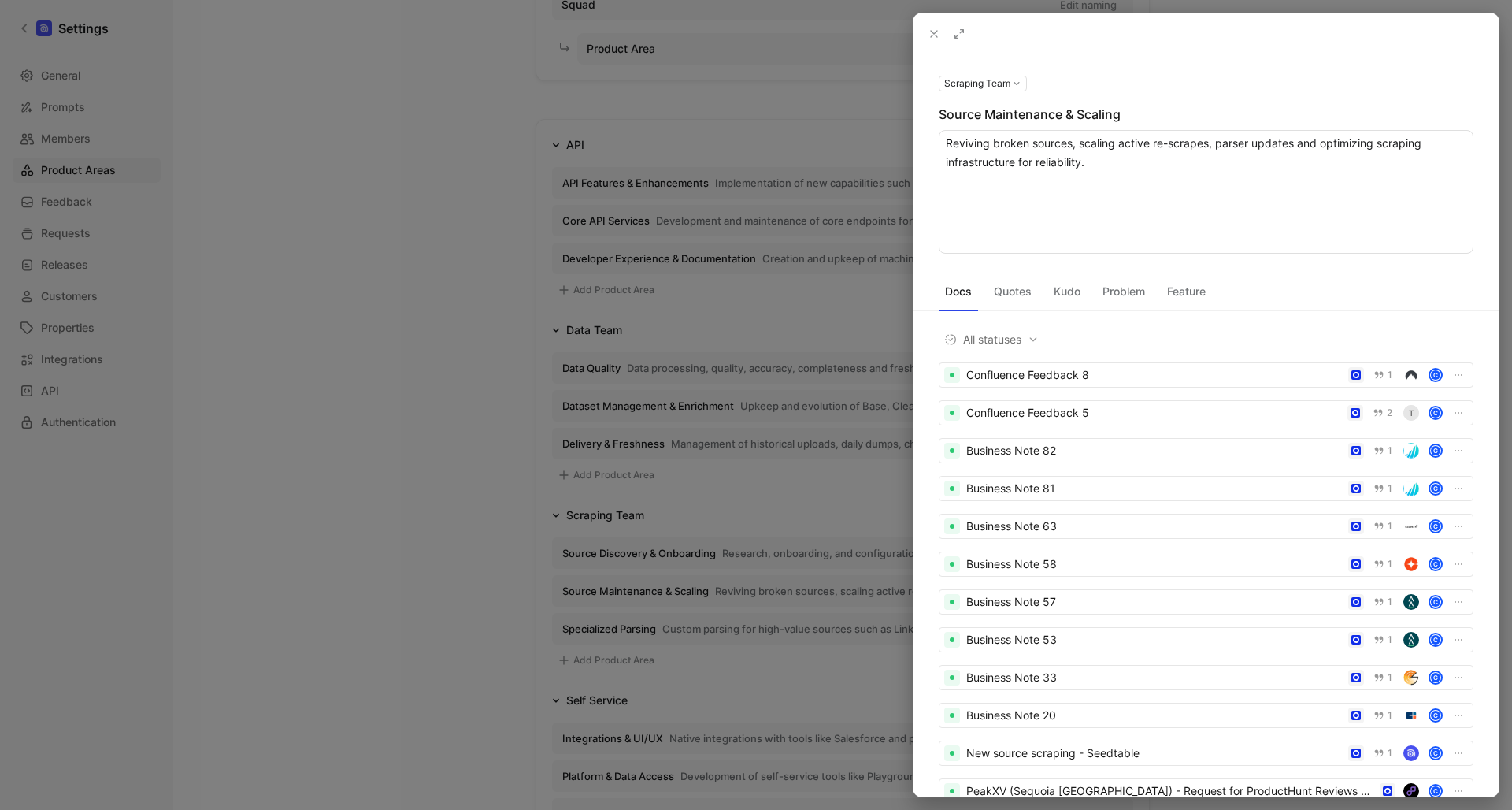
click at [795, 330] on div at bounding box center [756, 405] width 1512 height 810
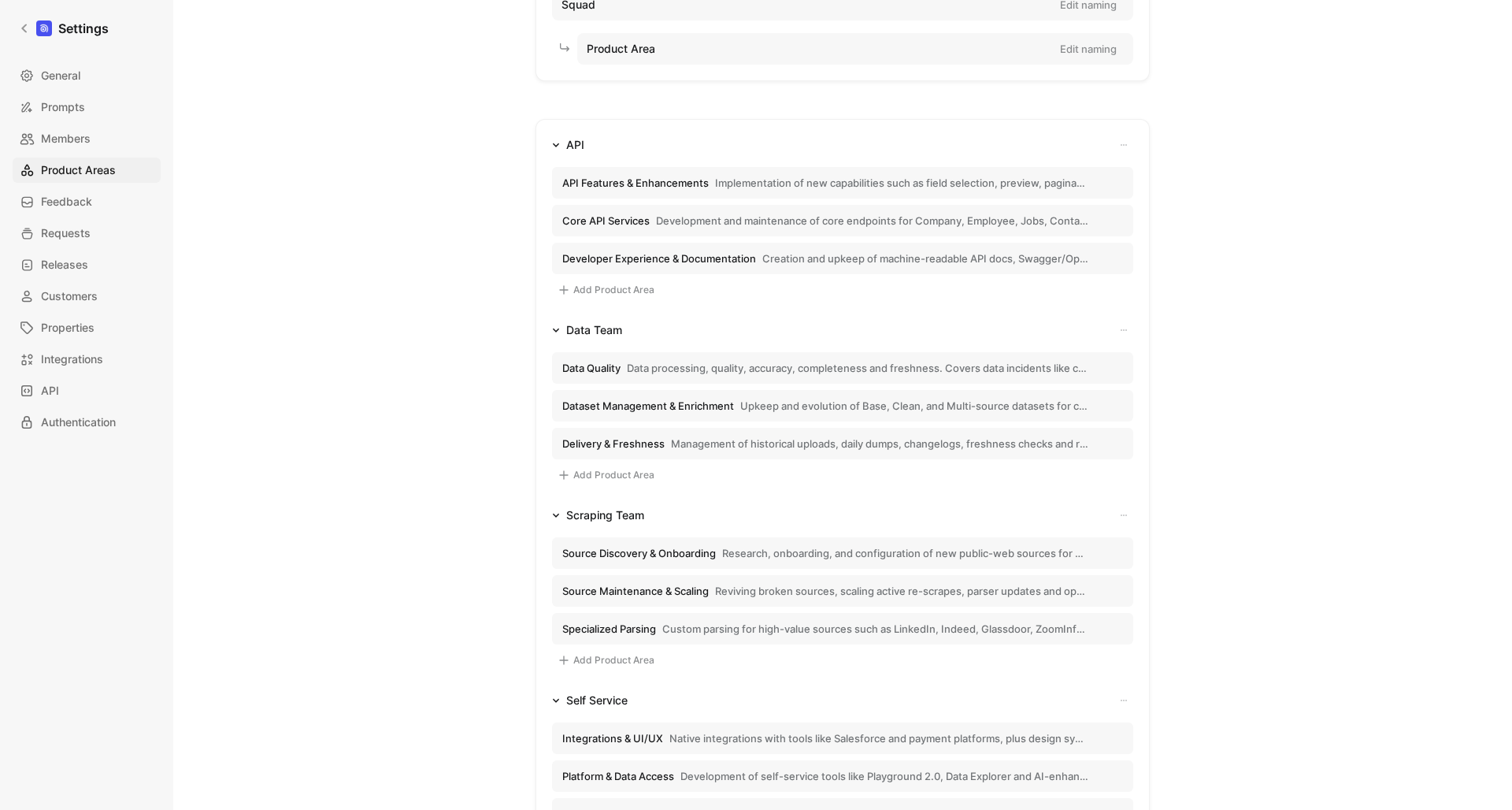
click at [844, 630] on span "Custom parsing for high-value sources such as LinkedIn, Indeed, Glassdoor, Zoom…" at bounding box center [875, 628] width 426 height 14
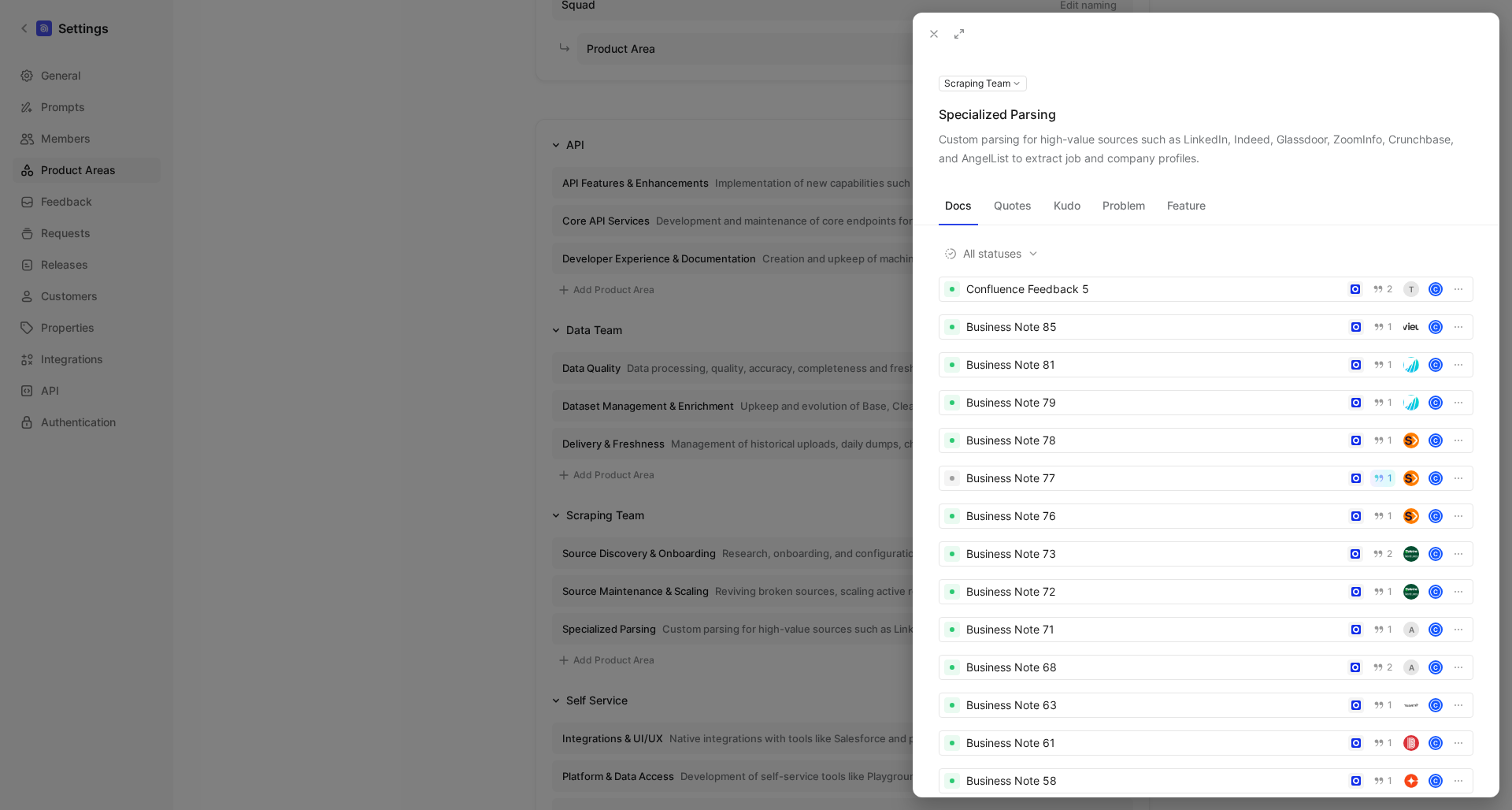
click at [0, 0] on icon at bounding box center [0, 0] width 0 height 0
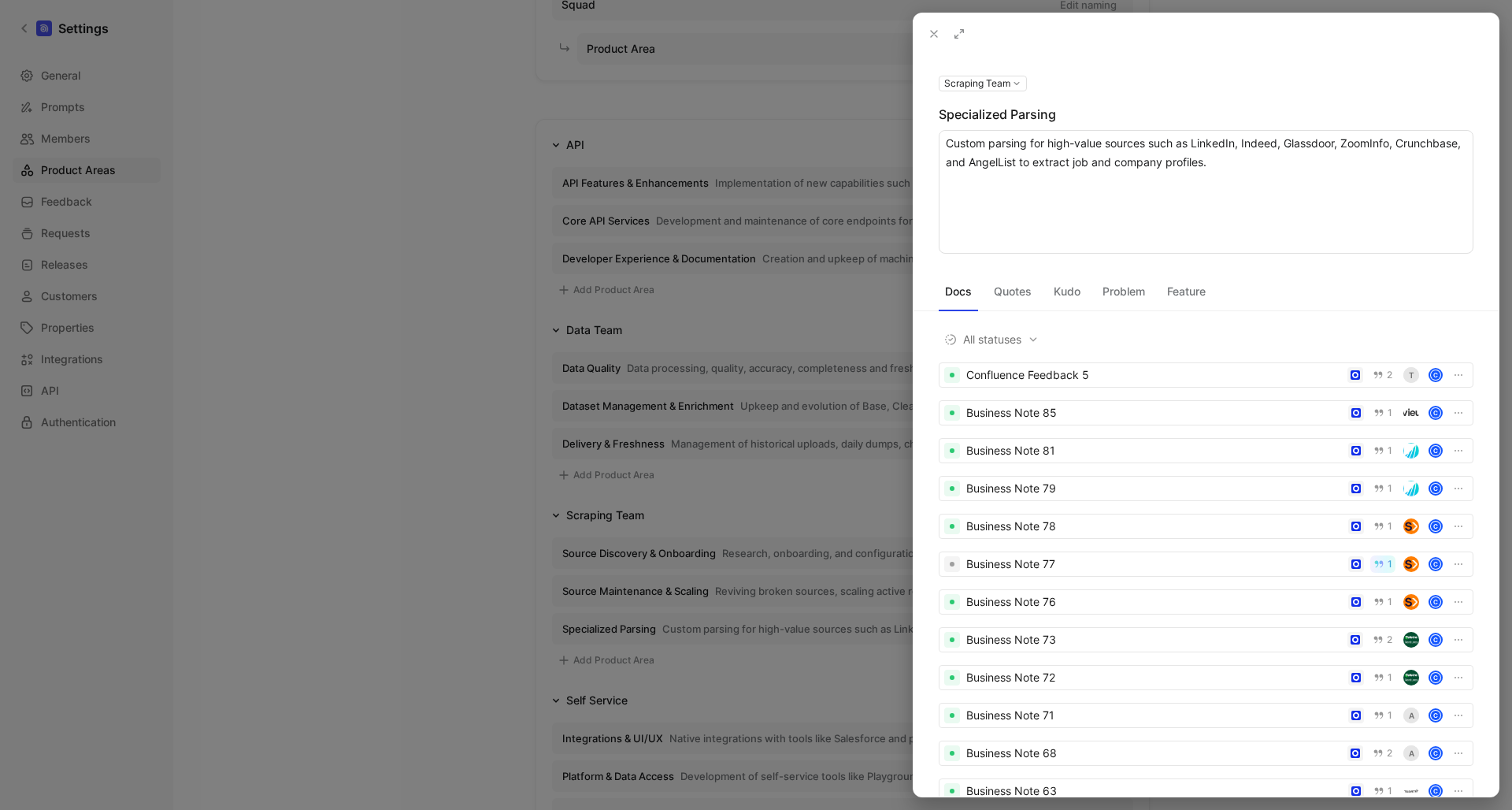
click at [1104, 161] on textarea "Custom parsing for high-value sources such as LinkedIn, Indeed, Glassdoor, Zoom…" at bounding box center [1207, 192] width 535 height 123
click at [1178, 161] on textarea "Custom parsing for high-value sources such as LinkedIn, Indeed, Glassdoor, Zoom…" at bounding box center [1207, 192] width 535 height 123
drag, startPoint x: 1222, startPoint y: 162, endPoint x: 1076, endPoint y: 165, distance: 146.0
click at [1076, 165] on textarea "Custom parsing for high-value sources such as LinkedIn, Indeed, Glassdoor, Zoom…" at bounding box center [1207, 192] width 535 height 123
type textarea "Custom parsing for high-value sources such as LinkedIn, Indeed, Glassdoor, Zoom…"
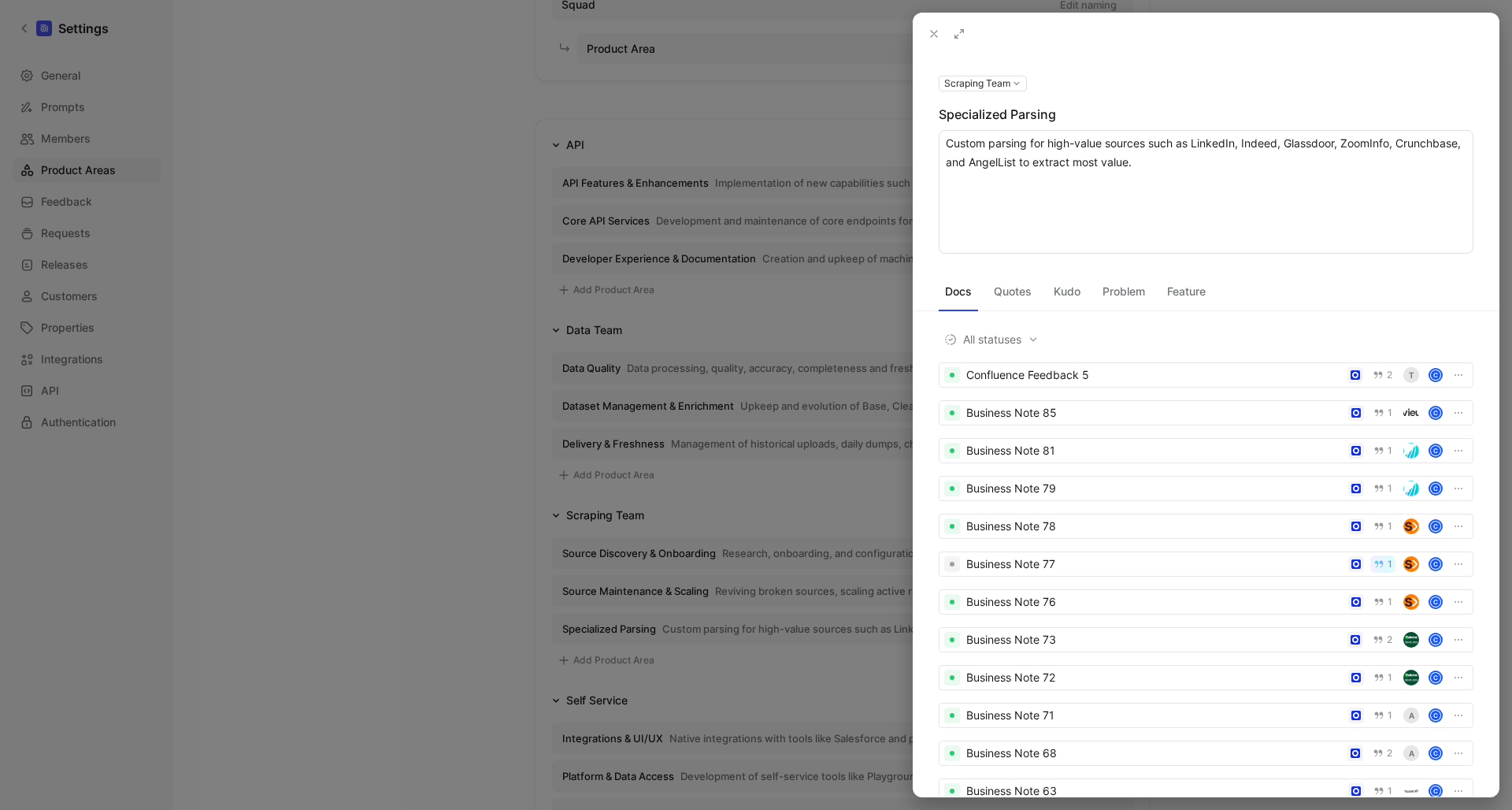
click at [1164, 151] on textarea "Custom parsing for high-value sources such as LinkedIn, Indeed, Glassdoor, Zoom…" at bounding box center [1207, 192] width 535 height 123
click at [1215, 159] on textarea "Custom parsing for high-value sources such as LinkedIn, Indeed, Glassdoor, Zoom…" at bounding box center [1207, 192] width 535 height 123
click at [1238, 167] on textarea "Custom parsing for high-value sources such as LinkedIn, Indeed, Glassdoor, Zoom…" at bounding box center [1207, 192] width 535 height 123
click at [927, 31] on button at bounding box center [933, 33] width 22 height 22
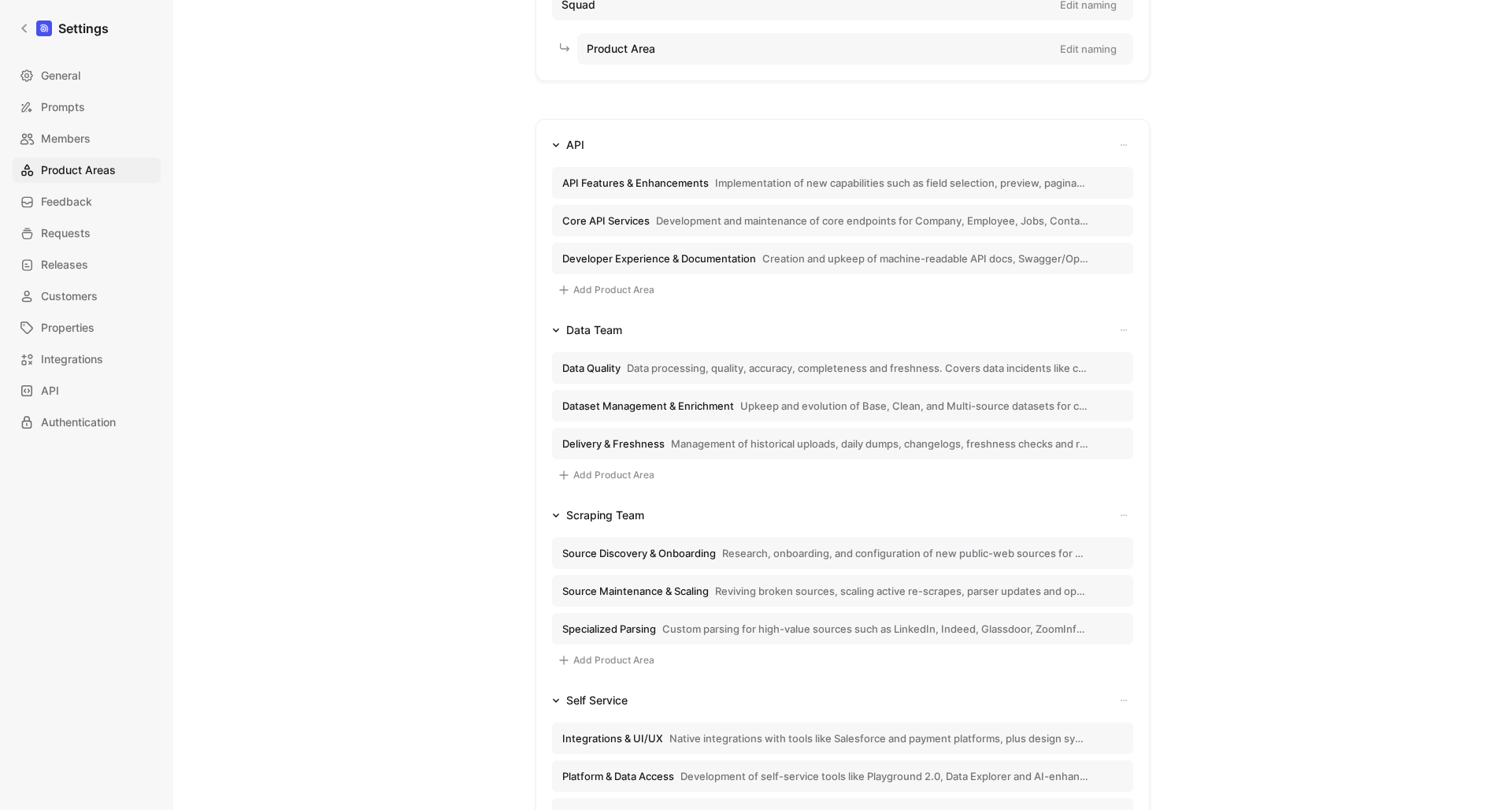
click at [722, 376] on button "Data Quality Data processing, quality, accuracy, completeness and freshness. Co…" at bounding box center [842, 367] width 581 height 31
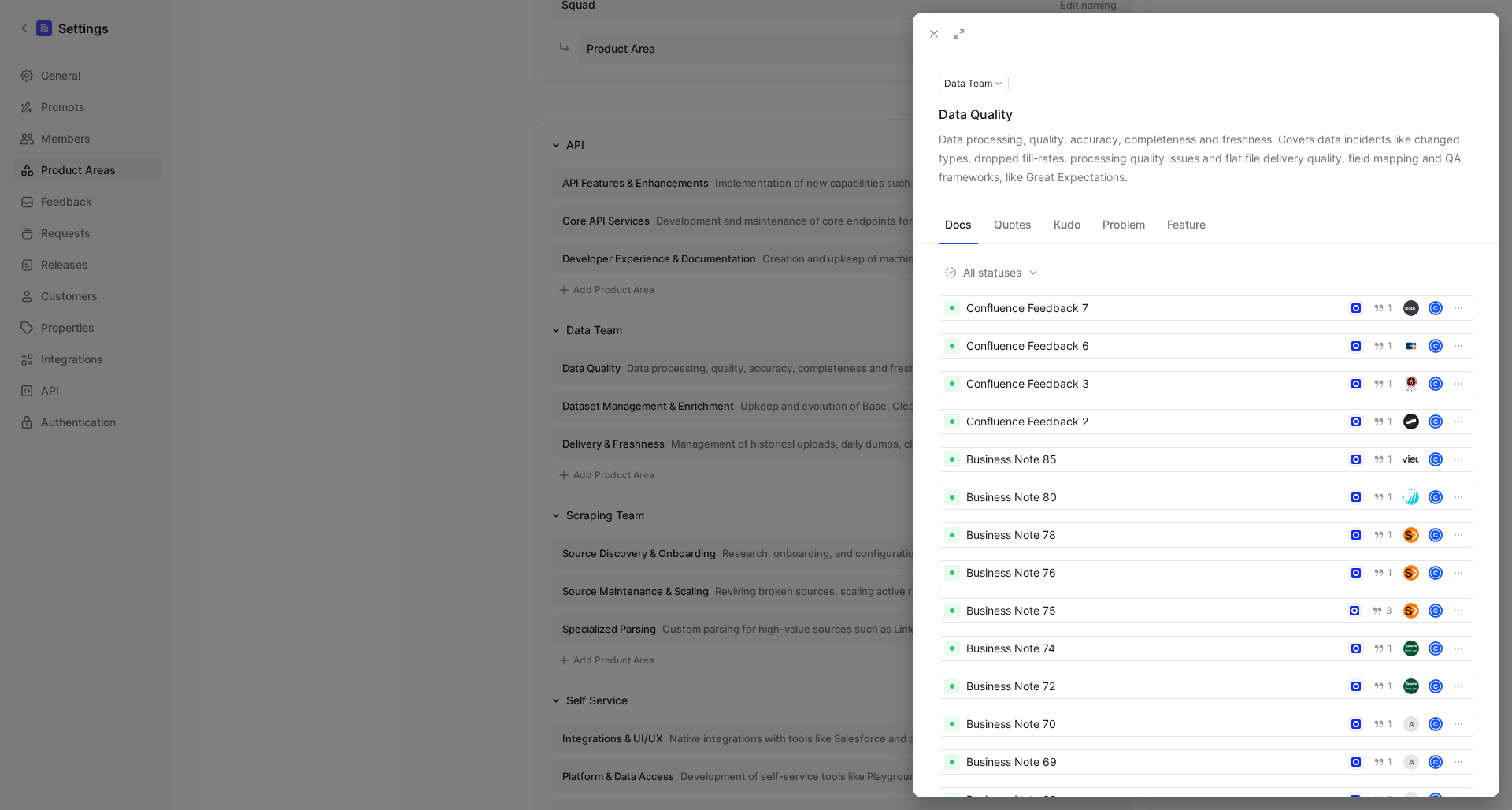
click at [453, 387] on div at bounding box center [756, 405] width 1512 height 810
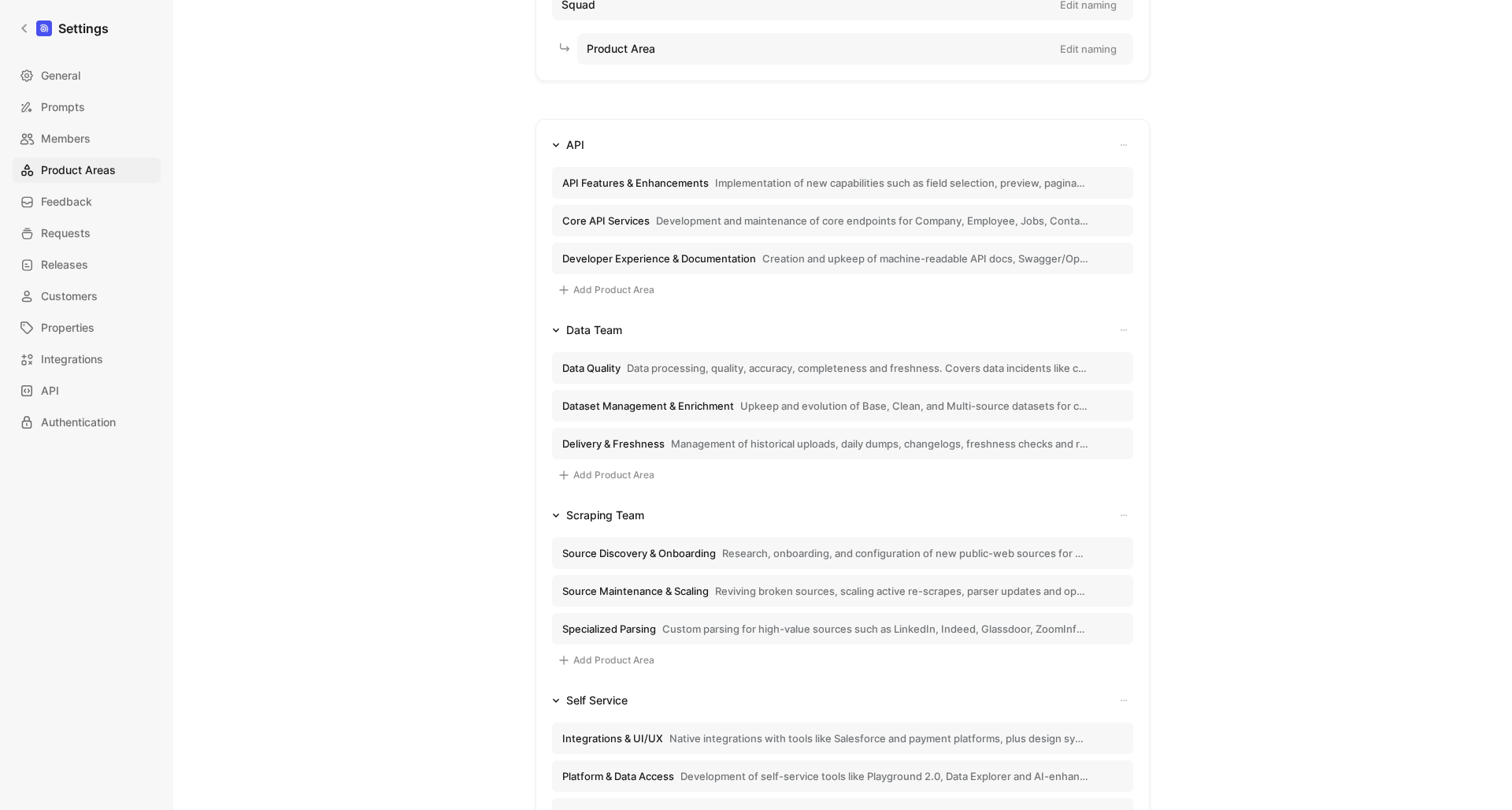
click at [683, 545] on span "Source Discovery & Onboarding" at bounding box center [639, 552] width 154 height 14
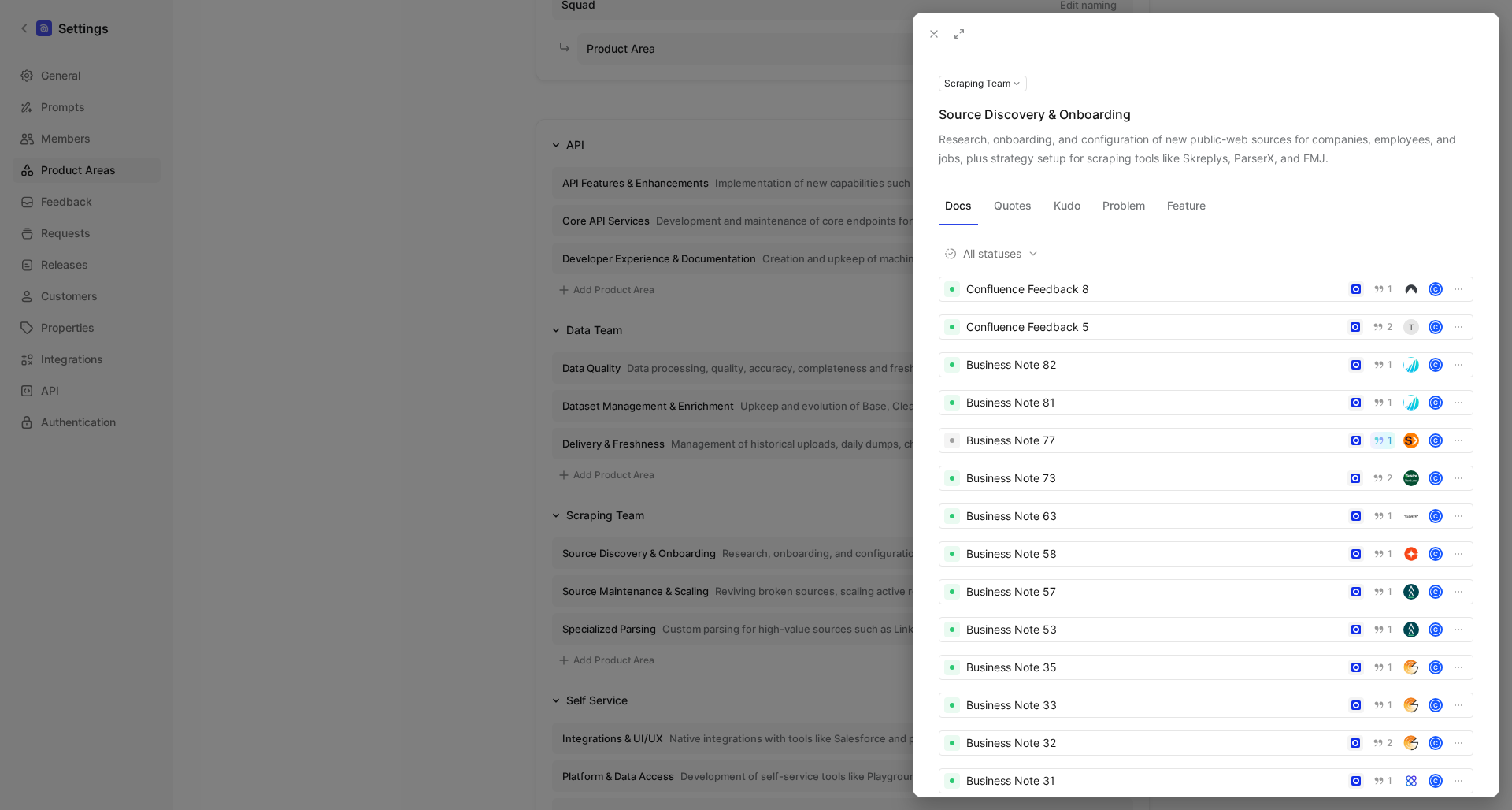
click at [1238, 141] on div "Research, onboarding, and configuration of new public-web sources for companies…" at bounding box center [1207, 149] width 535 height 38
click at [1226, 139] on div "Research, onboarding, and configuration of new public-web sources for companies…" at bounding box center [1207, 149] width 535 height 38
click at [0, 0] on icon at bounding box center [0, 0] width 0 height 0
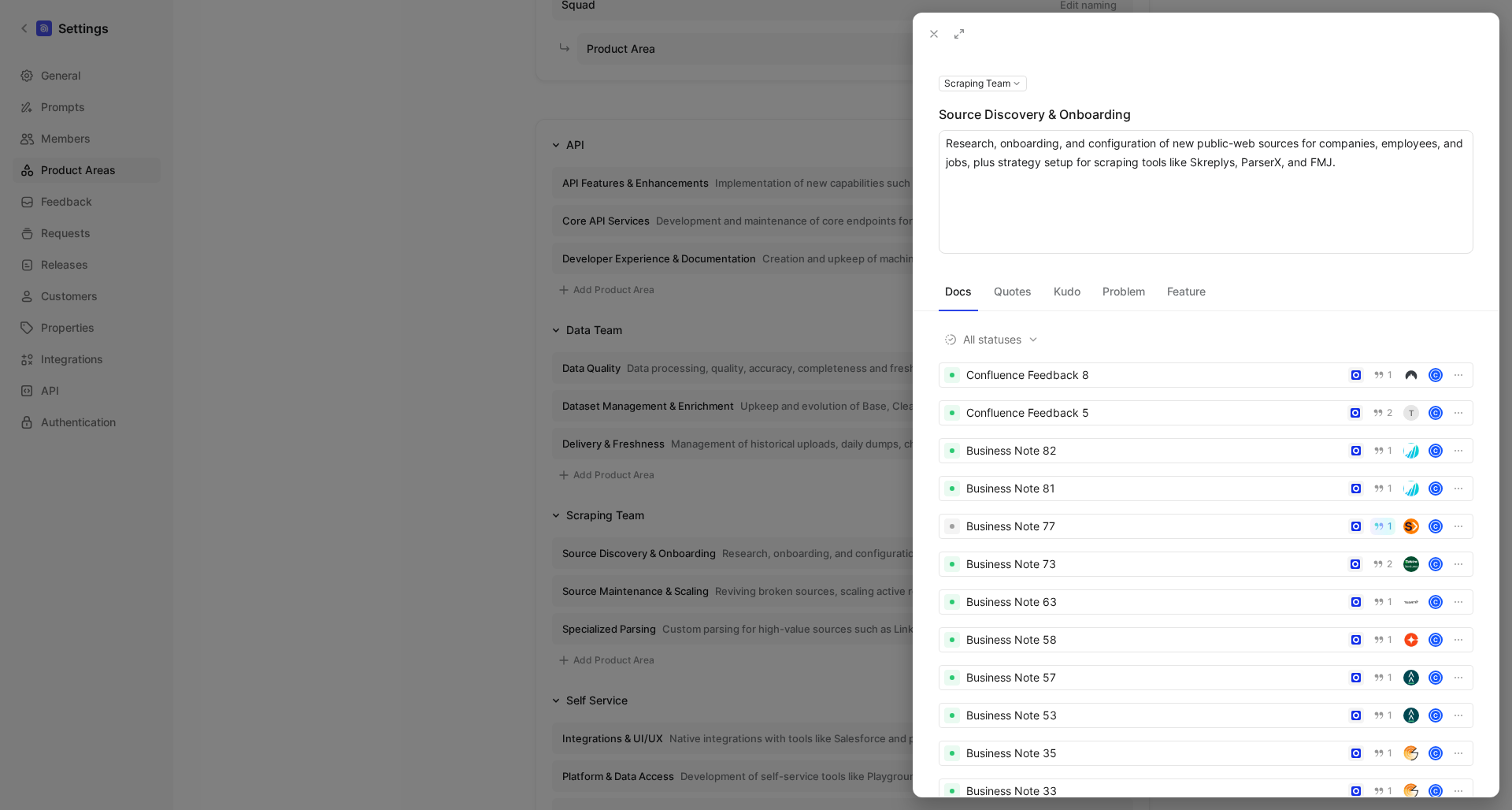
click at [1256, 140] on textarea "Research, onboarding, and configuration of new public-web sources for companies…" at bounding box center [1207, 192] width 535 height 123
click at [1229, 145] on textarea "Research, onboarding, and configuration of new public-web data sources for comp…" at bounding box center [1207, 192] width 535 height 123
click at [1217, 179] on textarea "Research, onboarding, and configuration of new publicly-available web data sour…" at bounding box center [1207, 192] width 535 height 123
click at [1129, 167] on textarea "Research, onboarding, and configuration of new publicly-available web data sour…" at bounding box center [1207, 192] width 535 height 123
click at [1056, 165] on textarea "Research, onboarding, and configuration of new publicly-available web data sour…" at bounding box center [1207, 192] width 535 height 123
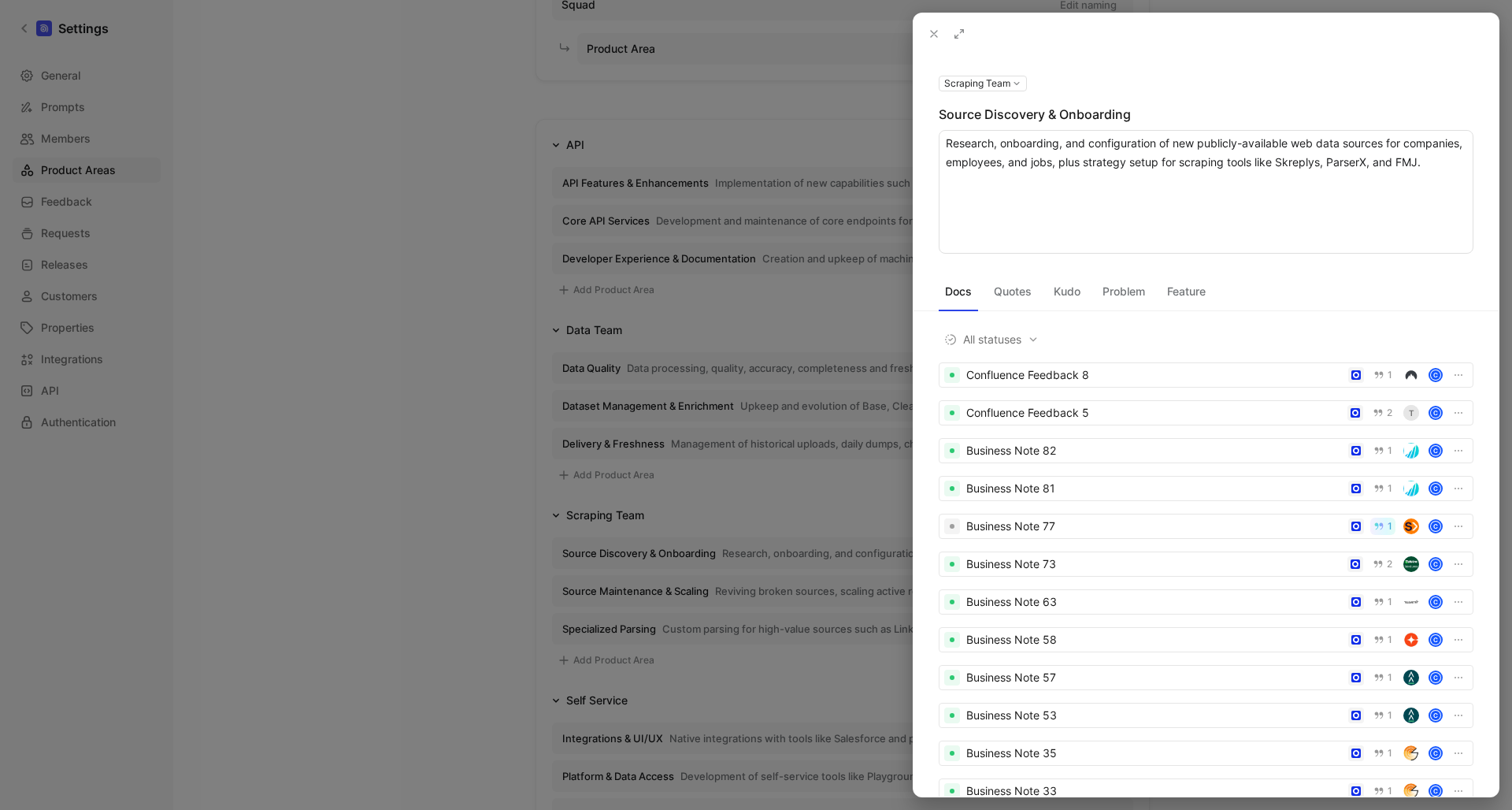
click at [1005, 165] on textarea "Research, onboarding, and configuration of new publicly-available web data sour…" at bounding box center [1207, 192] width 535 height 123
click at [1172, 159] on textarea "Research, onboarding, and configuration of new publicly-available web data sour…" at bounding box center [1207, 192] width 535 height 123
click at [1314, 165] on textarea "Research, onboarding, and configuration of new publicly-available web data sour…" at bounding box center [1207, 192] width 535 height 123
click at [1423, 156] on textarea "Research, onboarding, and configuration of new publicly-available web data sour…" at bounding box center [1207, 192] width 535 height 123
click at [1414, 162] on textarea "Research, onboarding, and configuration of new publicly-available web data sour…" at bounding box center [1207, 192] width 535 height 123
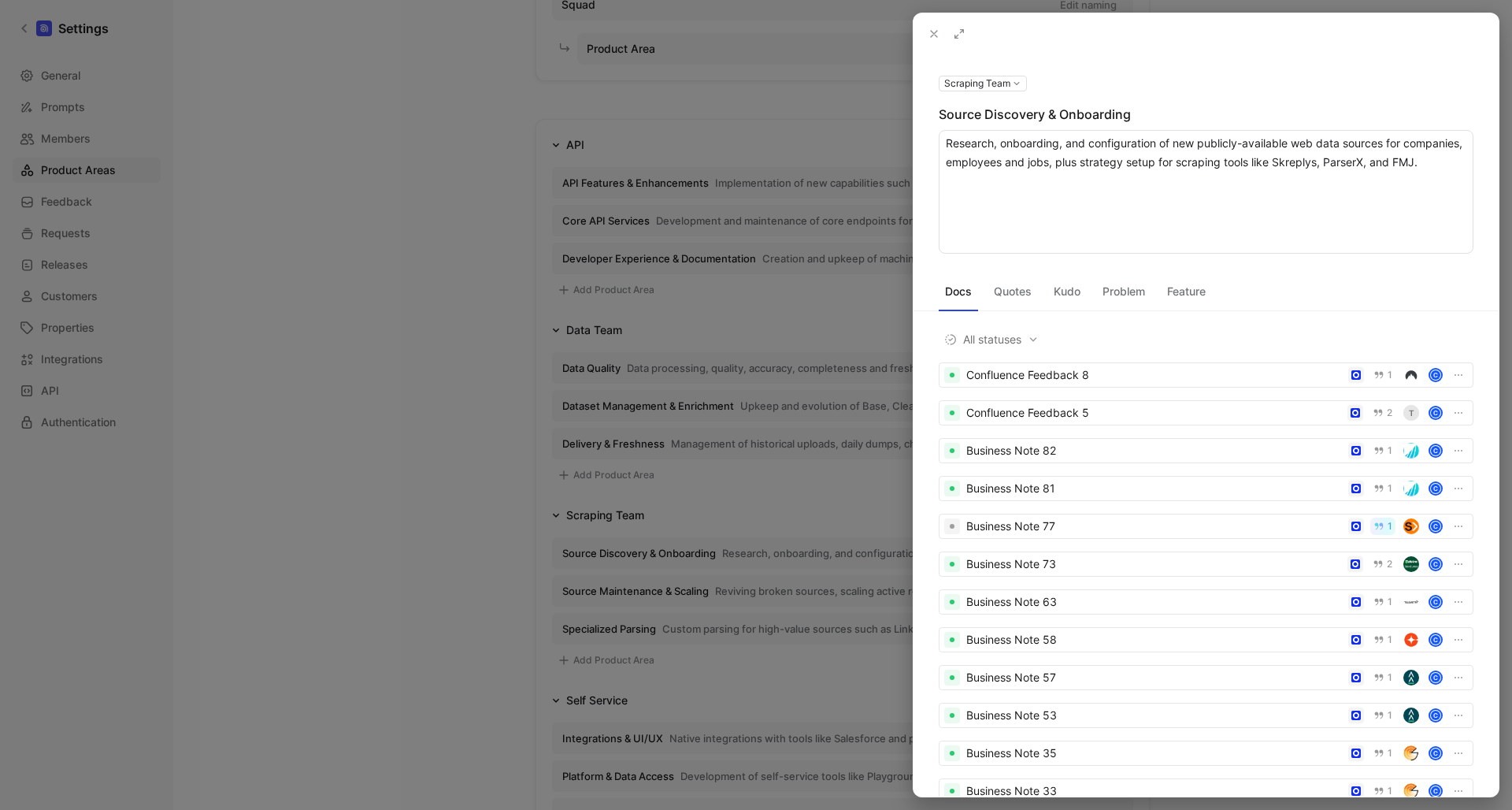
click at [1417, 162] on textarea "Research, onboarding, and configuration of new publicly-available web data sour…" at bounding box center [1207, 192] width 535 height 123
click at [1430, 163] on textarea "Research, onboarding, and configuration of new publicly-available web data sour…" at bounding box center [1207, 192] width 535 height 123
click at [1373, 167] on textarea "Research, onboarding, and configuration of new publicly-available web data sour…" at bounding box center [1207, 192] width 535 height 123
type textarea "Research, onboarding, and configuration of new publicly-available web data sour…"
click at [928, 34] on icon at bounding box center [933, 33] width 12 height 12
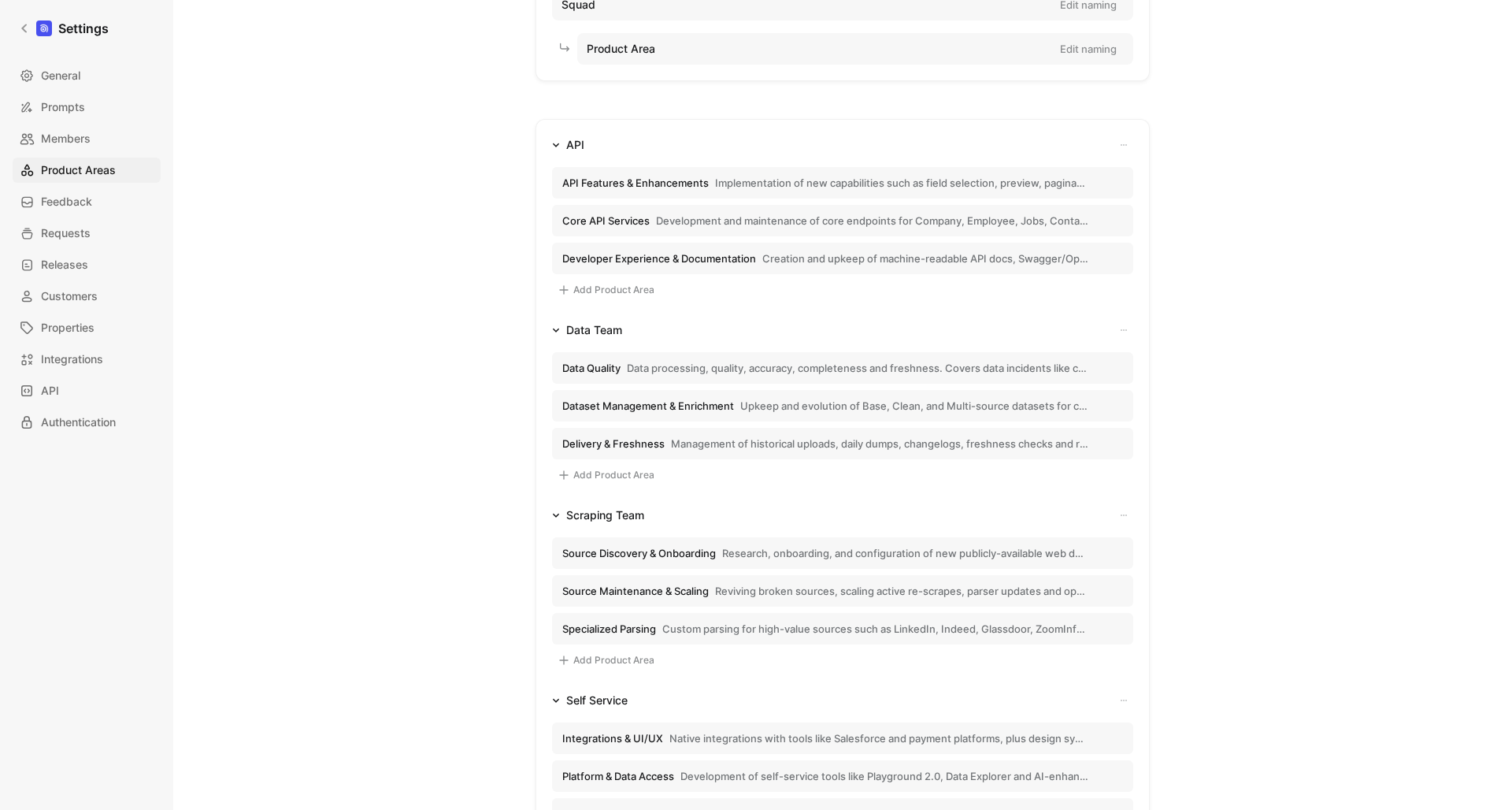
click at [857, 186] on span "Implementation of new capabilities such as field selection, preview, pagination…" at bounding box center [902, 182] width 374 height 14
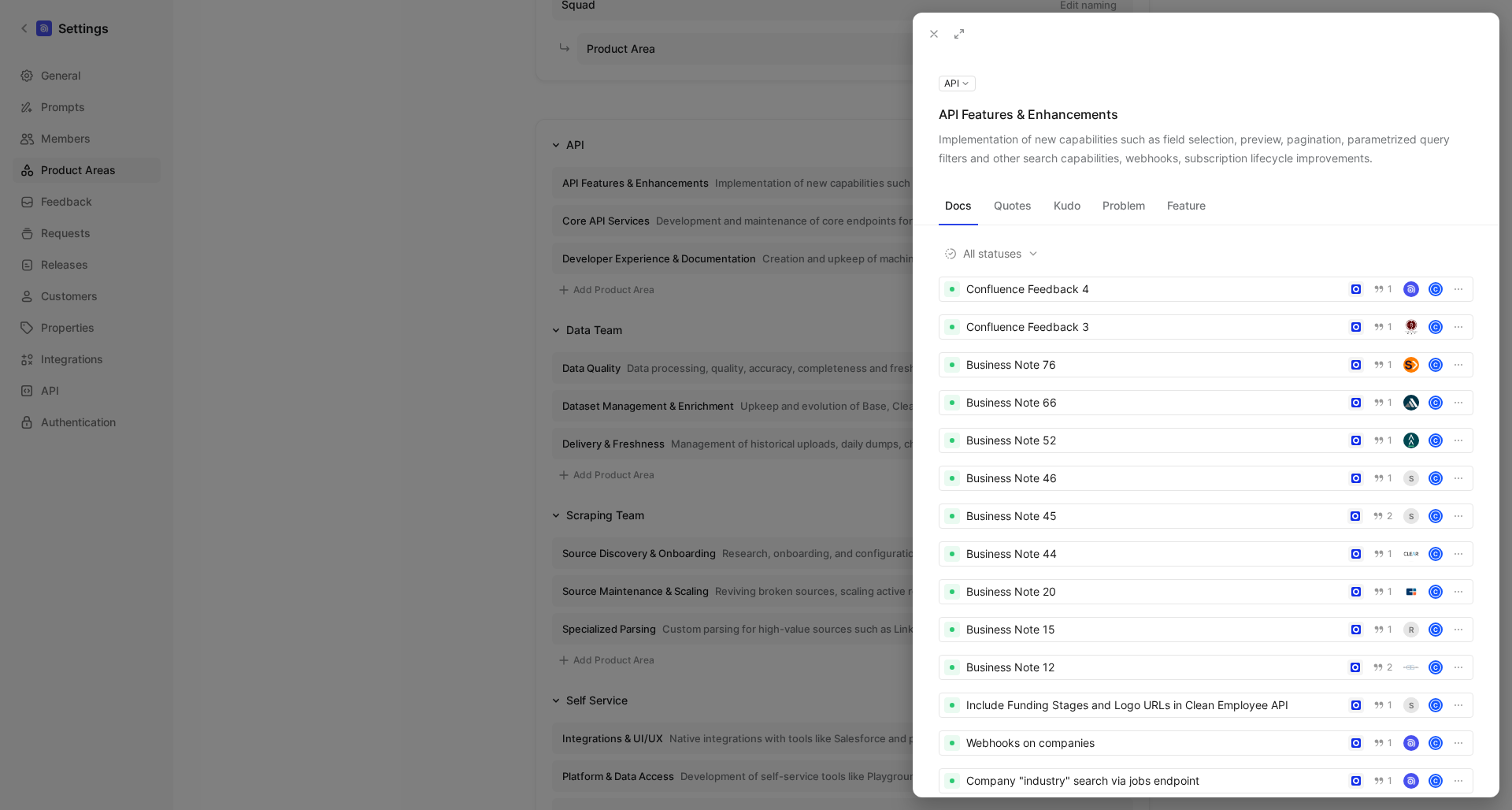
click at [1141, 147] on div "Implementation of new capabilities such as field selection, preview, pagination…" at bounding box center [1207, 149] width 535 height 38
click at [1084, 123] on div "API API Features & Enhancements Implementation of new capabilities such as fiel…" at bounding box center [1206, 120] width 585 height 95
click at [0, 0] on icon at bounding box center [0, 0] width 0 height 0
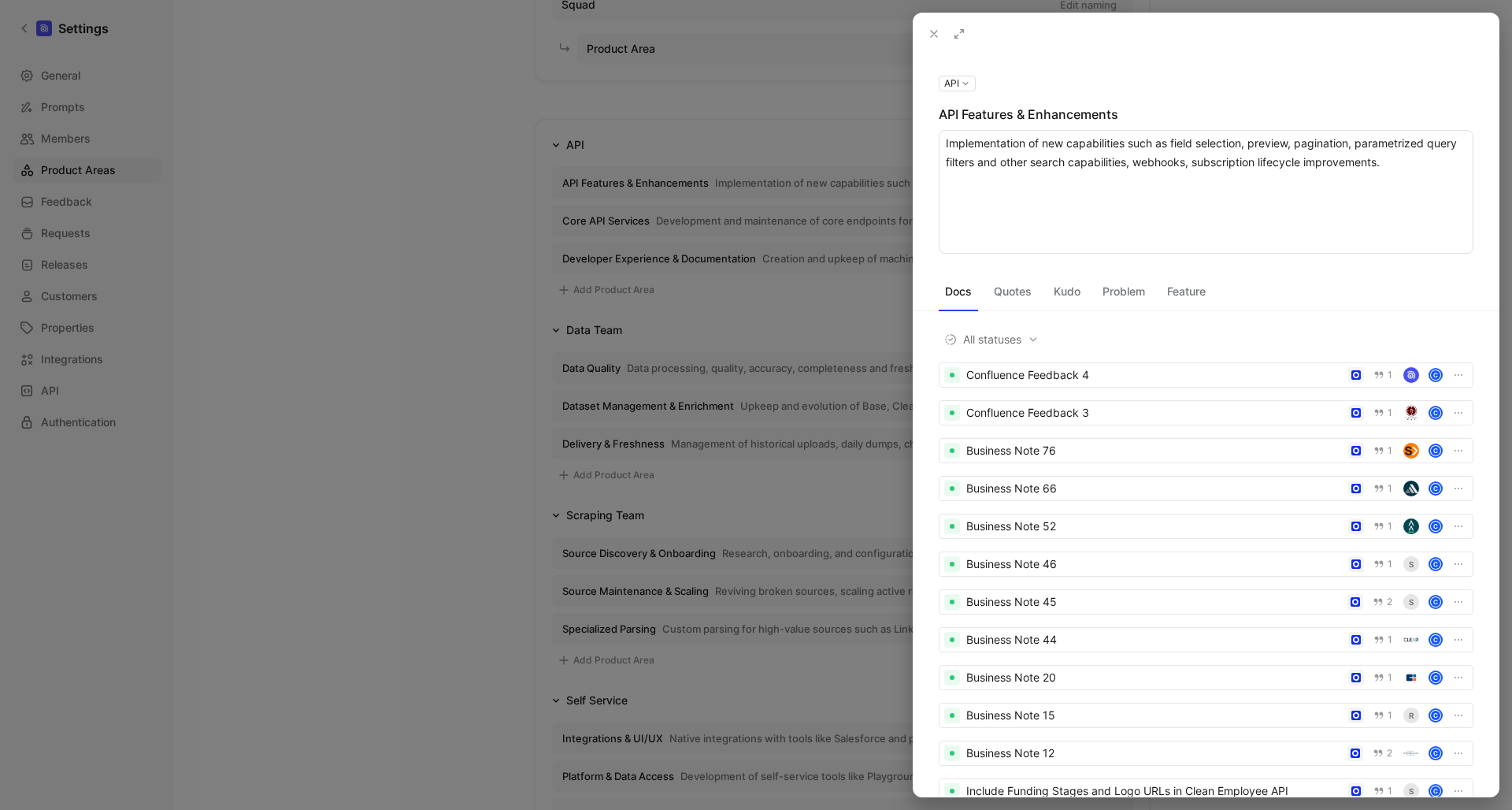
click at [1069, 142] on textarea "Implementation of new capabilities such as field selection, preview, pagination…" at bounding box center [1207, 192] width 535 height 123
type textarea "Implementation of new API capabilities such as field selection, preview, pagina…"
click at [929, 38] on icon at bounding box center [933, 33] width 12 height 12
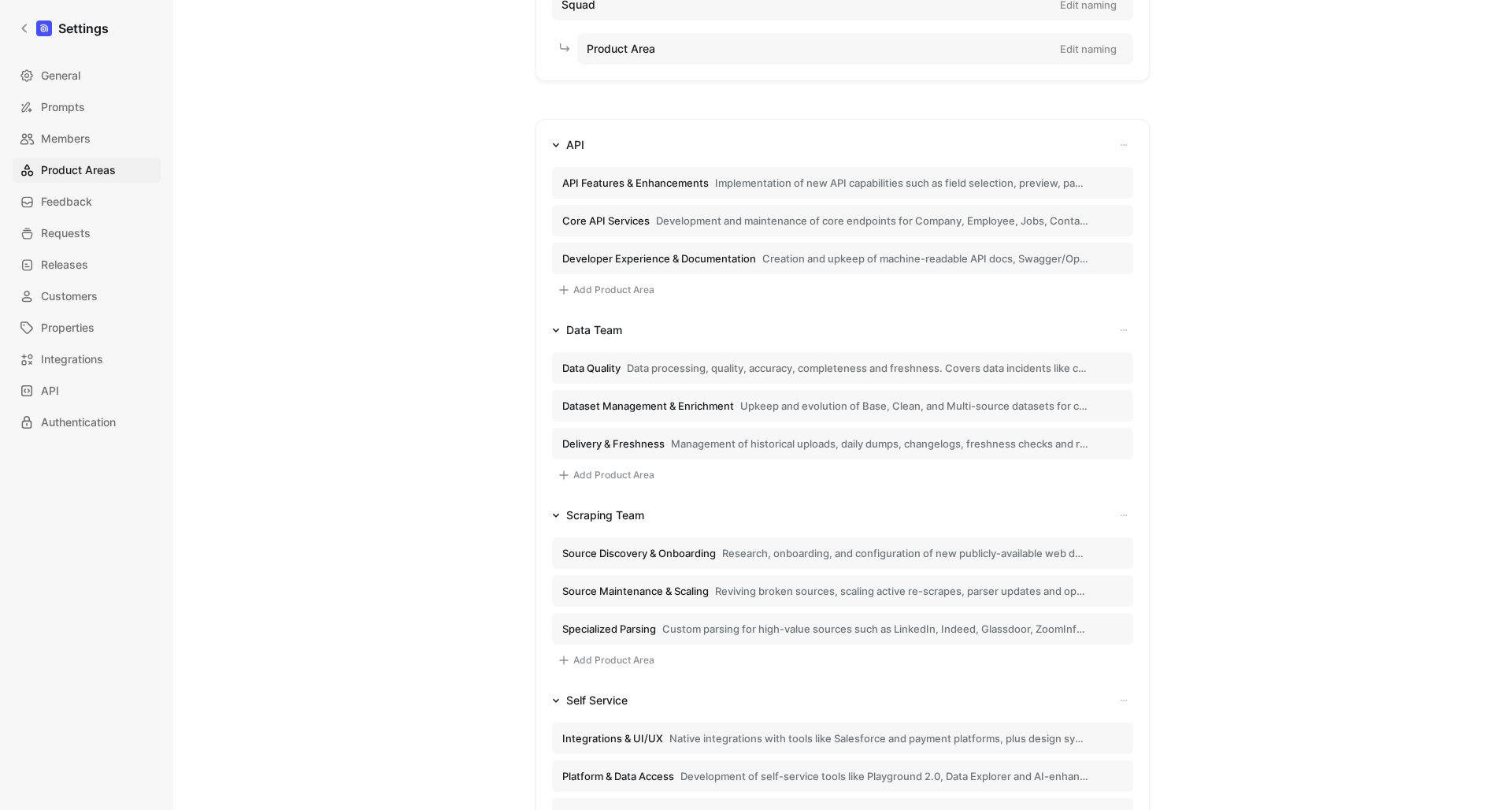
click at [655, 220] on span "Core API Services Development and maintenance of core endpoints for Company, Em…" at bounding box center [825, 220] width 526 height 14
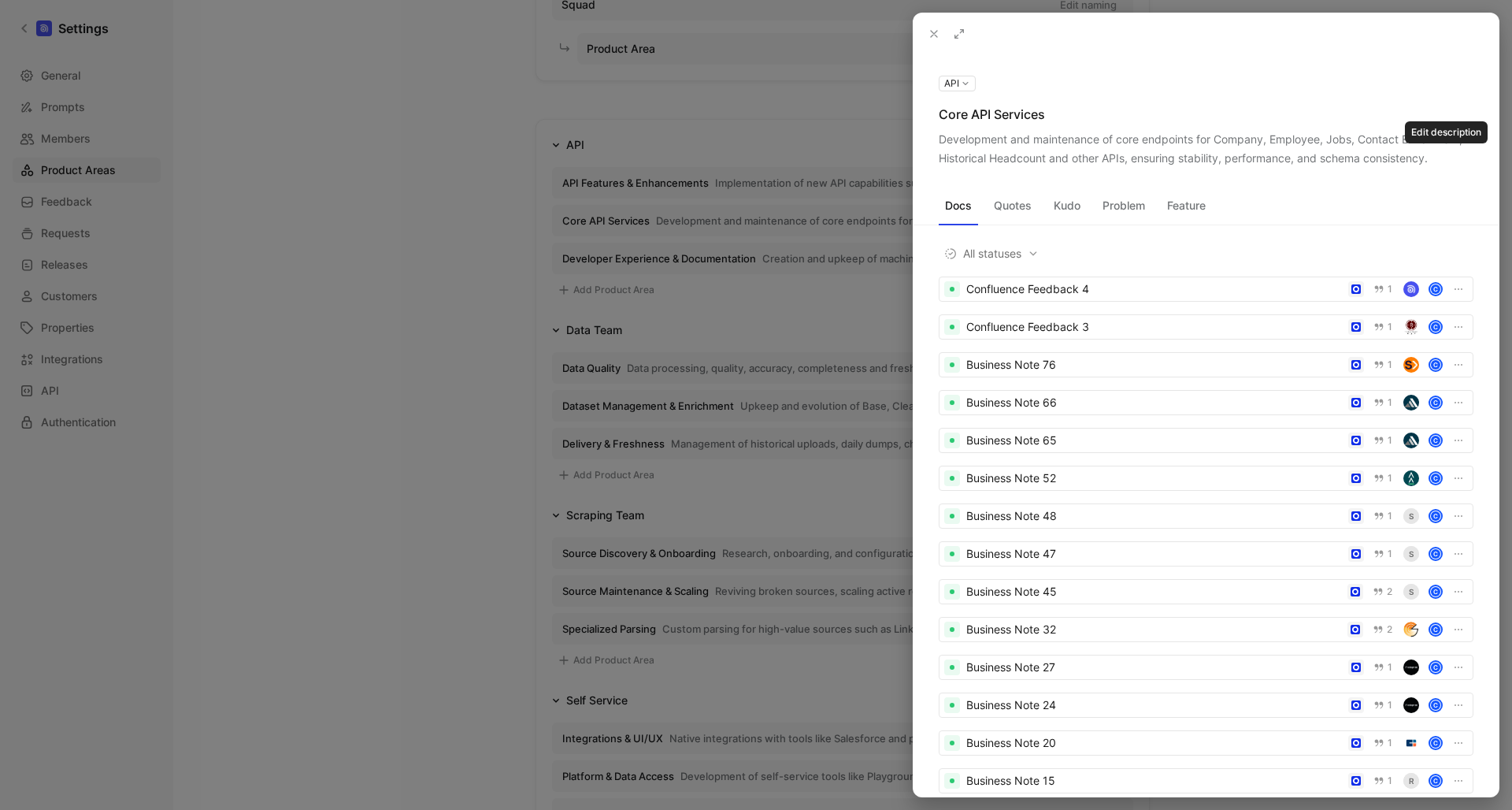
click at [0, 0] on icon at bounding box center [0, 0] width 0 height 0
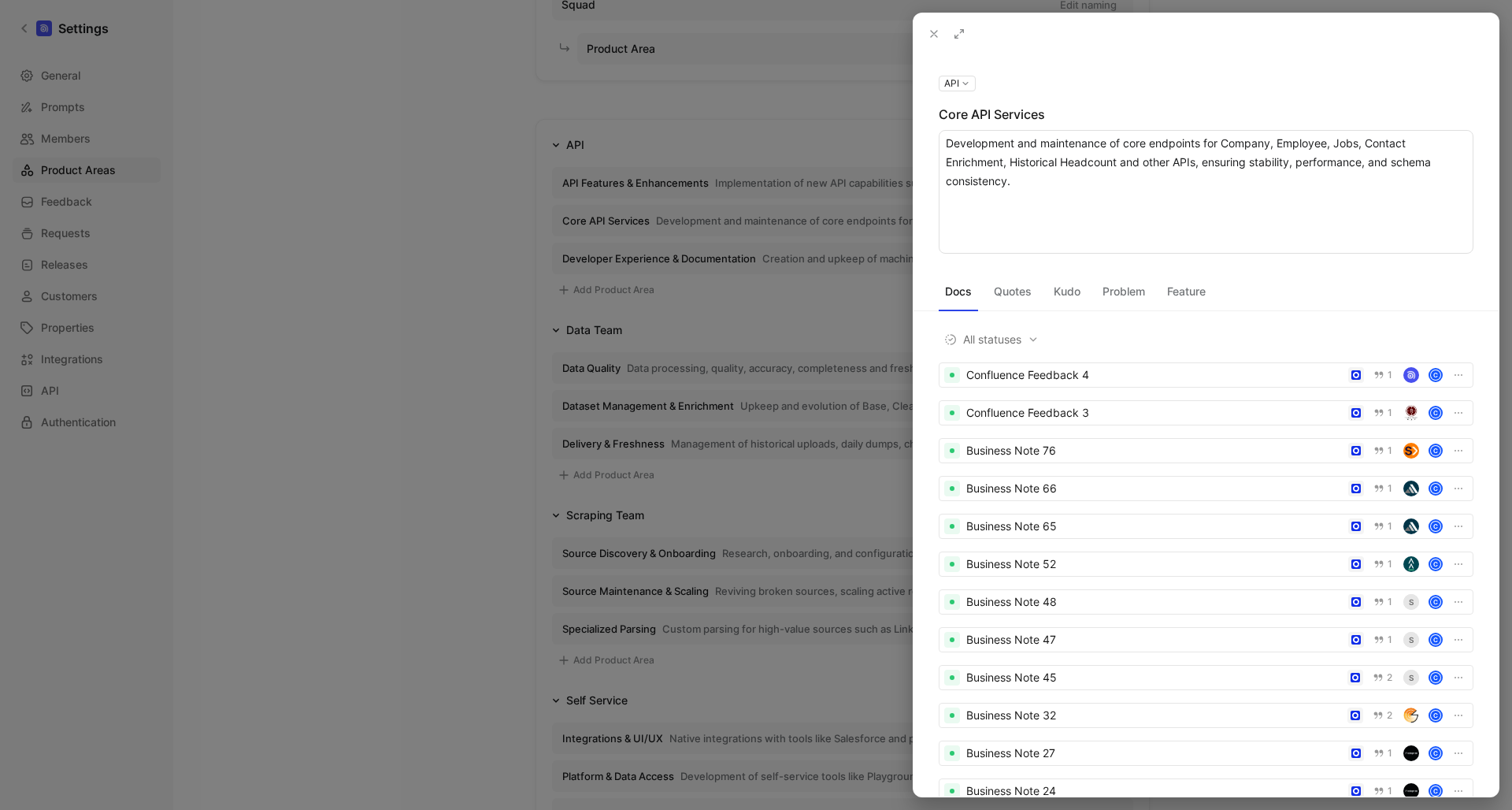
click at [1170, 172] on textarea "Development and maintenance of core endpoints for Company, Employee, Jobs, Cont…" at bounding box center [1207, 192] width 535 height 123
click at [1297, 182] on textarea "Development and maintenance of core endpoints for Company, Employee, Jobs, Cont…" at bounding box center [1207, 192] width 535 height 123
click at [1178, 179] on textarea "Development and maintenance of core endpoints for Company, Employee, Jobs, Cont…" at bounding box center [1207, 192] width 535 height 123
click at [1294, 191] on textarea "Development and maintenance of core endpoints for Company, Employee, Jobs, Cont…" at bounding box center [1207, 192] width 535 height 123
click at [1383, 186] on textarea "Development and maintenance of core endpoints for Company, Employee, Jobs, Cont…" at bounding box center [1207, 192] width 535 height 123
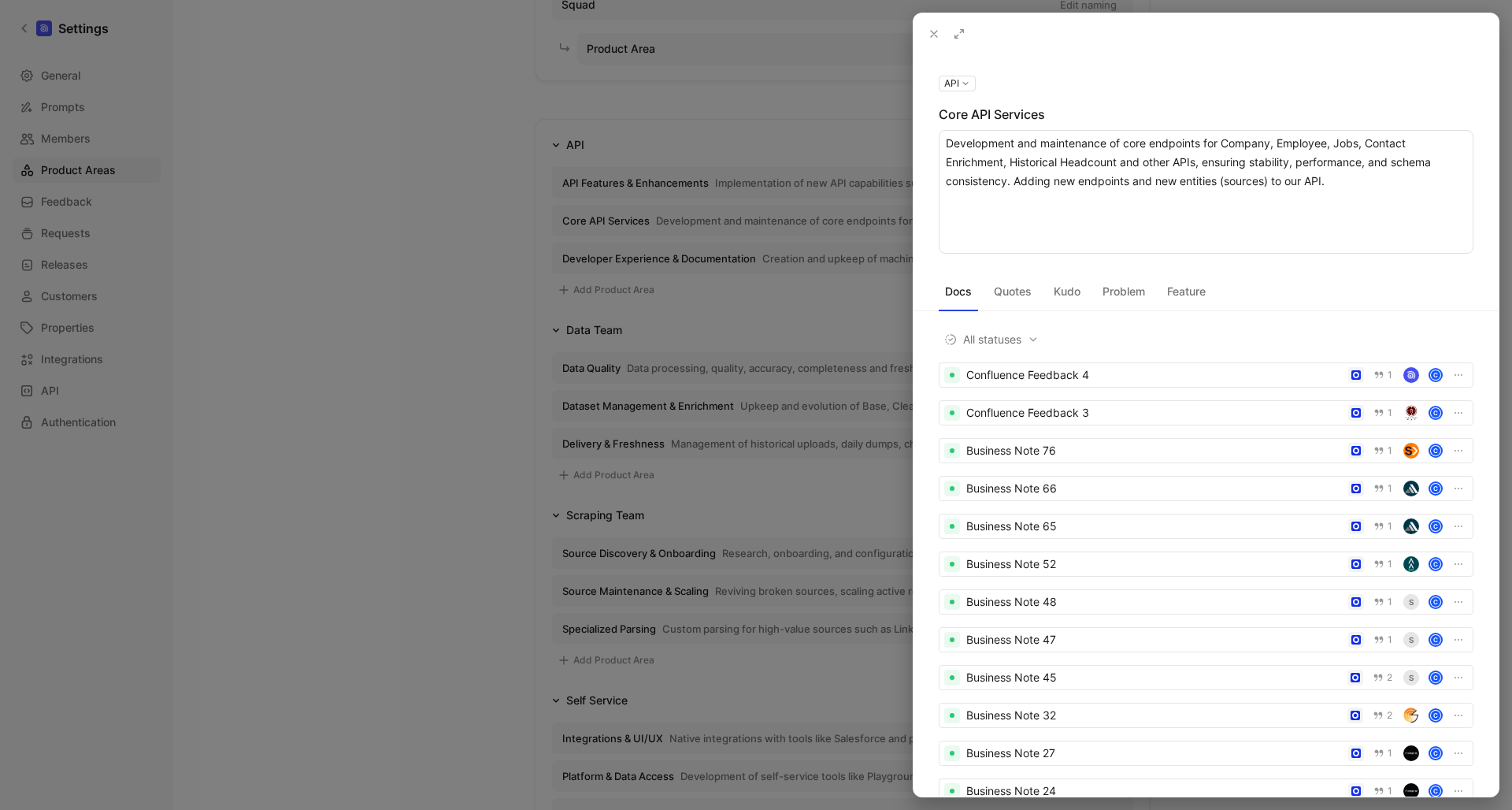
click at [1355, 182] on textarea "Development and maintenance of core endpoints for Company, Employee, Jobs, Cont…" at bounding box center [1207, 192] width 535 height 123
type textarea "Development and maintenance of core endpoints for Company, Employee, Jobs, Cont…"
click at [1301, 169] on textarea "Development and maintenance of core endpoints for Company, Employee, Jobs, Cont…" at bounding box center [1207, 192] width 535 height 123
click at [1176, 183] on textarea "Development and maintenance of core endpoints for Company, Employee, Jobs, Cont…" at bounding box center [1207, 192] width 535 height 123
click at [1377, 183] on textarea "Development and maintenance of core endpoints for Company, Employee, Jobs, Cont…" at bounding box center [1207, 192] width 535 height 123
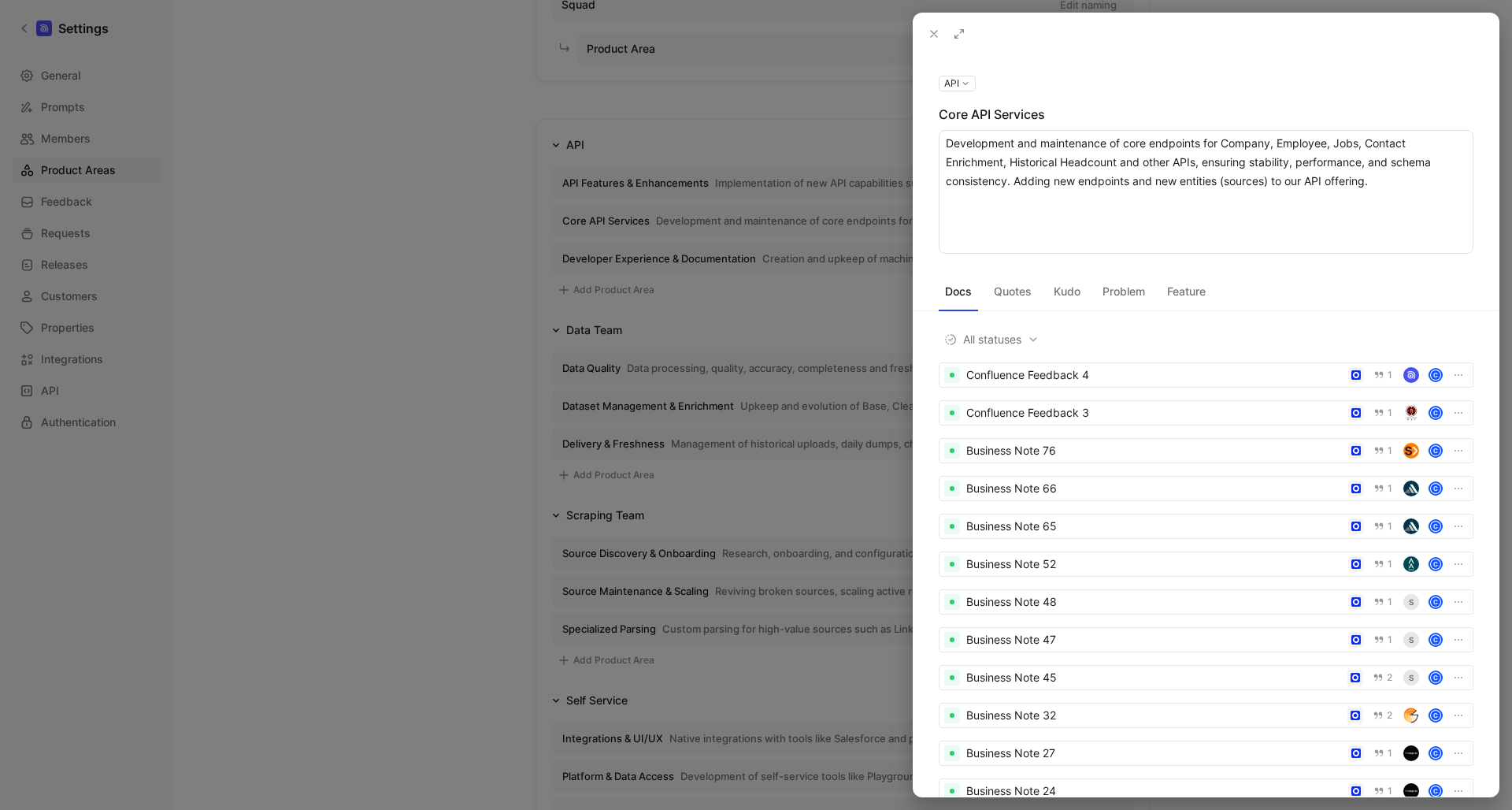
click at [1395, 187] on textarea "Development and maintenance of core endpoints for Company, Employee, Jobs, Cont…" at bounding box center [1207, 192] width 535 height 123
click at [935, 38] on icon at bounding box center [933, 33] width 12 height 12
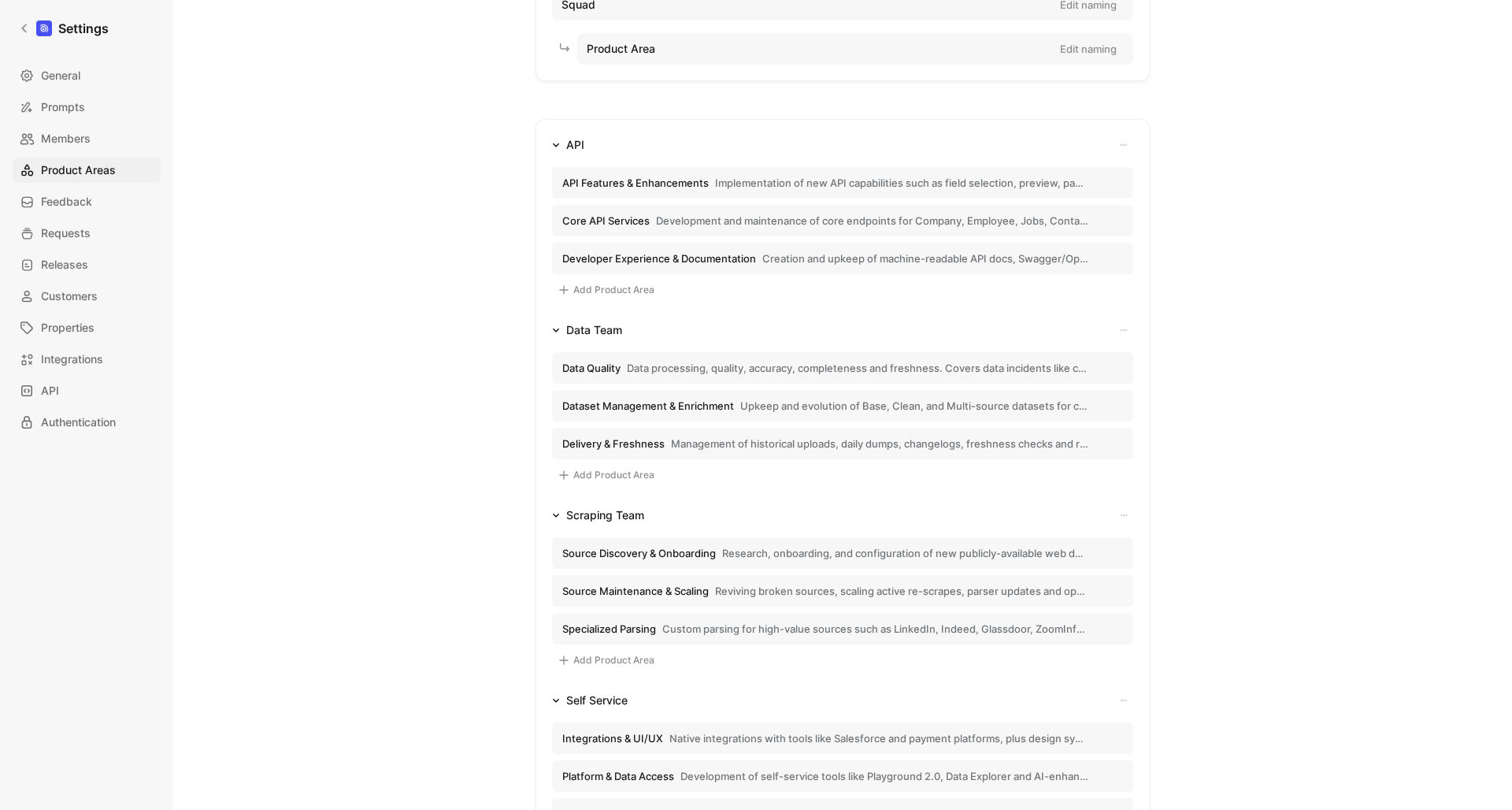
click at [685, 449] on span "Management of historical uploads, daily dumps, changelogs, freshness checks and…" at bounding box center [880, 443] width 417 height 14
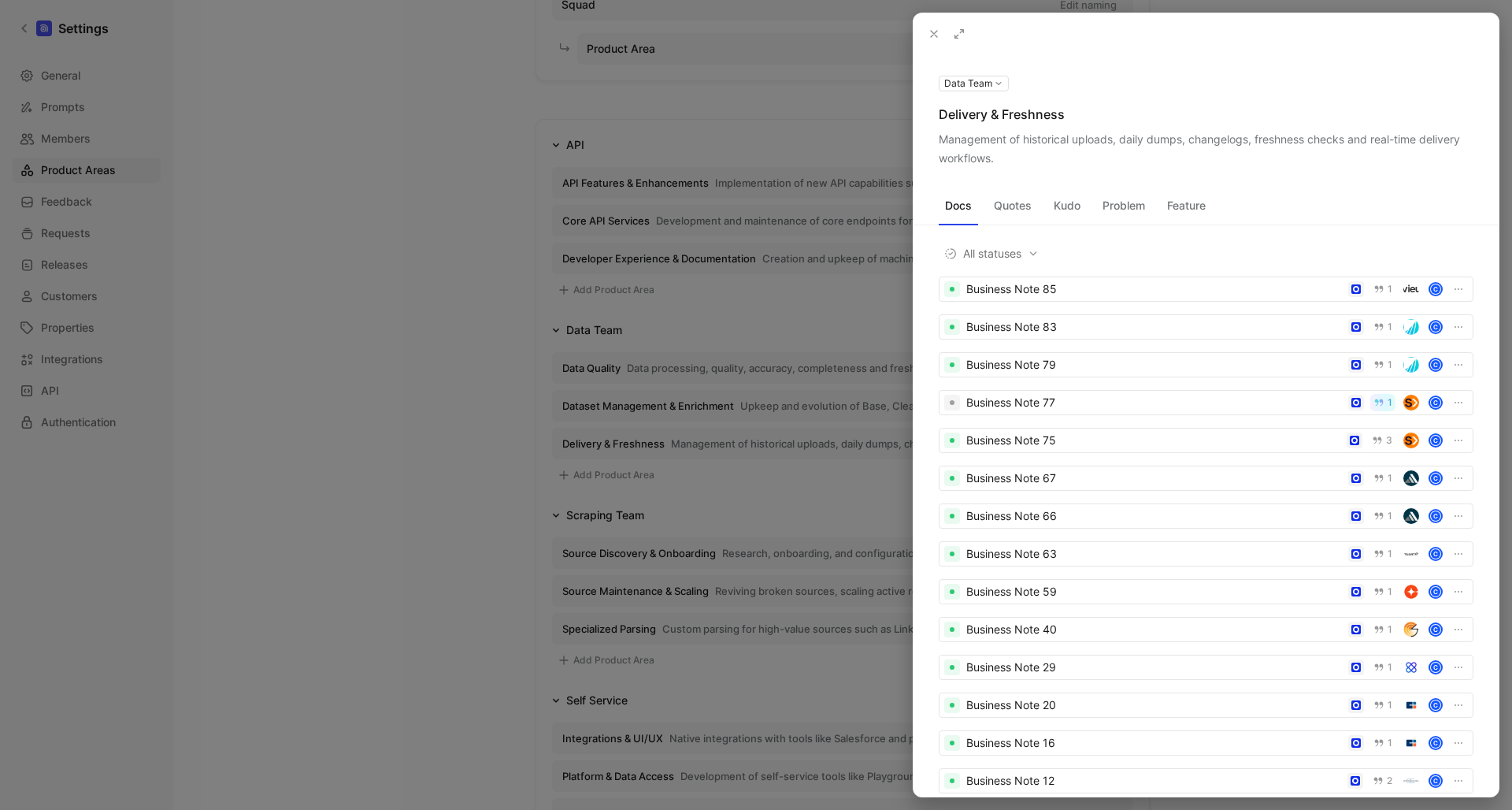
click at [931, 28] on icon at bounding box center [933, 33] width 12 height 12
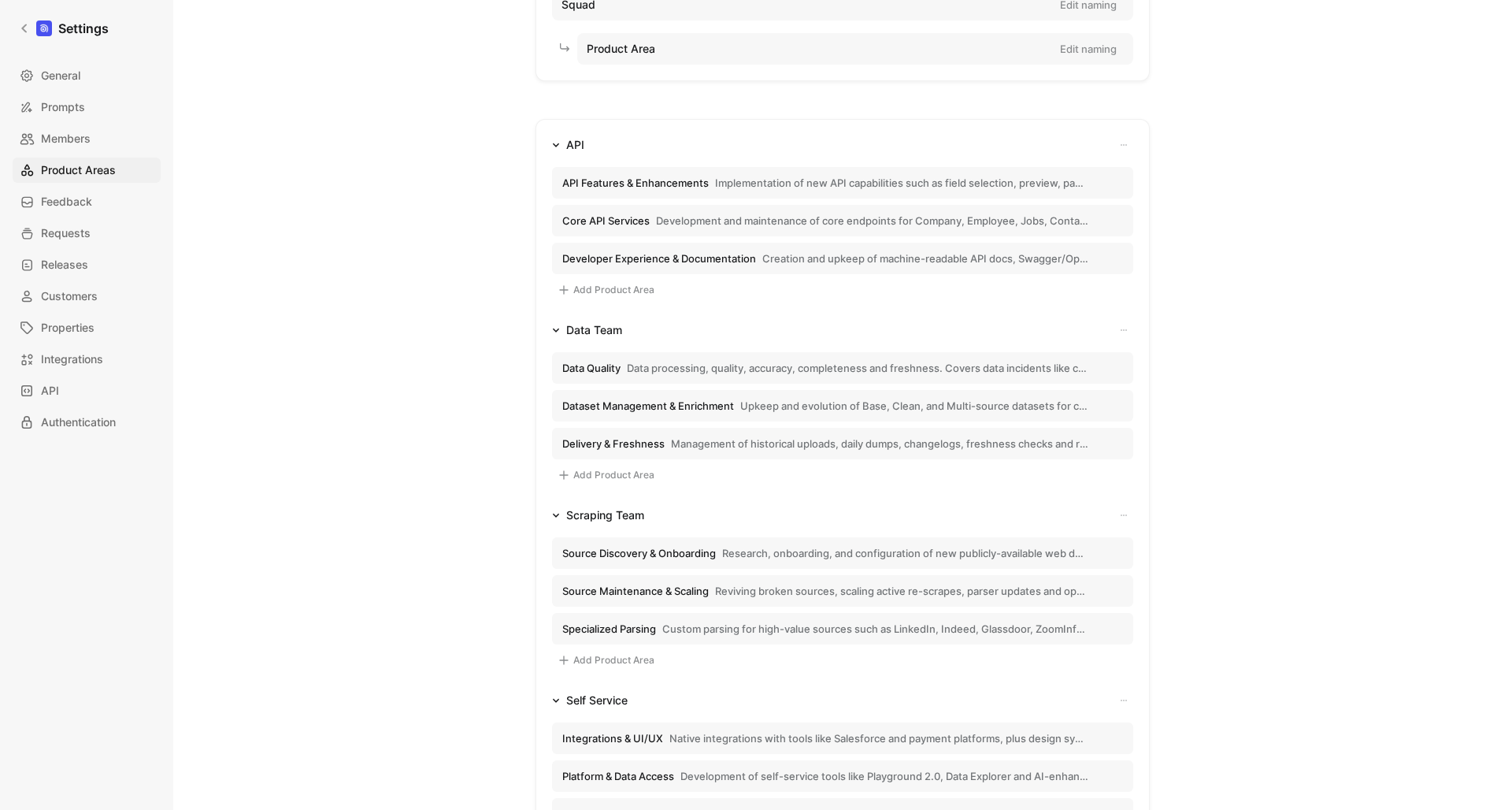
click at [705, 436] on span "Management of historical uploads, daily dumps, changelogs, freshness checks and…" at bounding box center [880, 443] width 417 height 14
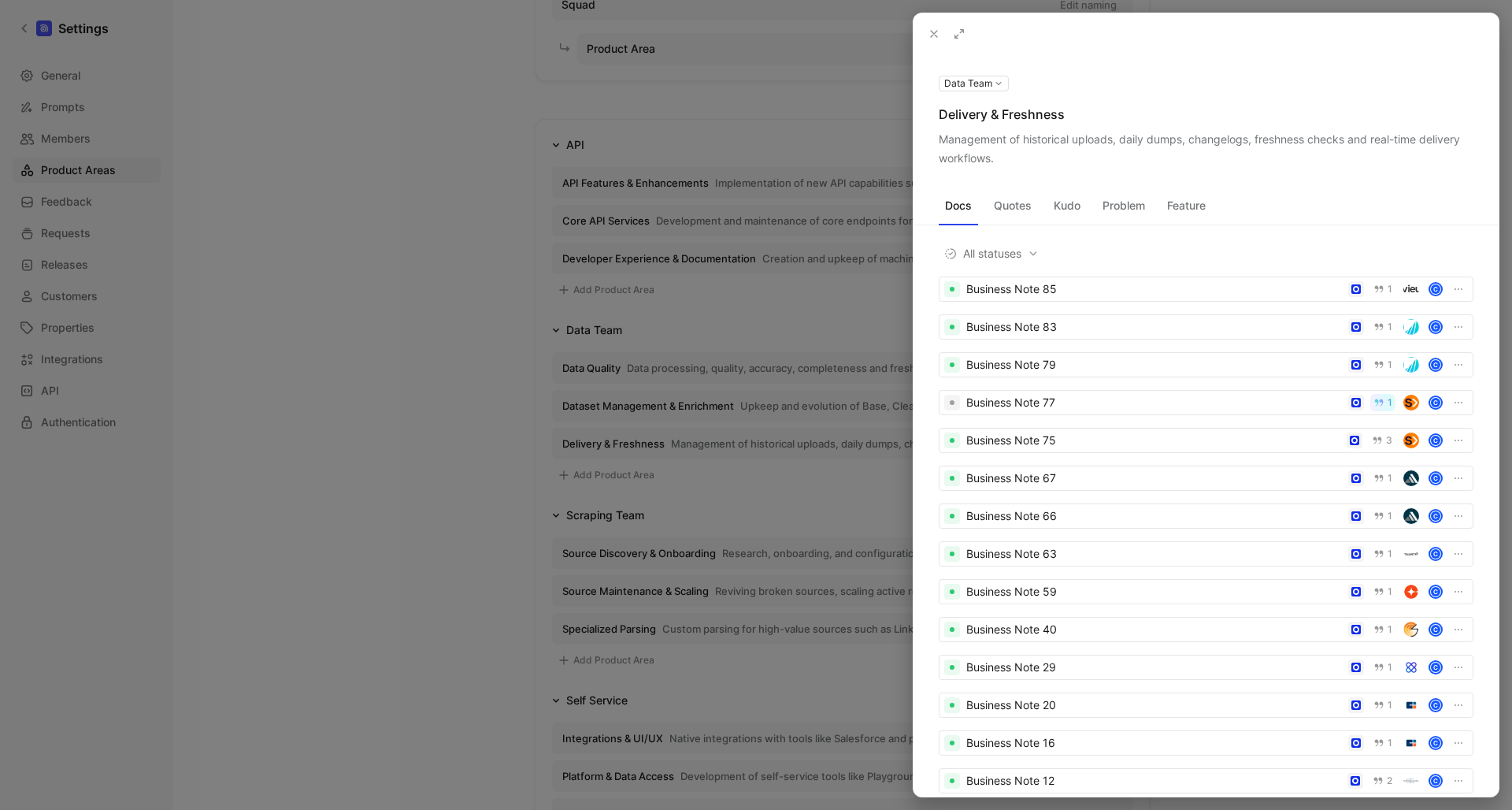
click at [1135, 145] on div "Management of historical uploads, daily dumps, changelogs, freshness checks and…" at bounding box center [1207, 149] width 535 height 38
click at [0, 0] on use at bounding box center [0, 0] width 0 height 0
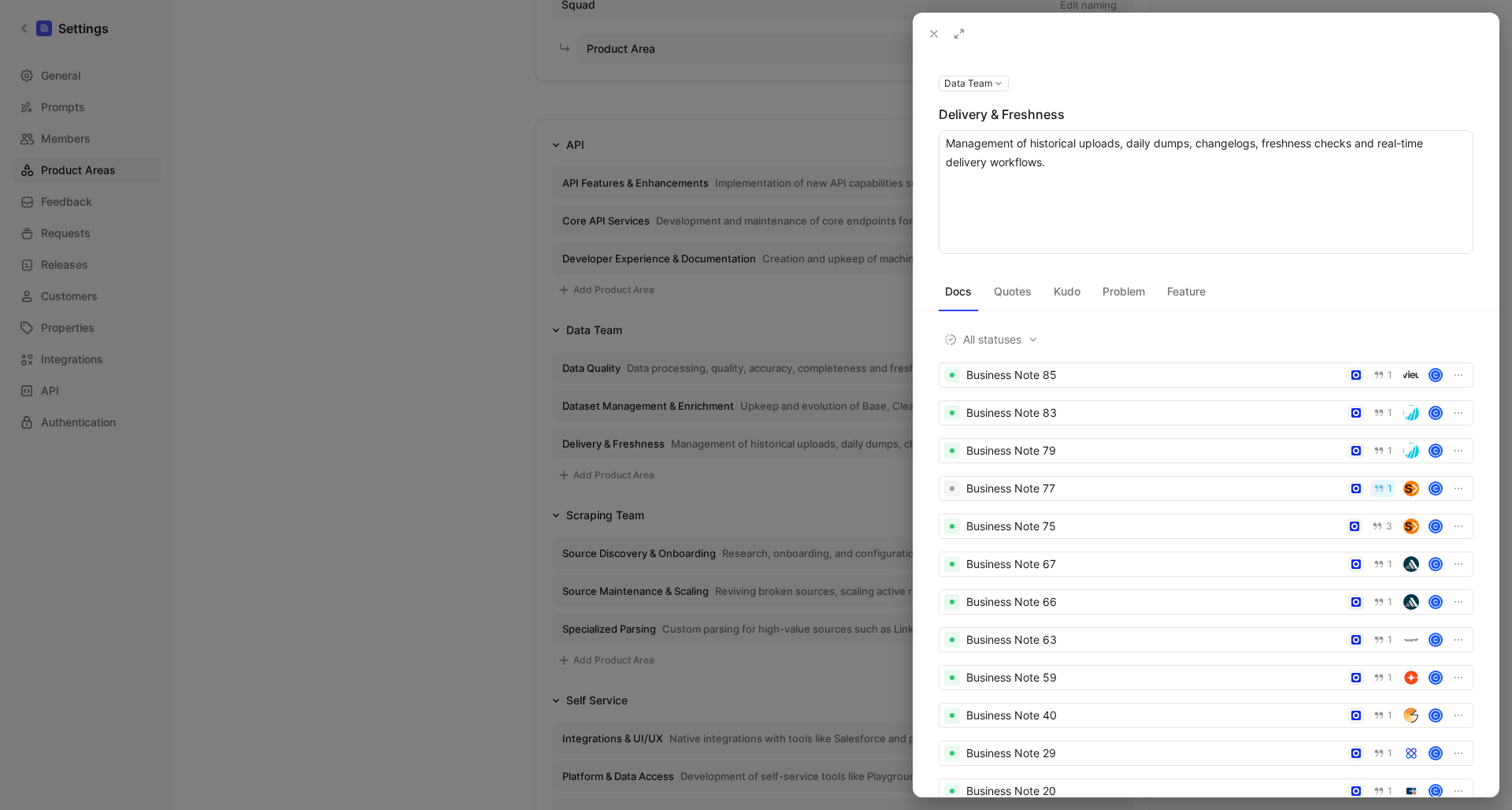
click at [1153, 146] on textarea "Management of historical uploads, daily dumps, changelogs, freshness checks and…" at bounding box center [1207, 192] width 535 height 123
type textarea "Management of historical uploads, daily and other frequency dumps, change manag…"
click at [1210, 160] on textarea "Management of historical uploads, daily and other frequency dumps, change manag…" at bounding box center [1207, 192] width 535 height 123
click at [1231, 163] on textarea "Management of historical uploads, daily and other frequency dumps, change manag…" at bounding box center [1207, 192] width 535 height 123
click at [1038, 155] on textarea "Management of historical uploads, daily and other frequency dumps, change manag…" at bounding box center [1207, 192] width 535 height 123
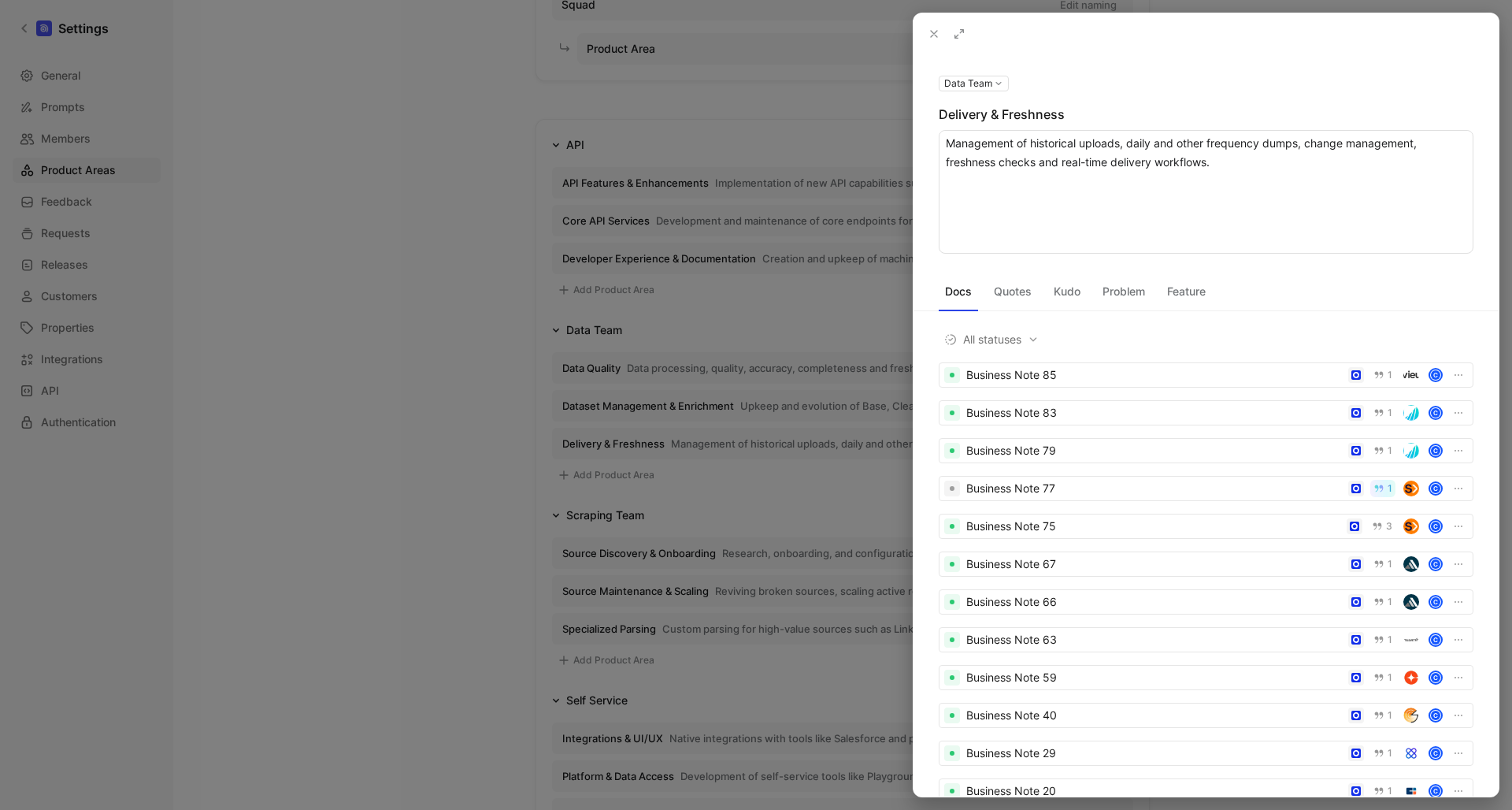
click at [1252, 165] on textarea "Management of historical uploads, daily and other frequency dumps, change manag…" at bounding box center [1207, 192] width 535 height 123
click at [934, 36] on icon at bounding box center [933, 33] width 12 height 12
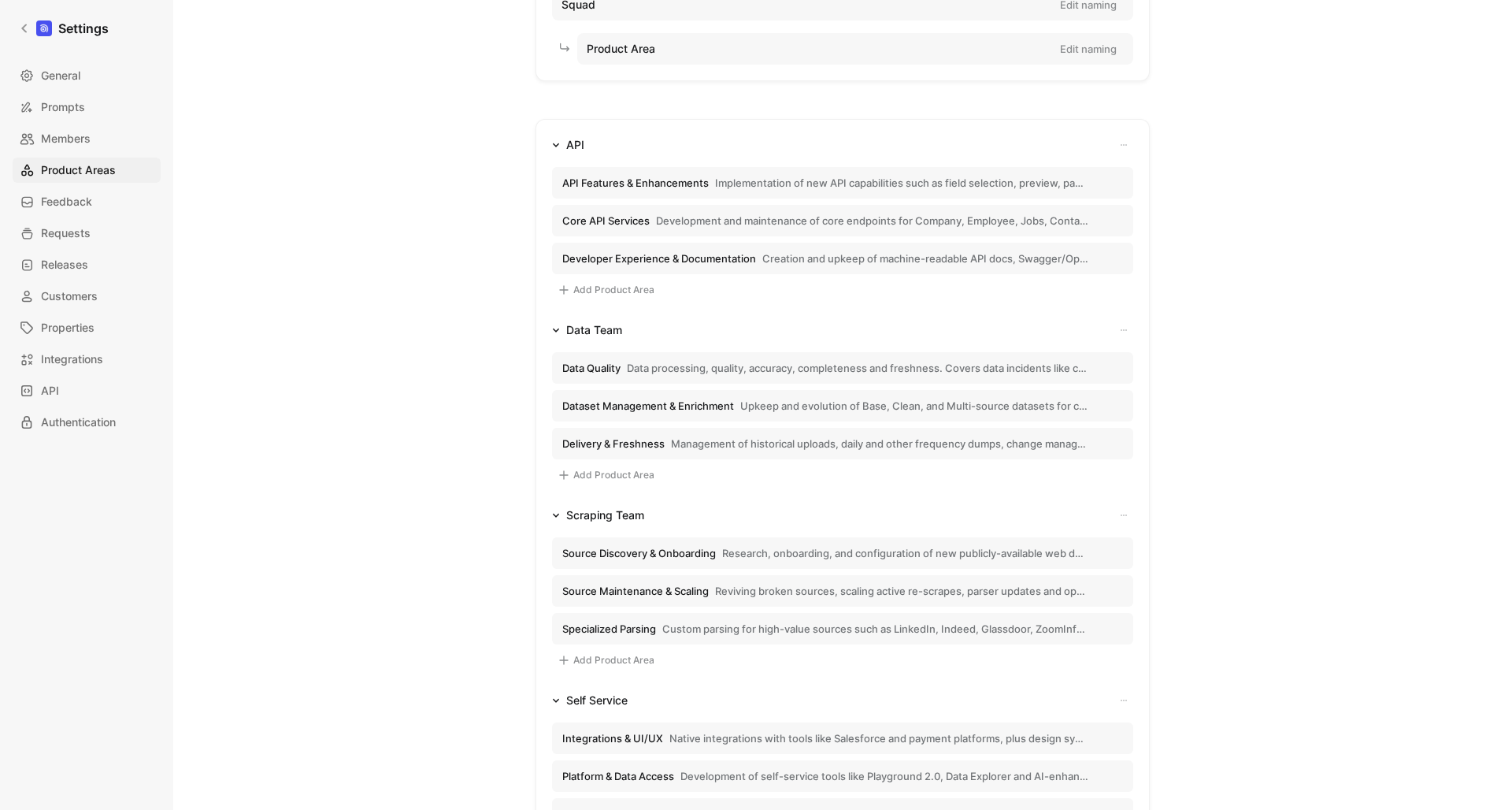
click at [827, 597] on span "Reviving broken sources, scaling active re-scrapes, parser updates and optimizi…" at bounding box center [902, 590] width 374 height 14
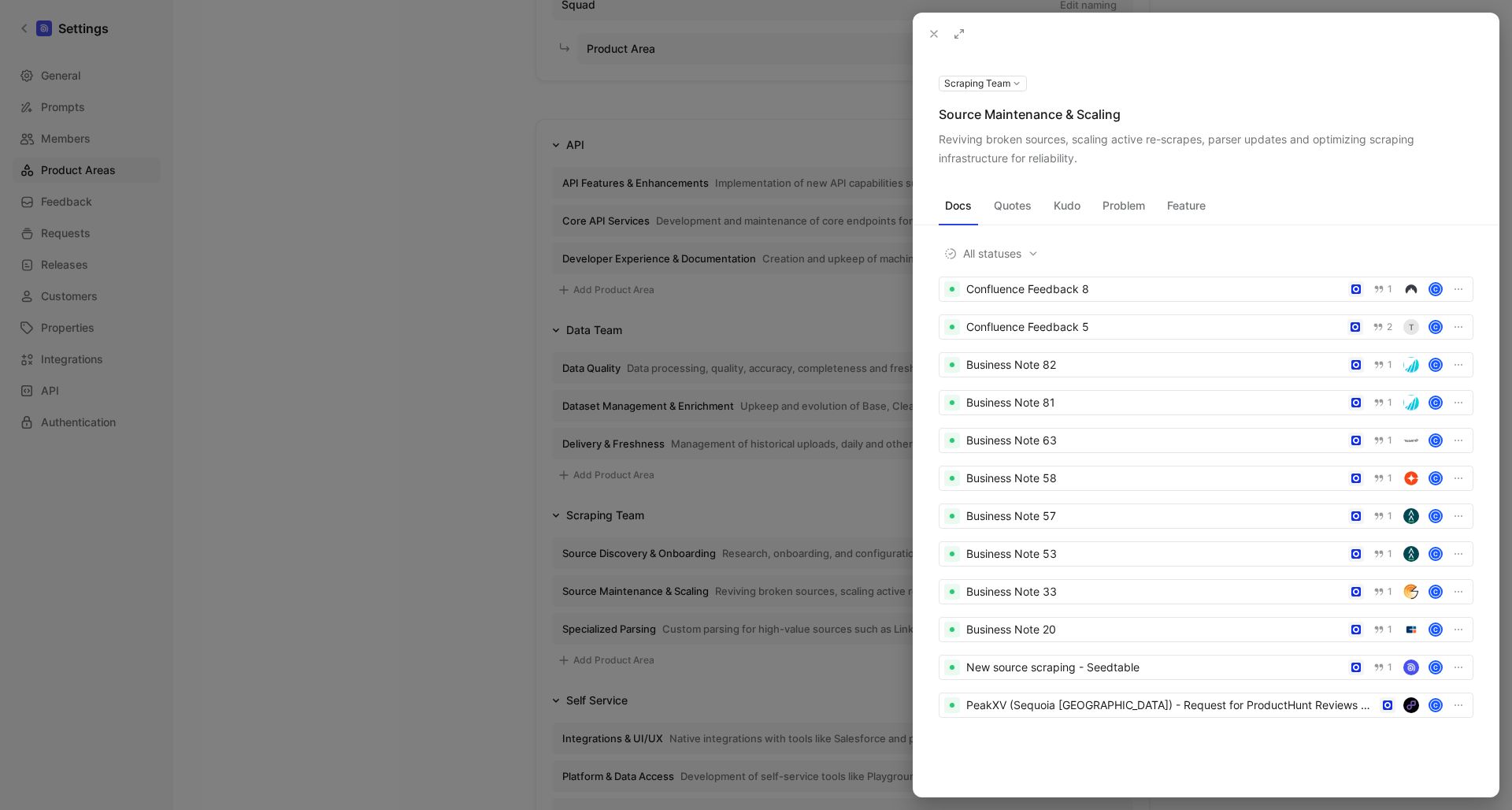
click at [1071, 138] on div "Reviving broken sources, scaling active re-scrapes, parser updates and optimizi…" at bounding box center [1207, 149] width 535 height 38
click at [0, 0] on icon at bounding box center [0, 0] width 0 height 0
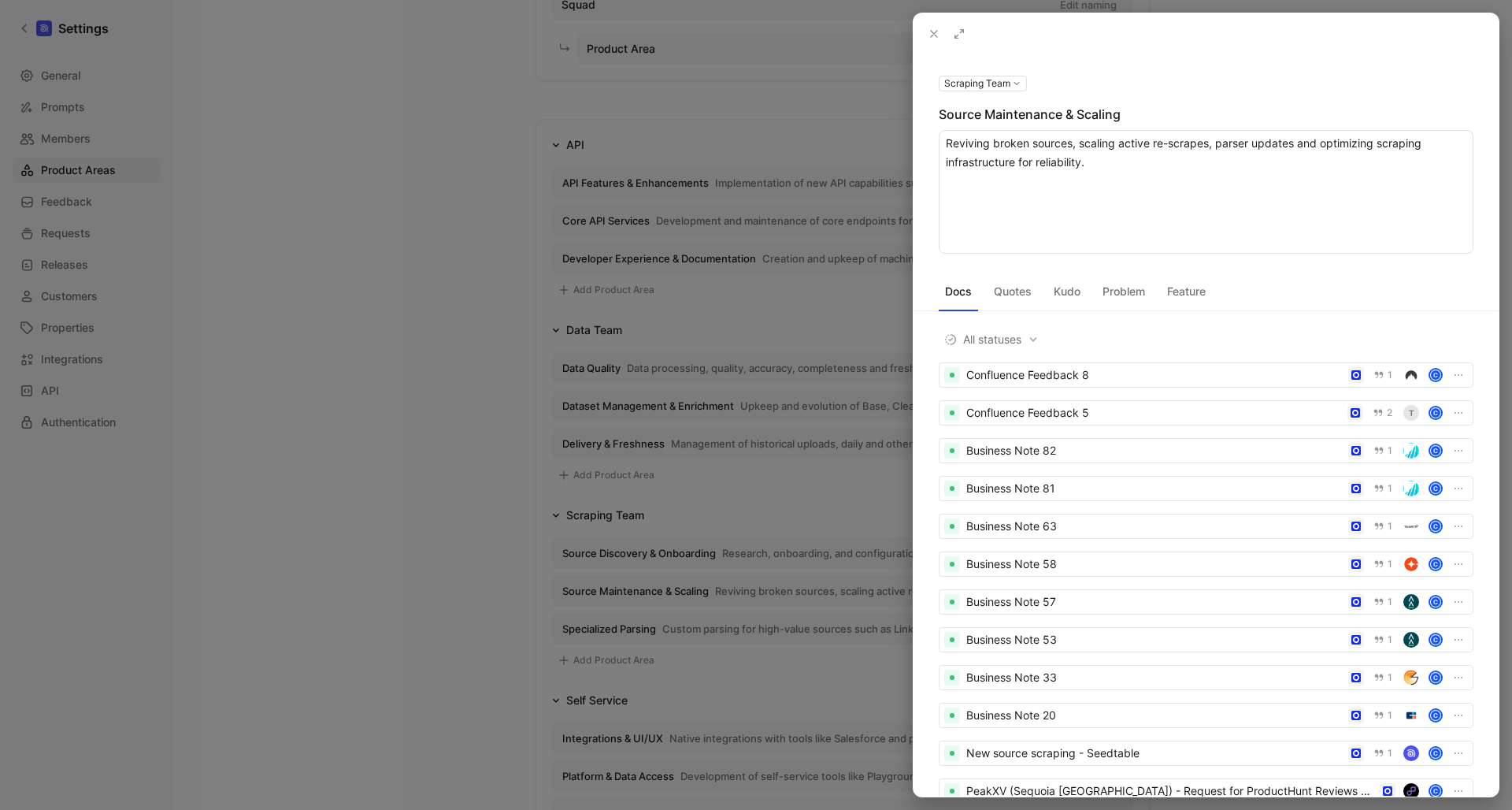
click at [1072, 140] on textarea "Reviving broken sources, scaling active re-scrapes, parser updates and optimizi…" at bounding box center [1207, 192] width 535 height 123
type textarea "Reviving broken sources (scrapers and parsers), scaling active re-scrapes, mana…"
click at [1282, 167] on textarea "Reviving broken sources (scrapers and parsers), scaling active re-scrapes, mana…" at bounding box center [1207, 192] width 535 height 123
click at [933, 30] on icon at bounding box center [933, 33] width 12 height 12
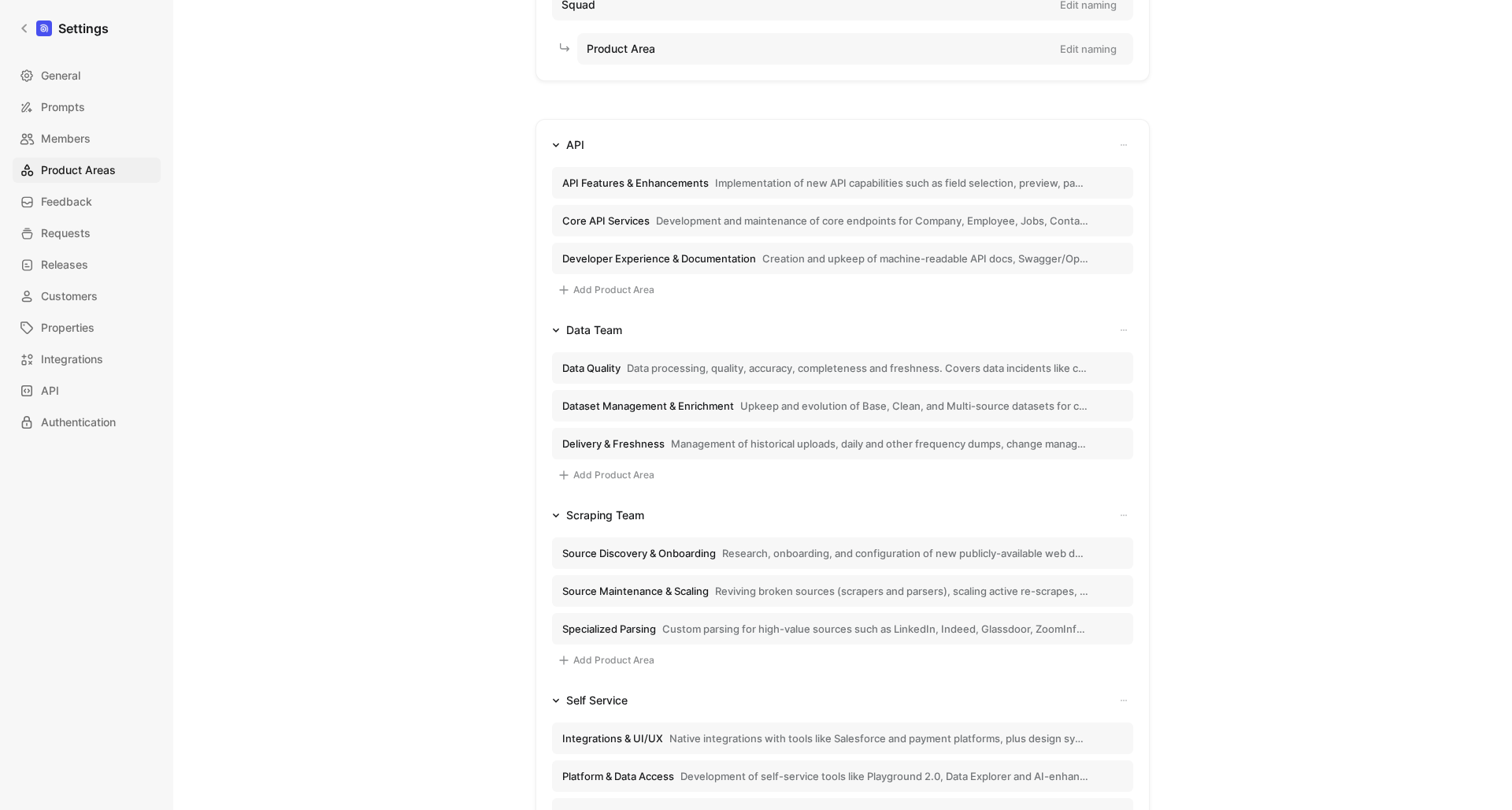
click at [804, 550] on span "Research, onboarding, and configuration of new publicly-available web data sour…" at bounding box center [906, 552] width 366 height 14
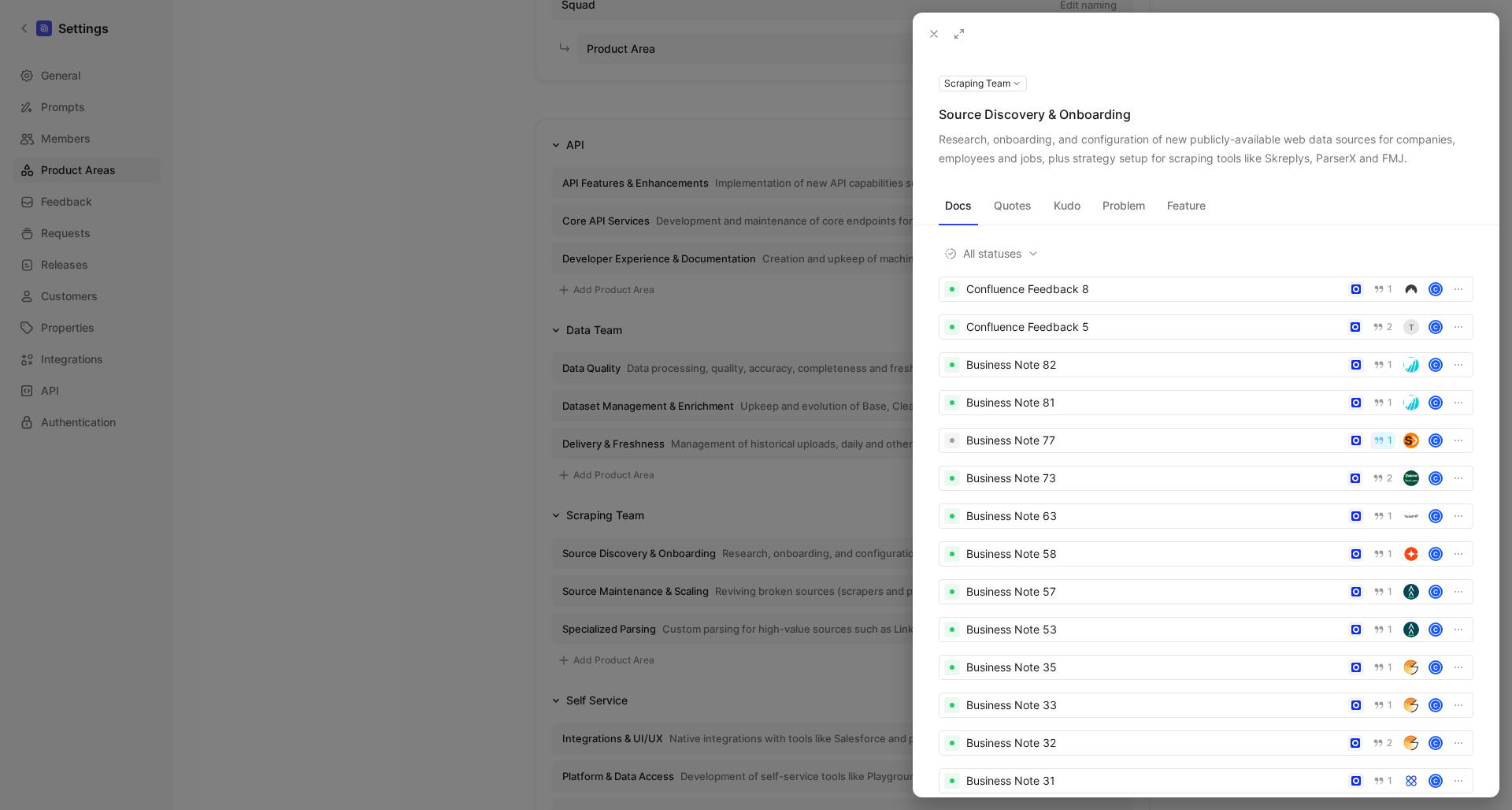
click at [937, 34] on icon at bounding box center [933, 33] width 12 height 12
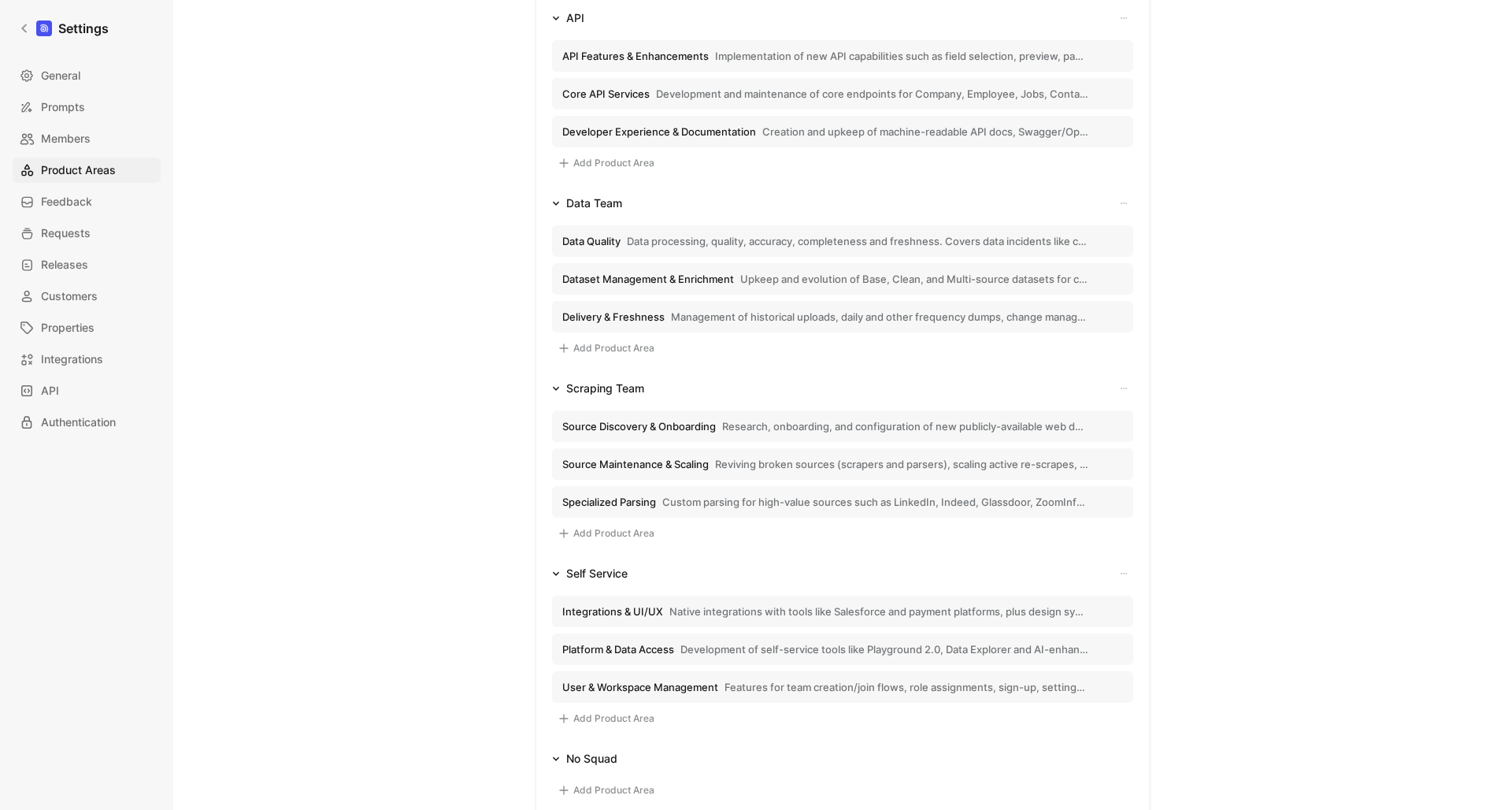
scroll to position [285, 0]
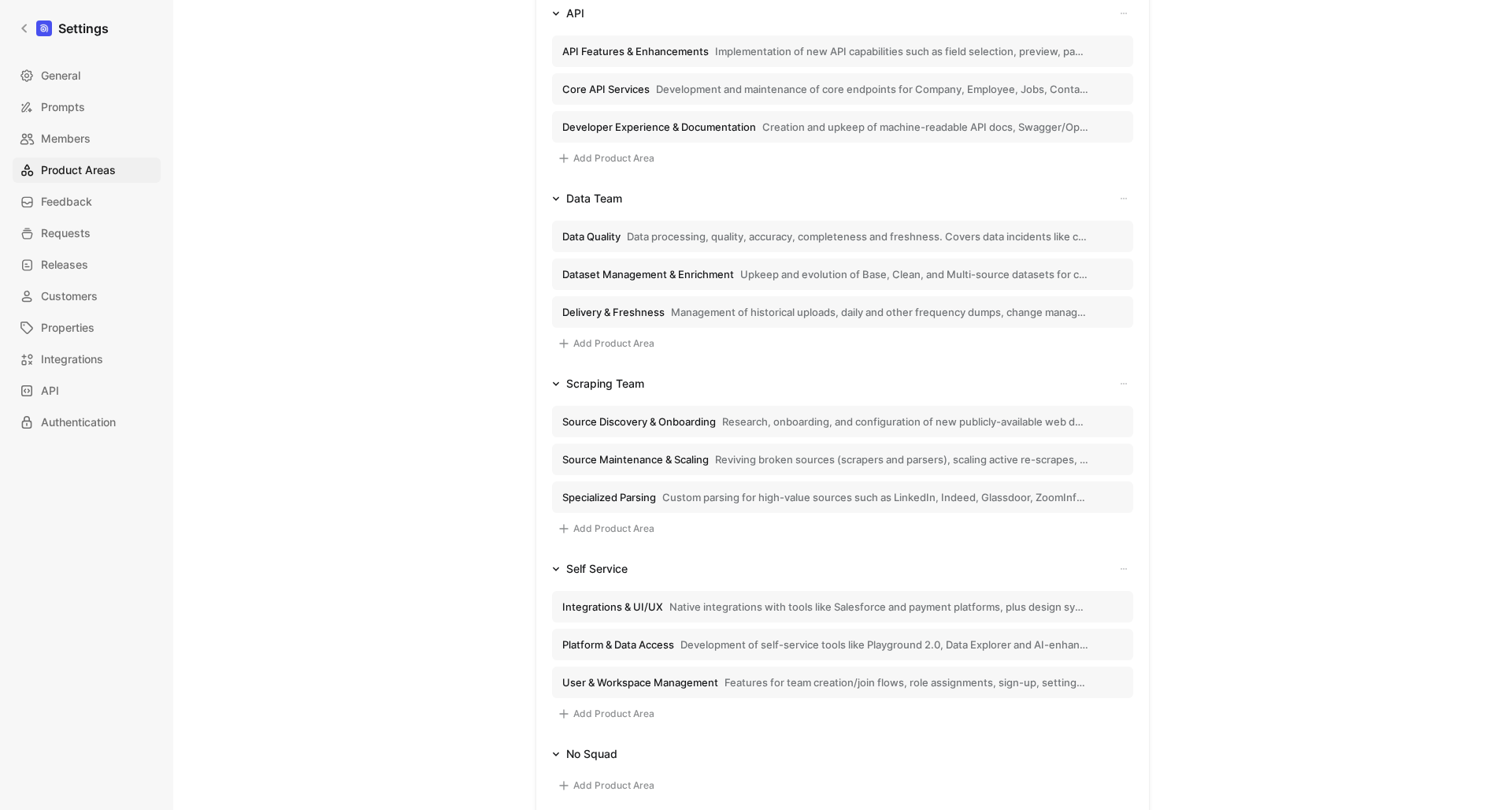
click at [821, 612] on span "Native integrations with tools like Salesforce and payment platforms, plus desi…" at bounding box center [879, 606] width 419 height 14
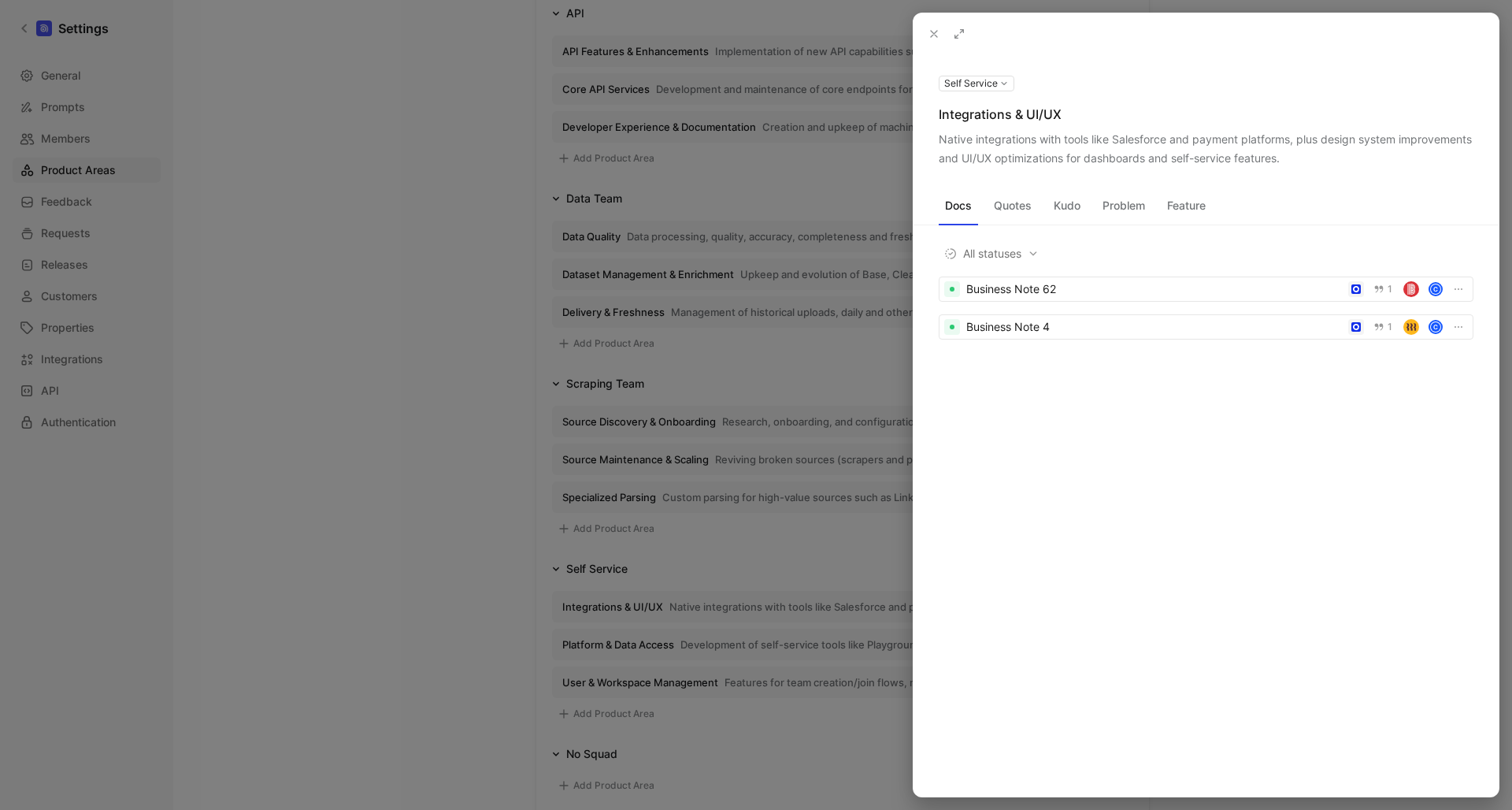
click at [1252, 131] on div "Native integrations with tools like Salesforce and payment platforms, plus desi…" at bounding box center [1207, 149] width 535 height 38
click at [1260, 141] on div "Native integrations with tools like Salesforce and payment platforms, plus desi…" at bounding box center [1207, 149] width 535 height 38
click at [0, 0] on button at bounding box center [0, 0] width 0 height 0
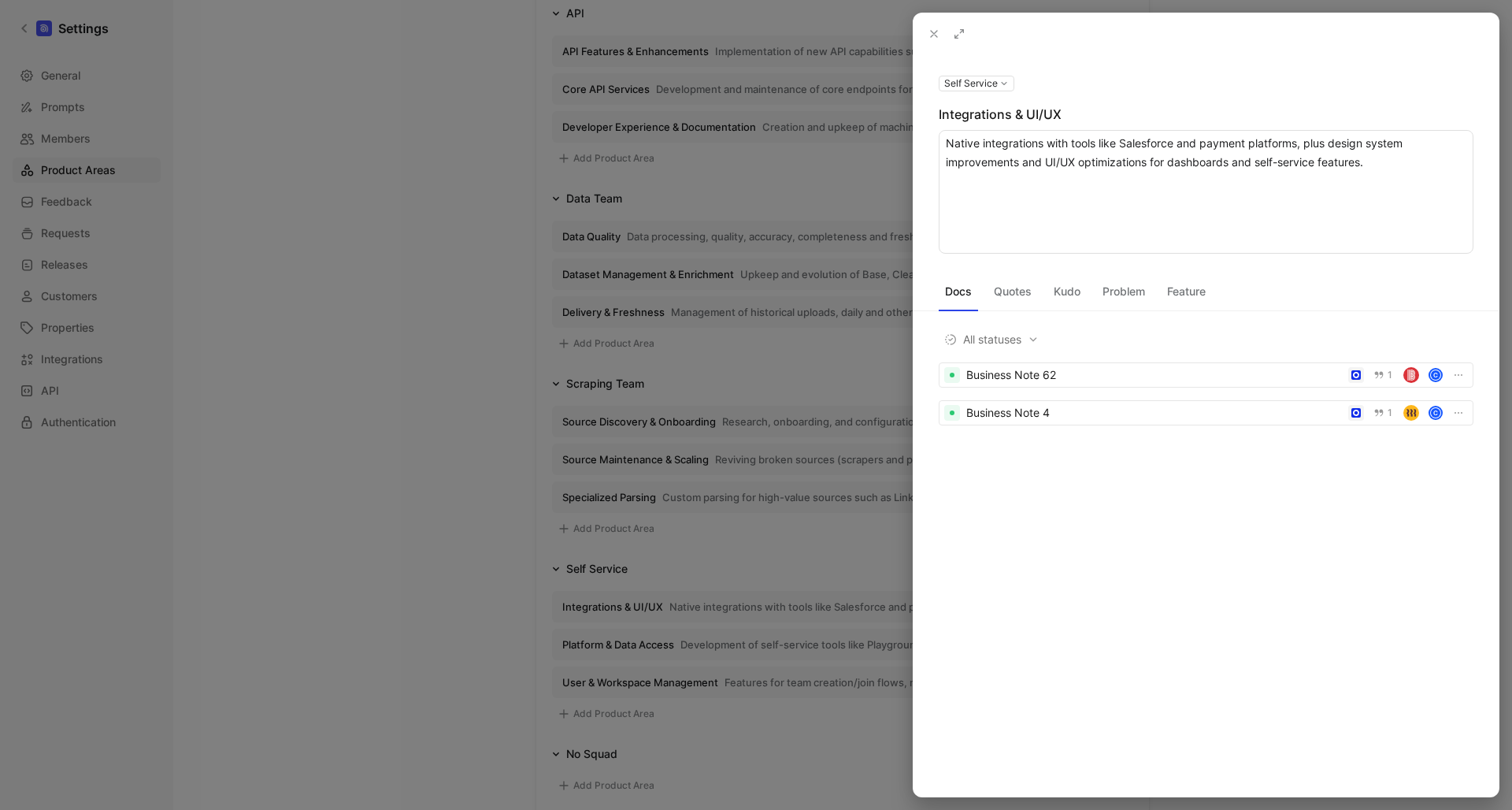
click at [1271, 143] on textarea "Native integrations with tools like Salesforce and payment platforms, plus desi…" at bounding box center [1207, 192] width 535 height 123
type textarea "Native integrations with tools like Salesforce and payment providers, plus desi…"
click at [1387, 148] on textarea "Native integrations with tools like Salesforce and payment providers, plus desi…" at bounding box center [1207, 192] width 535 height 123
click at [1396, 159] on textarea "Native integrations with tools like Salesforce and payment providers, plus desi…" at bounding box center [1207, 192] width 535 height 123
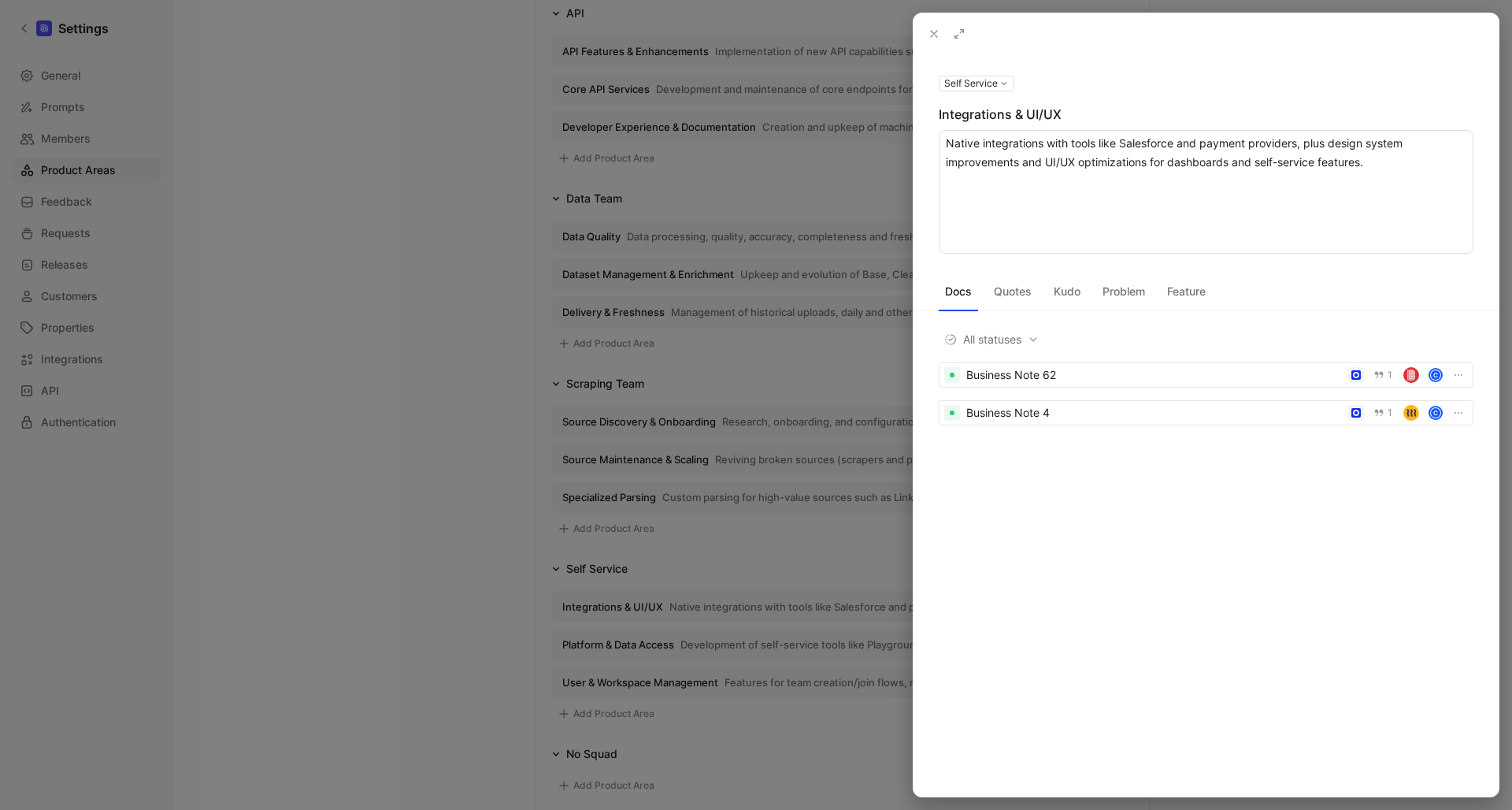
click at [1288, 169] on textarea "Native integrations with tools like Salesforce and payment providers, plus desi…" at bounding box center [1207, 192] width 535 height 123
click at [1382, 151] on textarea "Native integrations with tools like Salesforce and payment providers, plus desi…" at bounding box center [1207, 192] width 535 height 123
click at [1386, 165] on textarea "Native integrations with tools like Salesforce and payment providers, plus desi…" at bounding box center [1207, 192] width 535 height 123
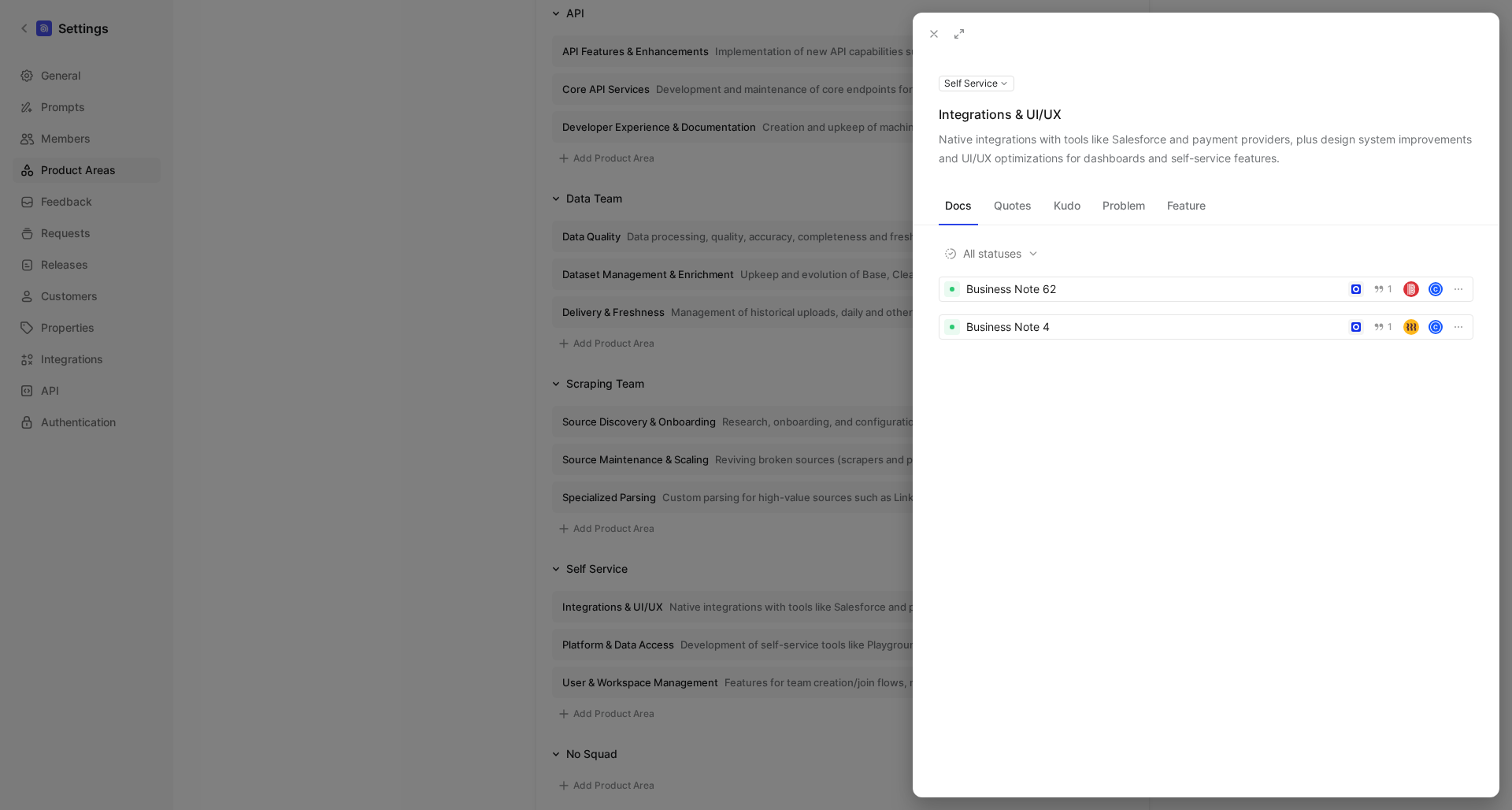
click at [928, 34] on icon at bounding box center [933, 33] width 12 height 12
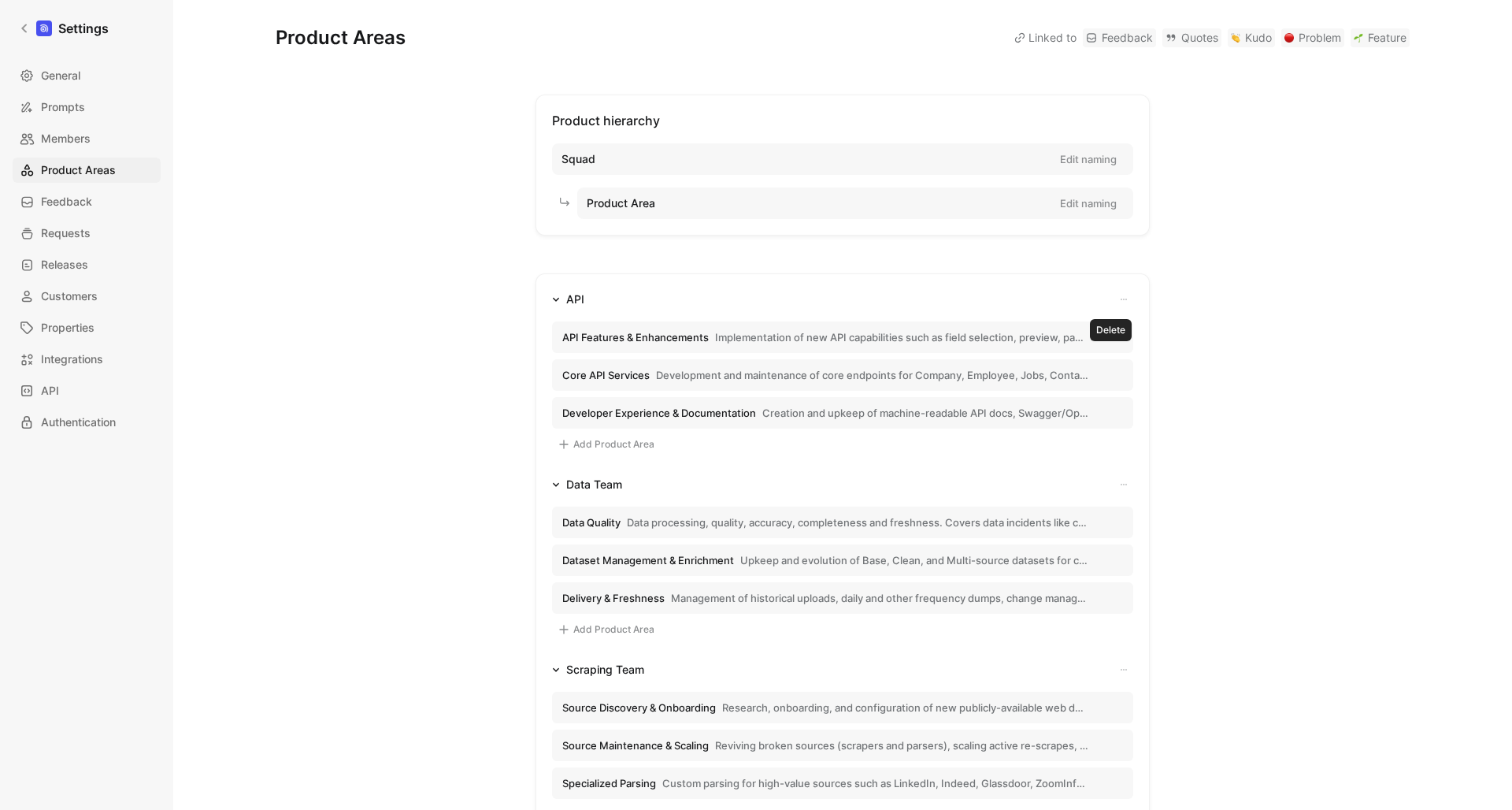
scroll to position [32, 0]
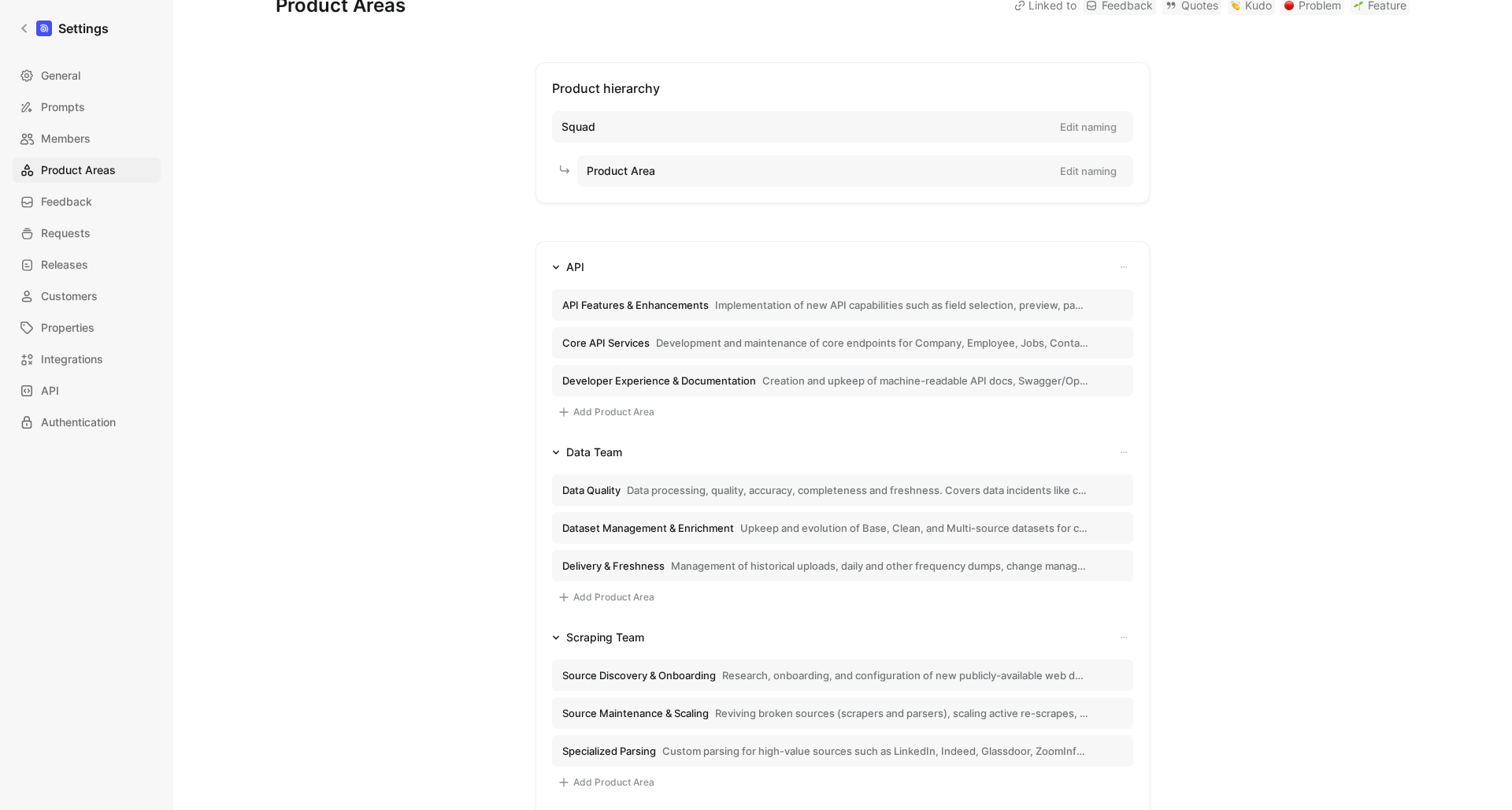
click at [556, 266] on icon "button" at bounding box center [556, 267] width 8 height 8
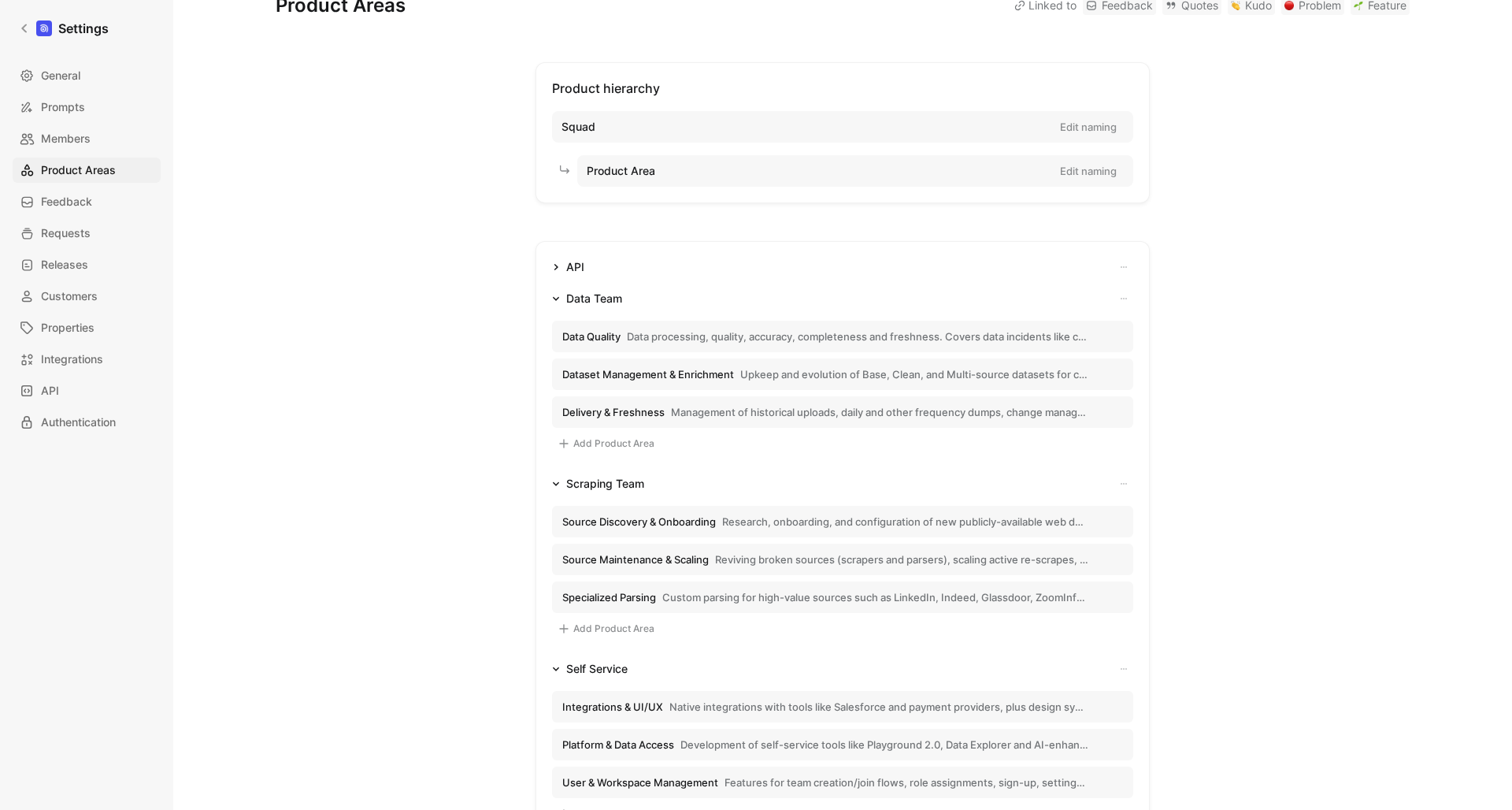
click at [556, 266] on icon "button" at bounding box center [557, 267] width 4 height 7
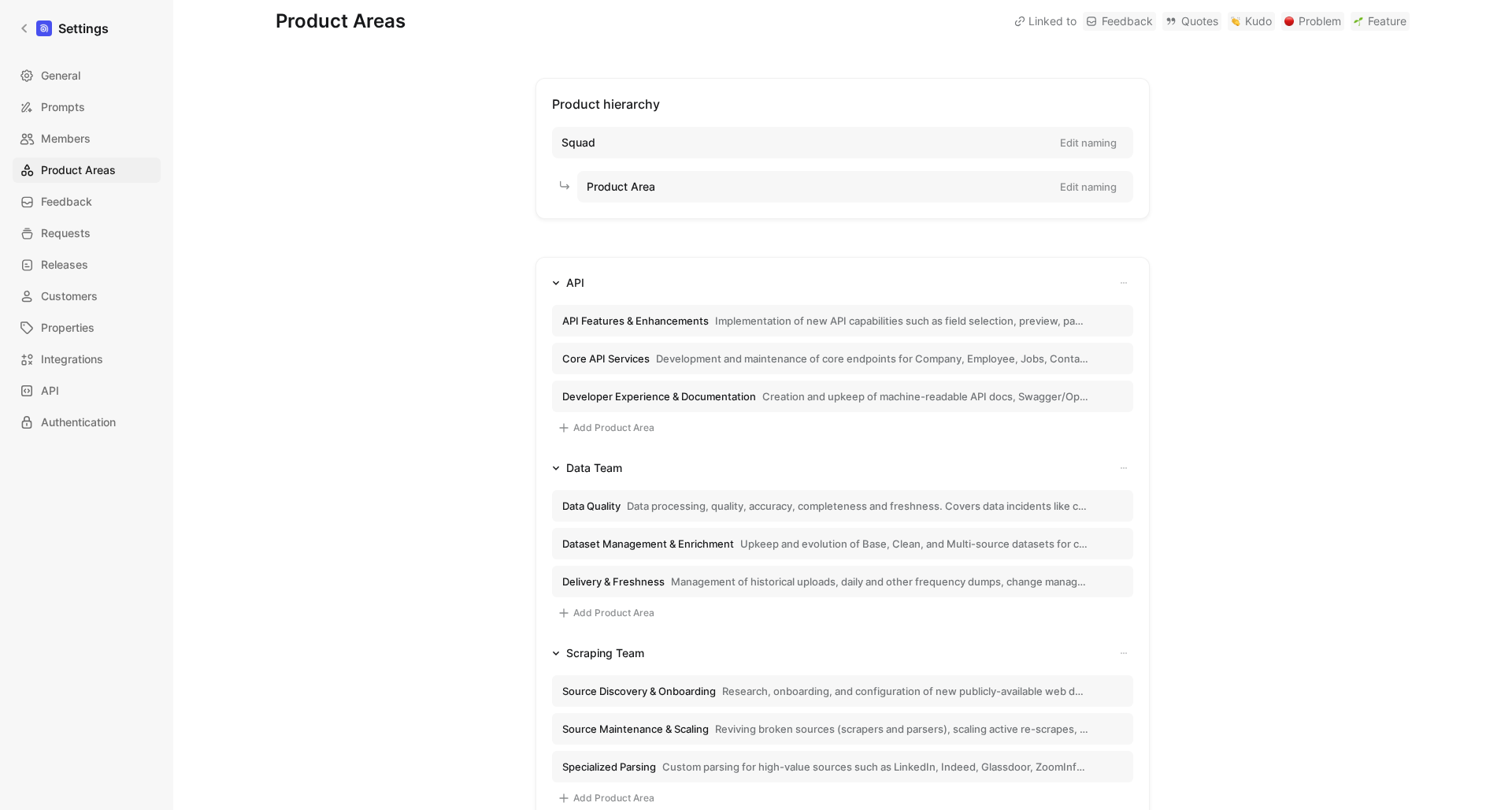
scroll to position [11, 0]
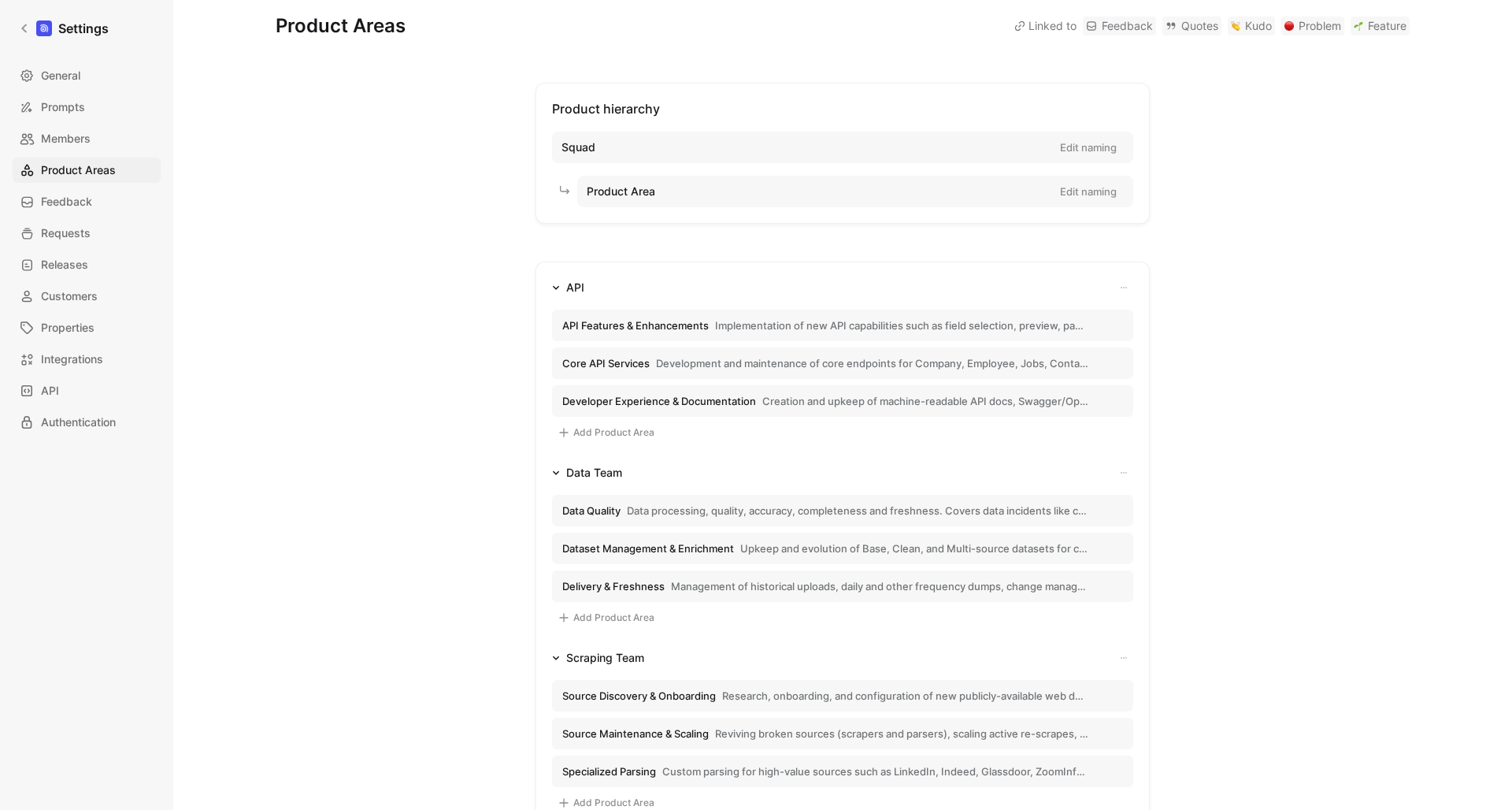
click at [990, 324] on span "Implementation of new API capabilities such as field selection, preview, pagina…" at bounding box center [902, 324] width 374 height 14
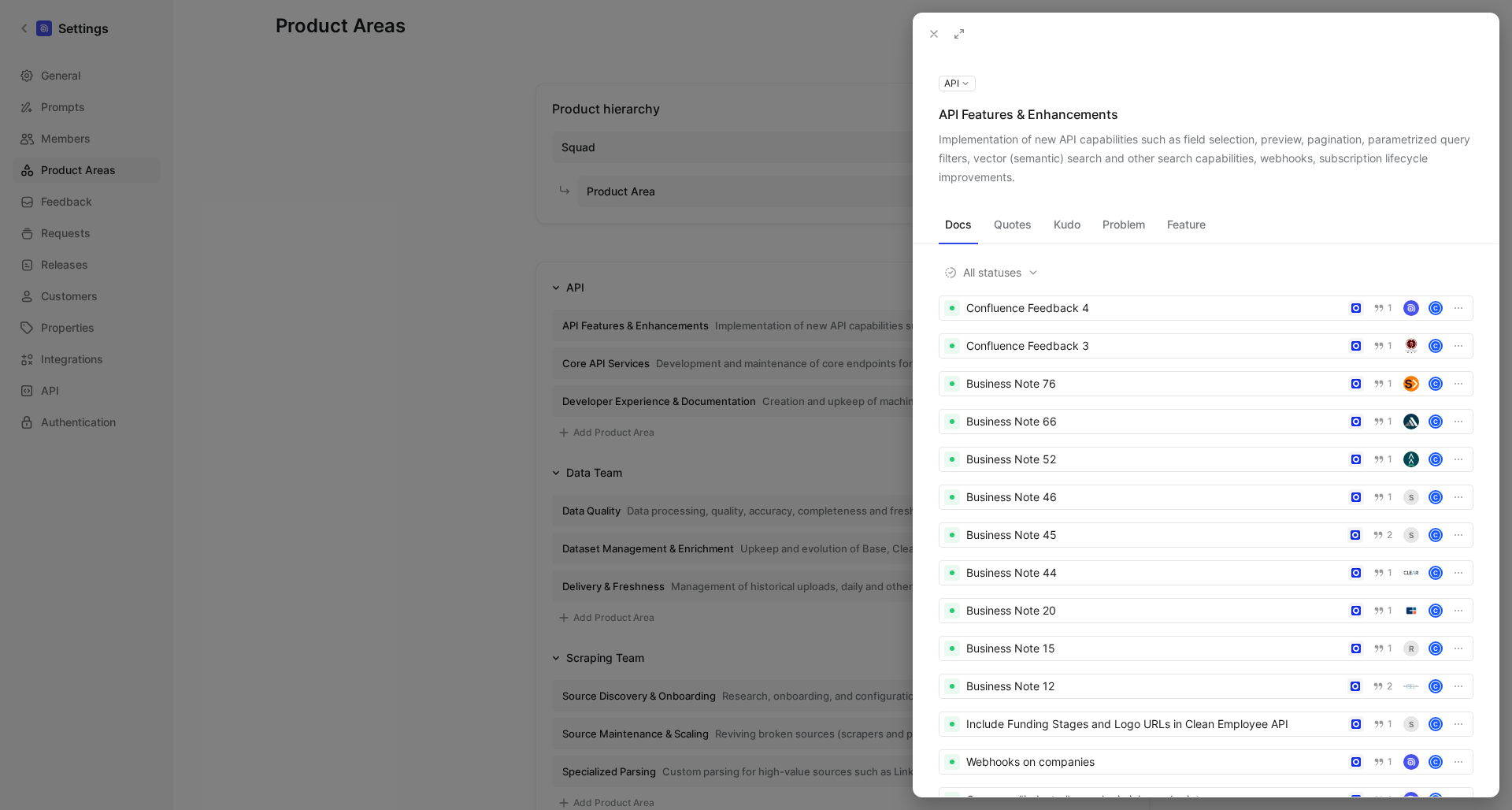
click at [931, 31] on icon at bounding box center [933, 33] width 12 height 12
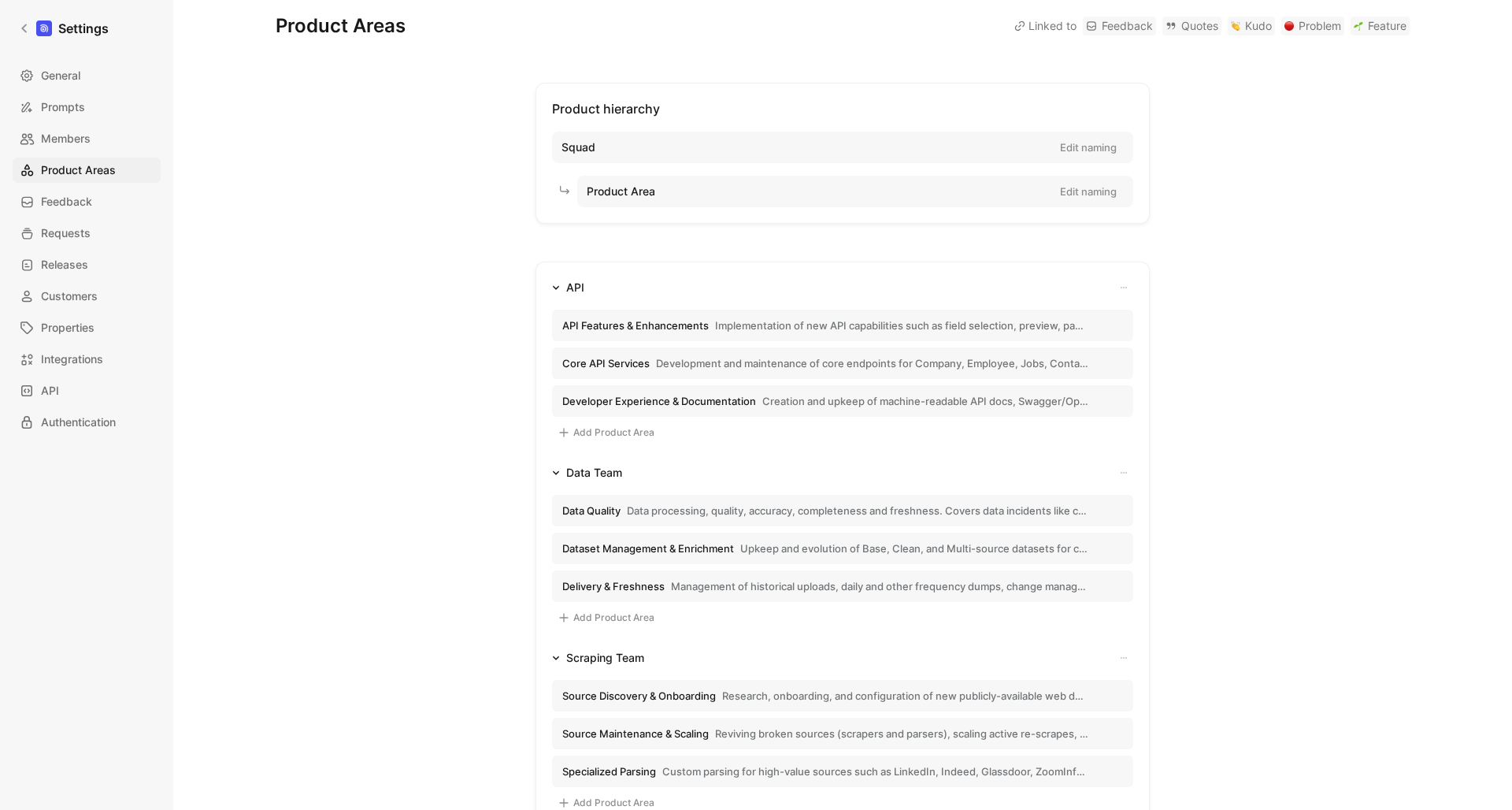
click at [1188, 403] on div "Product hierarchy Squad Edit naming Product Area Edit naming API API Features &…" at bounding box center [843, 603] width 1134 height 1042
click at [852, 400] on span "Creation and upkeep of machine-readable API docs, Swagger/OpenAPI updates and r…" at bounding box center [926, 400] width 326 height 14
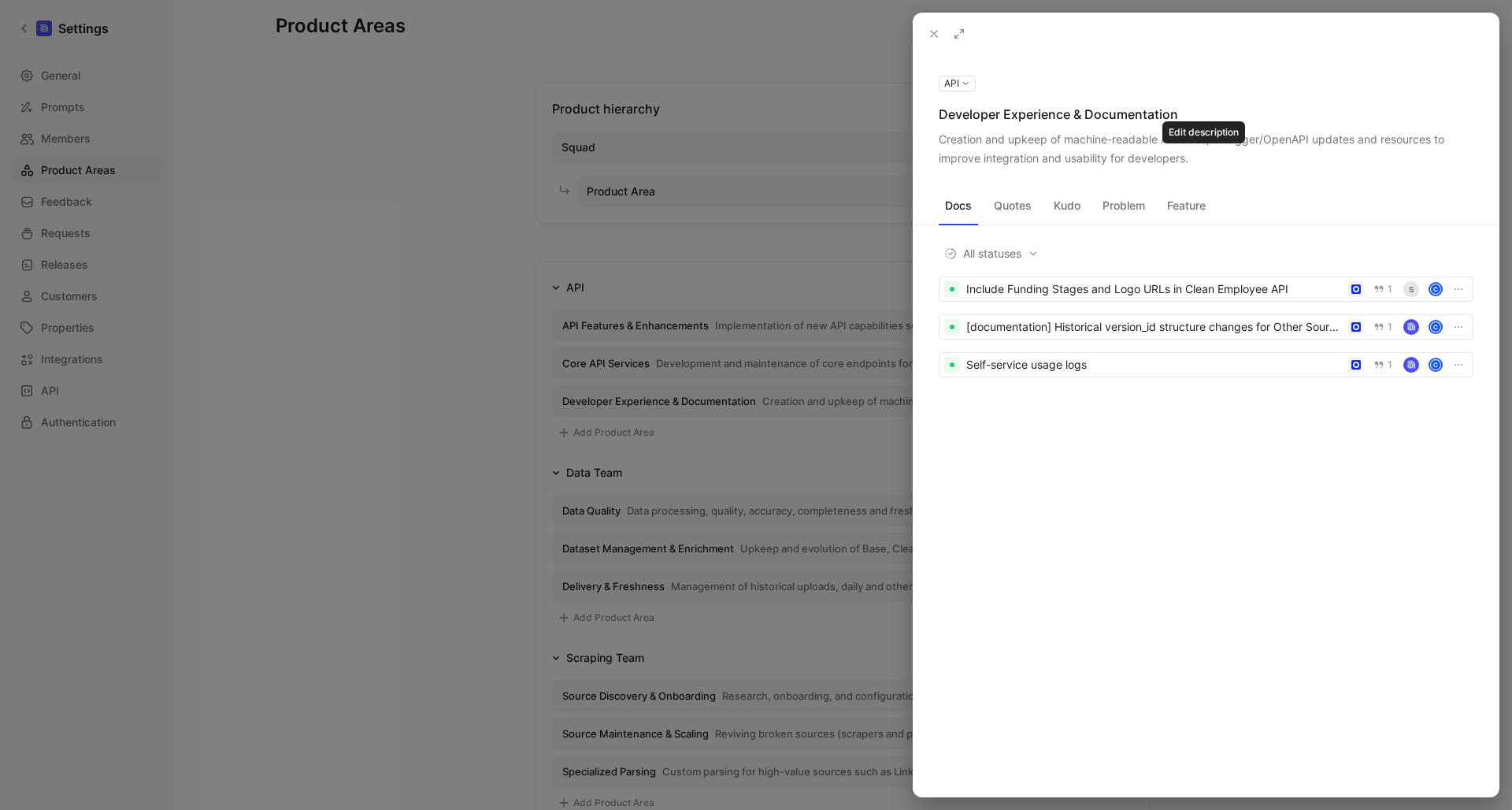
click at [0, 0] on icon at bounding box center [0, 0] width 0 height 0
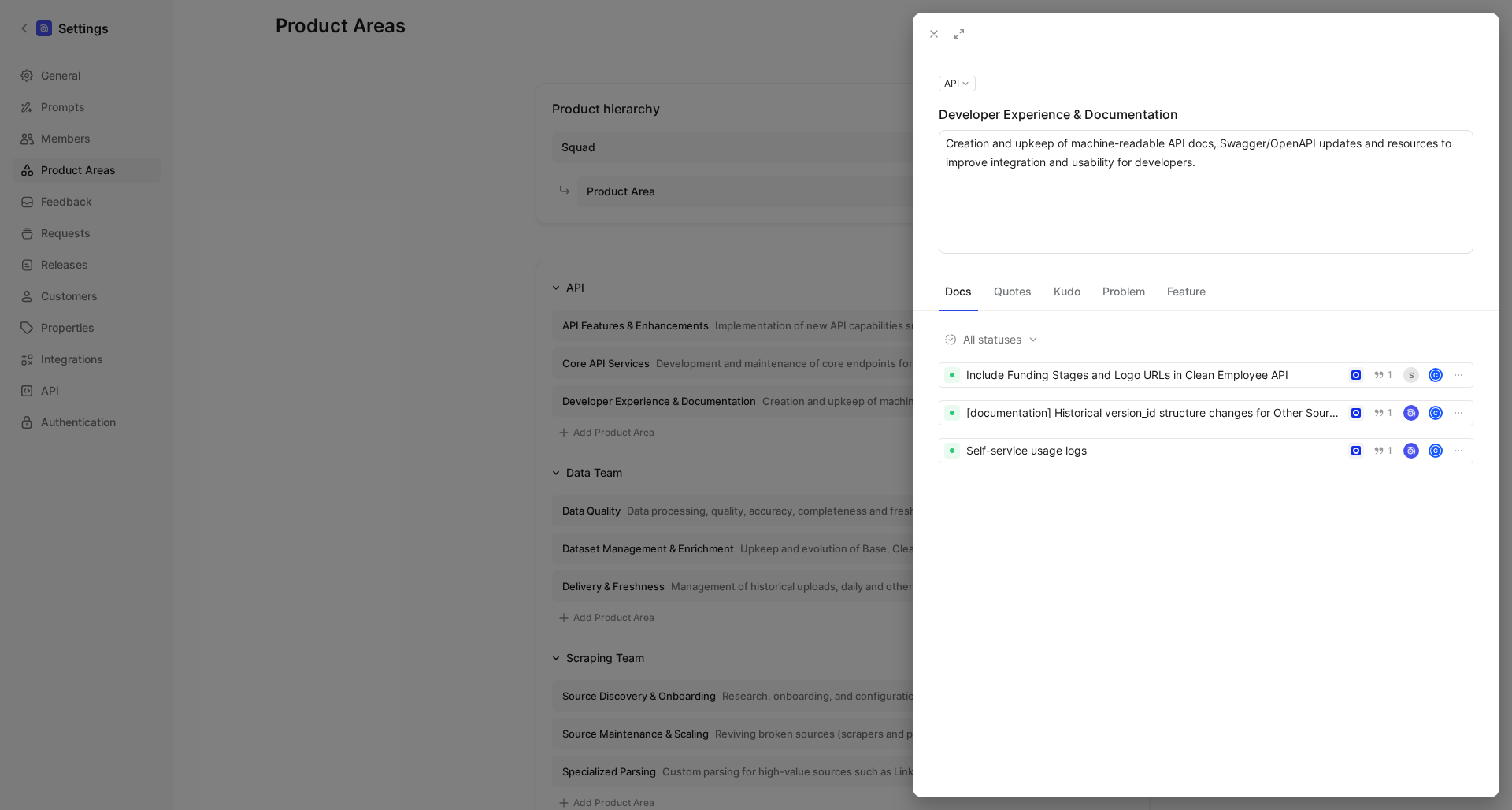
click at [1099, 143] on textarea "Creation and upkeep of machine-readable API docs, Swagger/OpenAPI updates and r…" at bounding box center [1207, 192] width 535 height 123
click at [1200, 156] on textarea "Creation and upkeep of machine-readable API docs, Swagger/OpenAPI updates and r…" at bounding box center [1207, 192] width 535 height 123
click at [1240, 159] on textarea "Creation and upkeep of machine-readable API docs, Swagger/OpenAPI updates and r…" at bounding box center [1207, 192] width 535 height 123
click at [1317, 142] on textarea "Creation and upkeep of machine-readable API docs, Swagger/OpenAPI updates and r…" at bounding box center [1207, 192] width 535 height 123
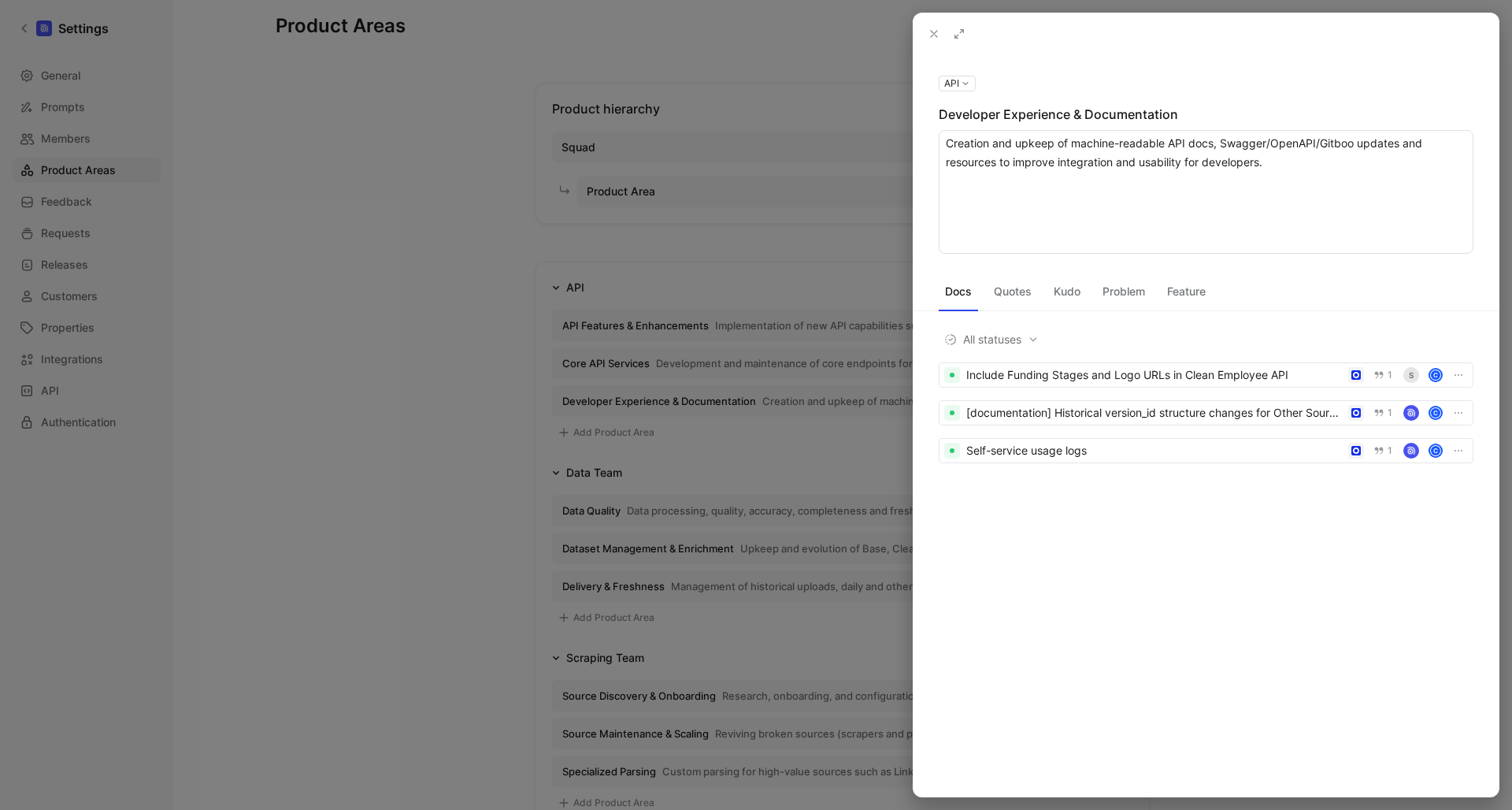
type textarea "Creation and upkeep of machine-readable API docs, Swagger/OpenAPI/Gitbook updat…"
click at [1303, 161] on textarea "Creation and upkeep of machine-readable API docs, Swagger/OpenAPI/Gitbook updat…" at bounding box center [1207, 192] width 535 height 123
click at [932, 31] on icon at bounding box center [933, 33] width 12 height 12
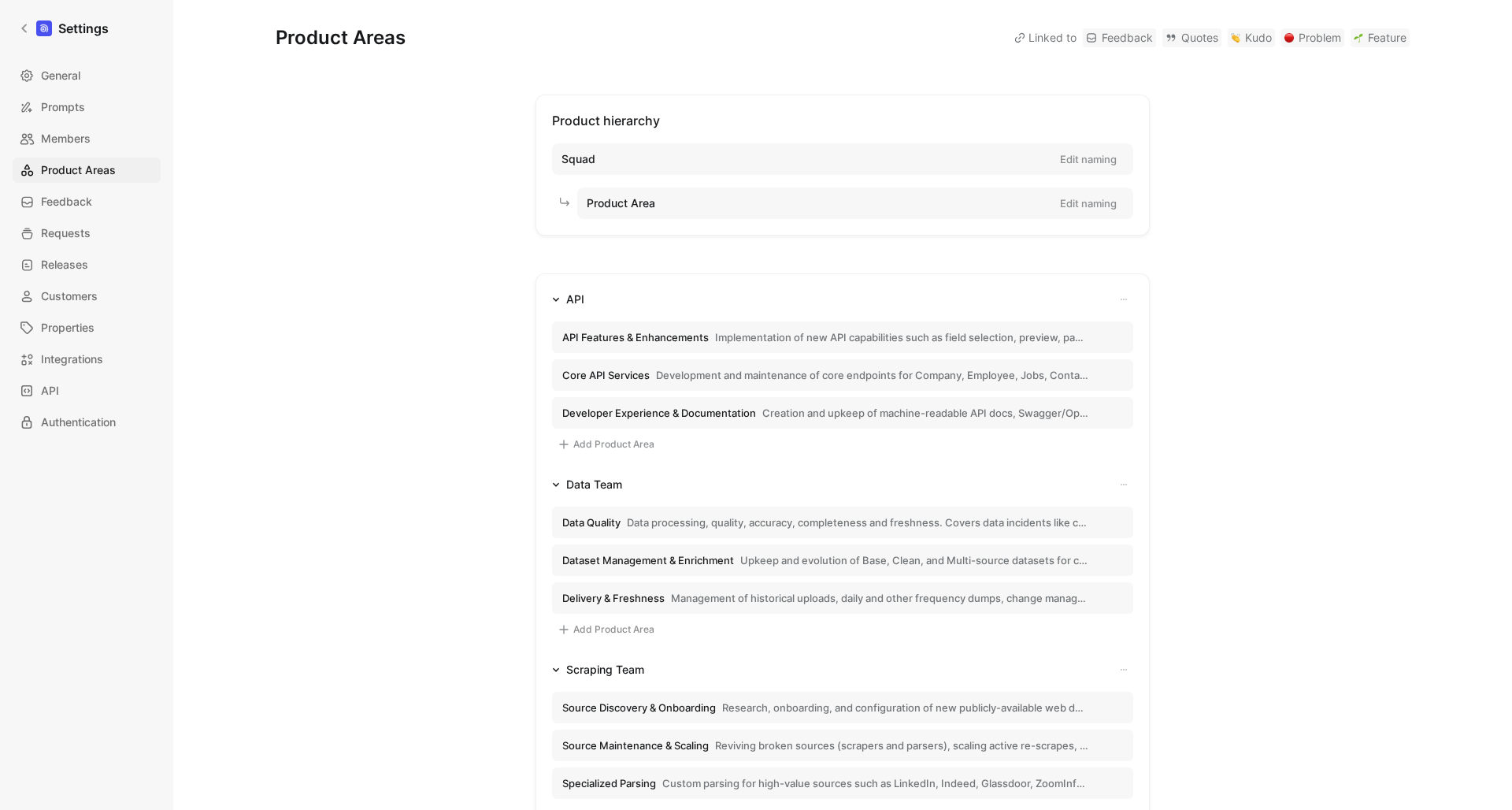
click at [855, 341] on span "Implementation of new API capabilities such as field selection, preview, pagina…" at bounding box center [902, 337] width 374 height 14
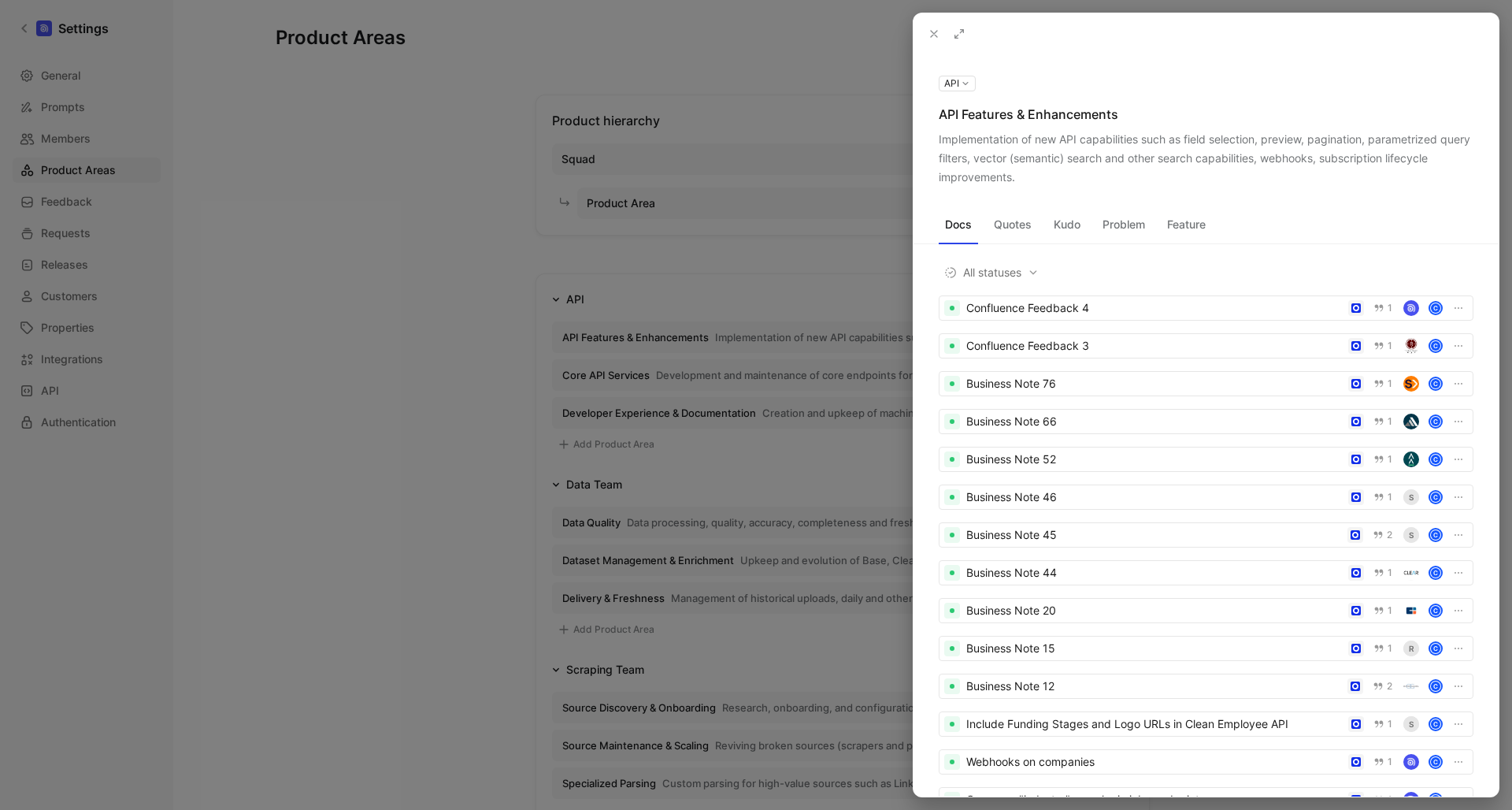
click at [1059, 146] on div "Implementation of new API capabilities such as field selection, preview, pagina…" at bounding box center [1207, 158] width 535 height 57
click at [0, 0] on icon at bounding box center [0, 0] width 0 height 0
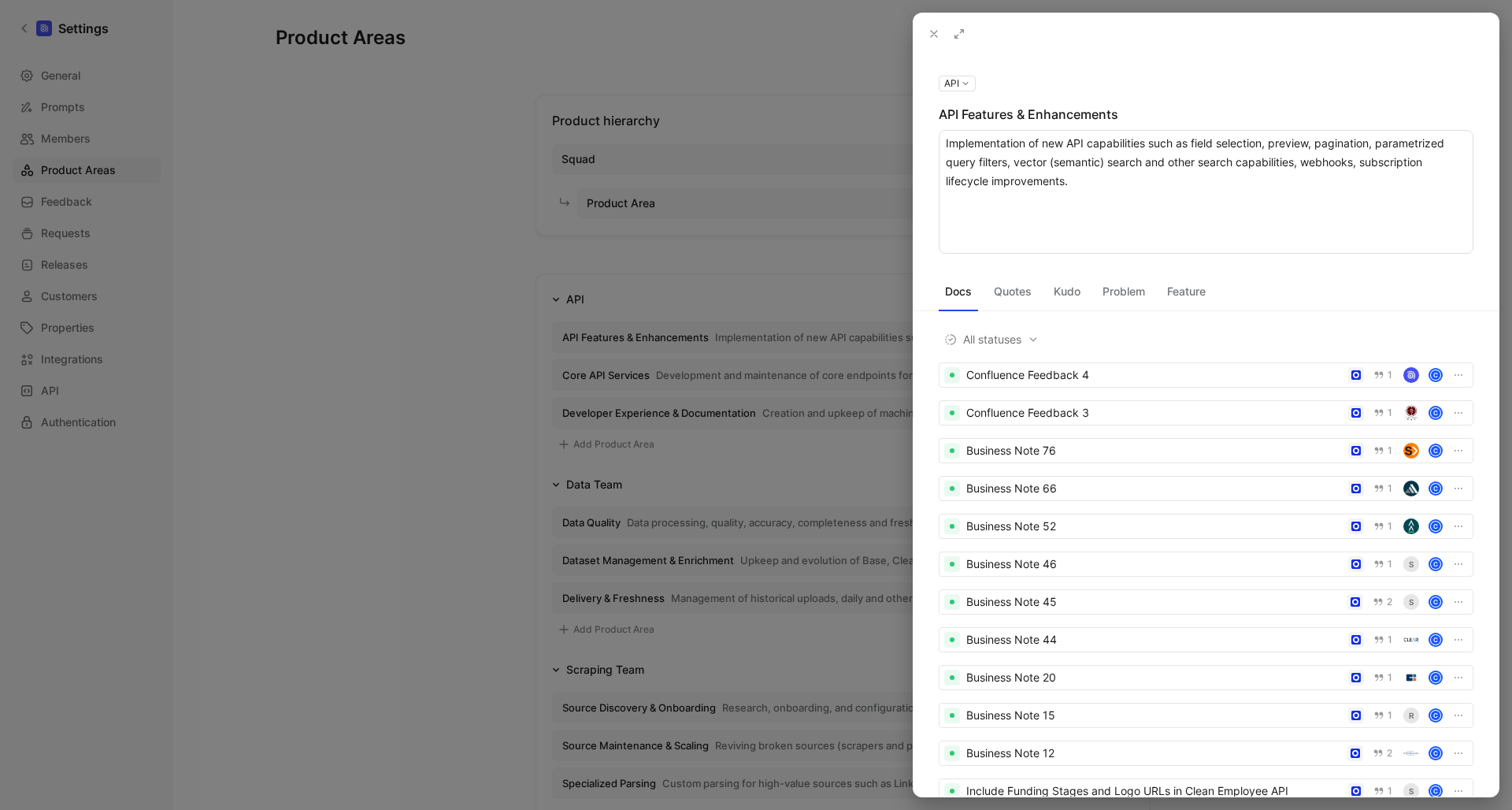
click at [949, 156] on textarea "Implementation of new API capabilities such as field selection, preview, pagina…" at bounding box center [1207, 192] width 535 height 123
type textarea "Implementation of new API capabilities such as field selection, preview, pagina…"
click at [1267, 162] on textarea "Implementation of new API capabilities such as field selection, preview, pagina…" at bounding box center [1207, 192] width 535 height 123
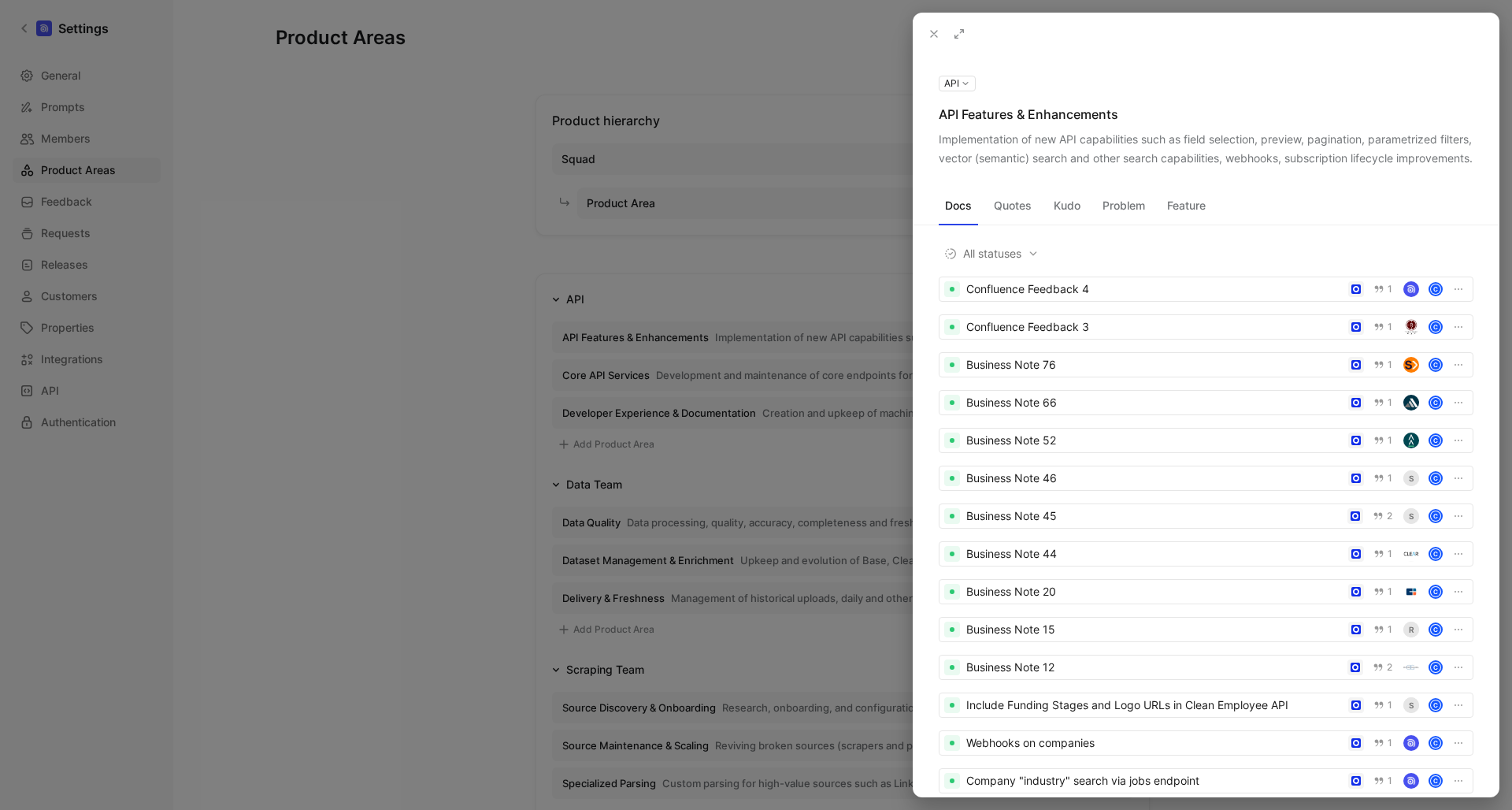
click at [927, 28] on button at bounding box center [933, 33] width 22 height 22
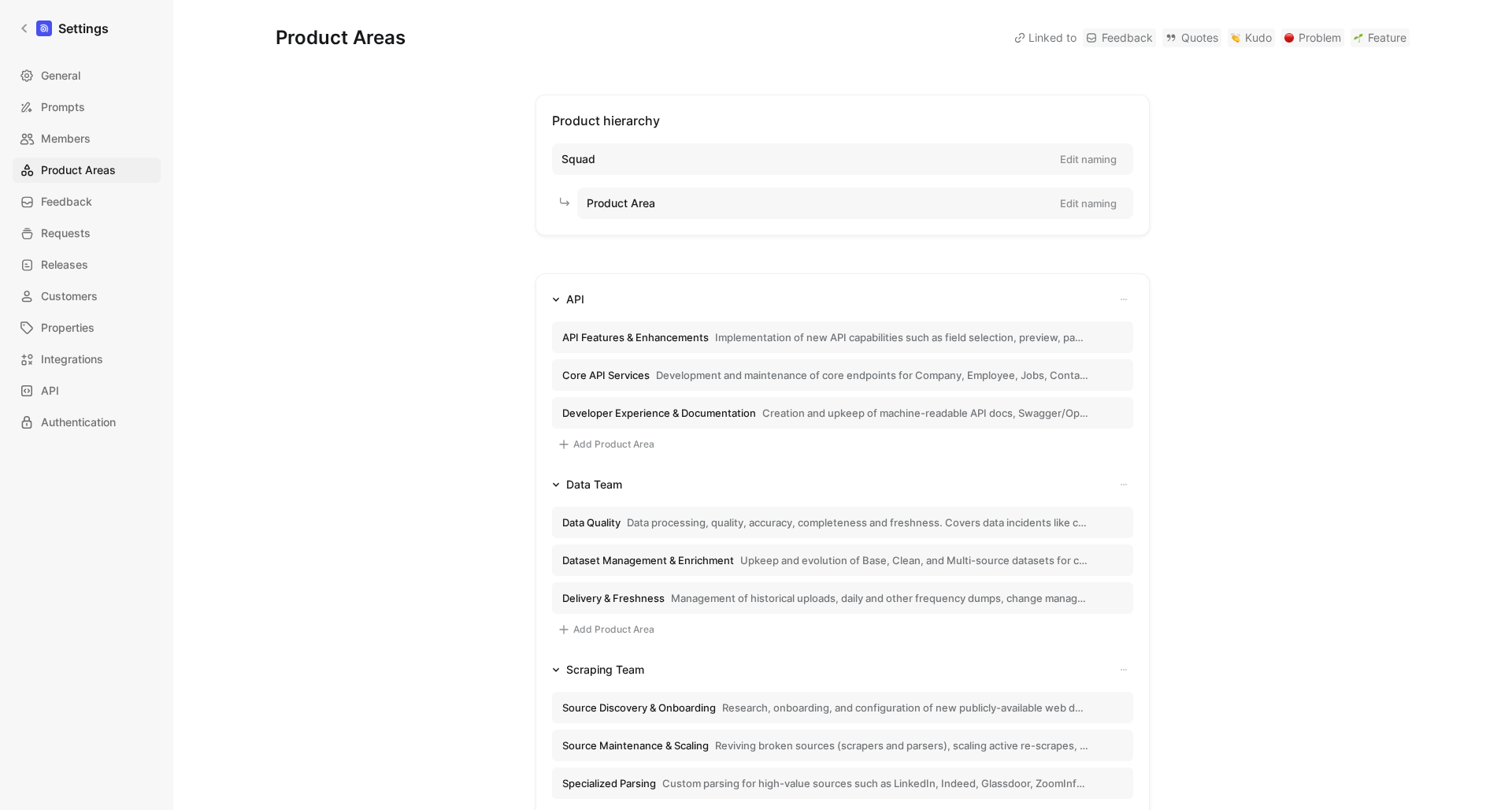
click at [652, 369] on span "Core API Services Development and maintenance of core endpoints for Company, Em…" at bounding box center [825, 375] width 526 height 14
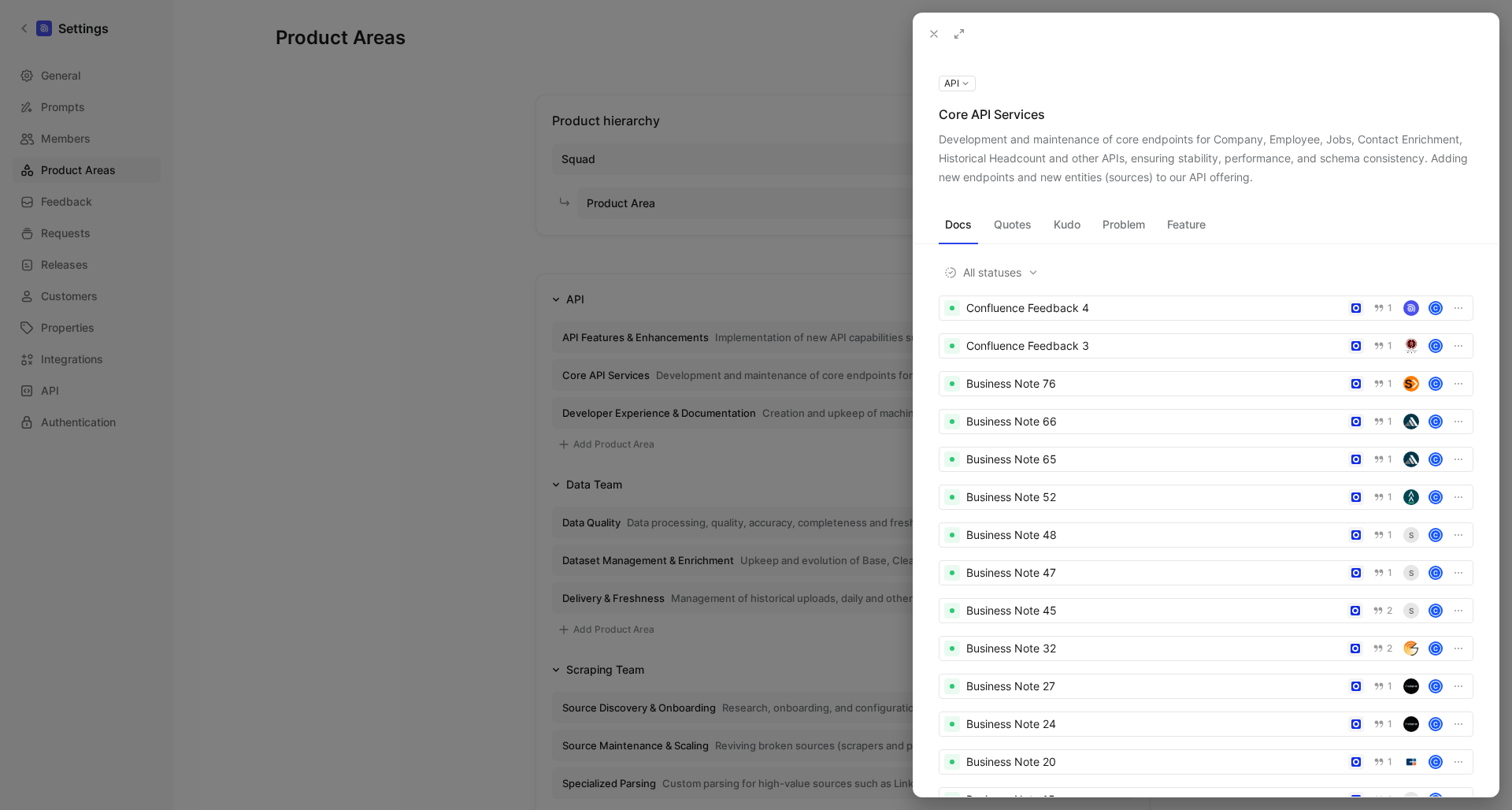
click at [0, 0] on button at bounding box center [0, 0] width 0 height 0
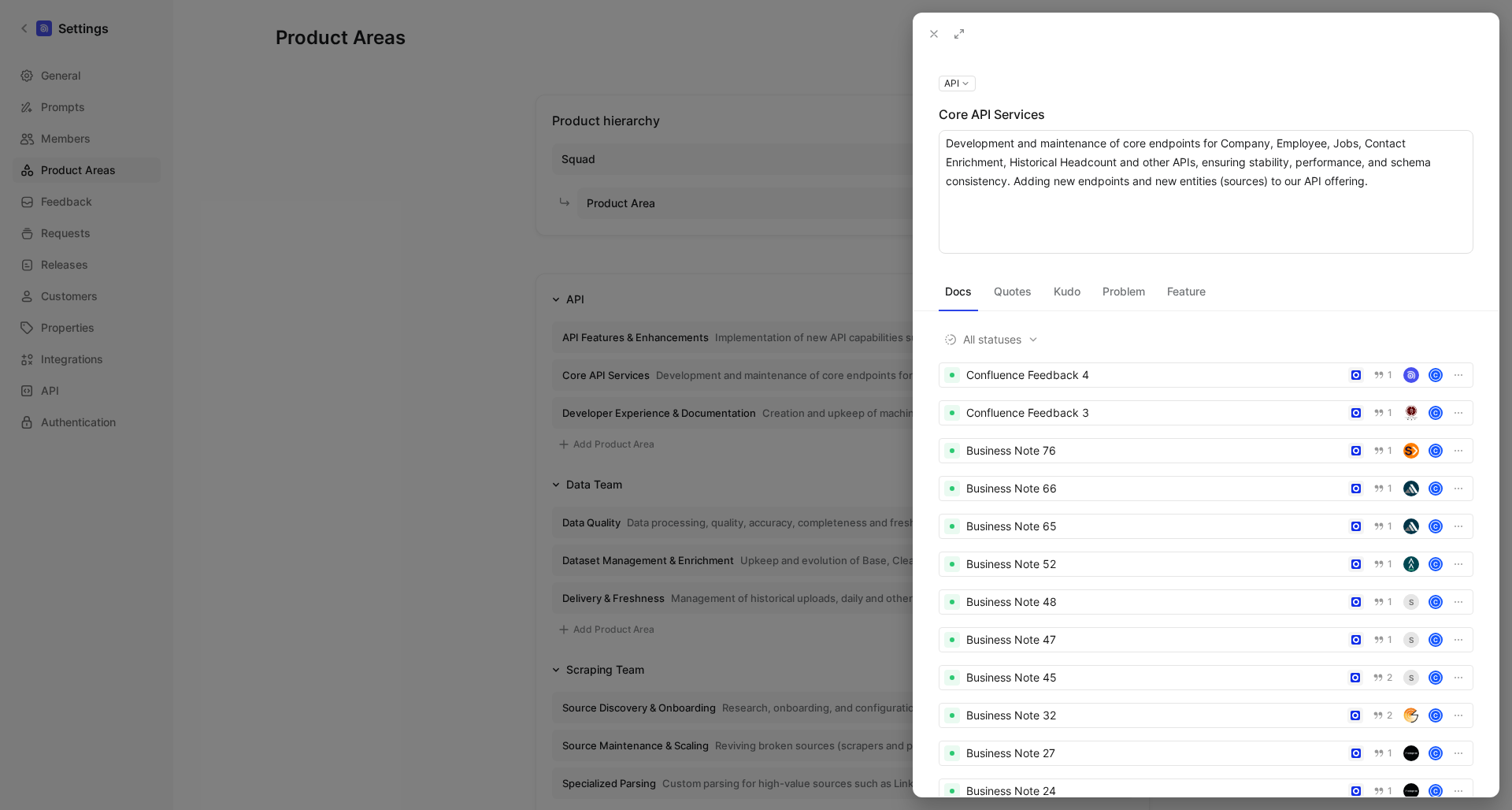
click at [1149, 142] on textarea "Development and maintenance of core endpoints for Company, Employee, Jobs, Cont…" at bounding box center [1207, 192] width 535 height 123
type textarea "Development and maintenance of core API endpoints for Company, Employee, Jobs, …"
click at [1403, 168] on textarea "Development and maintenance of core API endpoints for Company, Employee, Jobs, …" at bounding box center [1207, 192] width 535 height 123
click at [1411, 180] on textarea "Development and maintenance of core API endpoints for Company, Employee, Jobs, …" at bounding box center [1207, 192] width 535 height 123
click at [1034, 181] on textarea "Development and maintenance of core API endpoints for Company, Employee, Jobs, …" at bounding box center [1207, 192] width 535 height 123
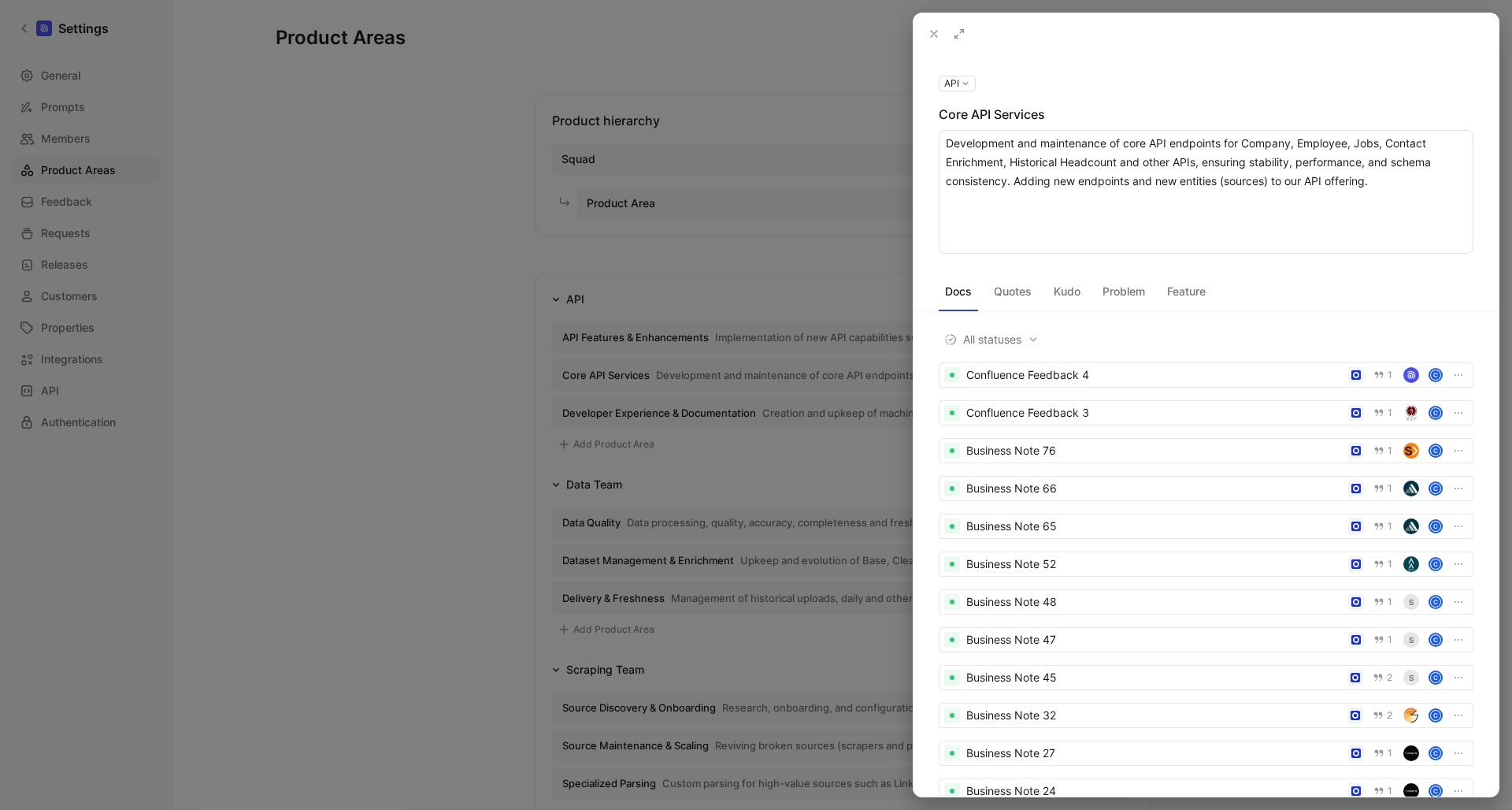
click at [1034, 181] on textarea "Development and maintenance of core API endpoints for Company, Employee, Jobs, …" at bounding box center [1207, 192] width 535 height 123
click at [1263, 179] on textarea "Development and maintenance of core API endpoints for Company, Employee, Jobs, …" at bounding box center [1207, 192] width 535 height 123
click at [1407, 177] on textarea "Development and maintenance of core API endpoints for Company, Employee, Jobs, …" at bounding box center [1207, 192] width 535 height 123
click at [936, 42] on button at bounding box center [933, 33] width 22 height 22
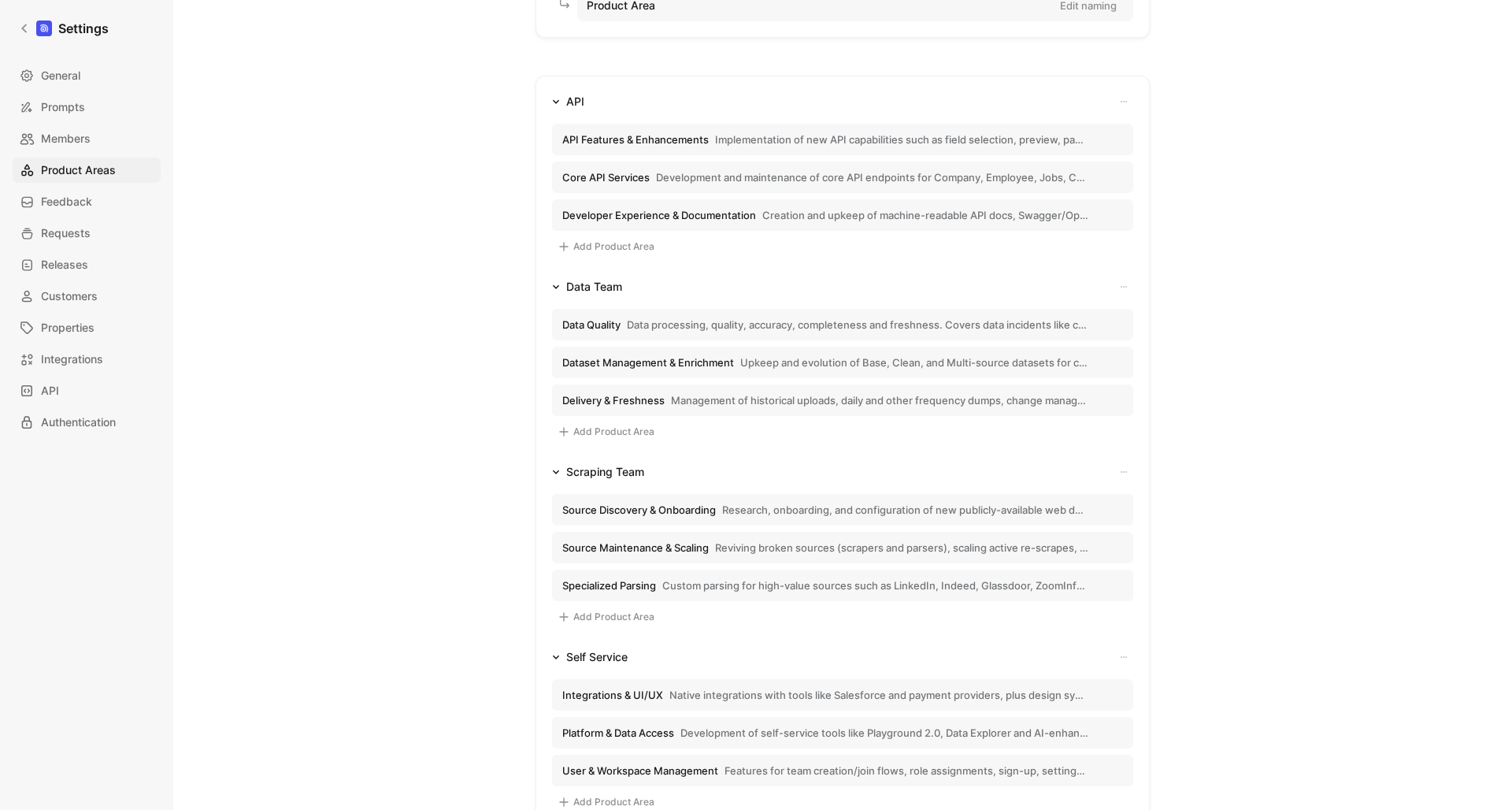
scroll to position [271, 0]
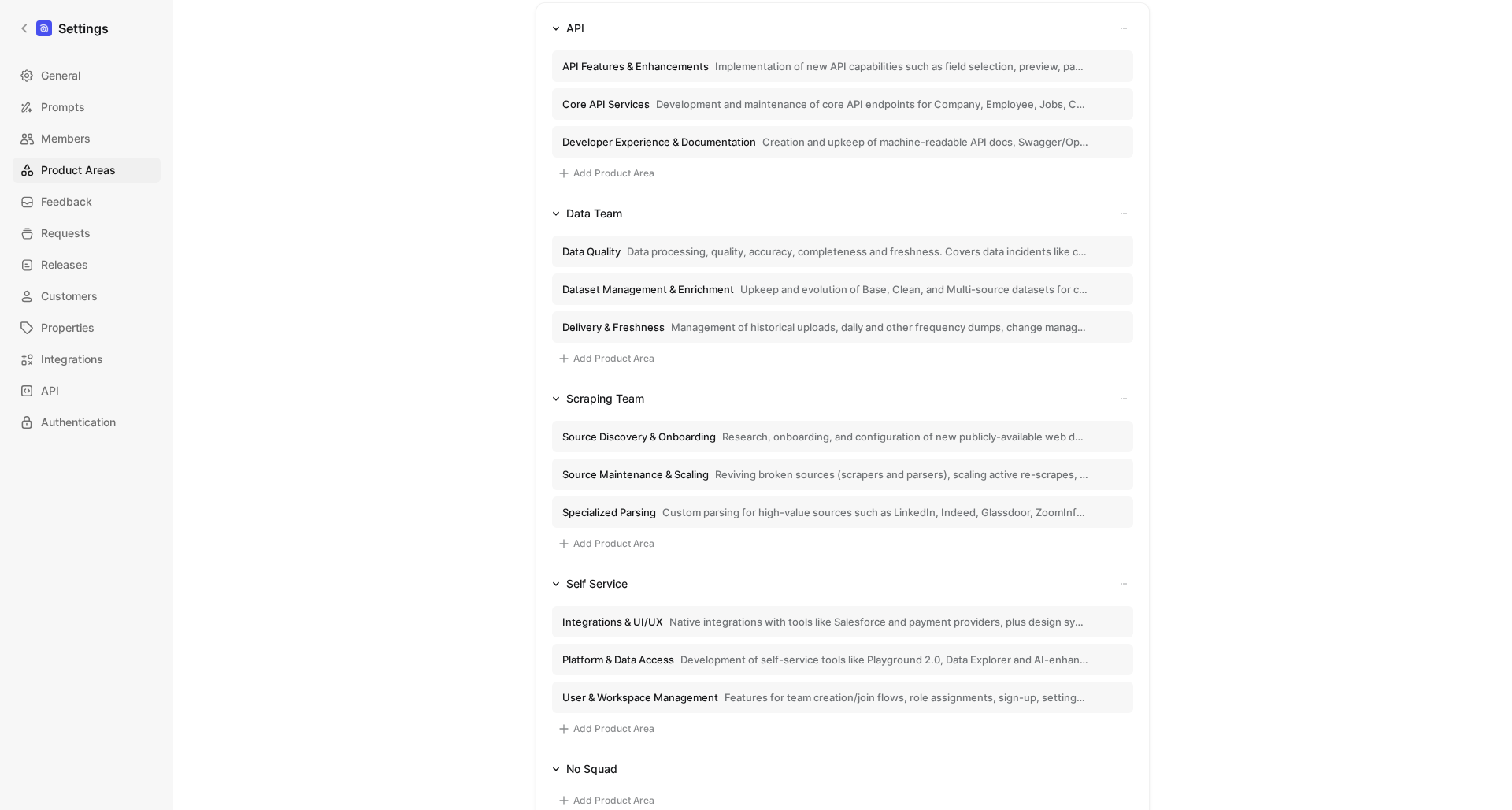
click at [722, 513] on span "Custom parsing for high-value sources such as LinkedIn, Indeed, Glassdoor, Zoom…" at bounding box center [875, 511] width 426 height 14
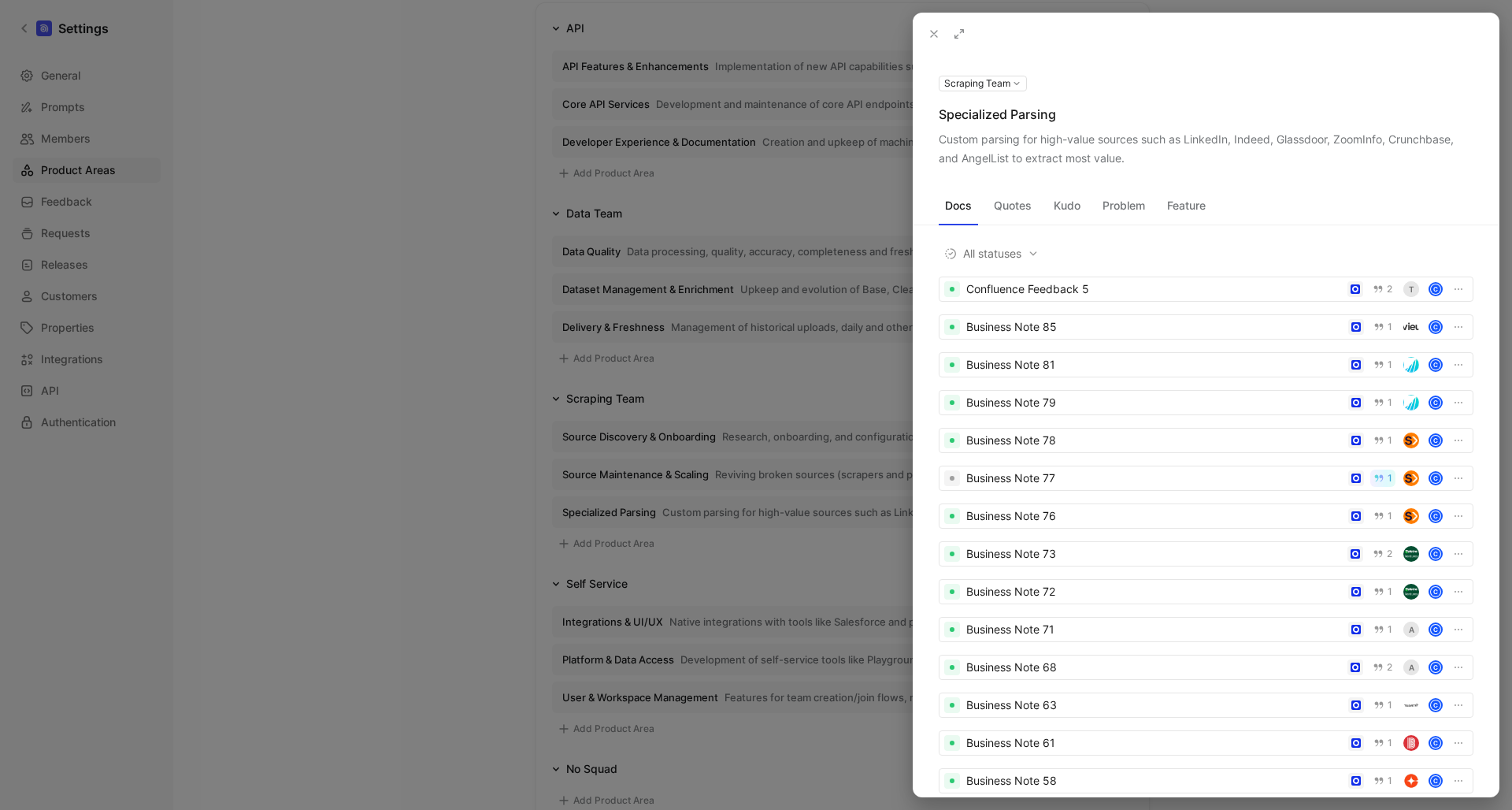
click at [931, 29] on icon at bounding box center [933, 33] width 12 height 12
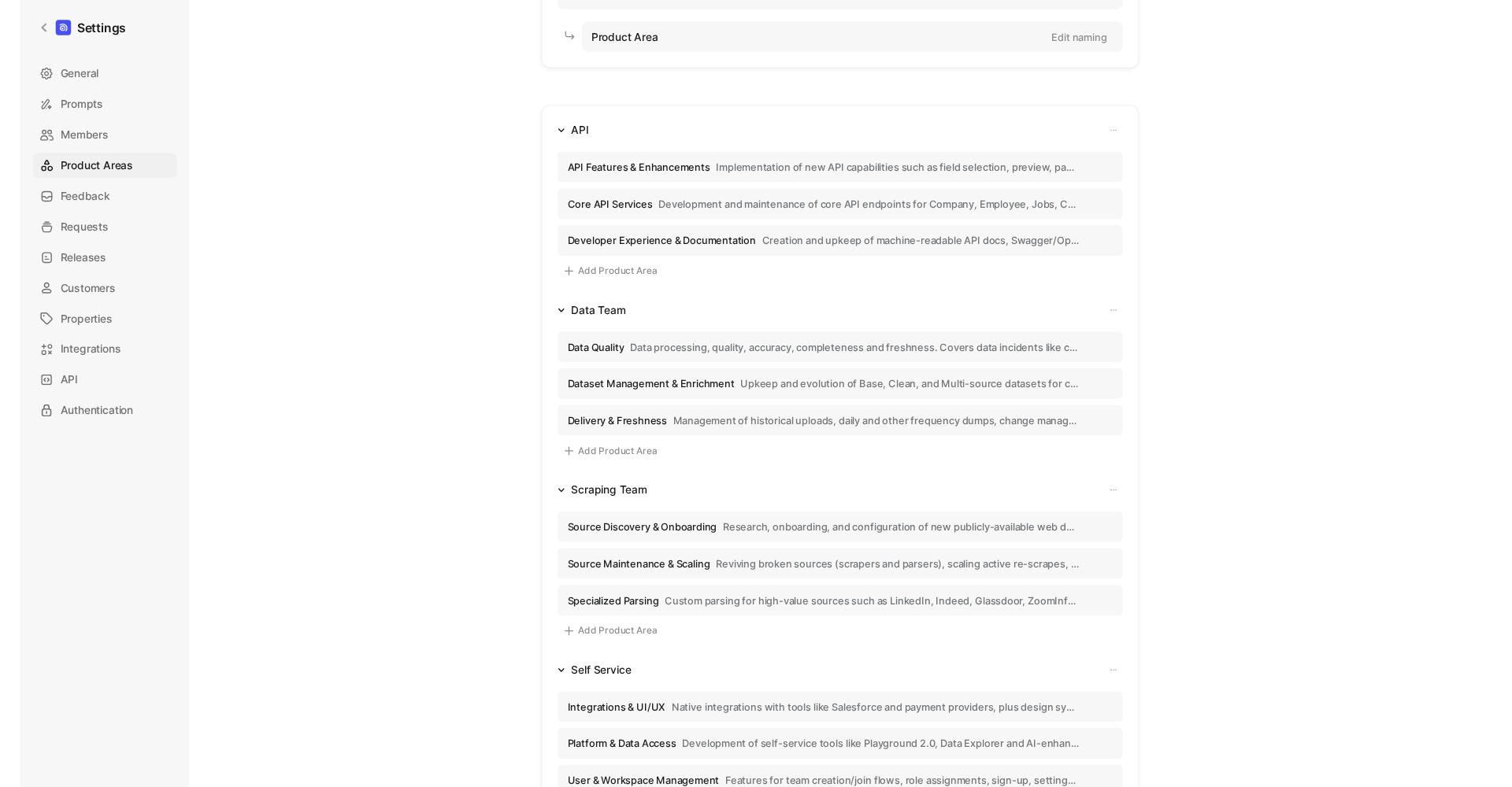
scroll to position [156, 0]
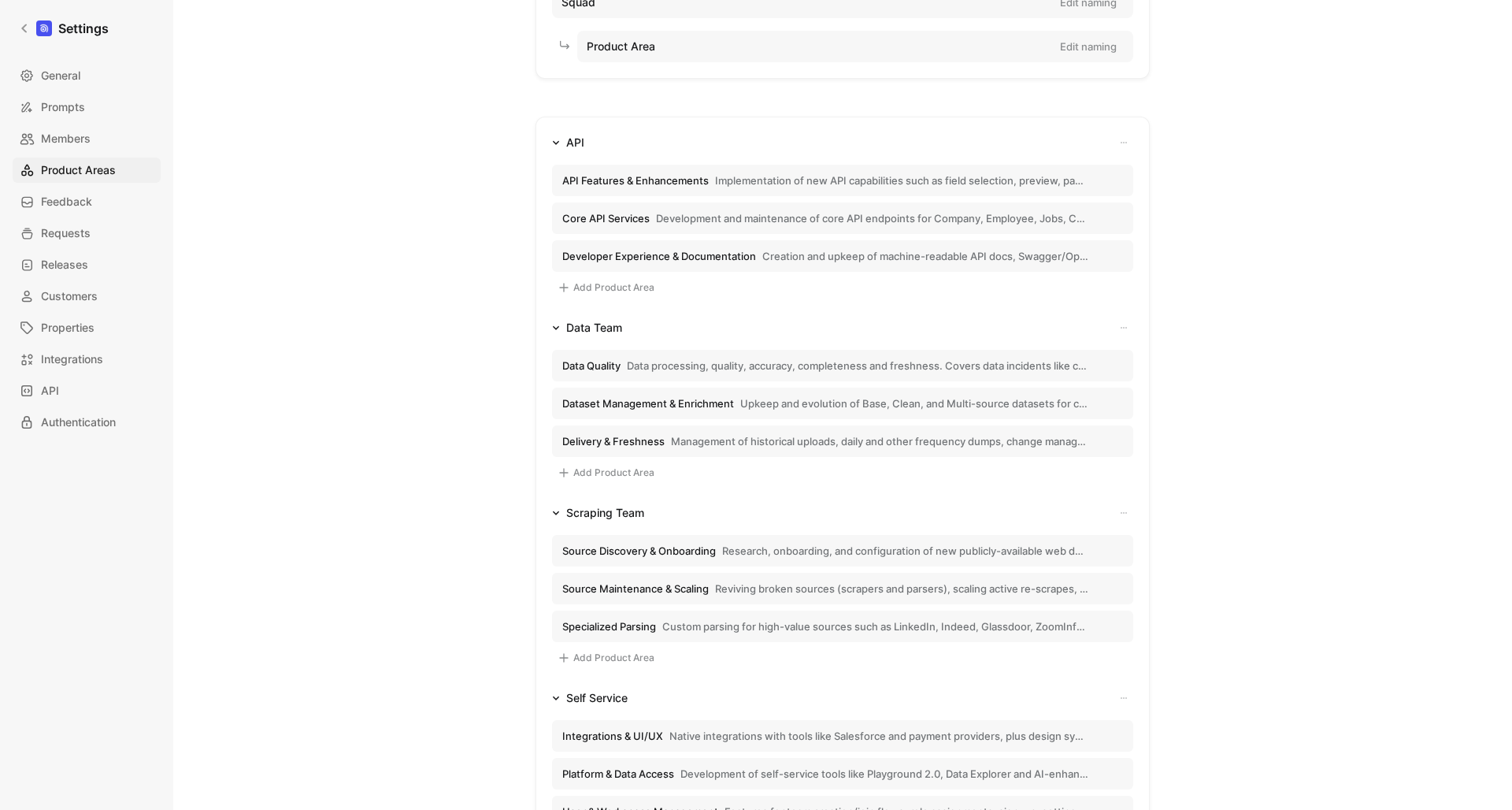
click at [742, 179] on span "Implementation of new API capabilities such as field selection, preview, pagina…" at bounding box center [902, 180] width 374 height 14
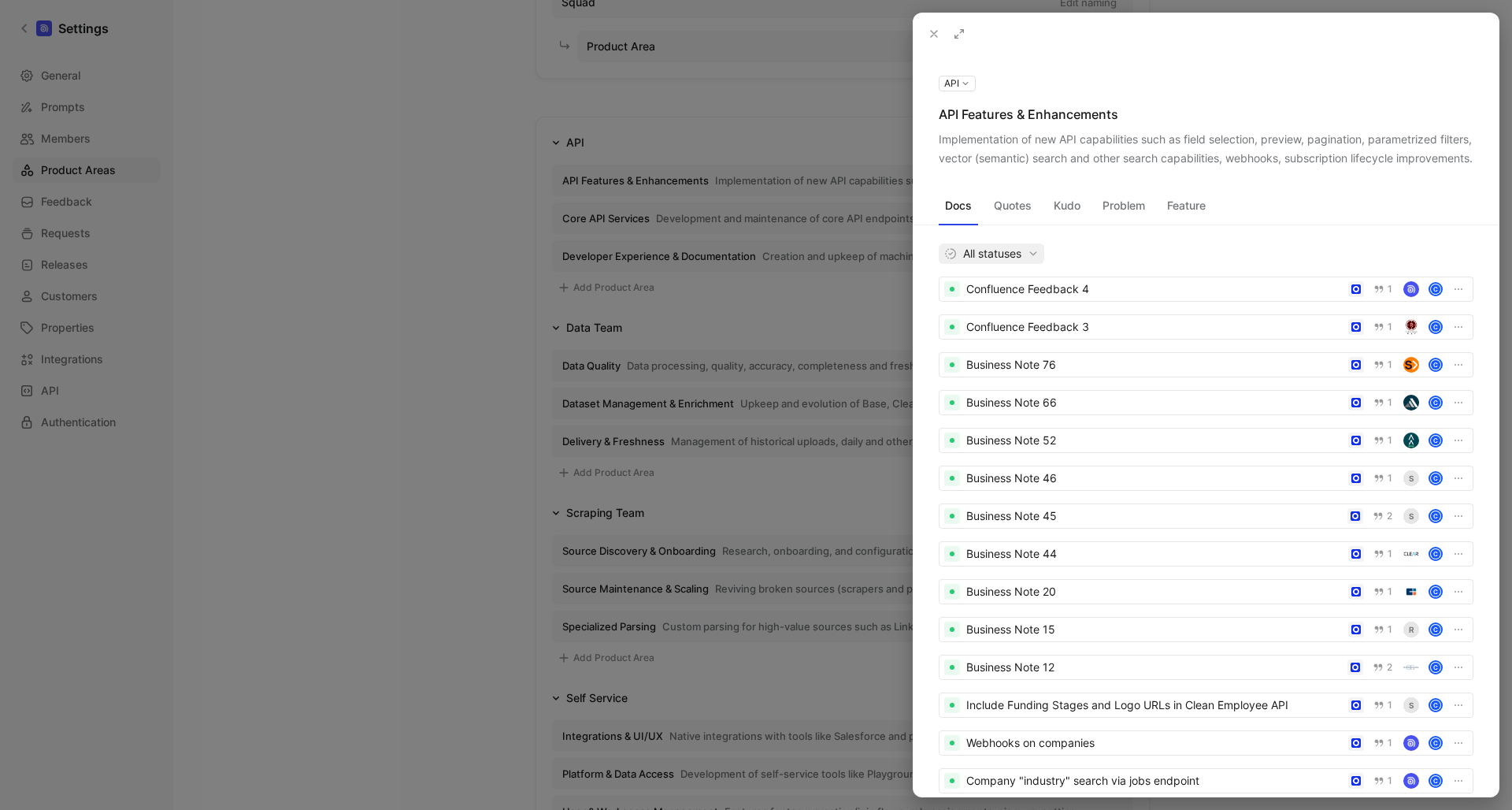
click at [1028, 263] on span "All statuses" at bounding box center [992, 253] width 95 height 19
click at [996, 218] on button "Quotes" at bounding box center [1012, 205] width 50 height 26
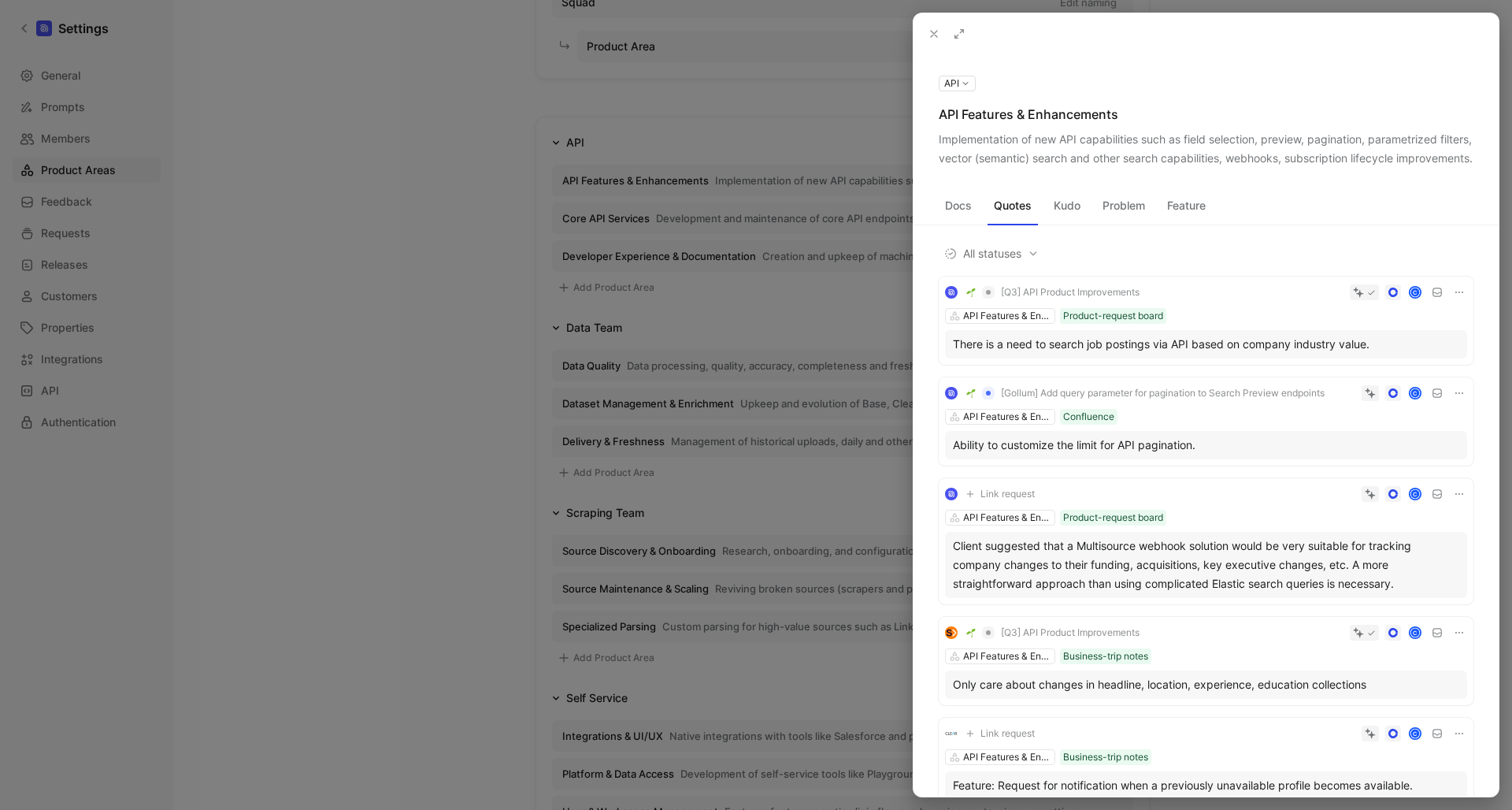
click at [750, 259] on div at bounding box center [756, 405] width 1512 height 810
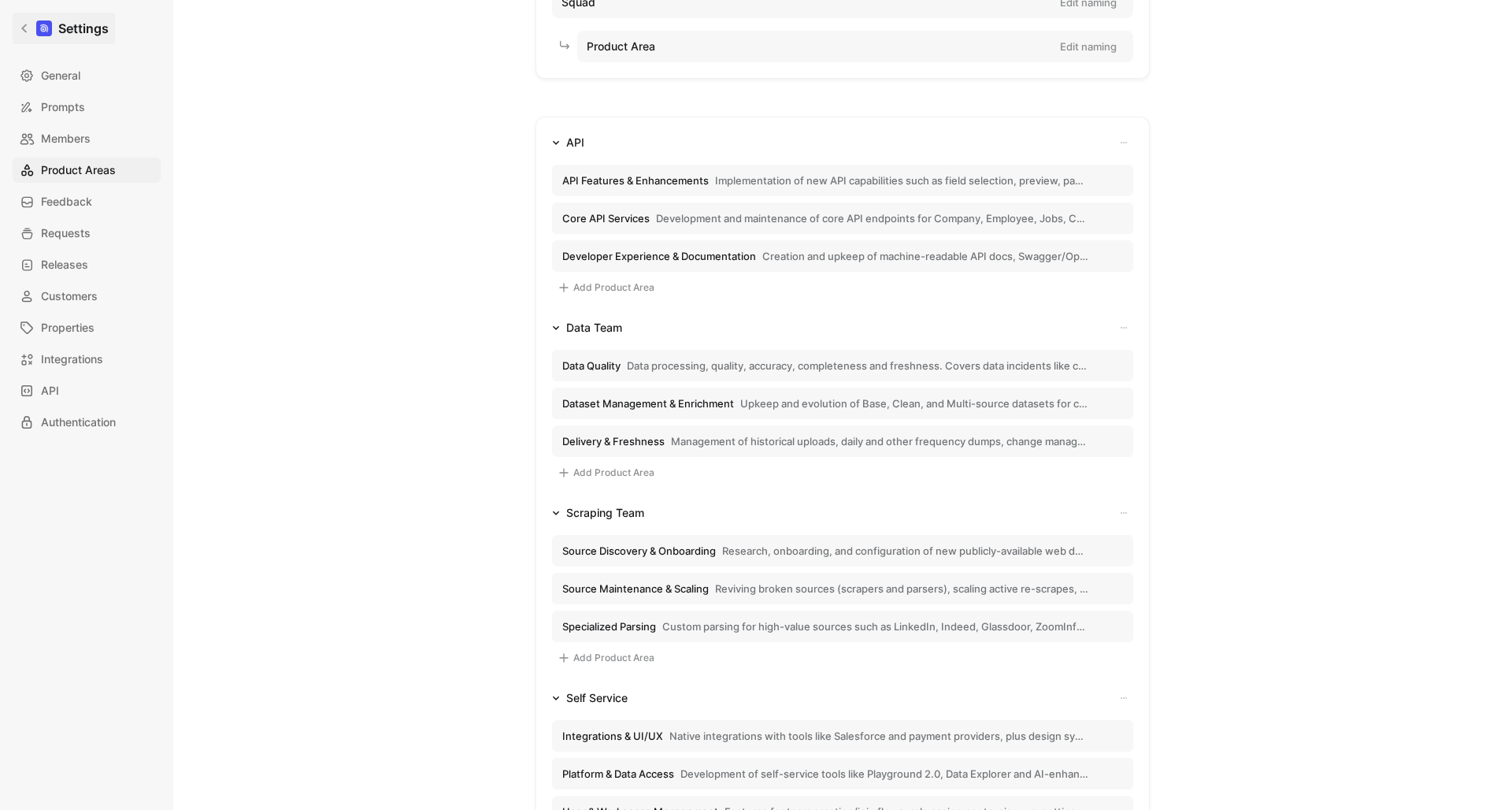
click at [51, 30] on div at bounding box center [44, 28] width 16 height 16
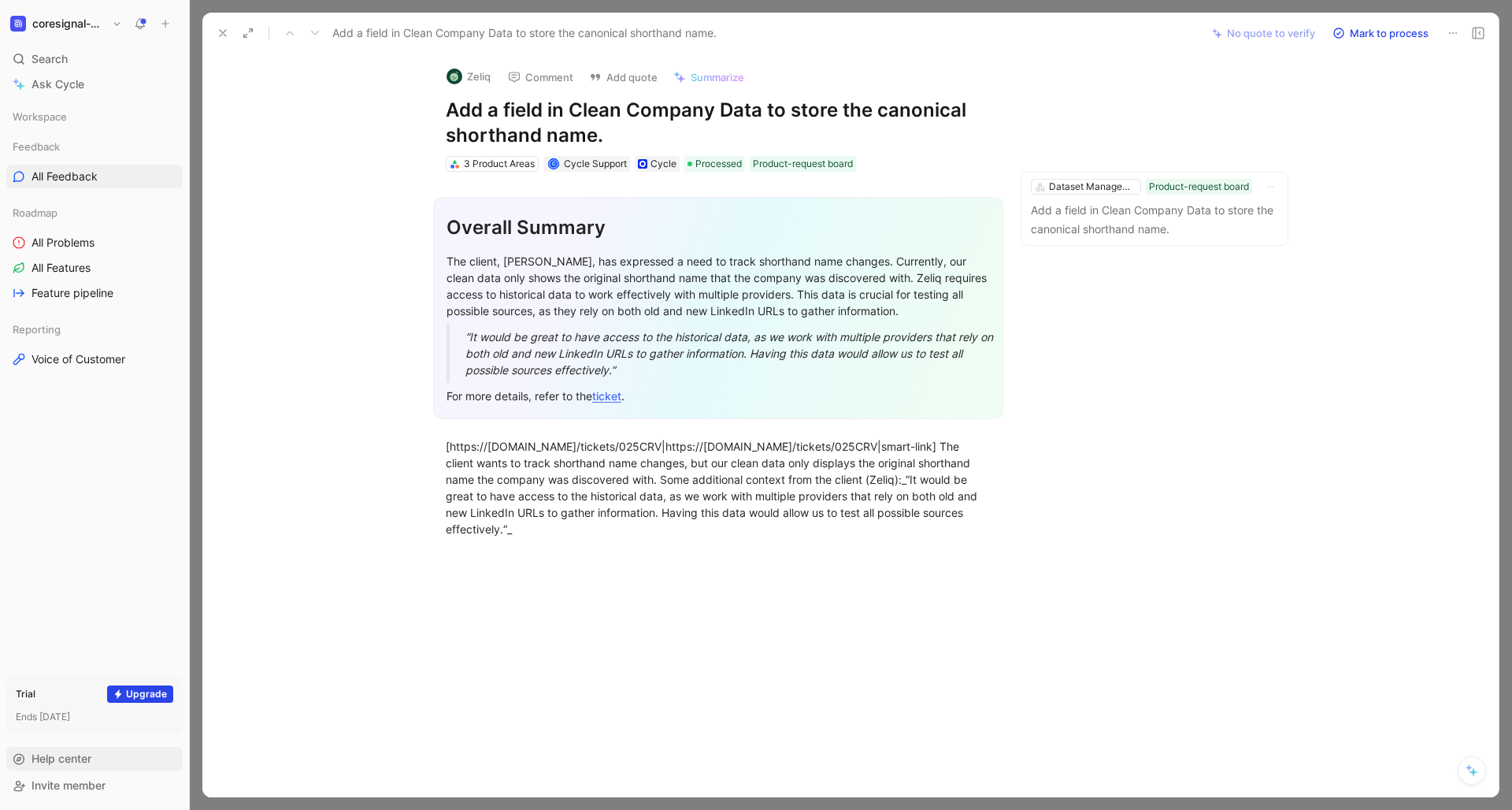
click at [55, 764] on span "Help center" at bounding box center [61, 758] width 60 height 13
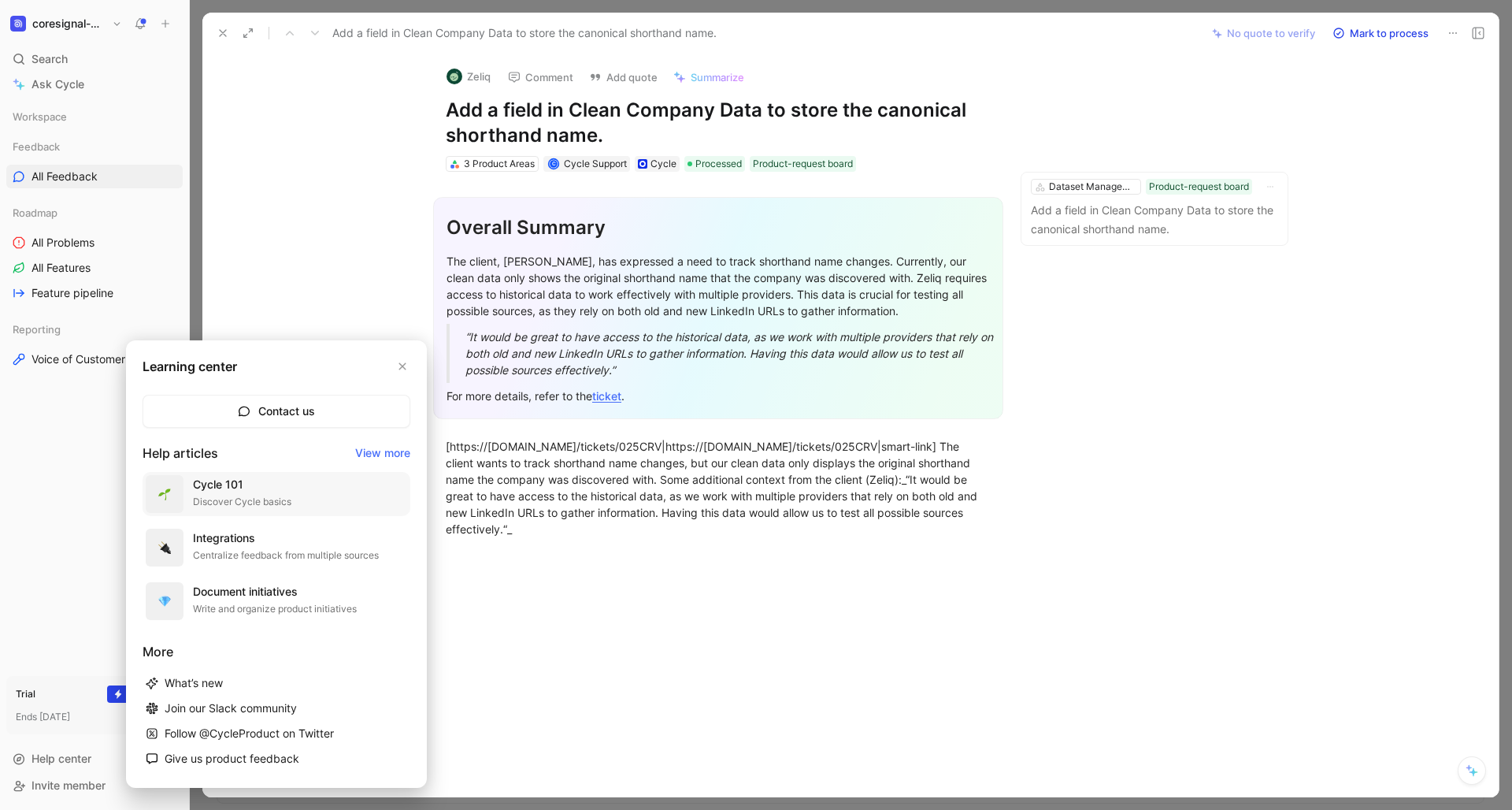
click at [251, 494] on div "Discover Cycle basics" at bounding box center [242, 502] width 99 height 16
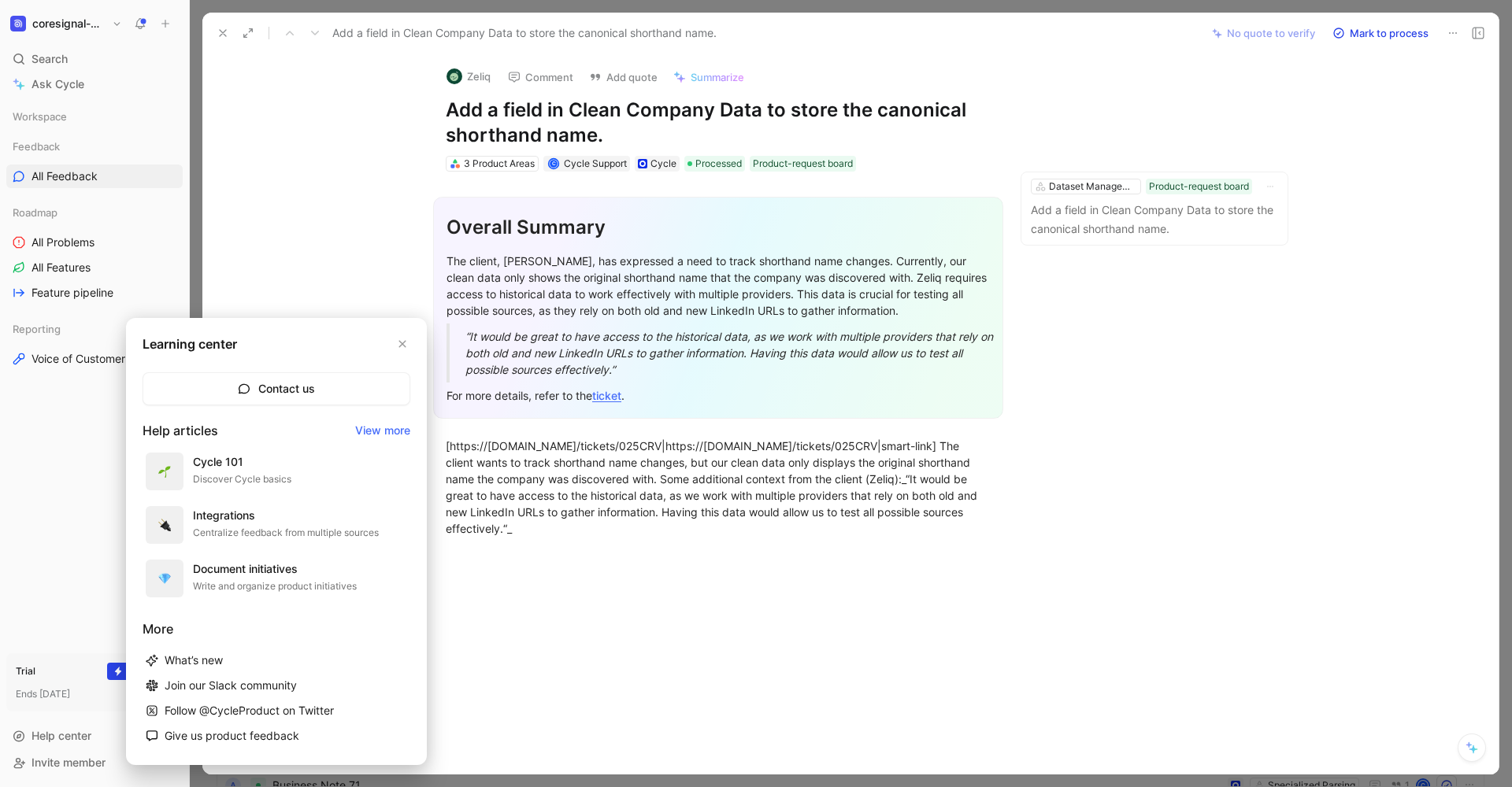
click at [221, 35] on div at bounding box center [756, 394] width 1512 height 787
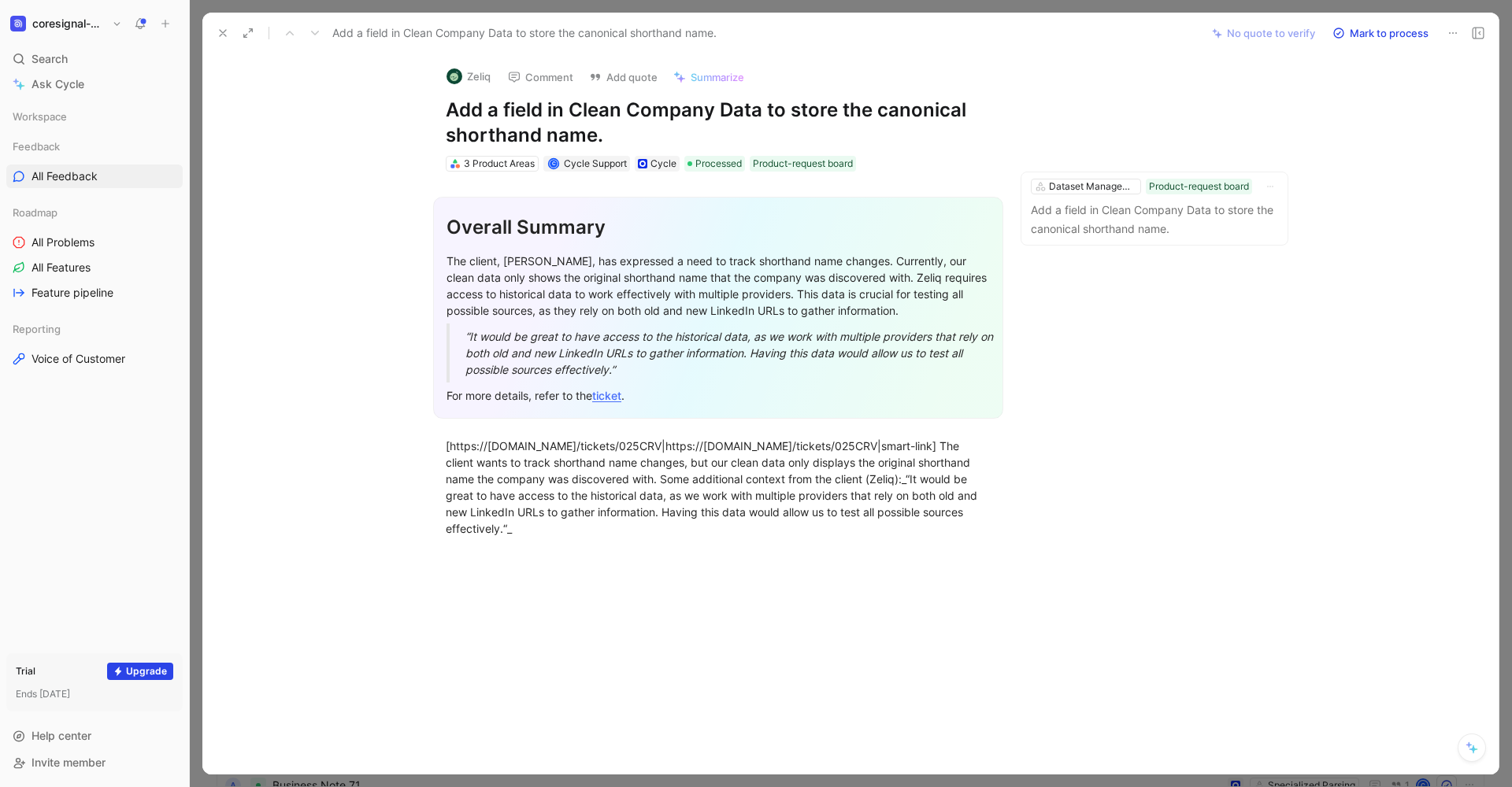
click at [226, 28] on icon at bounding box center [222, 32] width 12 height 12
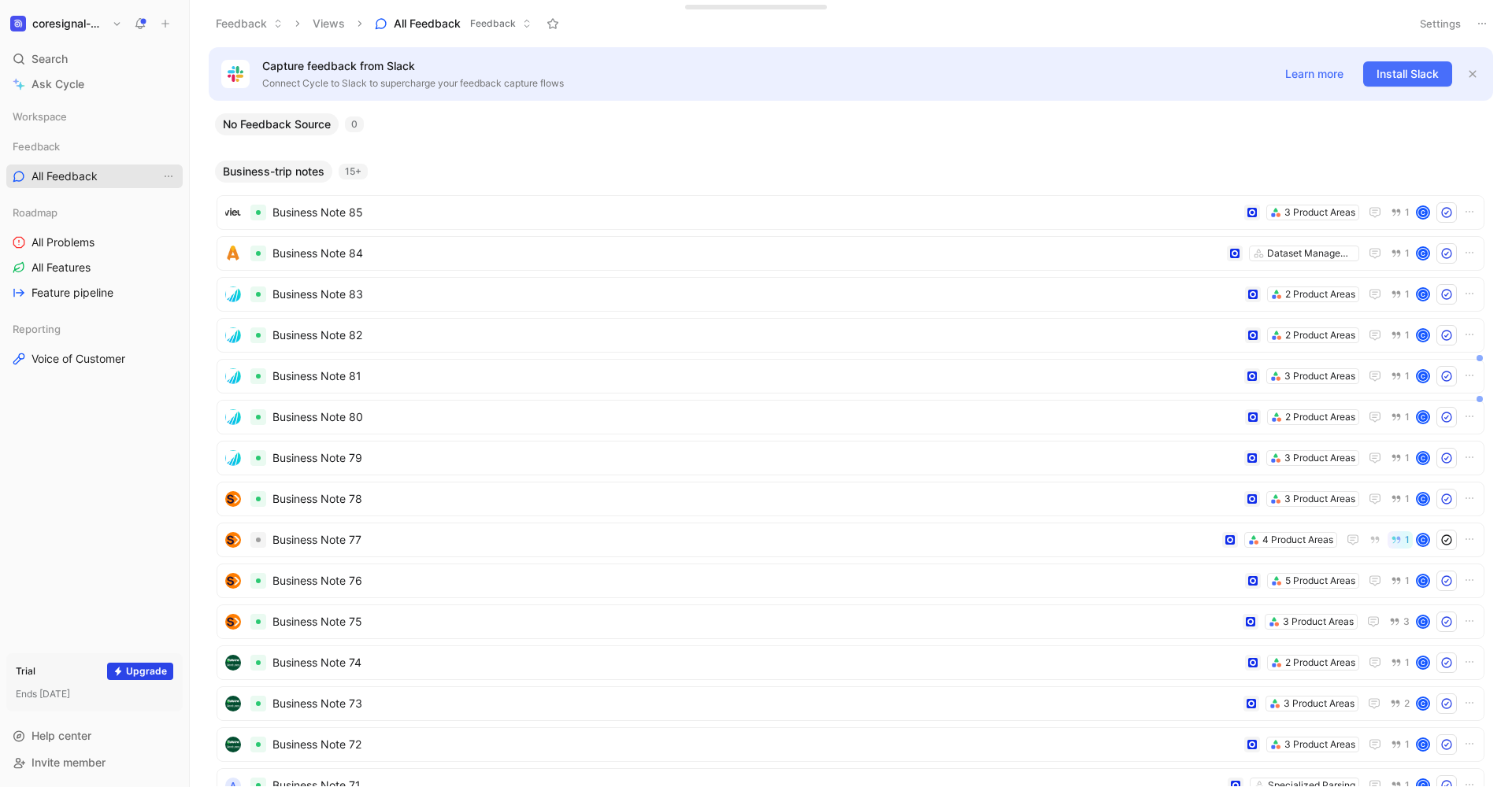
click at [99, 181] on link "All Feedback" at bounding box center [95, 176] width 176 height 24
click at [406, 210] on span "Business Note 85" at bounding box center [755, 212] width 966 height 19
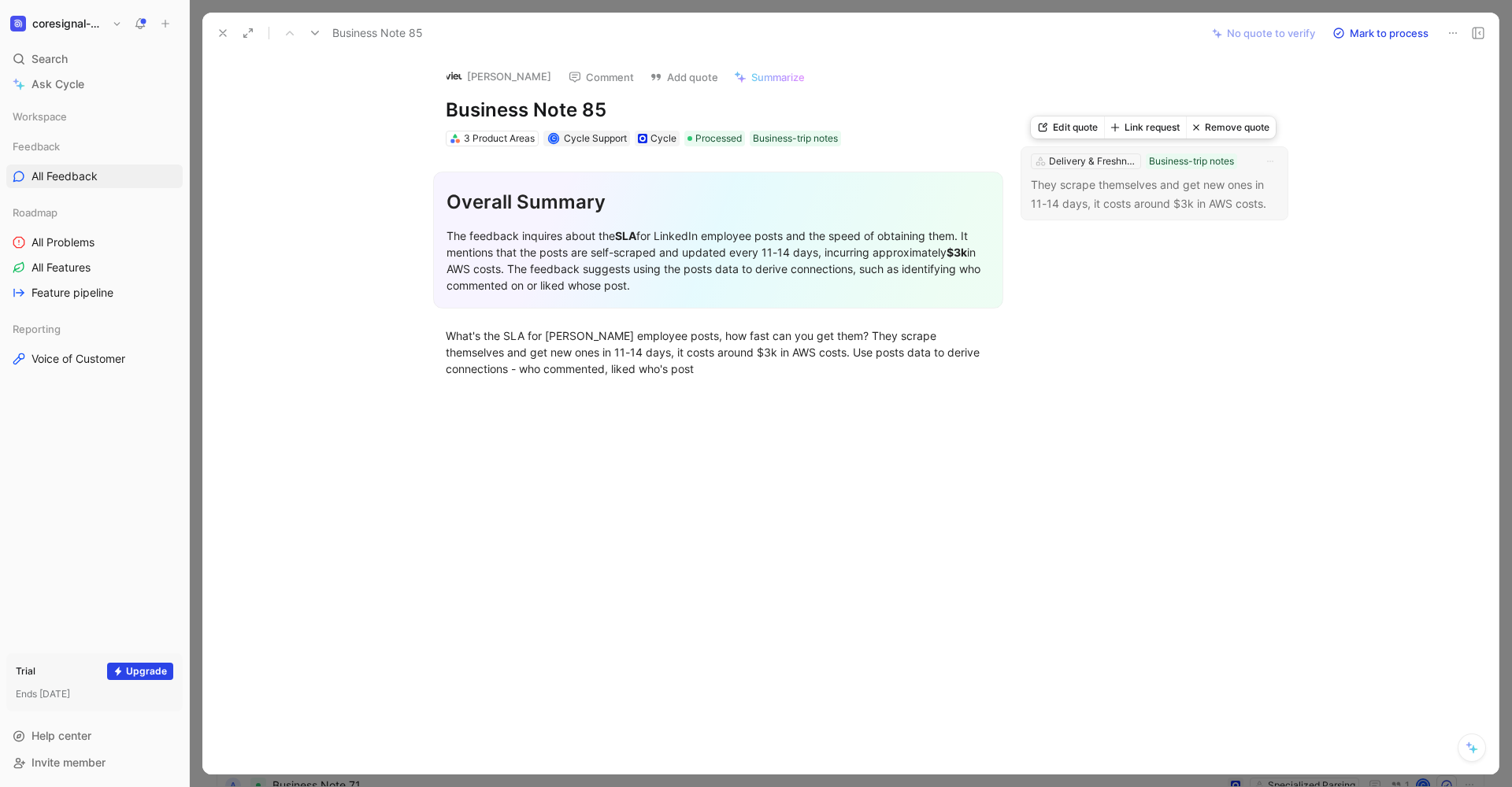
click at [1164, 198] on p "They scrape themselves and get new ones in 11-14 days, it costs around $3k in A…" at bounding box center [1154, 194] width 248 height 38
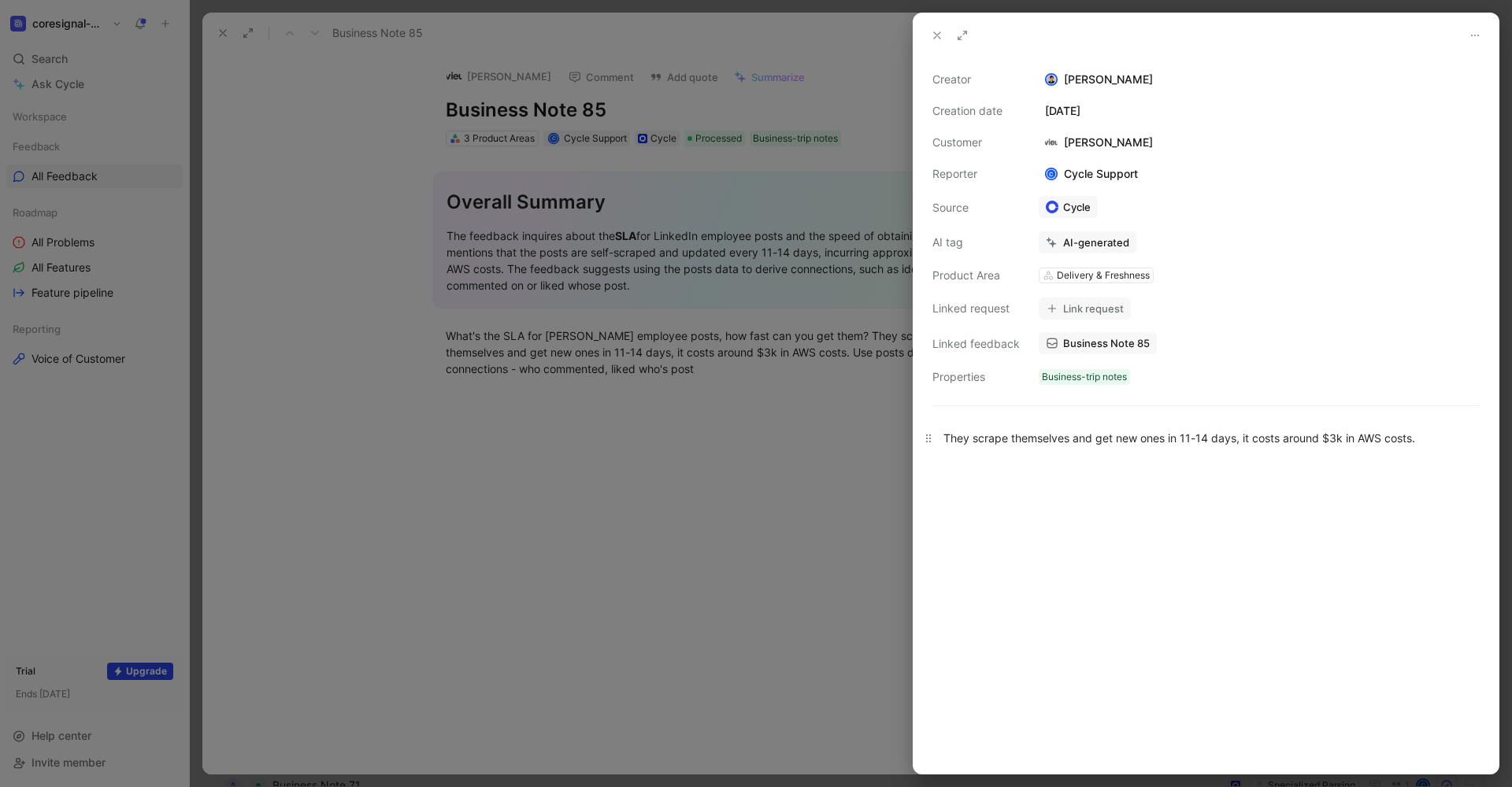
click at [1233, 445] on div "They scrape themselves and get new ones in 11-14 days, it costs around $3k in A…" at bounding box center [1207, 437] width 526 height 16
click at [956, 444] on div "They scrape themselves and get new ones in 11-14 days, it costs around $3k in A…" at bounding box center [1207, 437] width 526 height 16
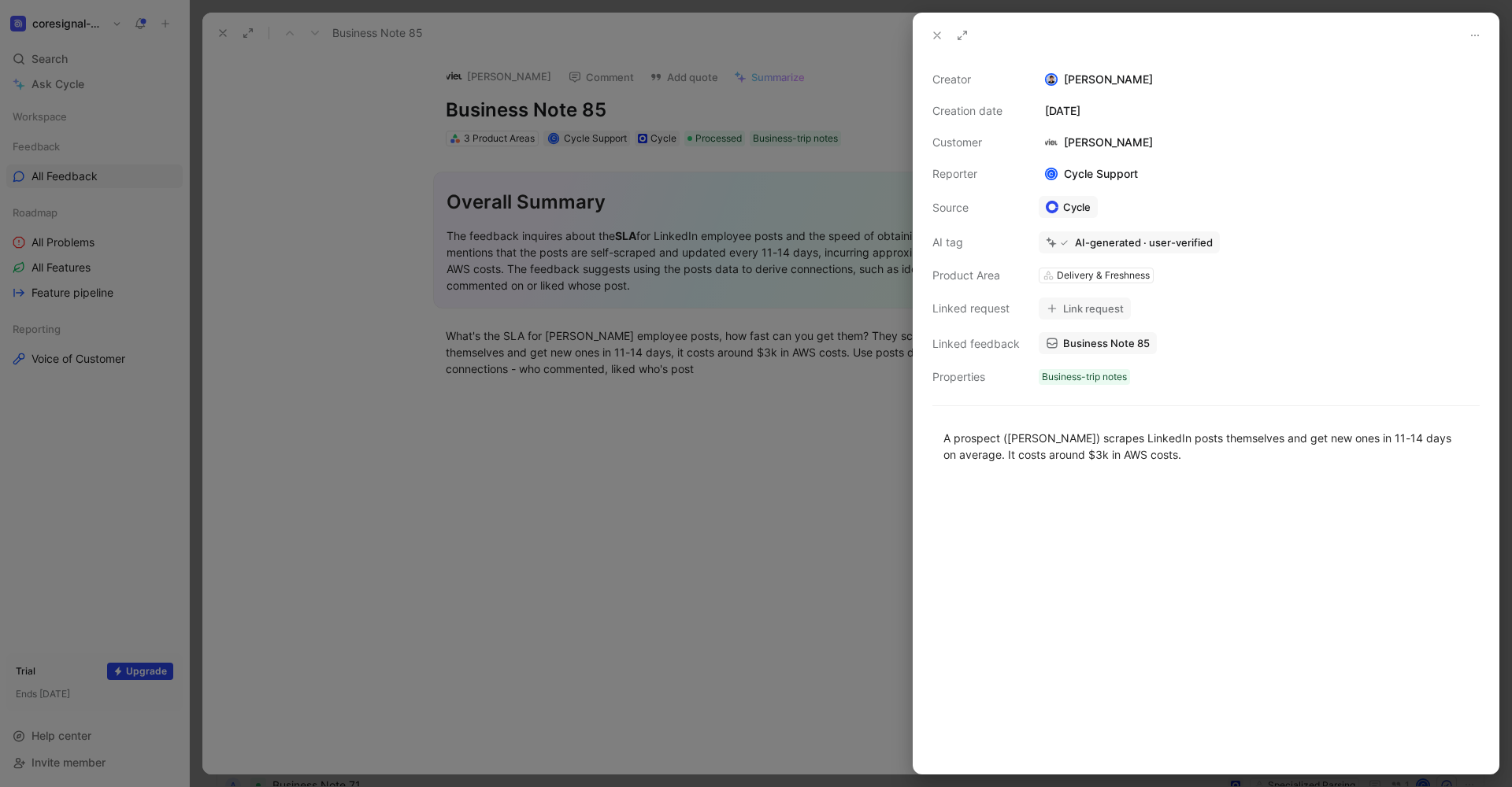
click at [1091, 307] on button "Link request" at bounding box center [1084, 308] width 92 height 22
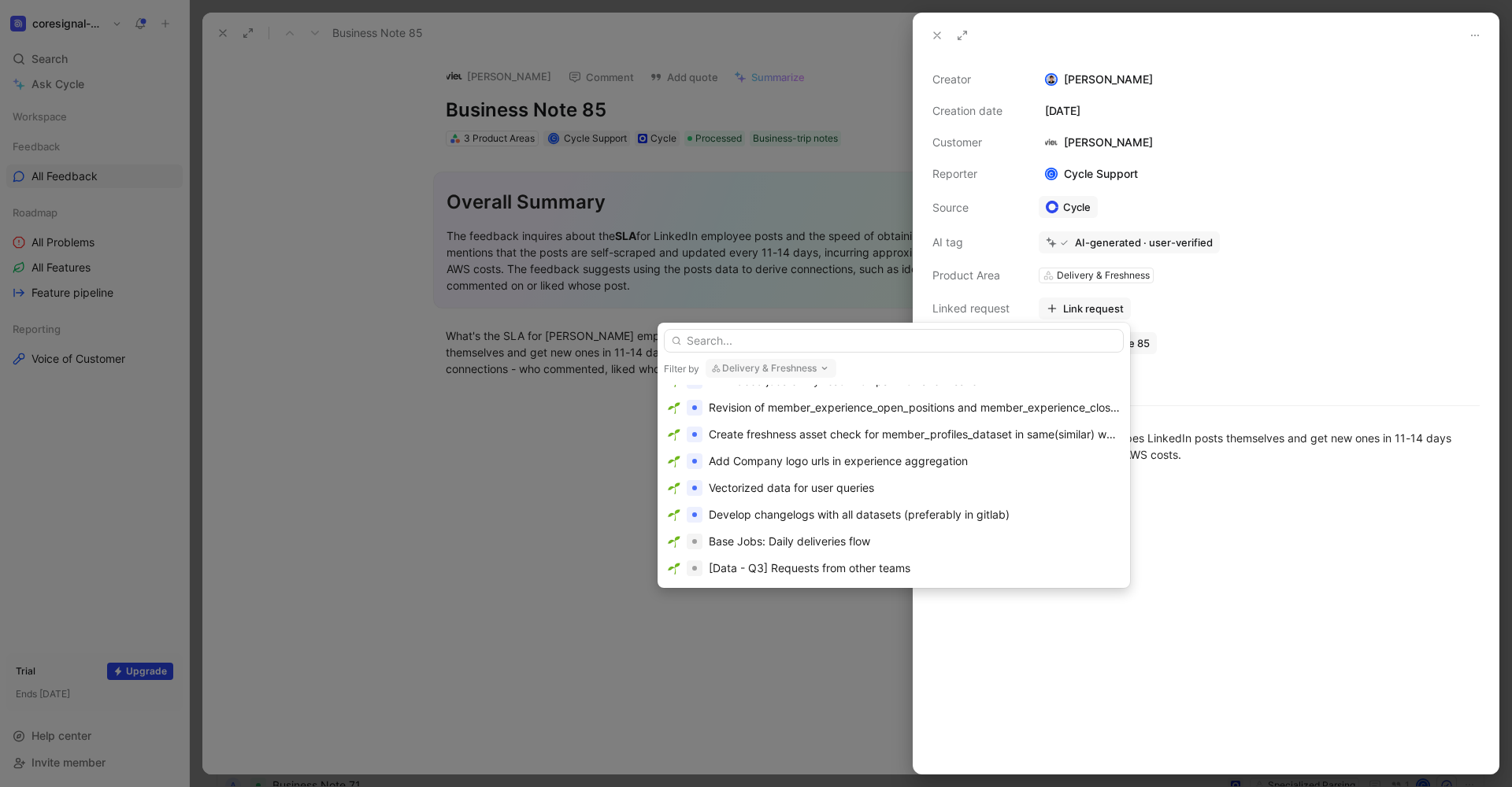
scroll to position [217, 0]
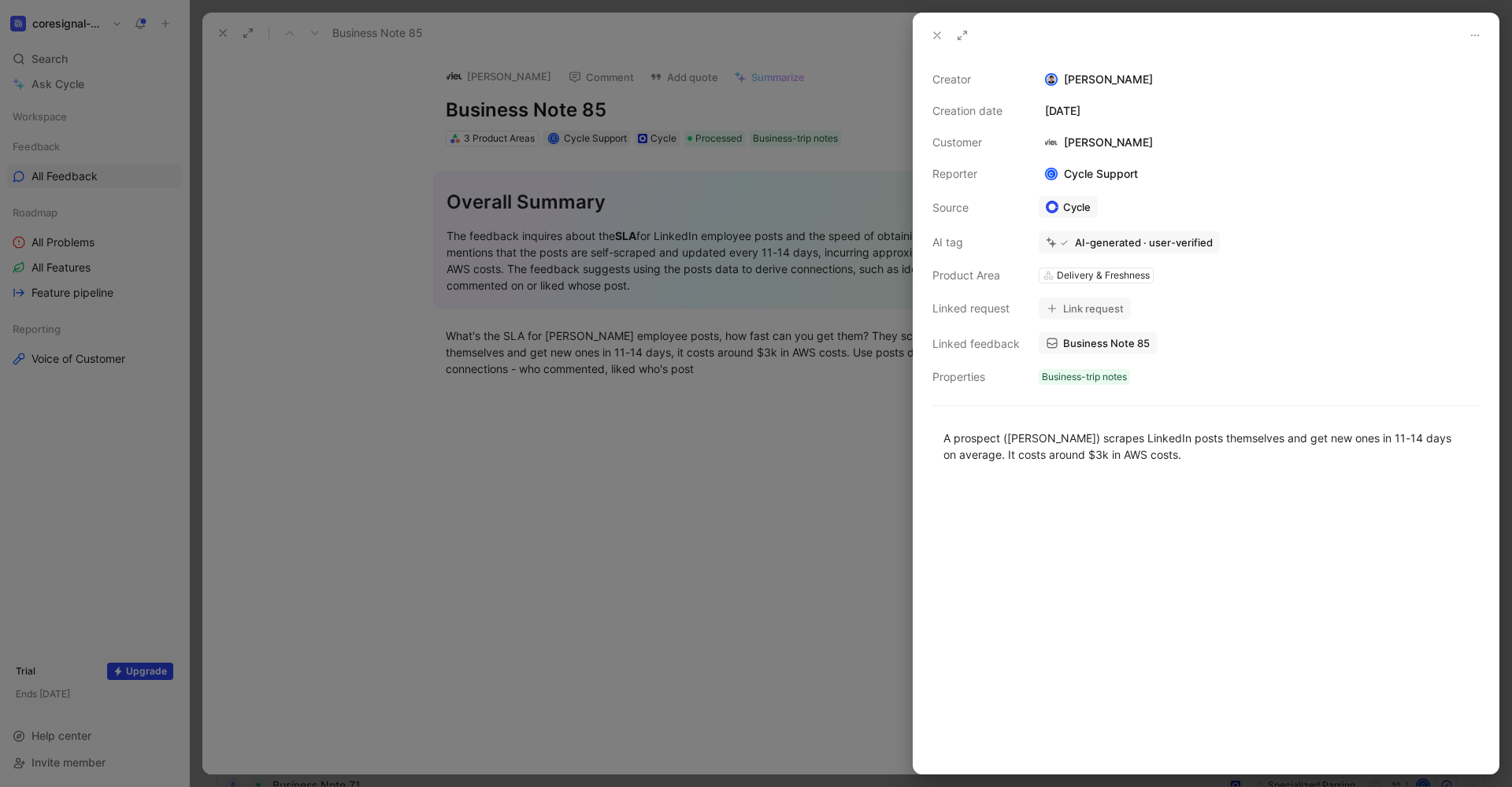
click at [937, 27] on button at bounding box center [937, 35] width 22 height 22
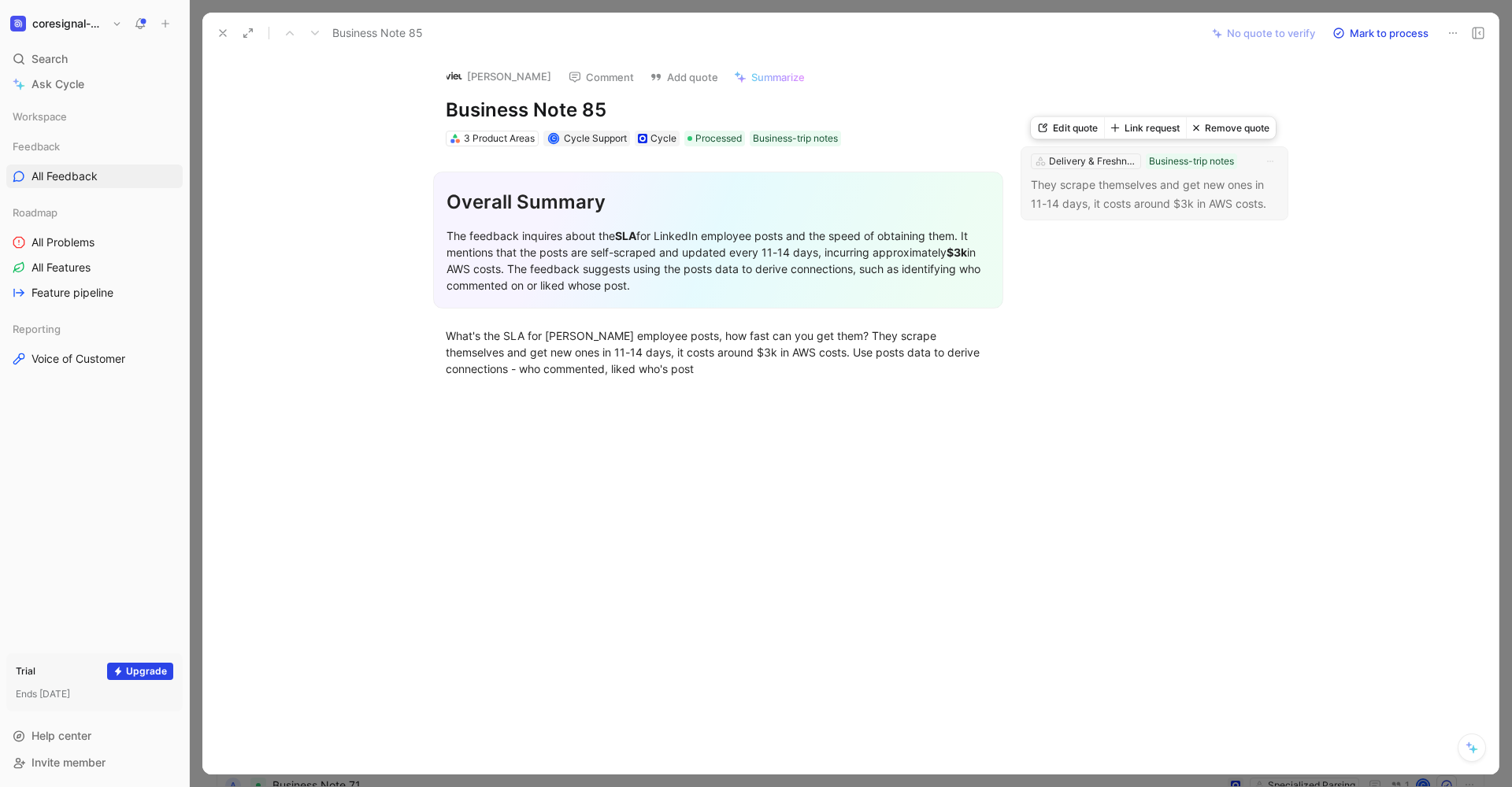
click at [1160, 197] on p "They scrape themselves and get new ones in 11-14 days, it costs around $3k in A…" at bounding box center [1154, 194] width 248 height 38
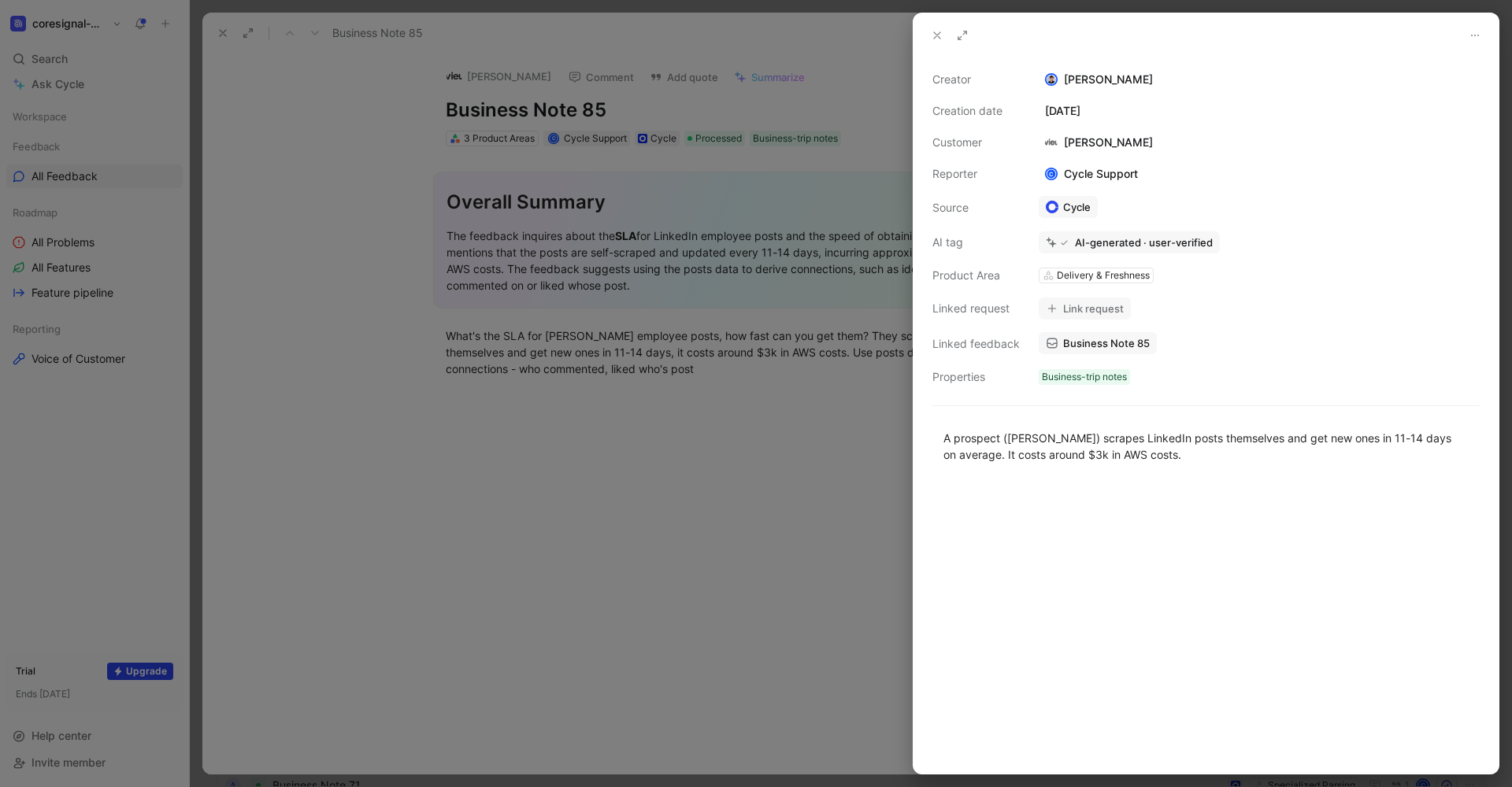
click at [707, 453] on div at bounding box center [756, 394] width 1512 height 787
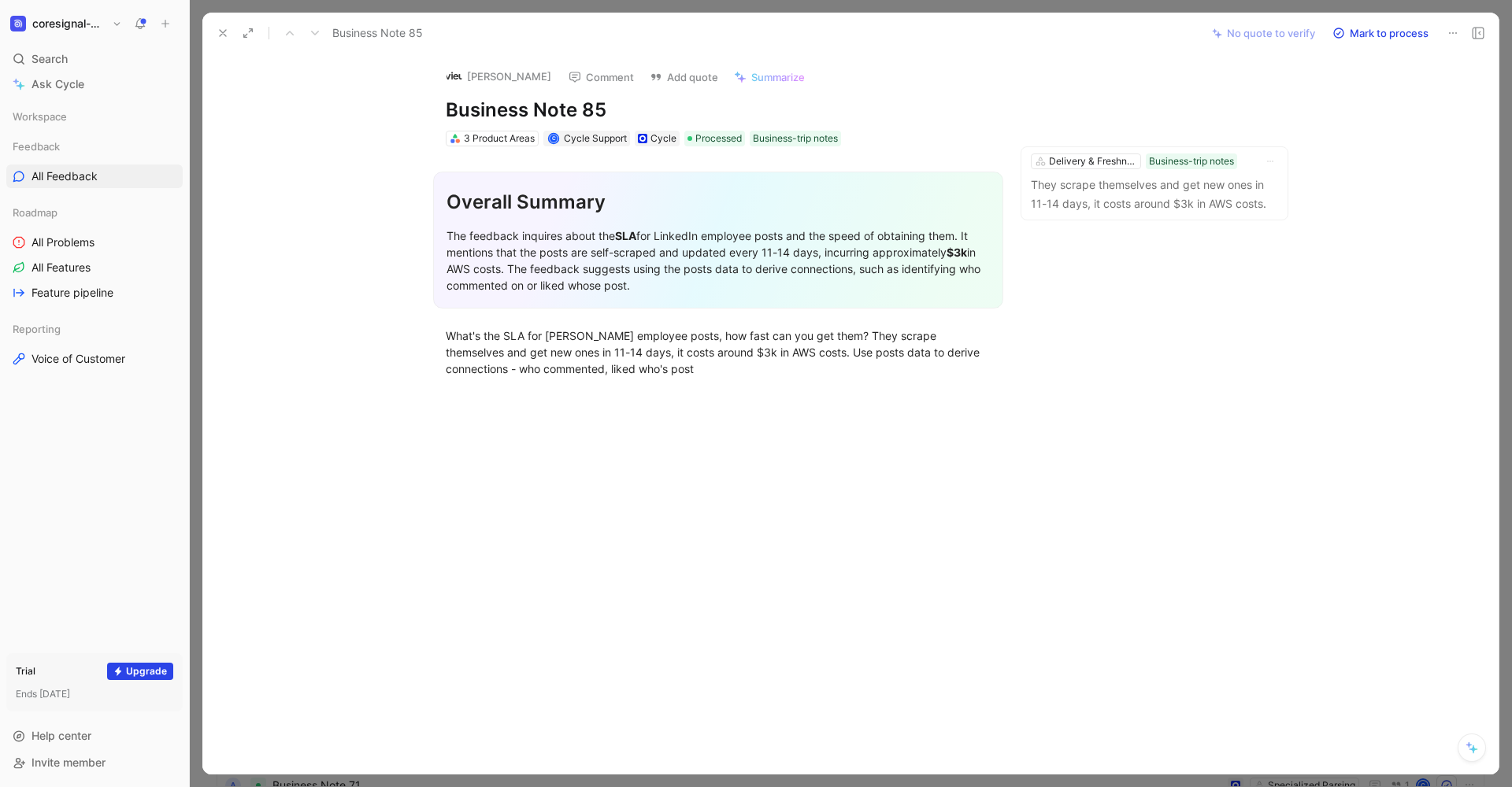
click at [220, 34] on icon at bounding box center [222, 32] width 12 height 12
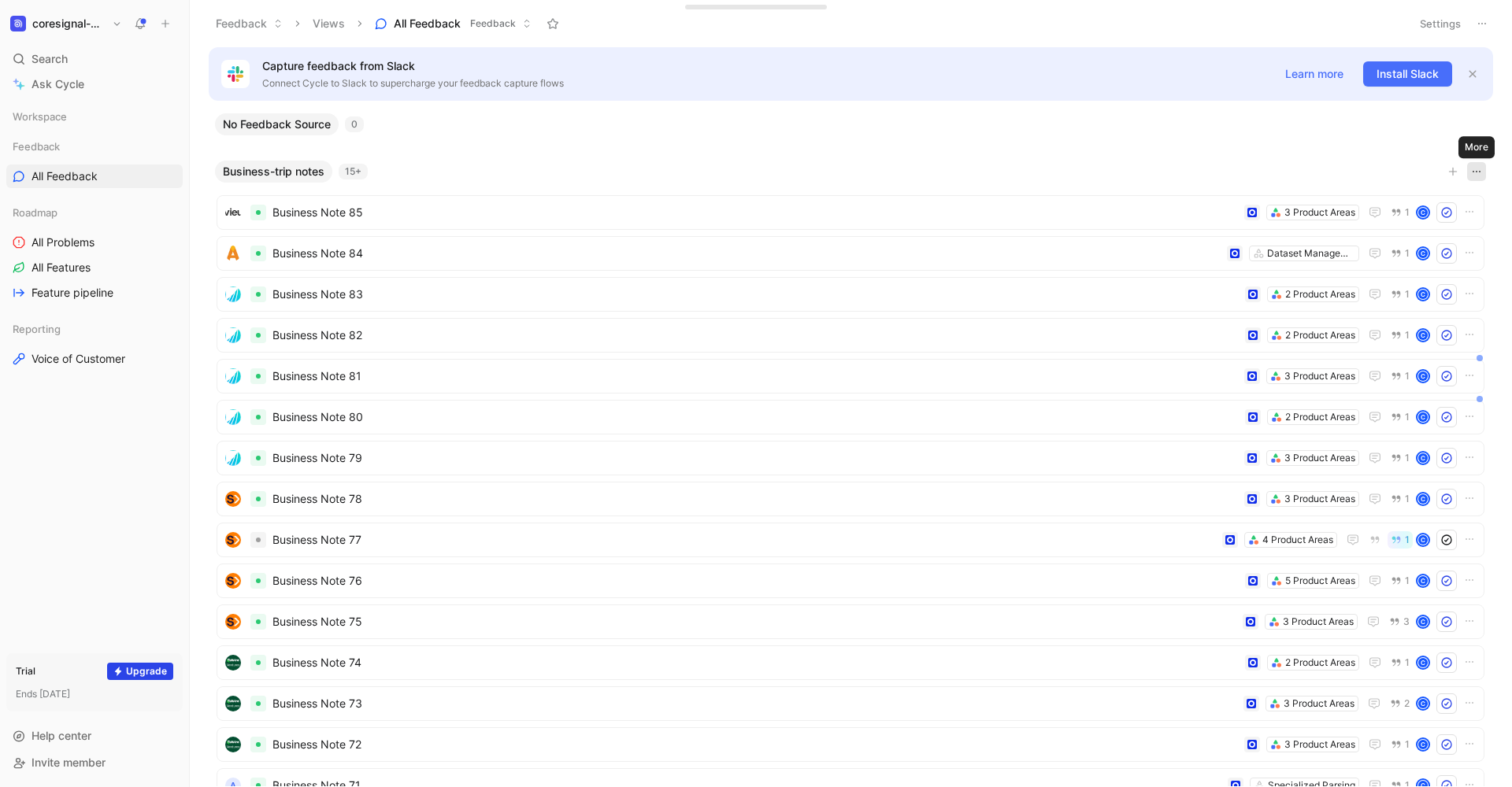
click at [1470, 170] on button "button" at bounding box center [1477, 172] width 19 height 19
click at [731, 221] on span "Business Note 85" at bounding box center [755, 212] width 966 height 19
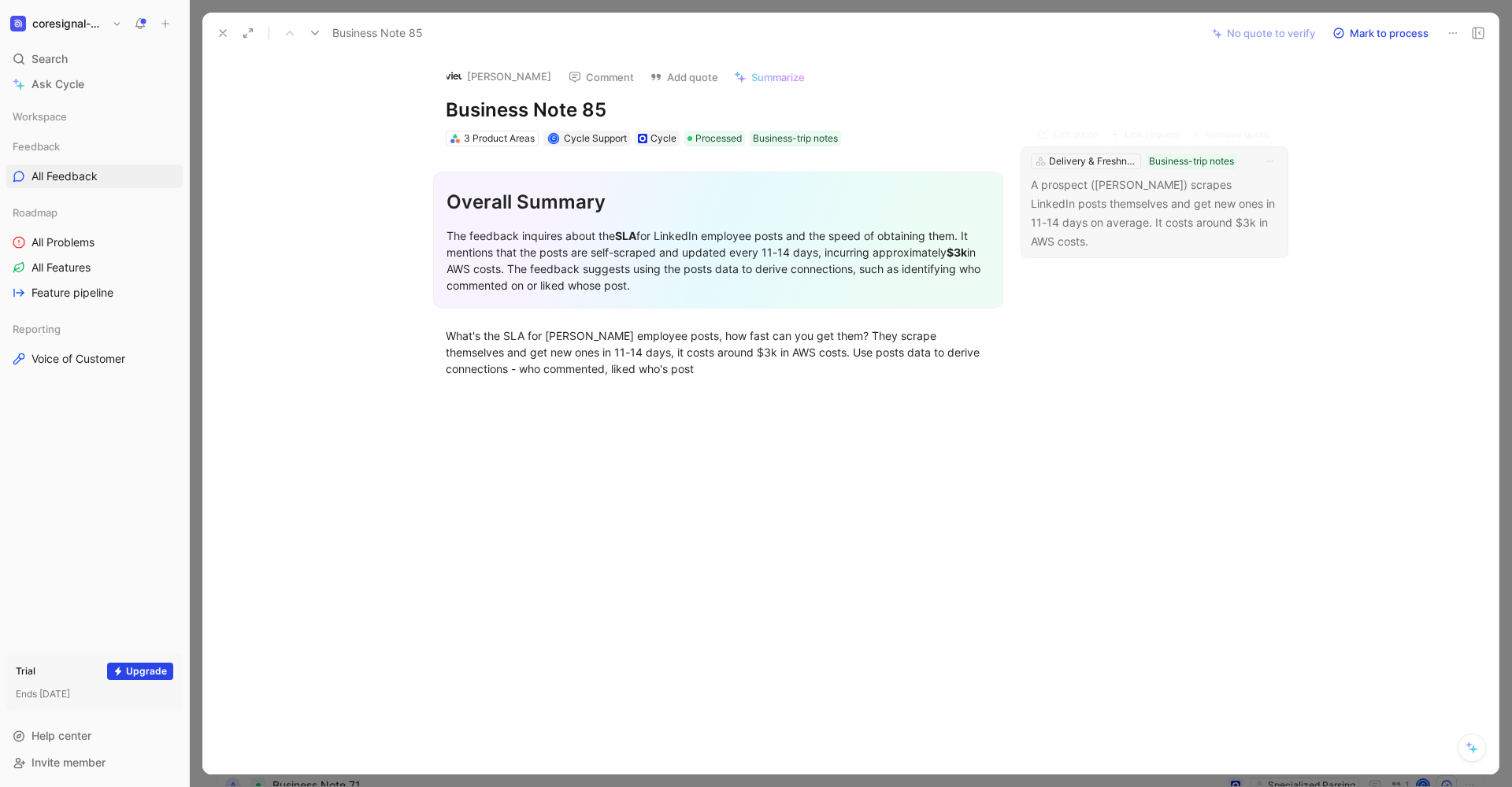
click at [1129, 210] on p "A prospect ([PERSON_NAME]) scrapes LinkedIn posts themselves and get new ones i…" at bounding box center [1154, 213] width 248 height 76
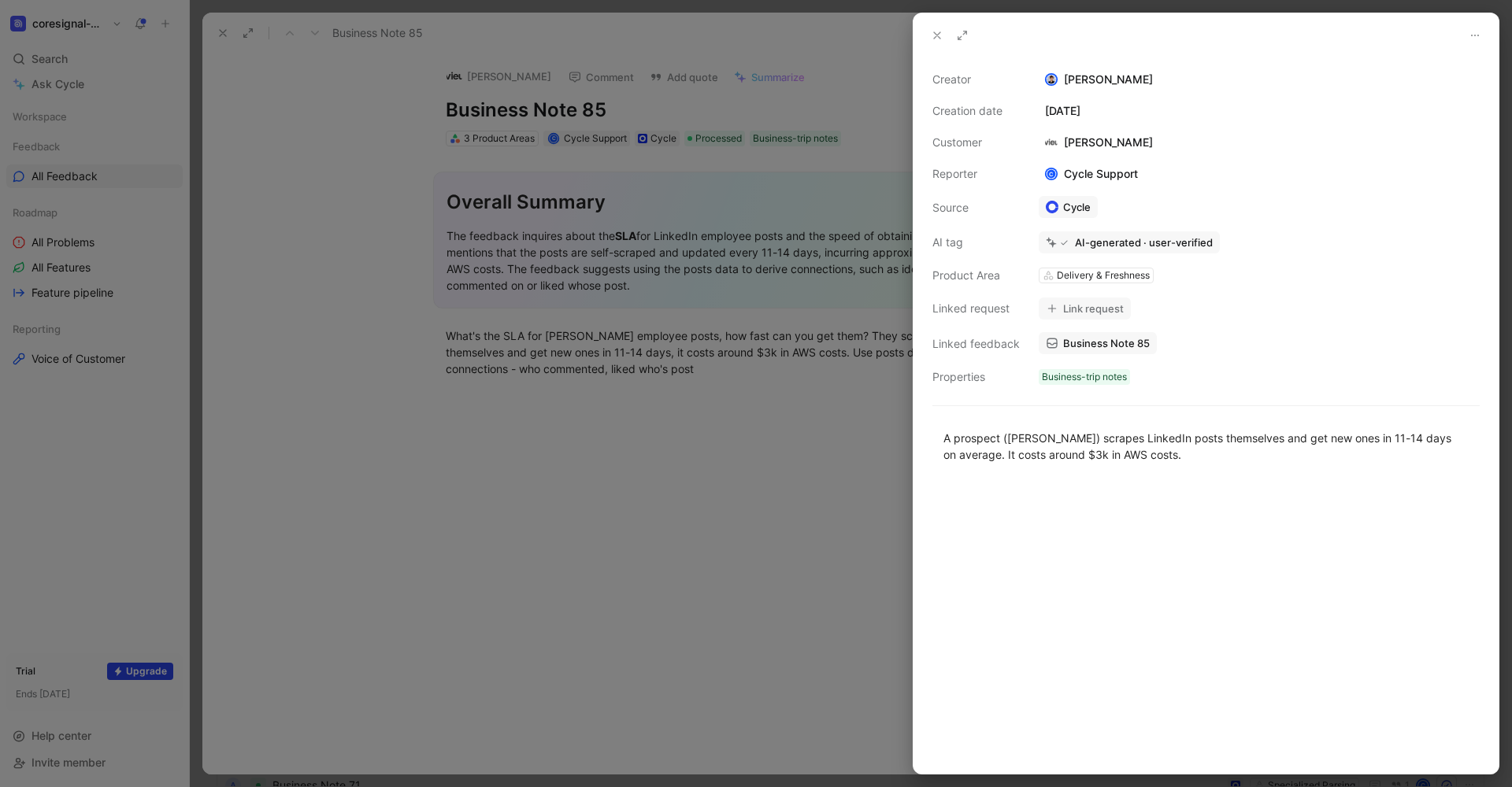
click at [811, 458] on div at bounding box center [756, 394] width 1512 height 787
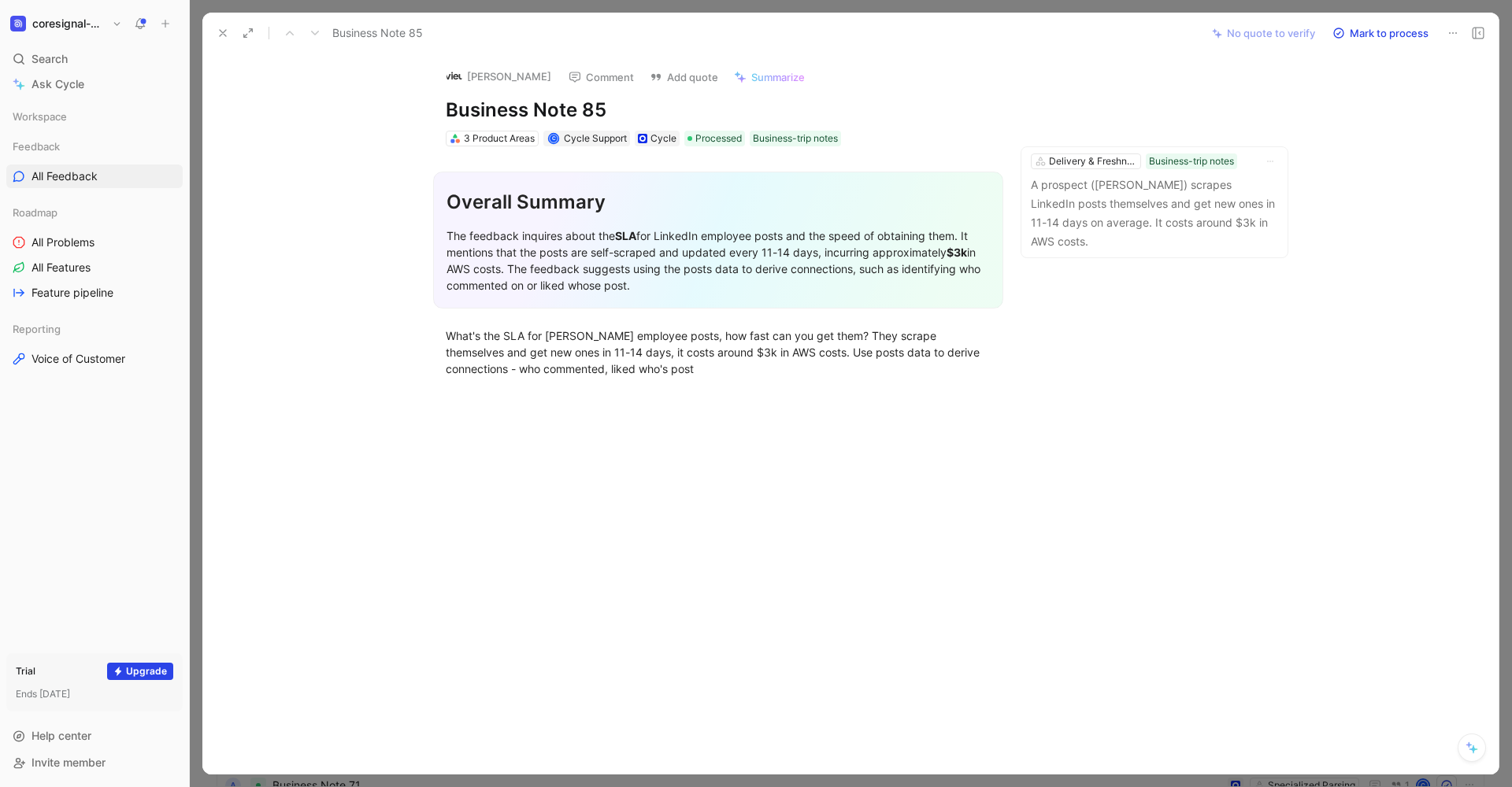
click at [221, 32] on icon at bounding box center [222, 32] width 12 height 12
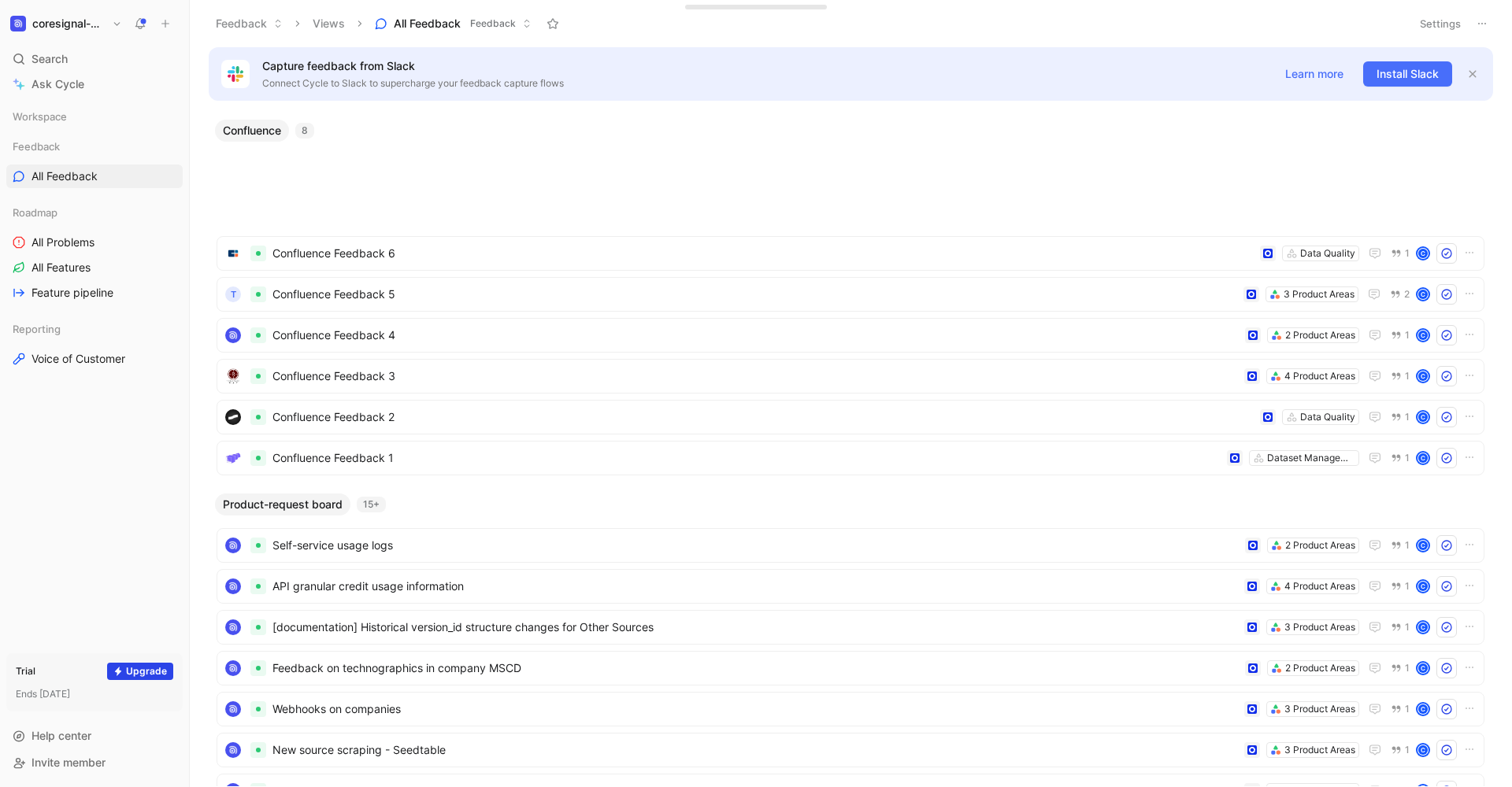
scroll to position [1226, 0]
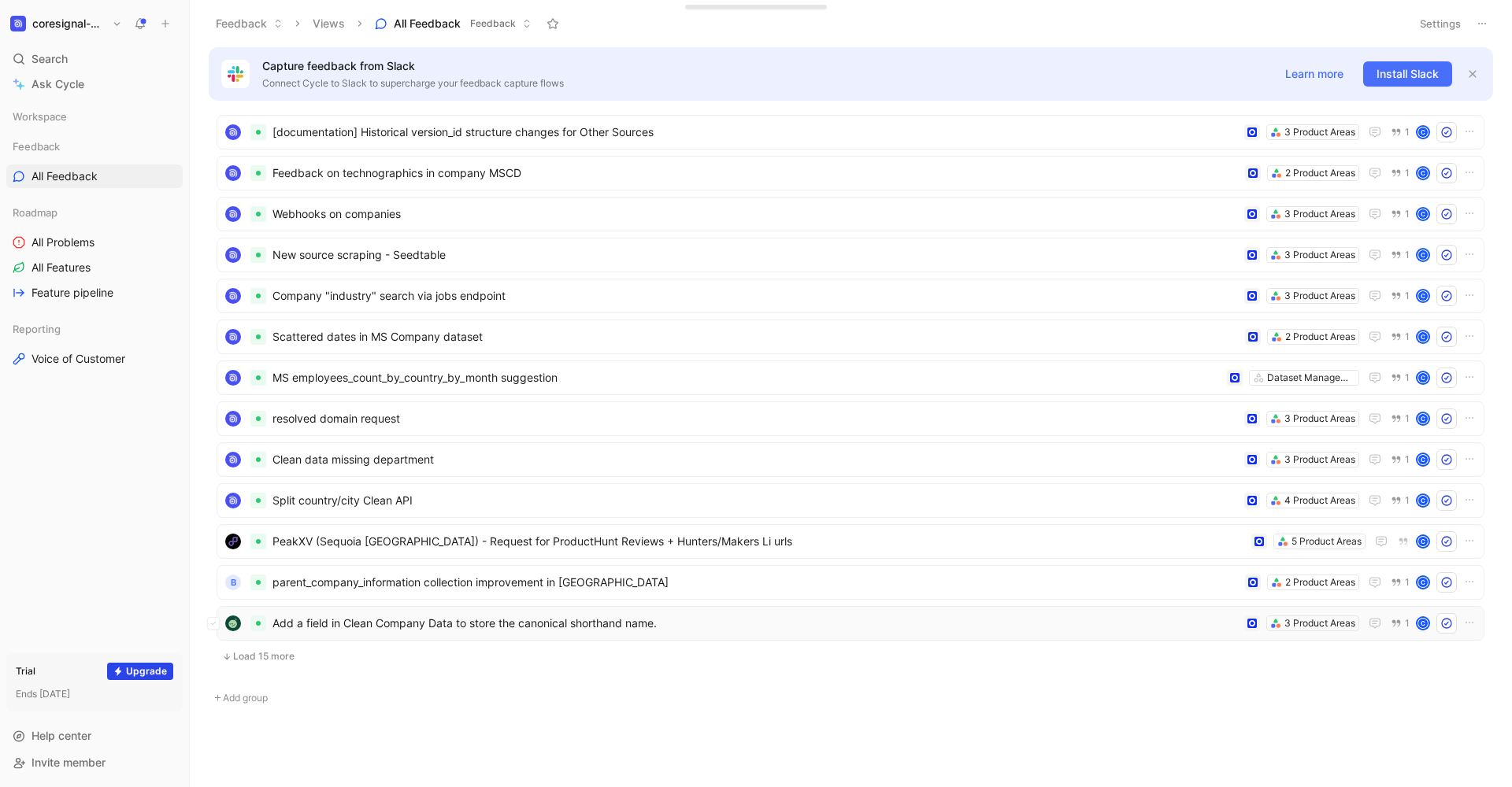
click at [587, 627] on span "Add a field in Clean Company Data to store the canonical shorthand name." at bounding box center [755, 624] width 966 height 19
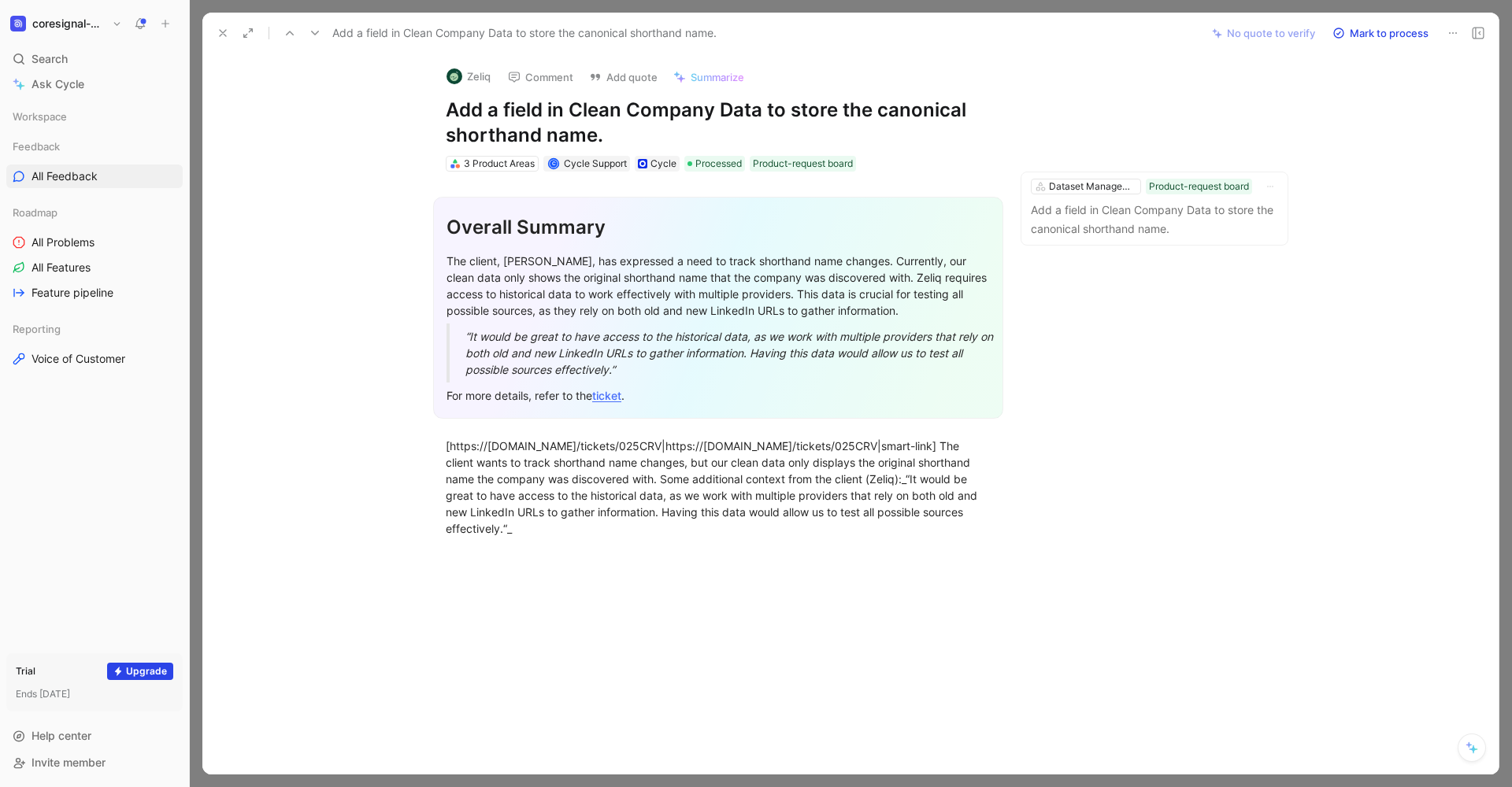
scroll to position [1197, 0]
click at [226, 35] on icon at bounding box center [222, 32] width 12 height 12
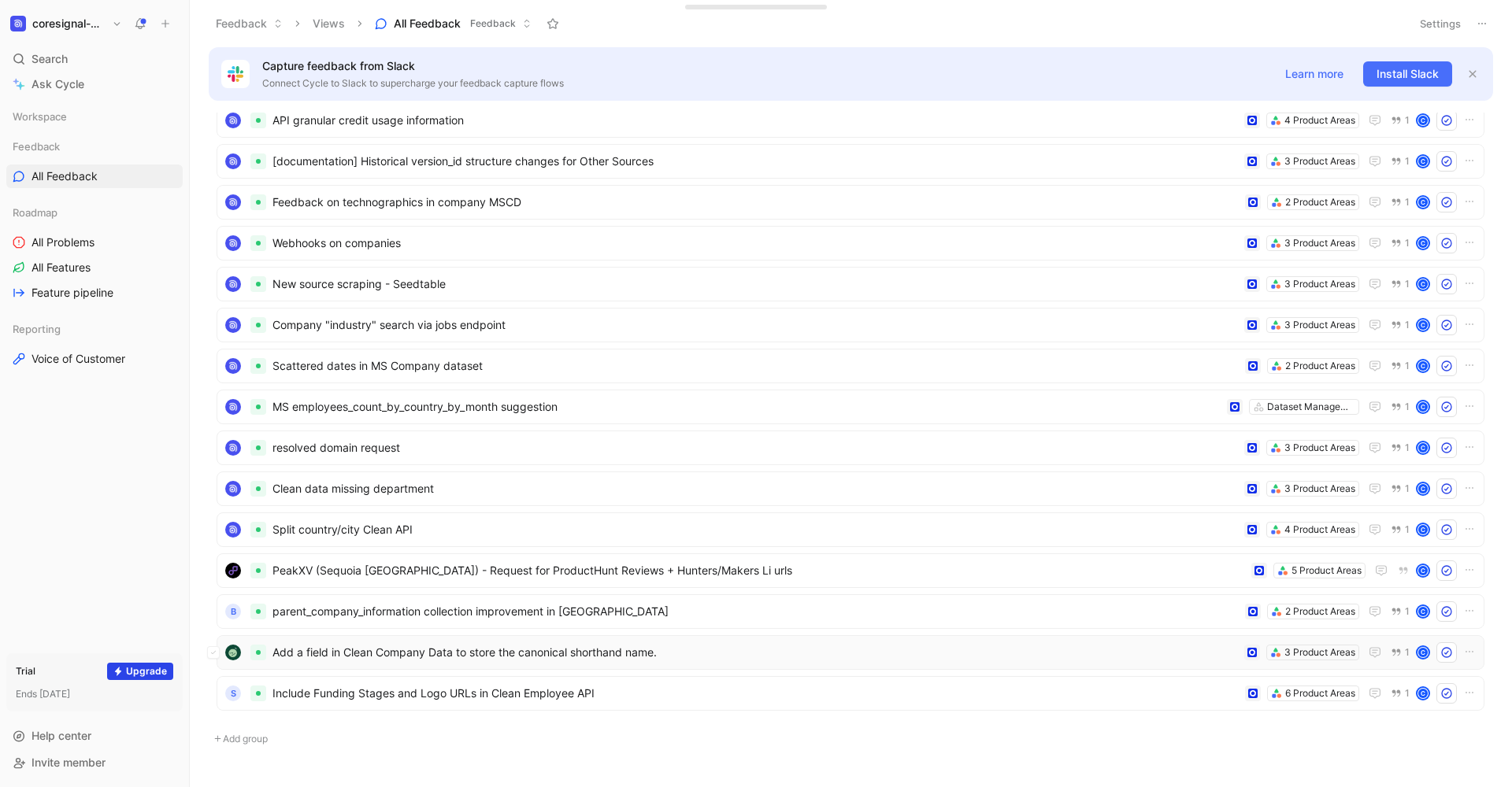
click at [392, 652] on span "Add a field in Clean Company Data to store the canonical shorthand name." at bounding box center [755, 652] width 966 height 19
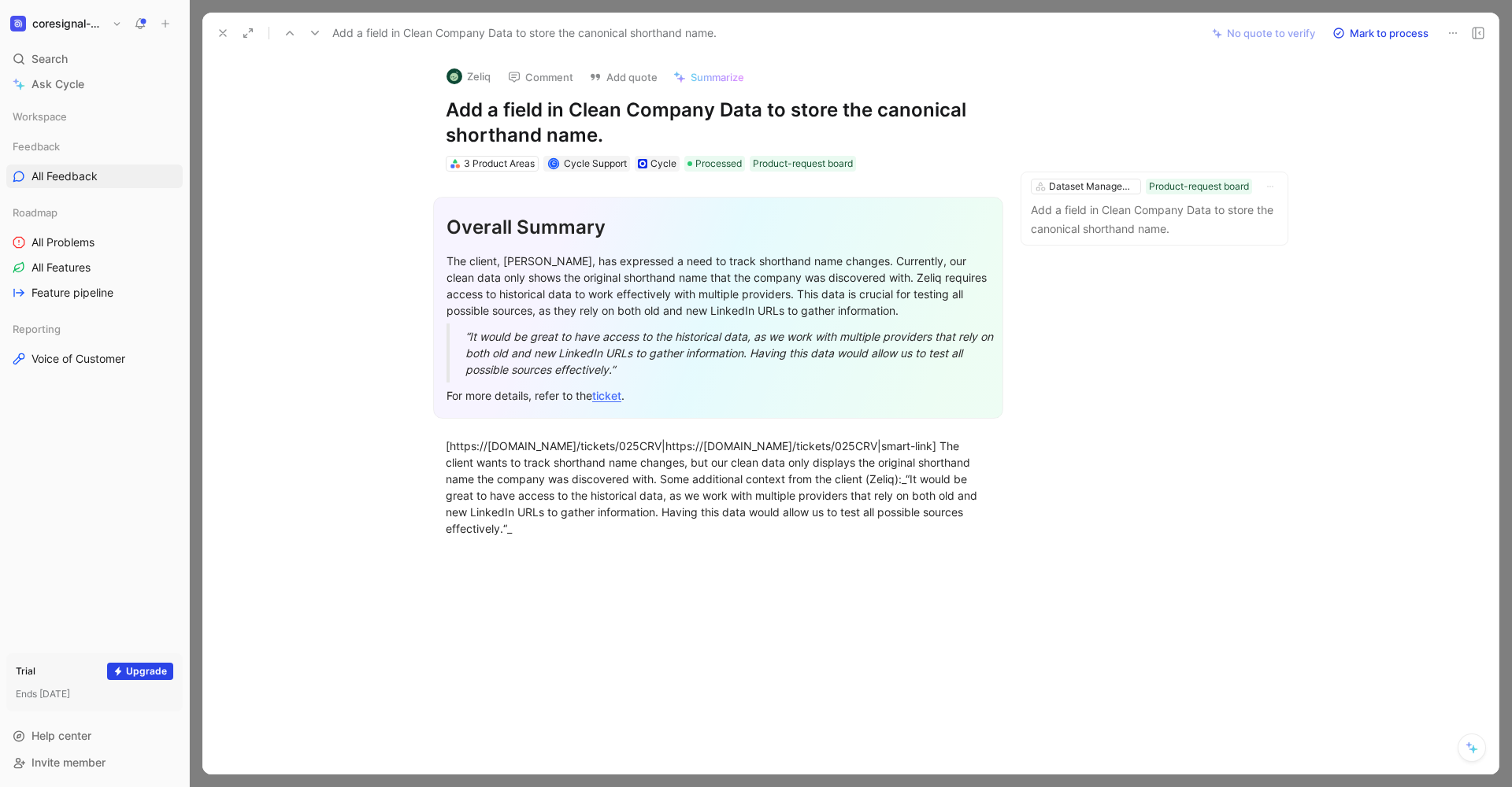
click at [222, 34] on use at bounding box center [223, 33] width 7 height 7
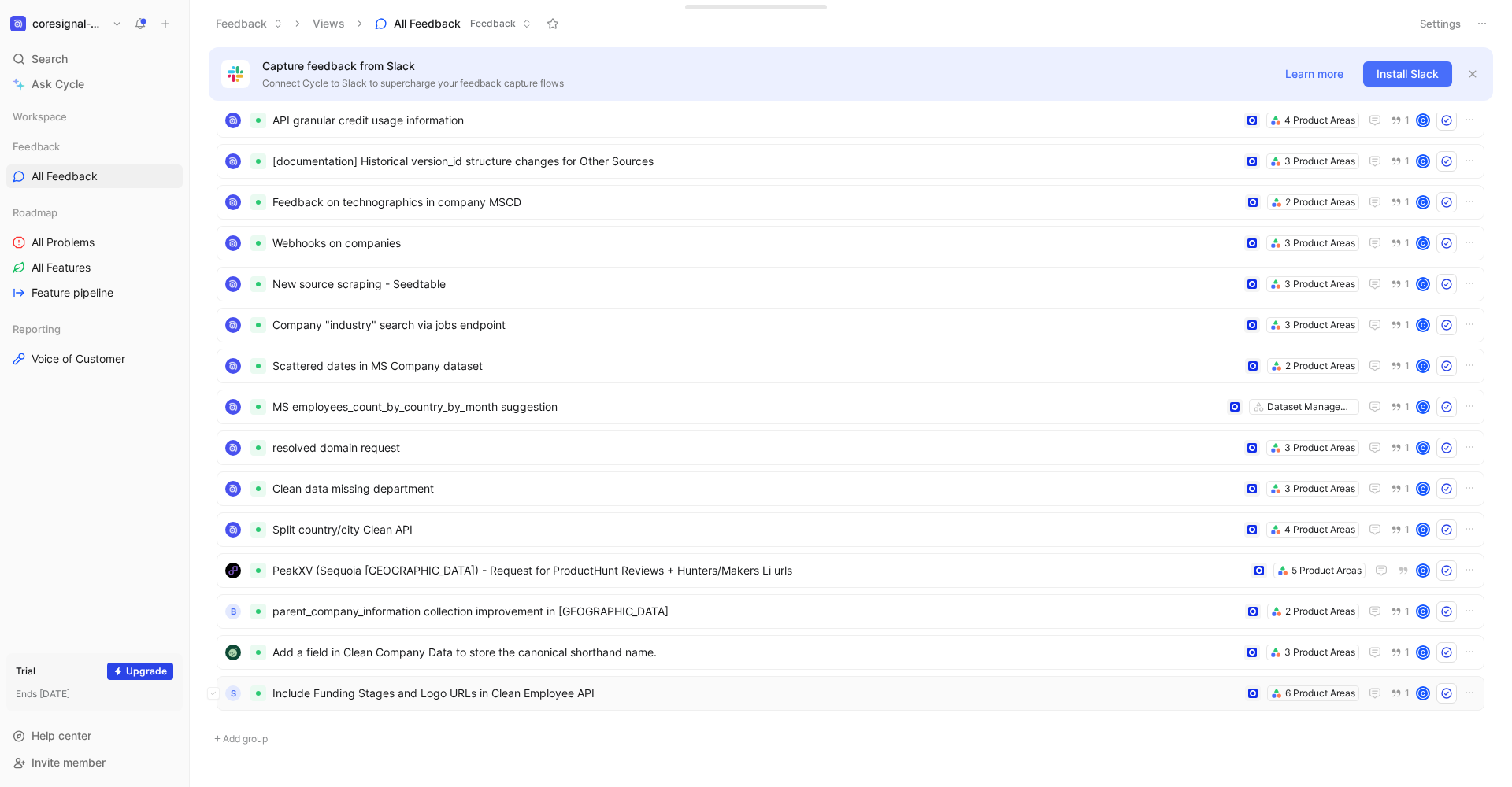
click at [471, 692] on span "Include Funding Stages and Logo URLs in Clean Employee API" at bounding box center [755, 694] width 967 height 19
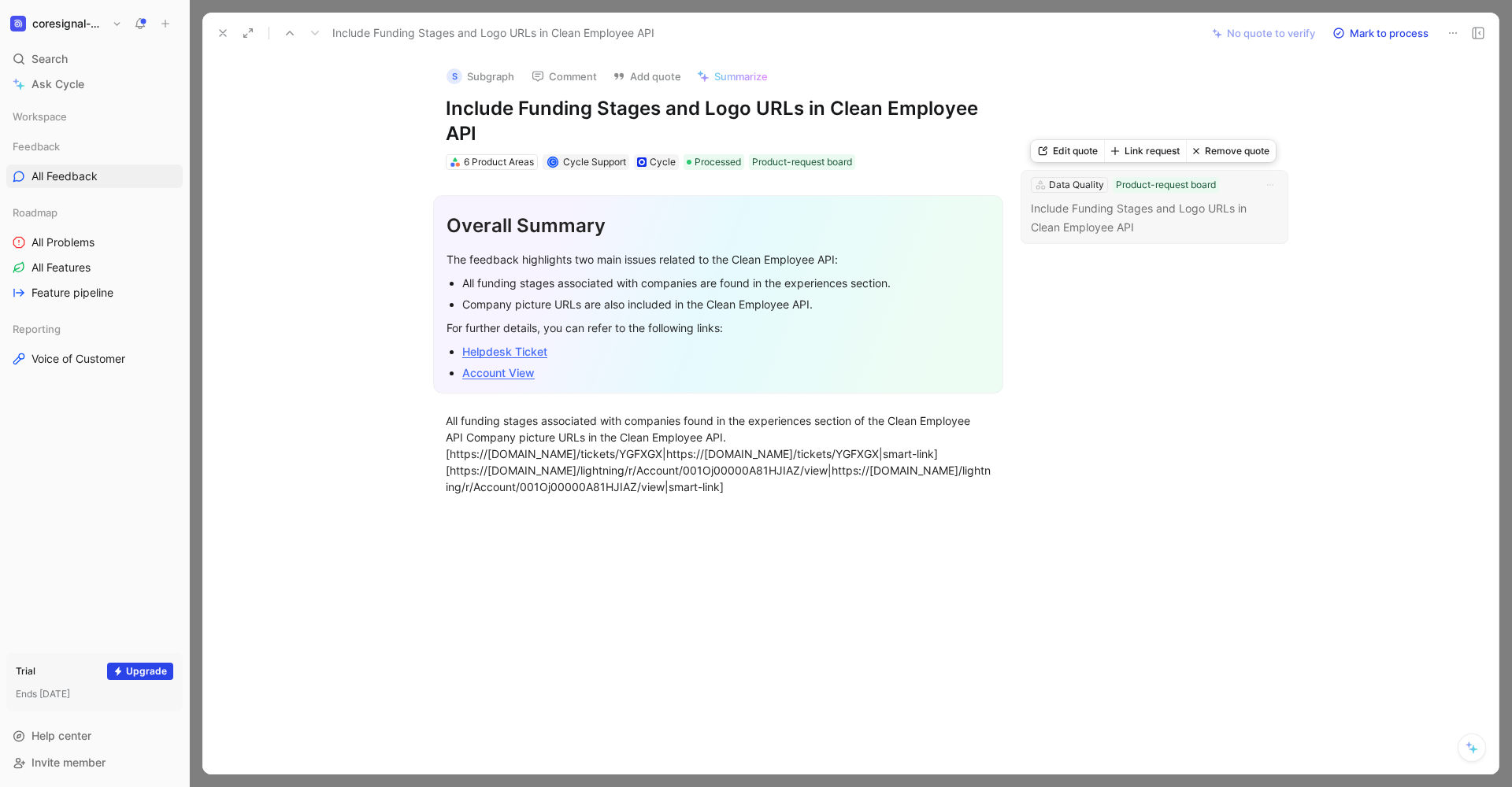
click at [1208, 224] on p "Include Funding Stages and Logo URLs in Clean Employee API" at bounding box center [1154, 218] width 248 height 38
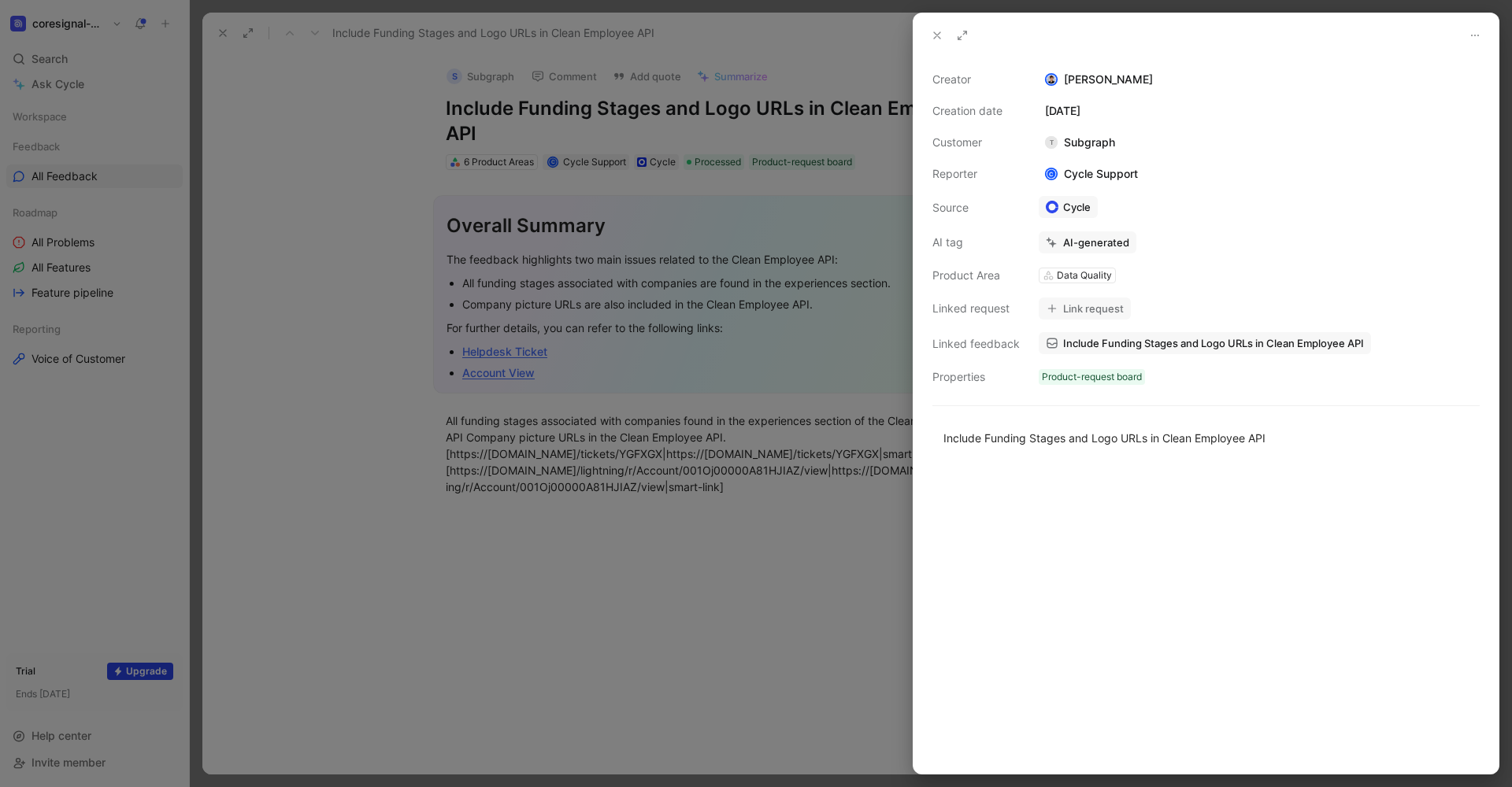
click at [931, 27] on button at bounding box center [937, 35] width 22 height 22
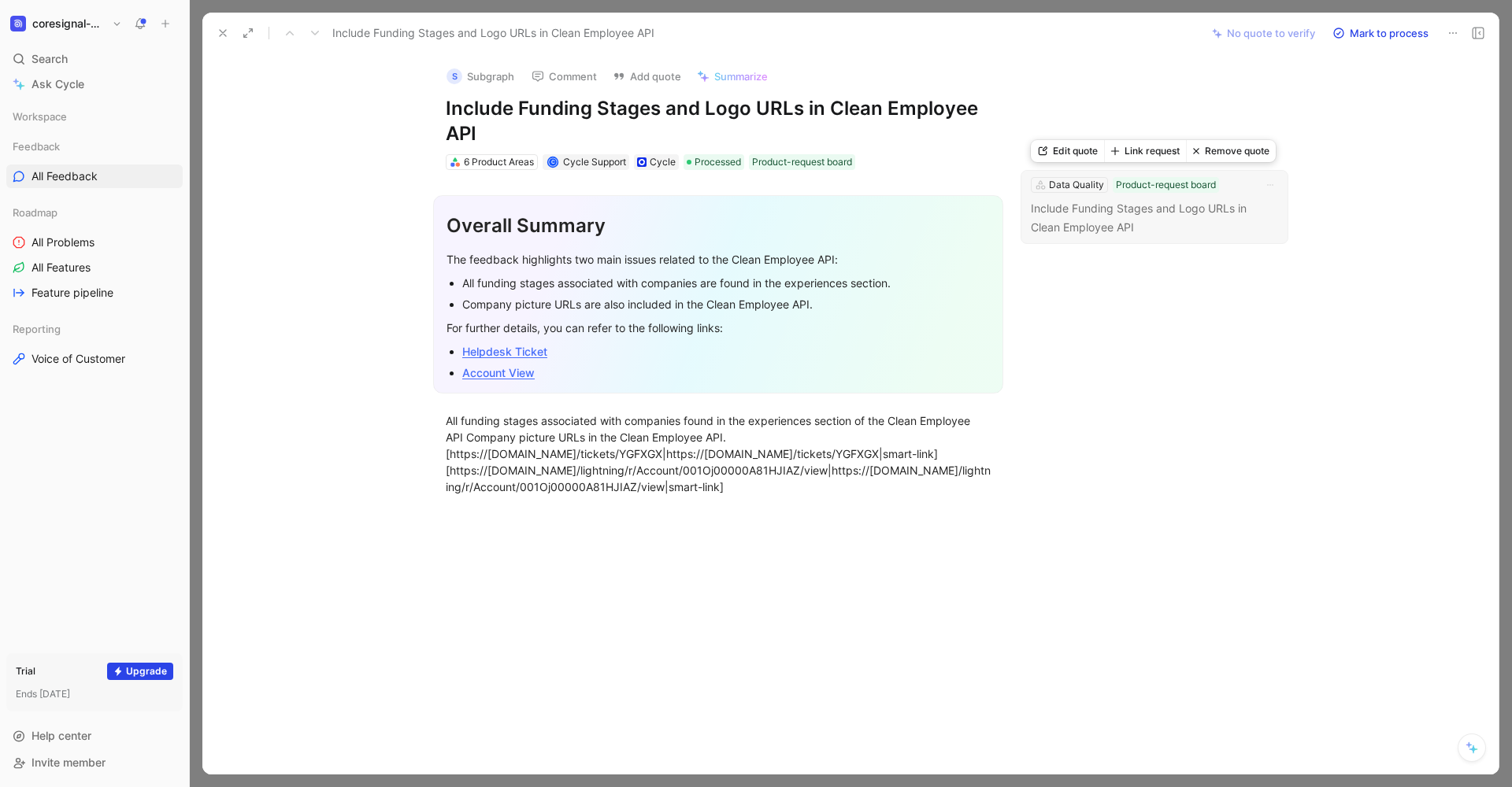
click at [1194, 229] on p "Include Funding Stages and Logo URLs in Clean Employee API" at bounding box center [1154, 218] width 248 height 38
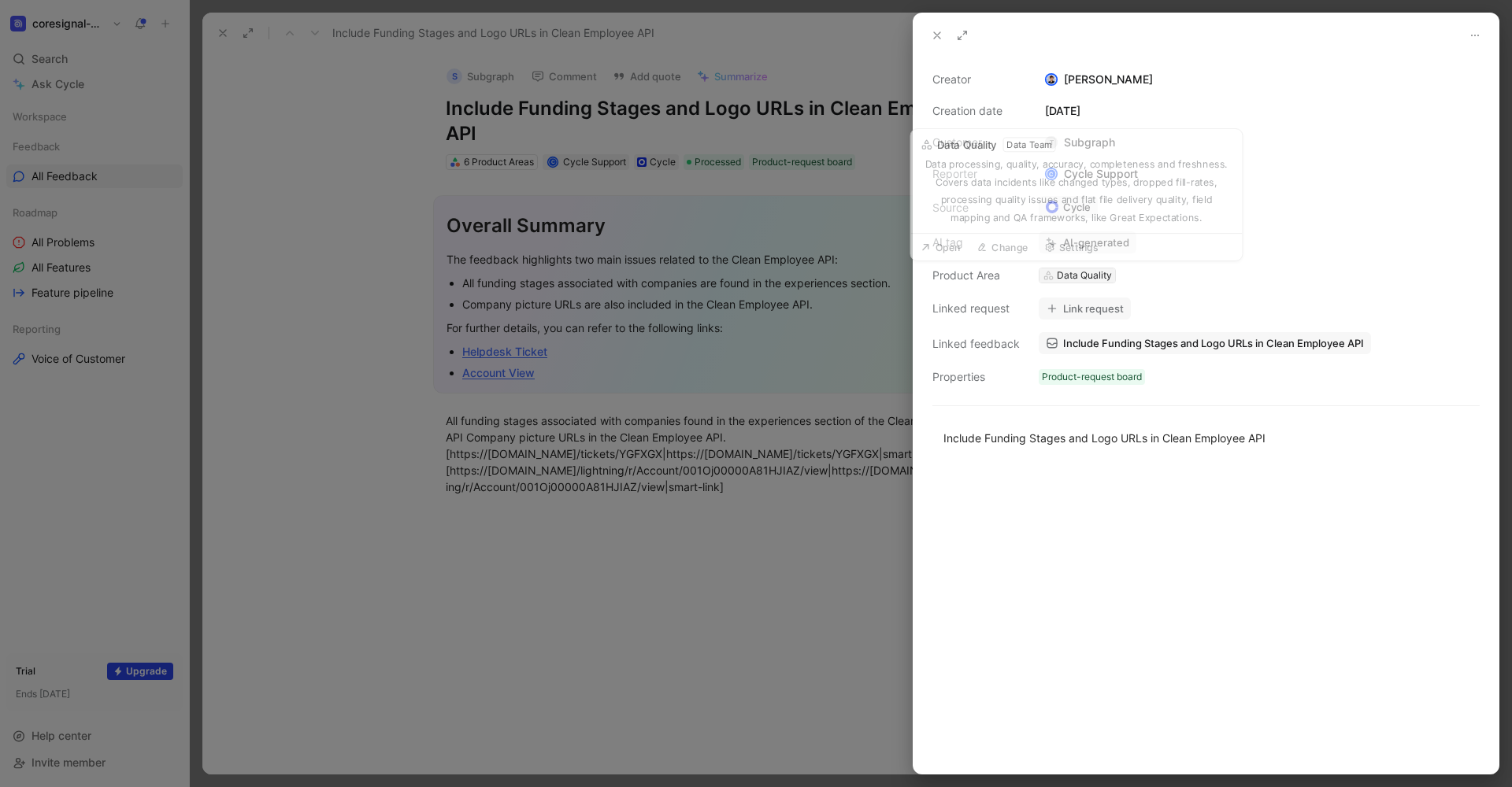
click at [1088, 276] on div "Data Quality" at bounding box center [1084, 275] width 55 height 16
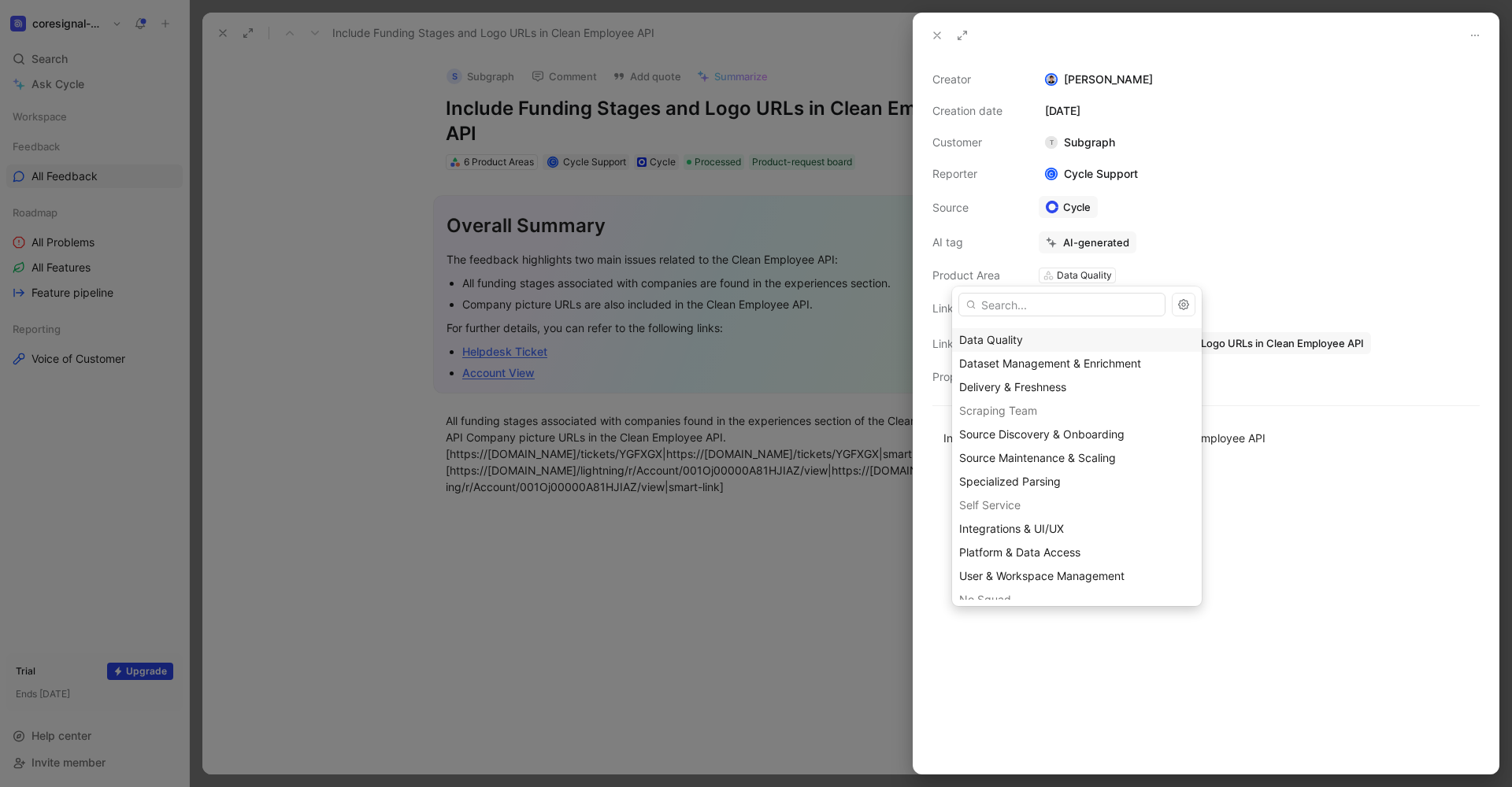
scroll to position [139, 0]
click at [1079, 363] on span "Dataset Management & Enrichment" at bounding box center [1050, 360] width 182 height 13
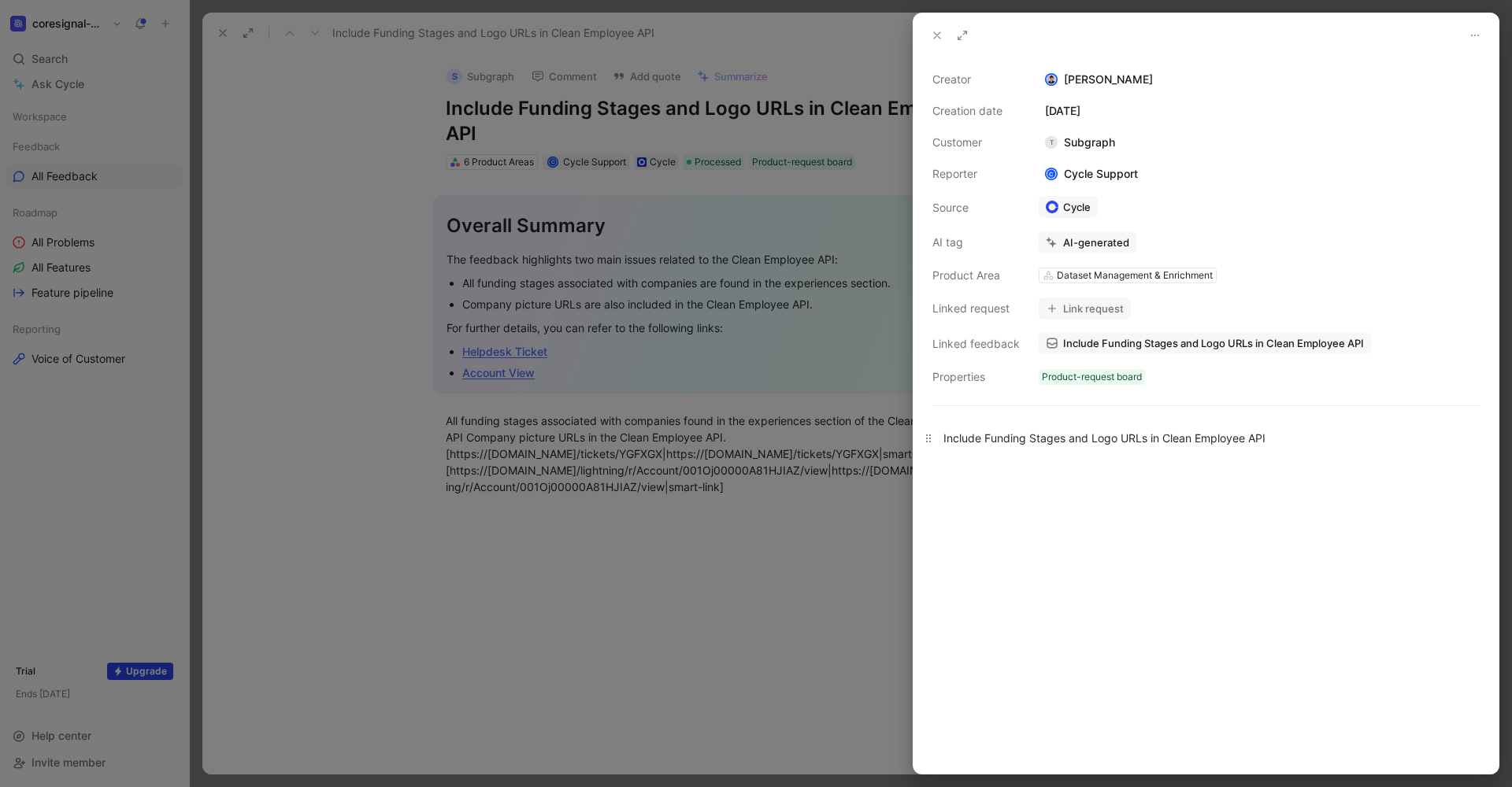
click at [1248, 444] on div "Include Funding Stages and Logo URLs in Clean Employee API" at bounding box center [1207, 437] width 526 height 16
click at [1297, 439] on div "Include Funding Stages and Logo URLs in Clean Employee API" at bounding box center [1207, 437] width 526 height 16
click at [1209, 427] on p "Include Funding Stages and Logo URLs in Clean Employee API (experience collecti…" at bounding box center [1206, 437] width 585 height 26
click at [1399, 443] on div "Include Funding Stages and Logo URLs in Clean Employee API (experience collecti…" at bounding box center [1207, 437] width 526 height 16
click at [1426, 439] on div "Include Funding Stages and Logo URLs in Clean Employee API (experience collecti…" at bounding box center [1207, 437] width 526 height 16
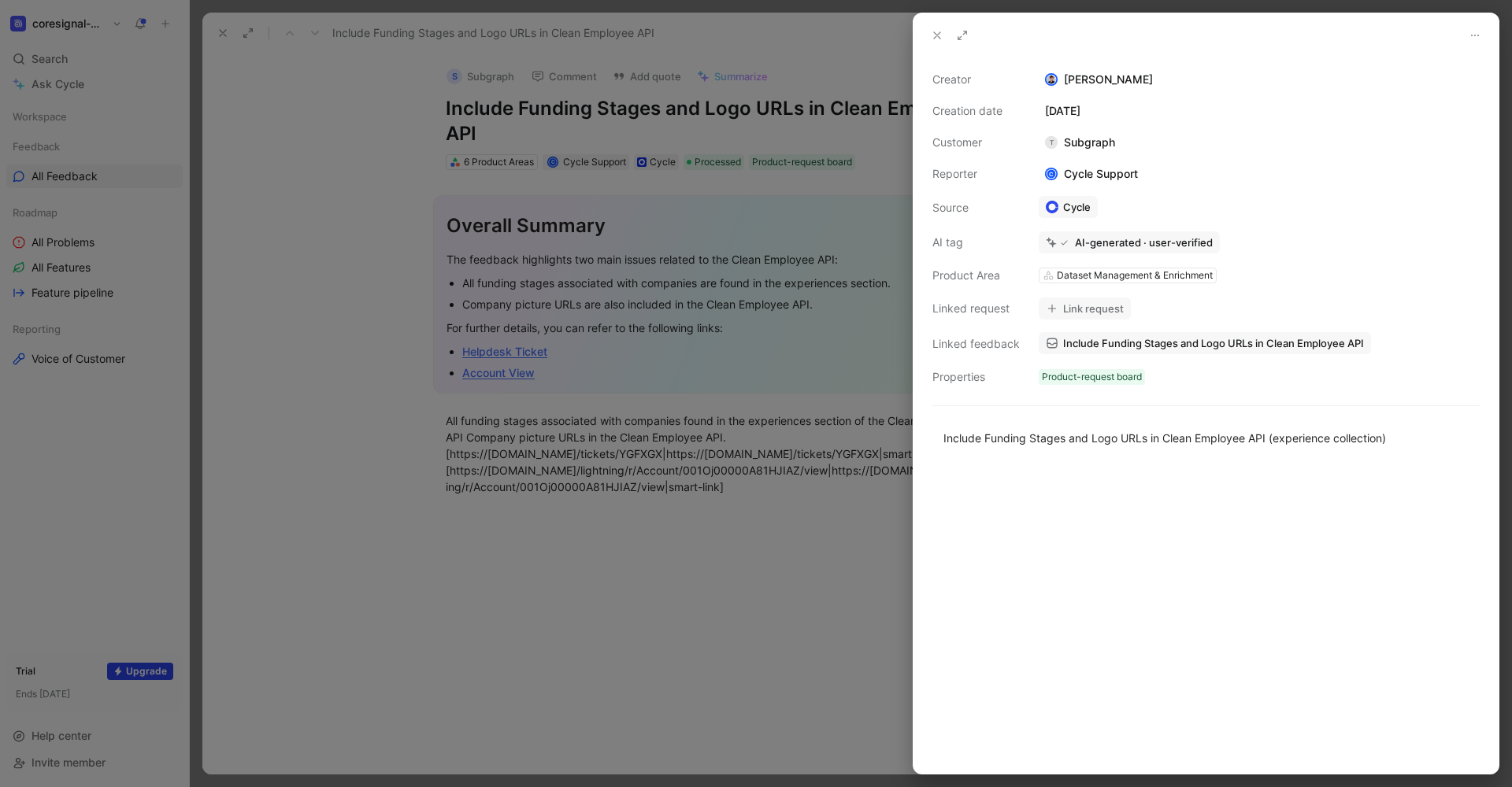
click at [933, 39] on icon at bounding box center [937, 35] width 12 height 12
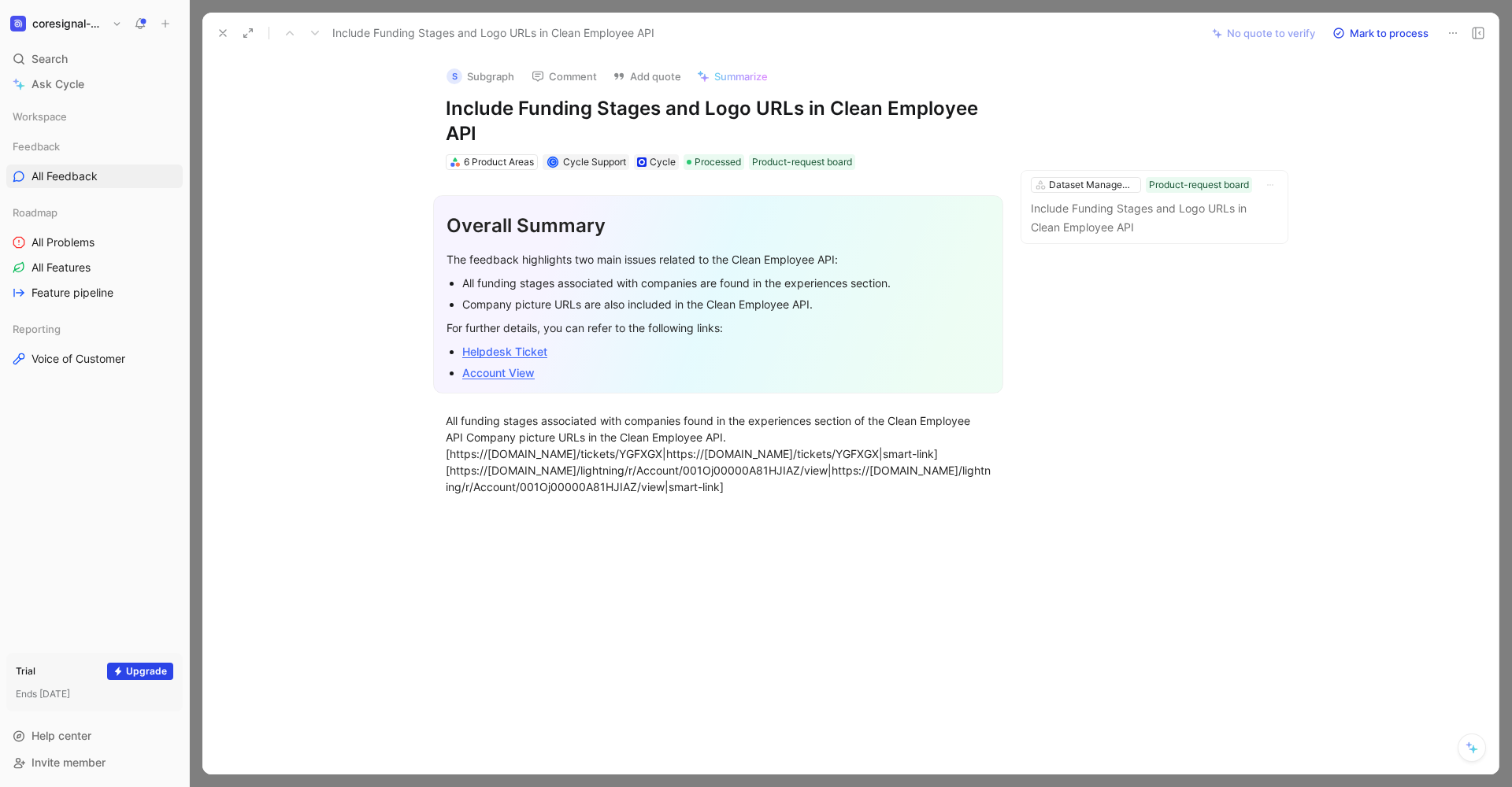
click at [217, 34] on icon at bounding box center [222, 32] width 12 height 12
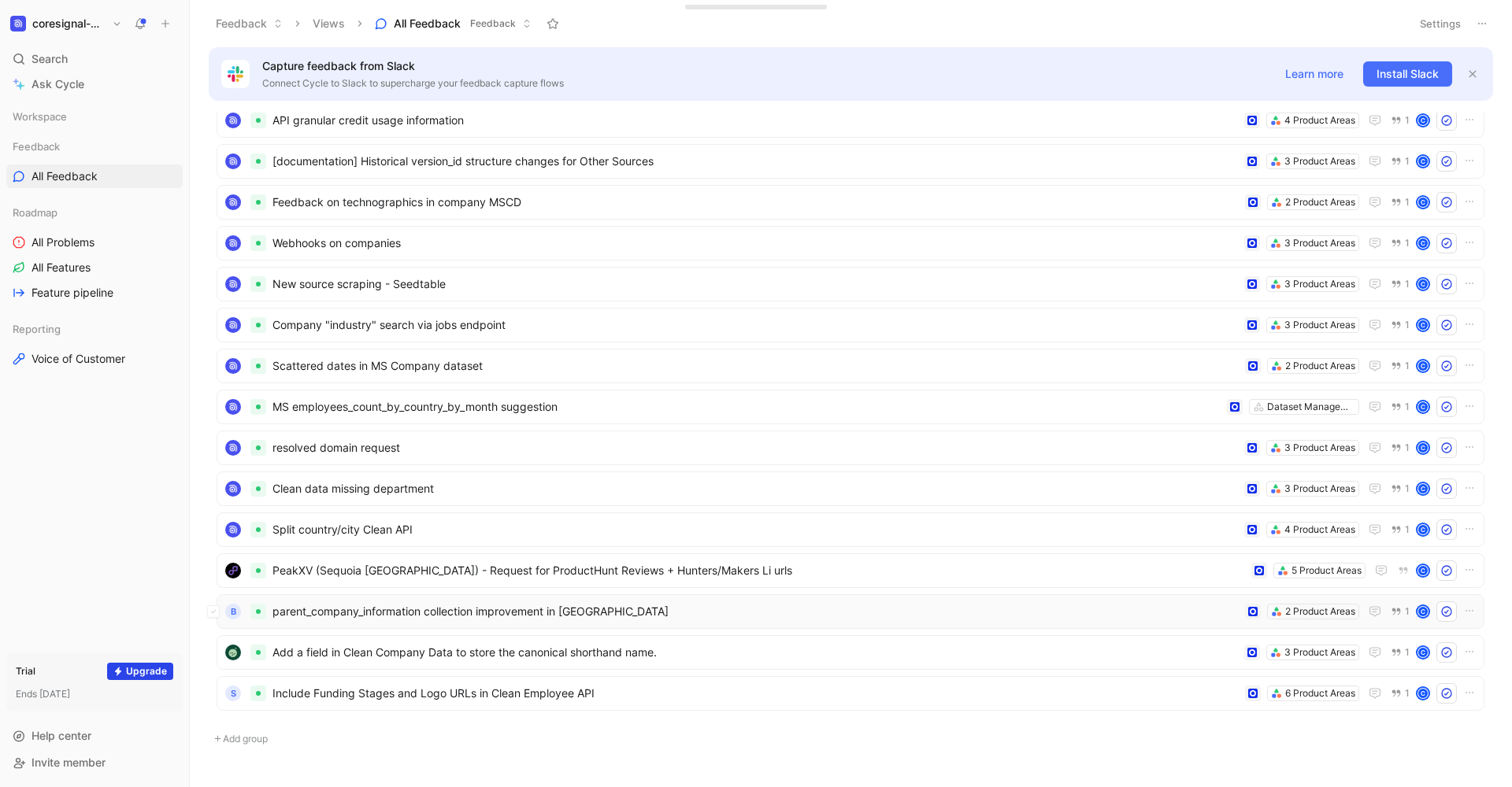
click at [672, 619] on span "parent_company_information collection improvement in [GEOGRAPHIC_DATA]" at bounding box center [755, 612] width 967 height 19
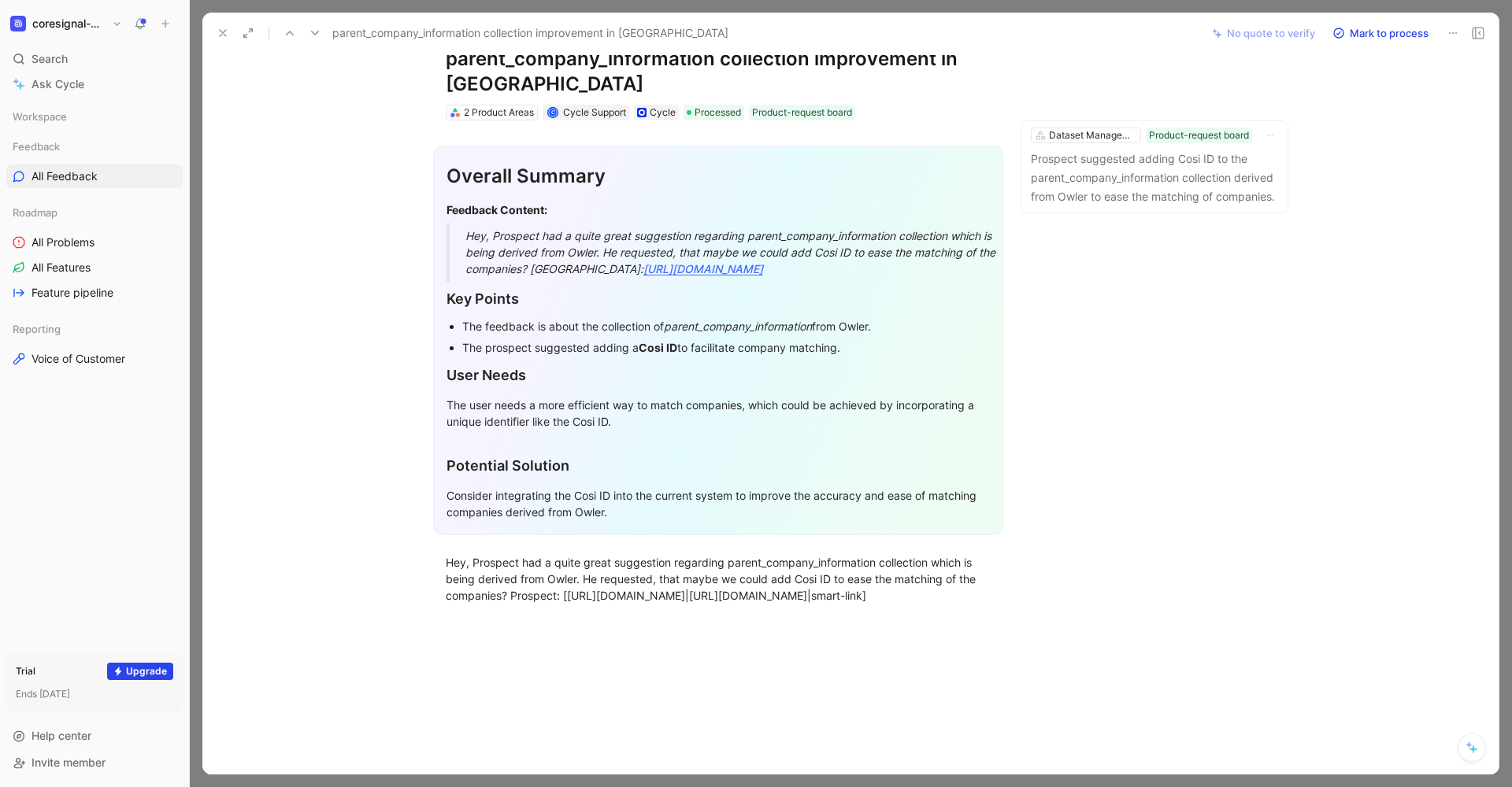
scroll to position [38, 0]
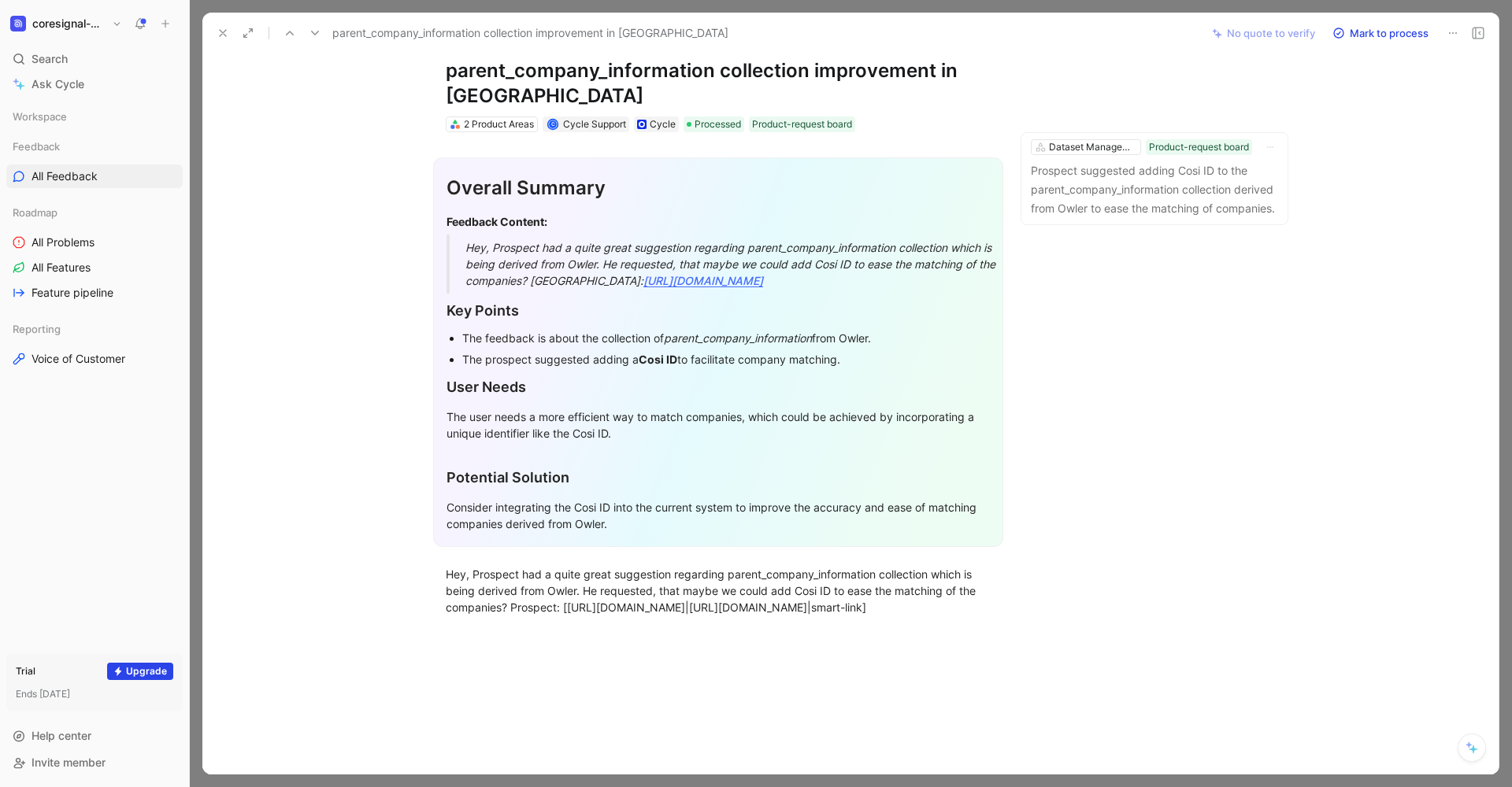
click at [1162, 304] on section "Overall Summary Feedback Content: Hey, Prospect had a quite great suggestion re…" at bounding box center [718, 353] width 966 height 415
click at [1164, 328] on section "Overall Summary Feedback Content: Hey, Prospect had a quite great suggestion re…" at bounding box center [718, 353] width 966 height 415
click at [224, 34] on use at bounding box center [223, 33] width 7 height 7
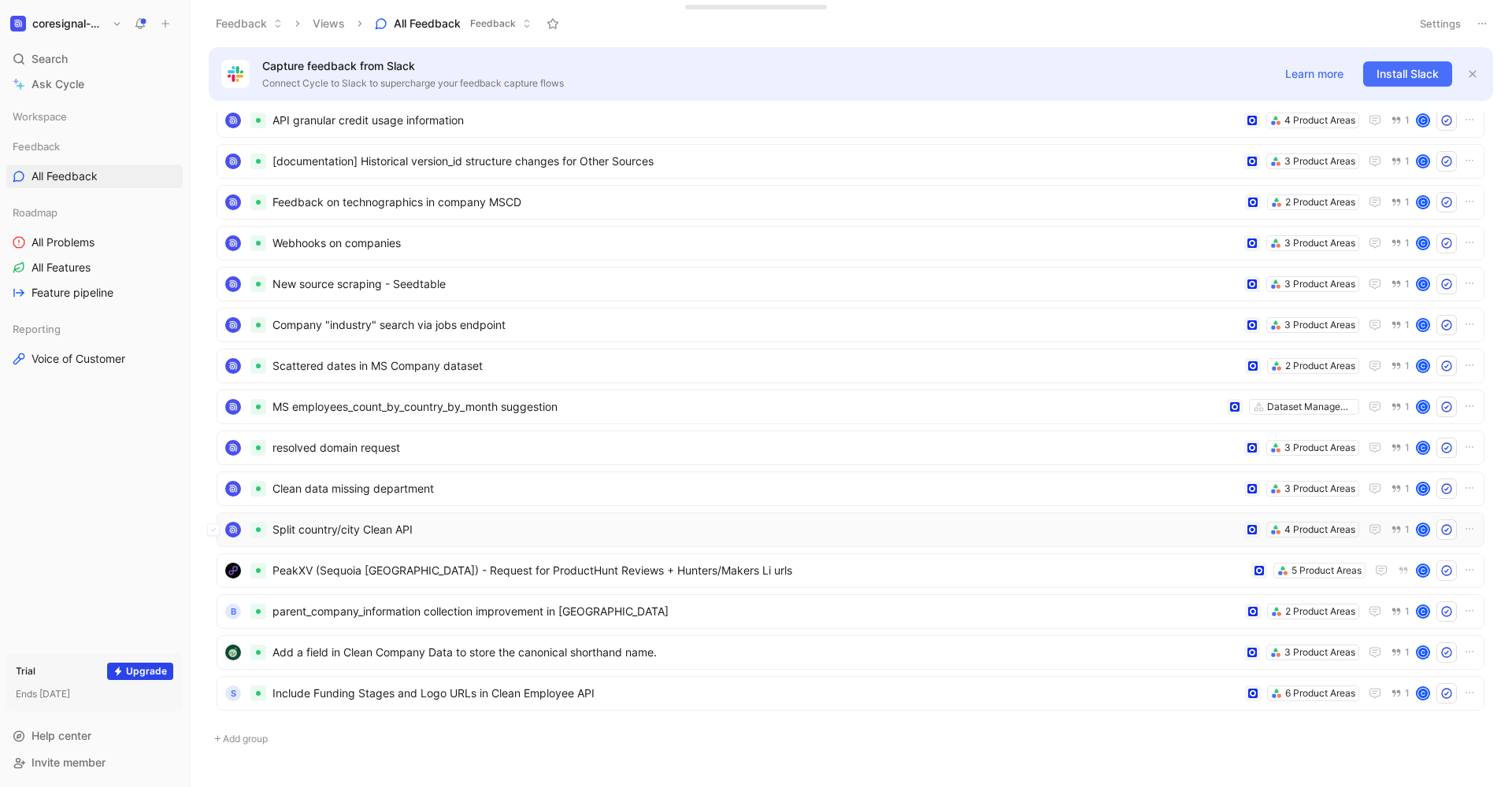
click at [429, 529] on span "Split country/city Clean API" at bounding box center [755, 530] width 966 height 19
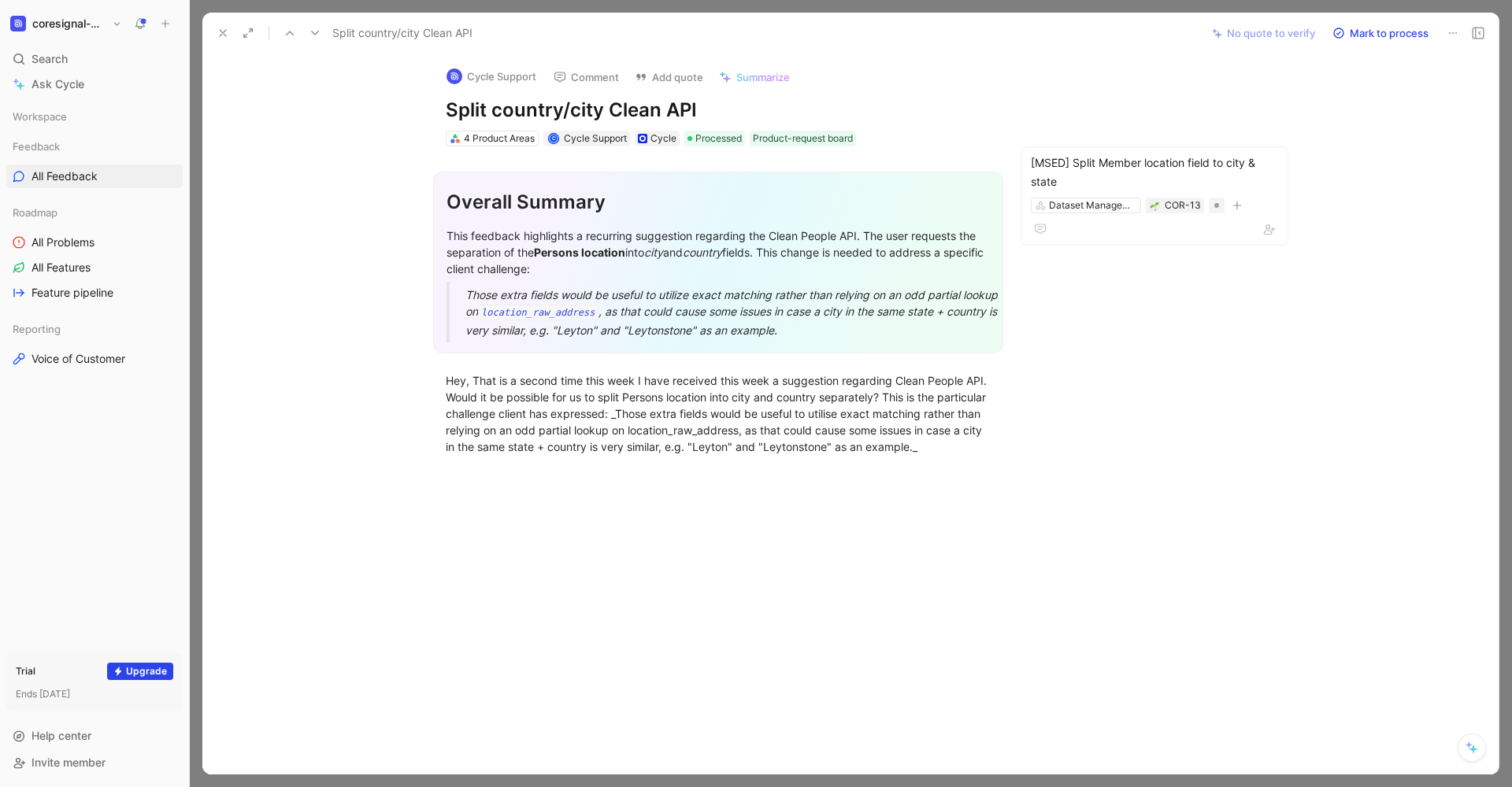
click at [222, 32] on use at bounding box center [223, 33] width 7 height 7
